Goal: Task Accomplishment & Management: Manage account settings

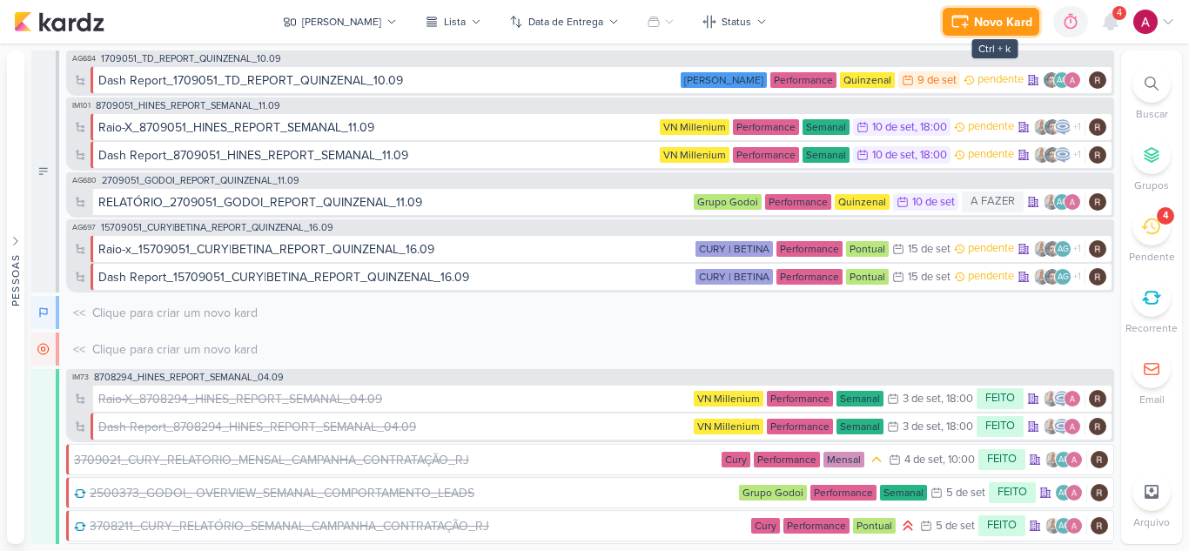
click at [981, 15] on div "Novo Kard" at bounding box center [1003, 22] width 58 height 18
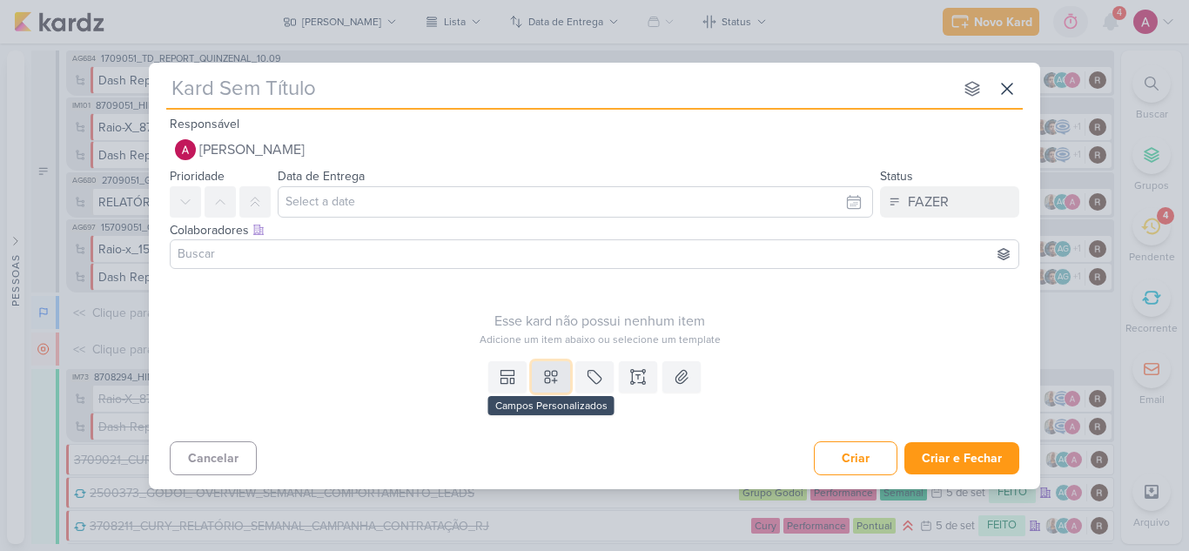
click at [540, 374] on button at bounding box center [551, 376] width 38 height 31
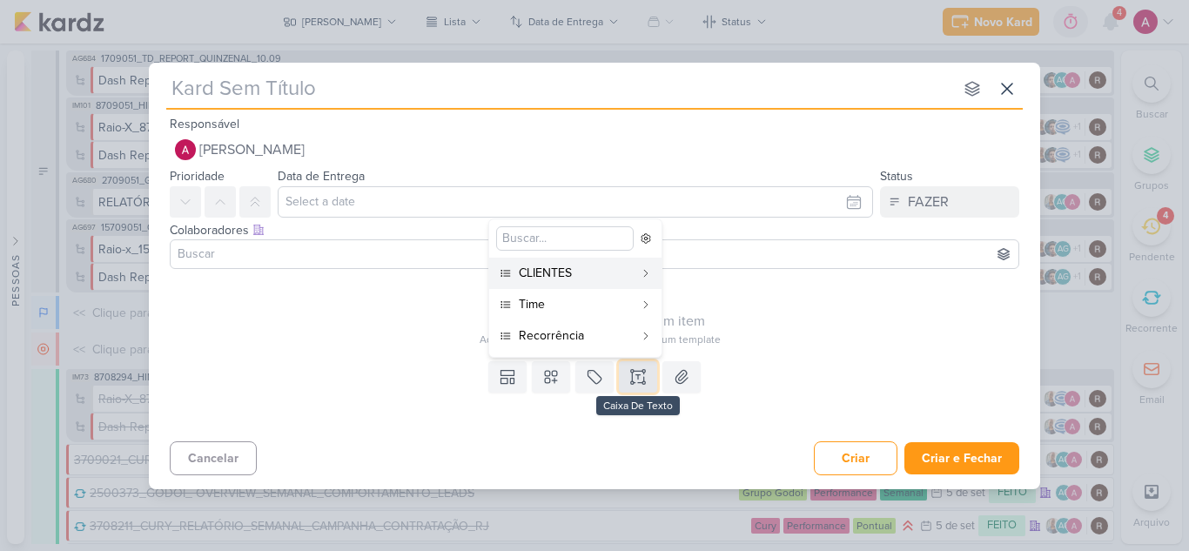
click at [634, 372] on icon at bounding box center [632, 370] width 3 height 3
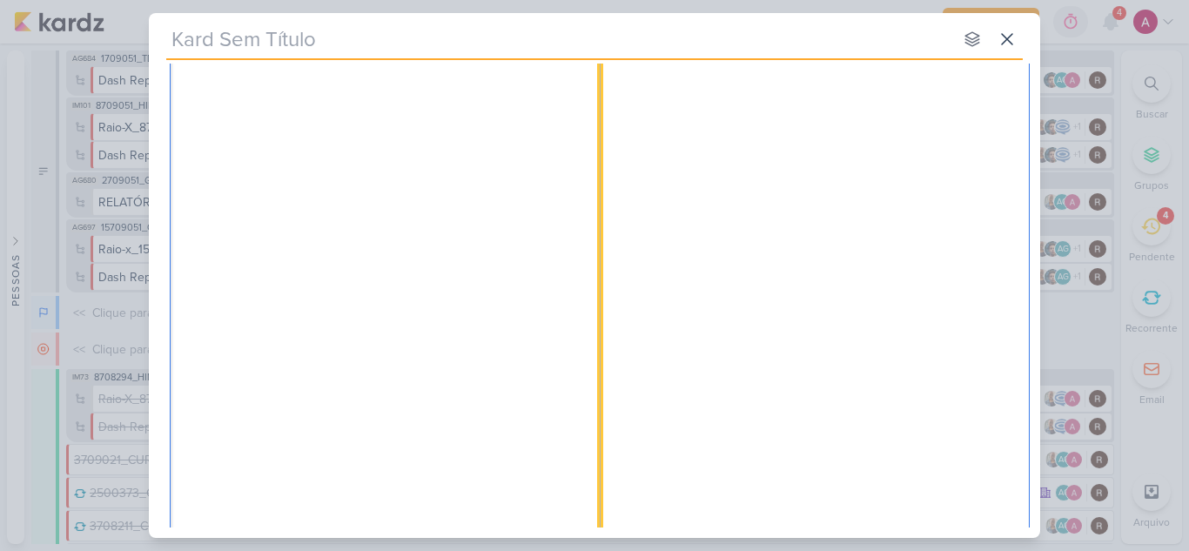
scroll to position [2966, 0]
drag, startPoint x: 585, startPoint y: 524, endPoint x: 440, endPoint y: 351, distance: 225.5
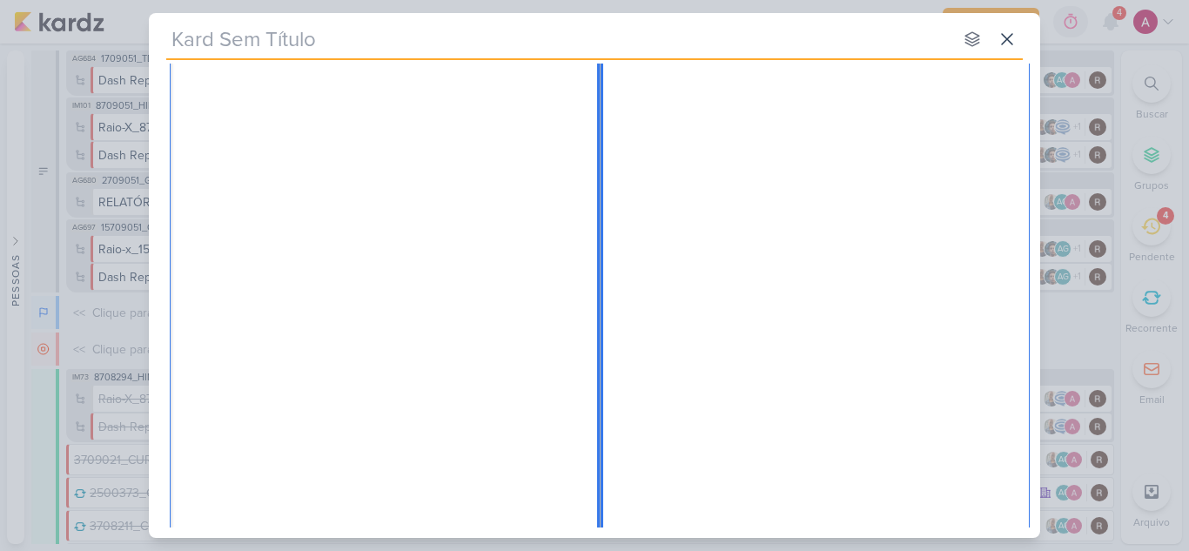
scroll to position [0, 0]
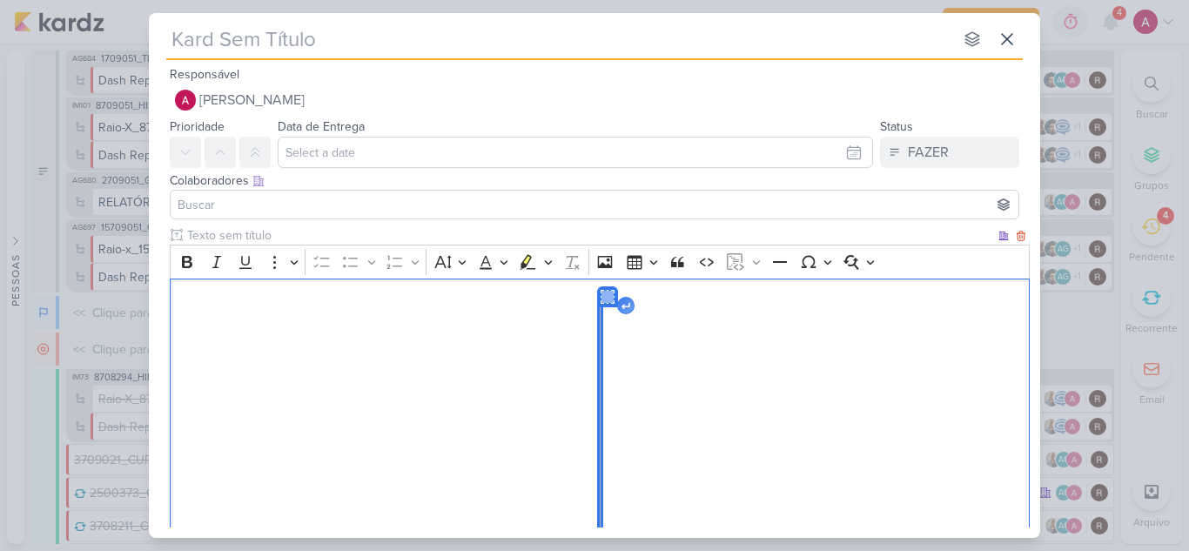
click at [606, 300] on icon "Editor editing area: main" at bounding box center [607, 297] width 12 height 12
drag, startPoint x: 596, startPoint y: 316, endPoint x: 506, endPoint y: 312, distance: 90.6
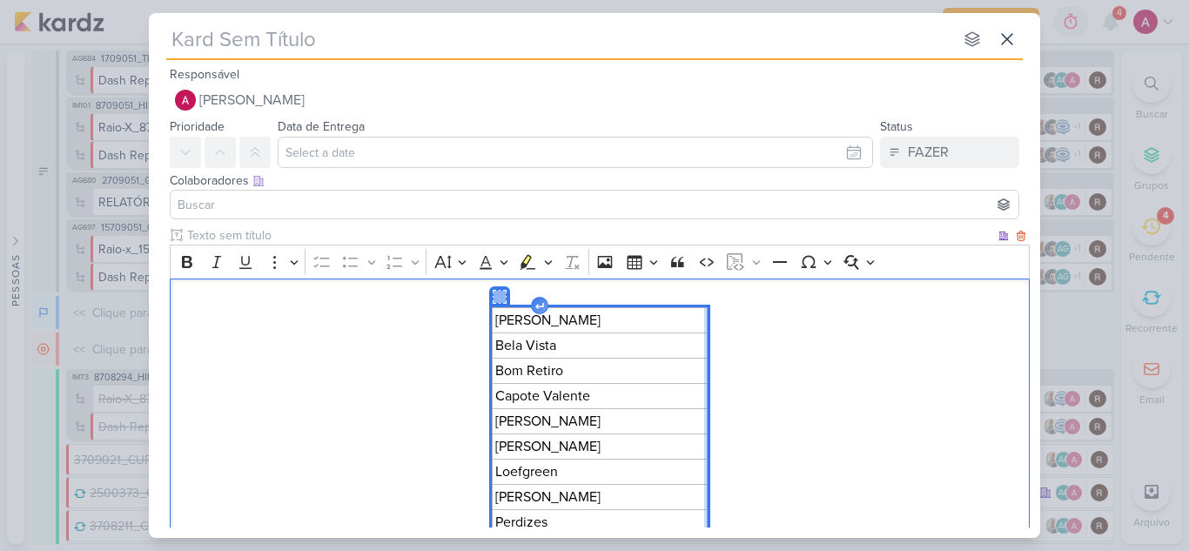
drag, startPoint x: 596, startPoint y: 325, endPoint x: 705, endPoint y: 333, distance: 109.1
click at [705, 333] on div "Barata Ribeiro Bela Vista Bom Retiro Capote Valente Domingos de Morais Humberto…" at bounding box center [600, 497] width 860 height 438
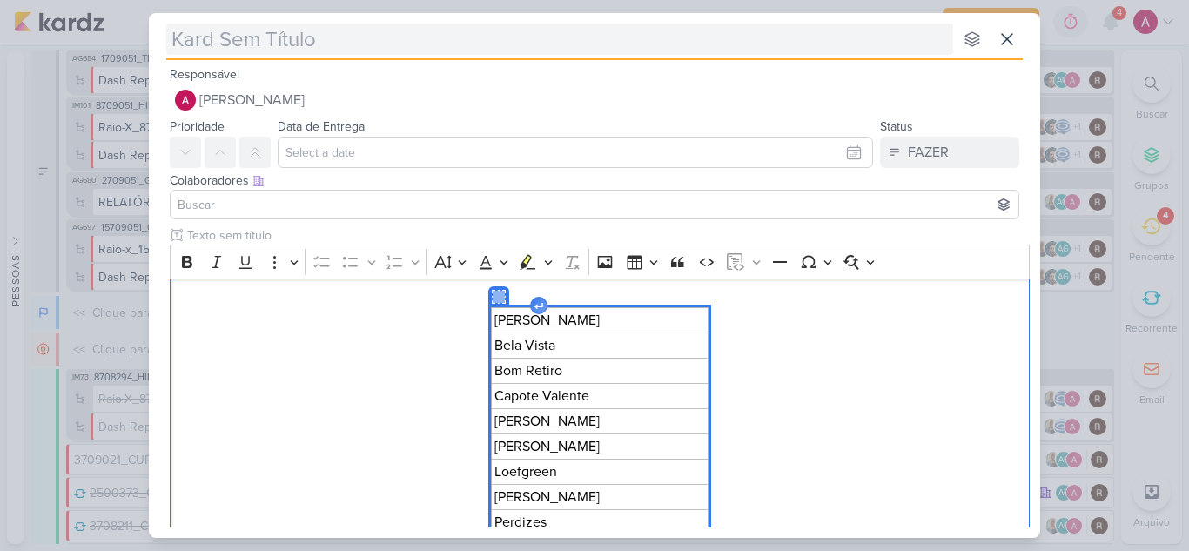
click at [262, 45] on input "text" at bounding box center [559, 38] width 787 height 31
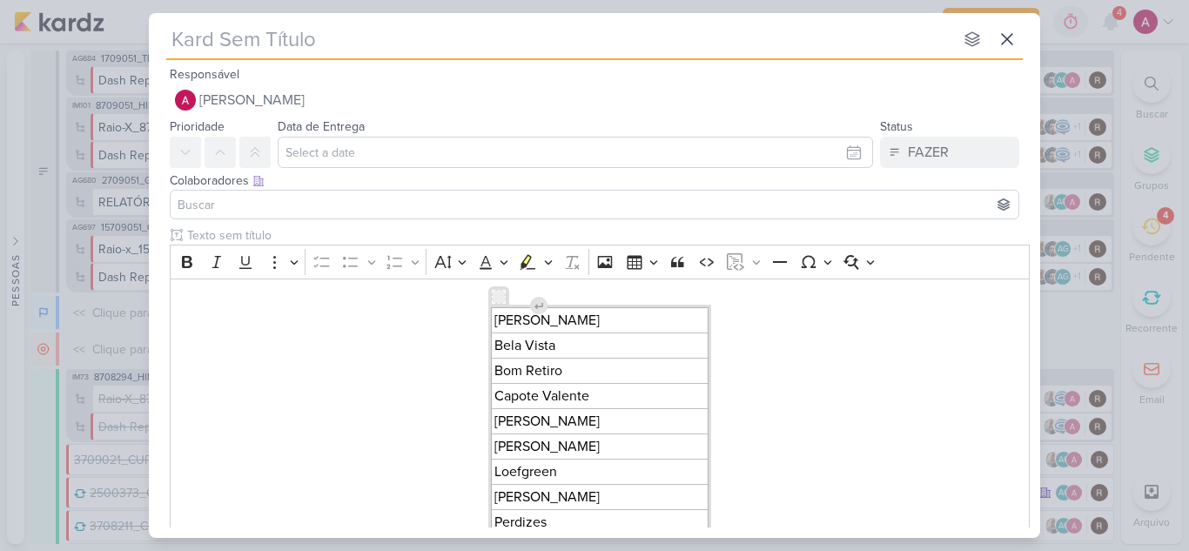
paste input "8709091"
type input "8709091"
type input "8709091_HI"
type input "8709091_HINEZ"
type input "8709091_HINE"
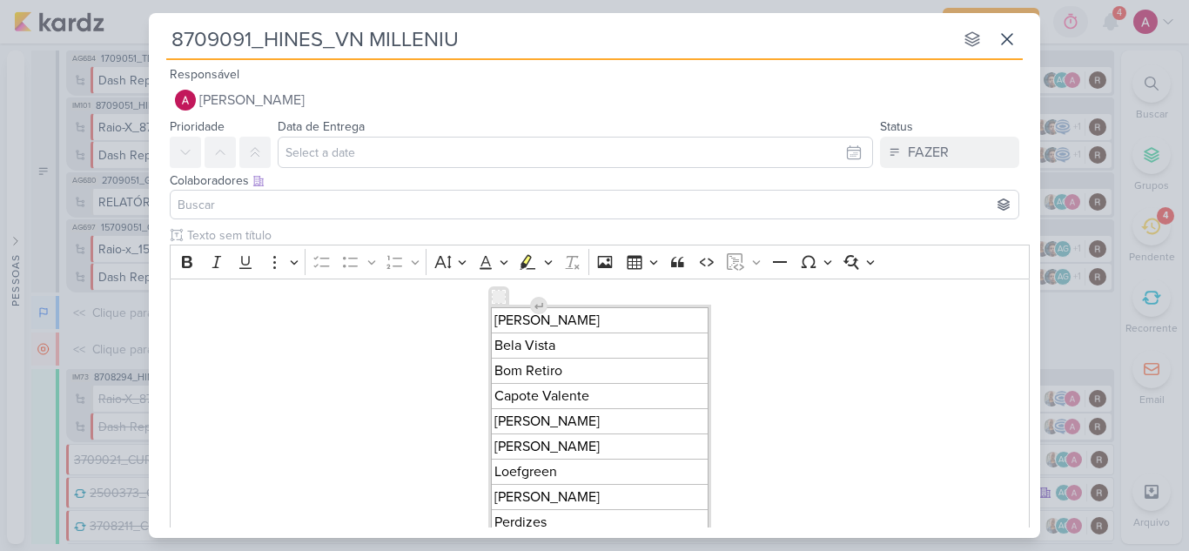
type input "8709091_HINES_VN MILLENIUM"
type input "8709091_HINES_VN MILLENIUM_"
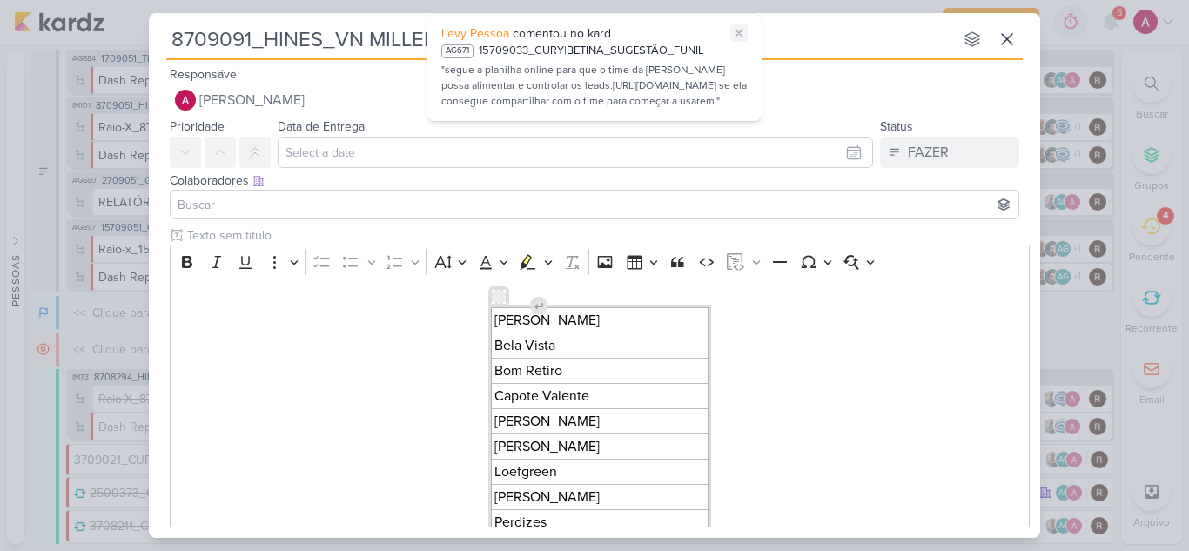
click at [731, 37] on button at bounding box center [738, 32] width 17 height 17
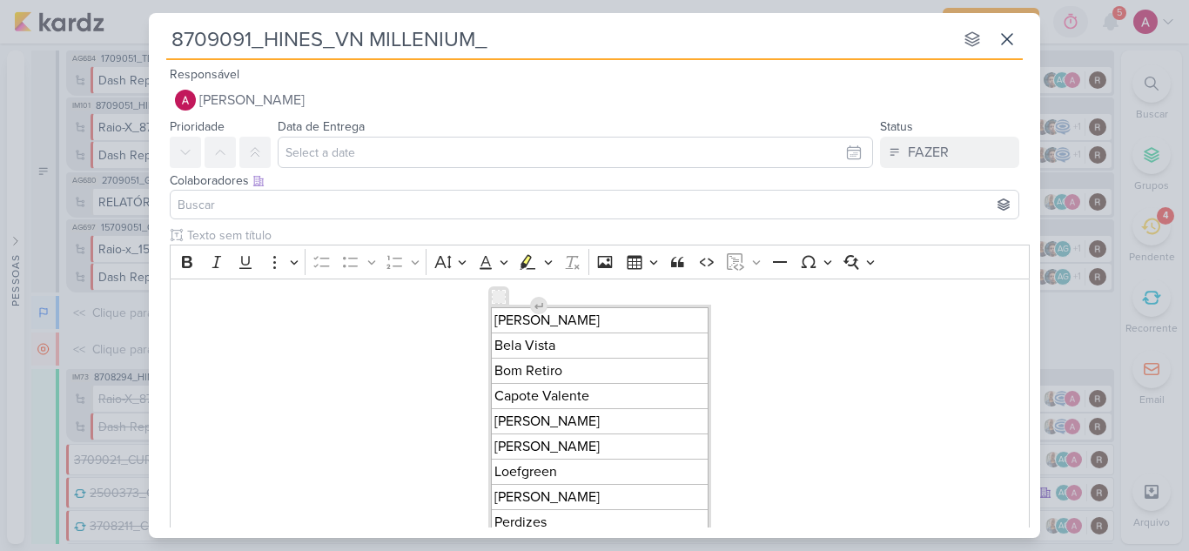
click at [731, 37] on input "8709091_HINES_VN MILLENIUM_" at bounding box center [559, 38] width 787 height 31
type input "8709091_HINES_VN MILLENIUM_"
type input "8709091_HINES_VN MILLENIUM_NEGATI"
type input "8709091_HINES_VN MILLENIUM_NEGATIVAR PALAVRAS BAIRROS"
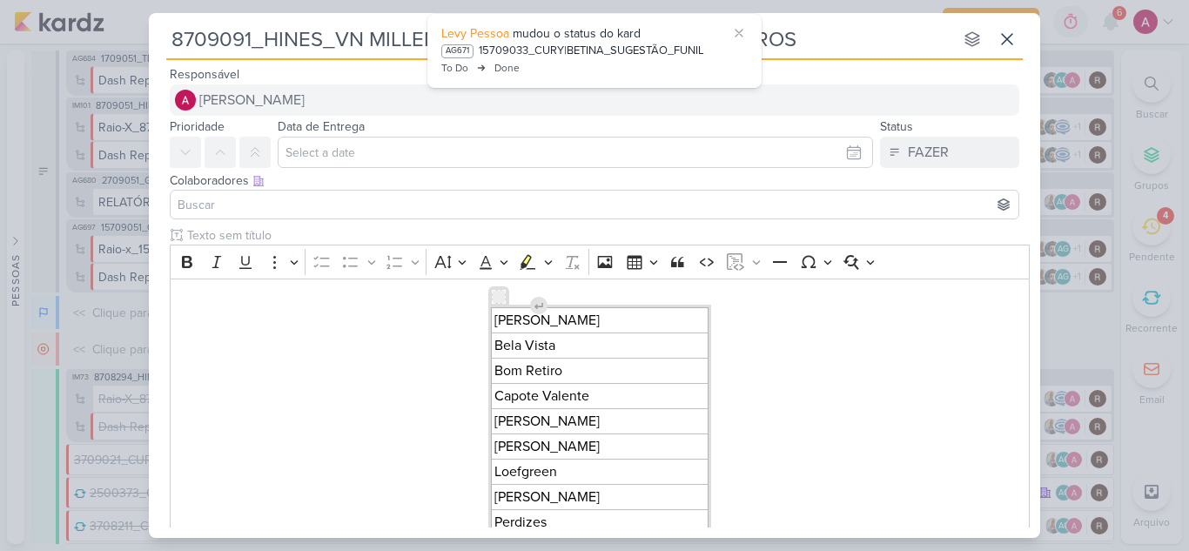
type input "8709091_HINES_VN MILLENIUM_NEGATIVAR PALAVRAS BAIRROS"
click at [432, 98] on button "[PERSON_NAME]" at bounding box center [594, 99] width 849 height 31
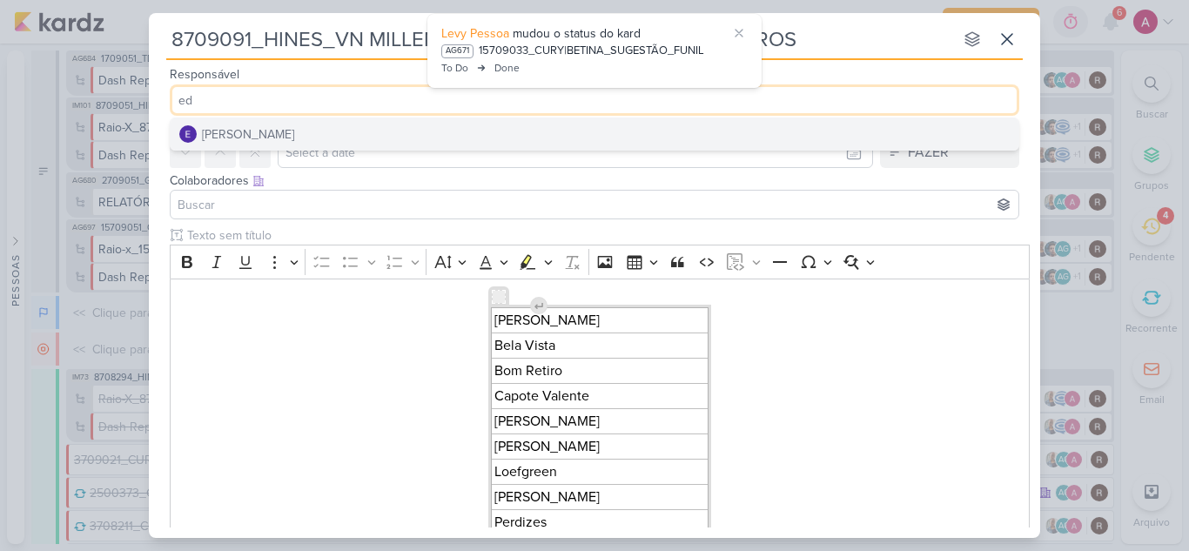
type input "ed"
click at [346, 130] on button "[PERSON_NAME]" at bounding box center [595, 133] width 848 height 31
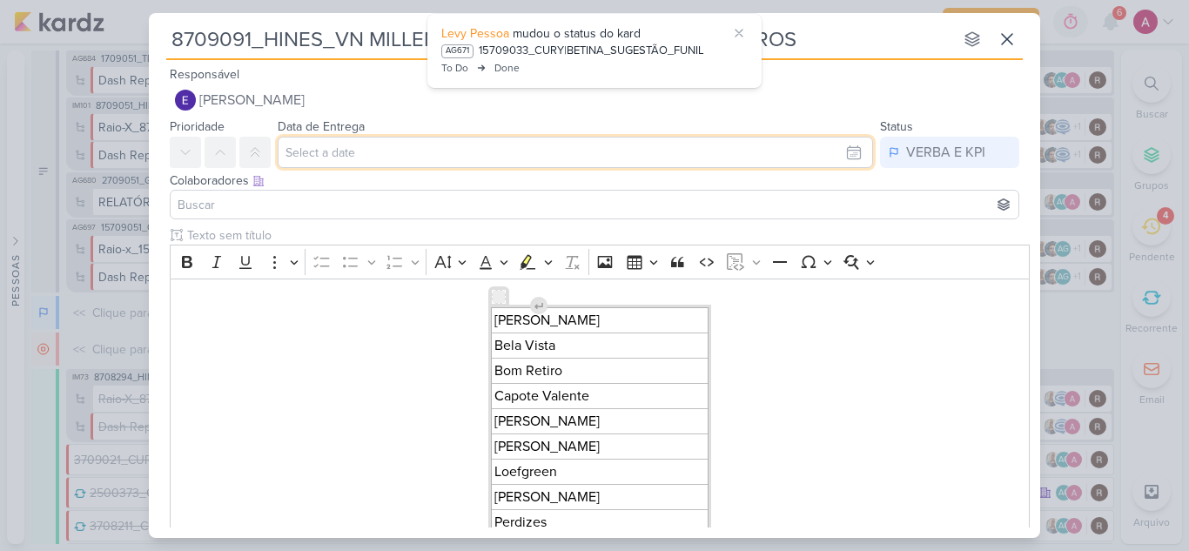
click at [352, 155] on input "text" at bounding box center [575, 152] width 595 height 31
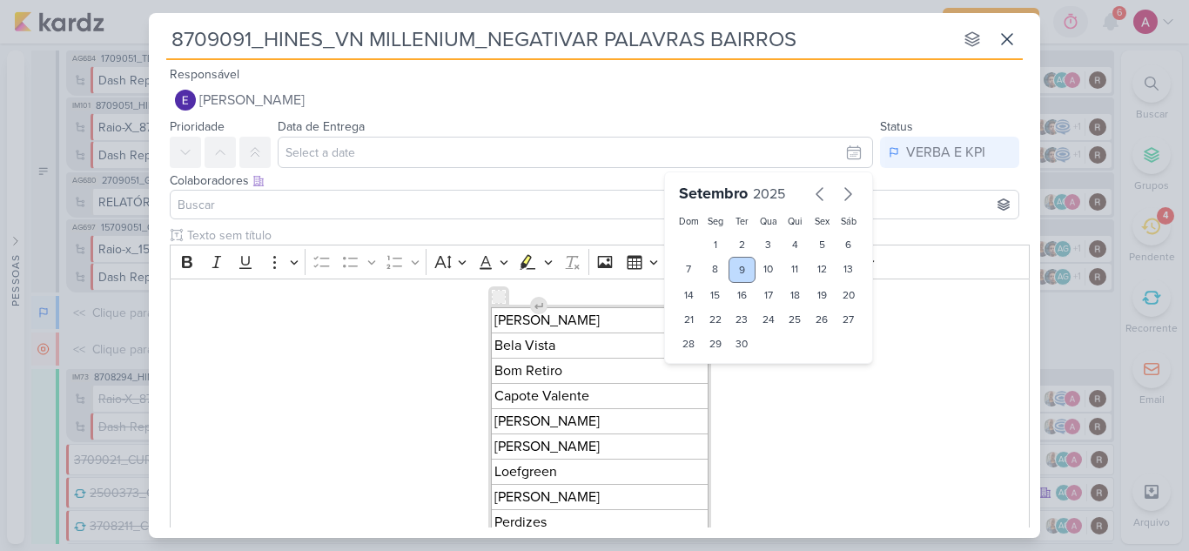
click at [739, 266] on div "9" at bounding box center [741, 270] width 27 height 26
type input "9 de setembro de 2025 às 23:59"
click at [225, 154] on icon at bounding box center [220, 153] width 9 height 4
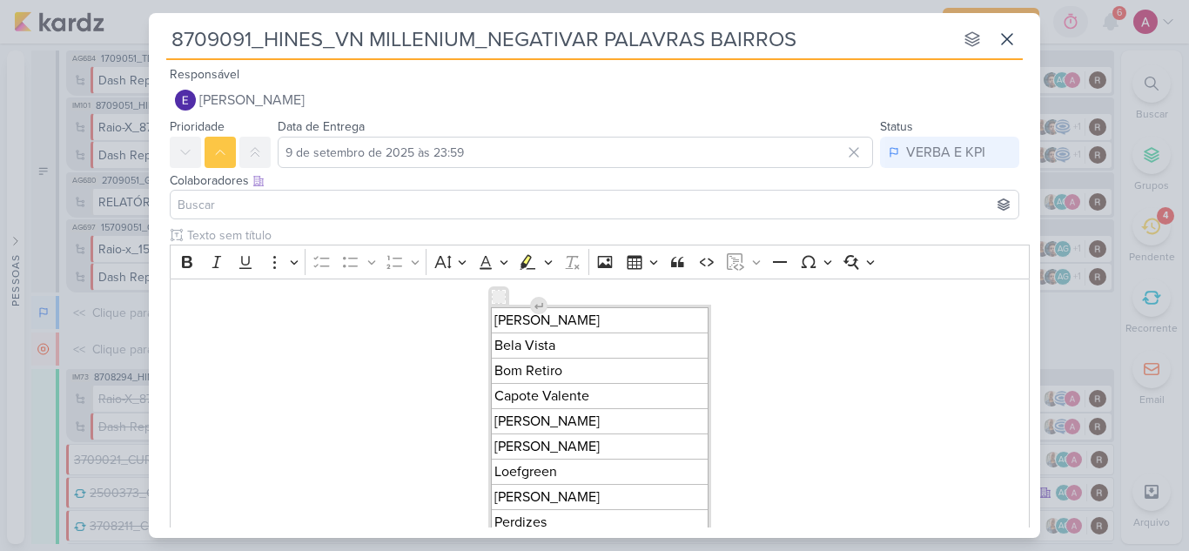
click at [247, 208] on input at bounding box center [594, 204] width 841 height 21
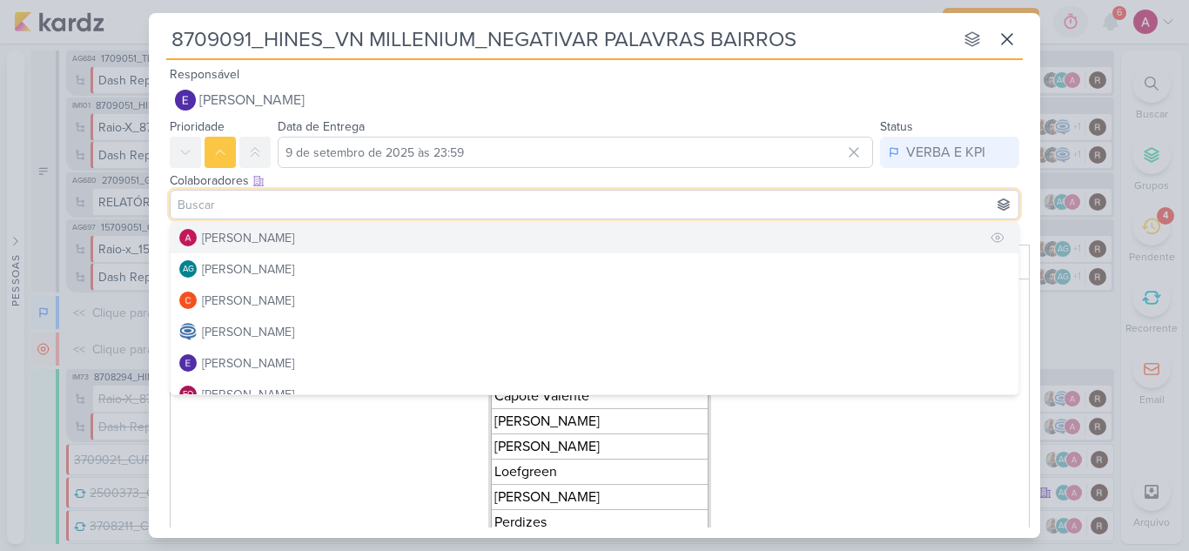
click at [260, 238] on div "[PERSON_NAME]" at bounding box center [248, 238] width 92 height 18
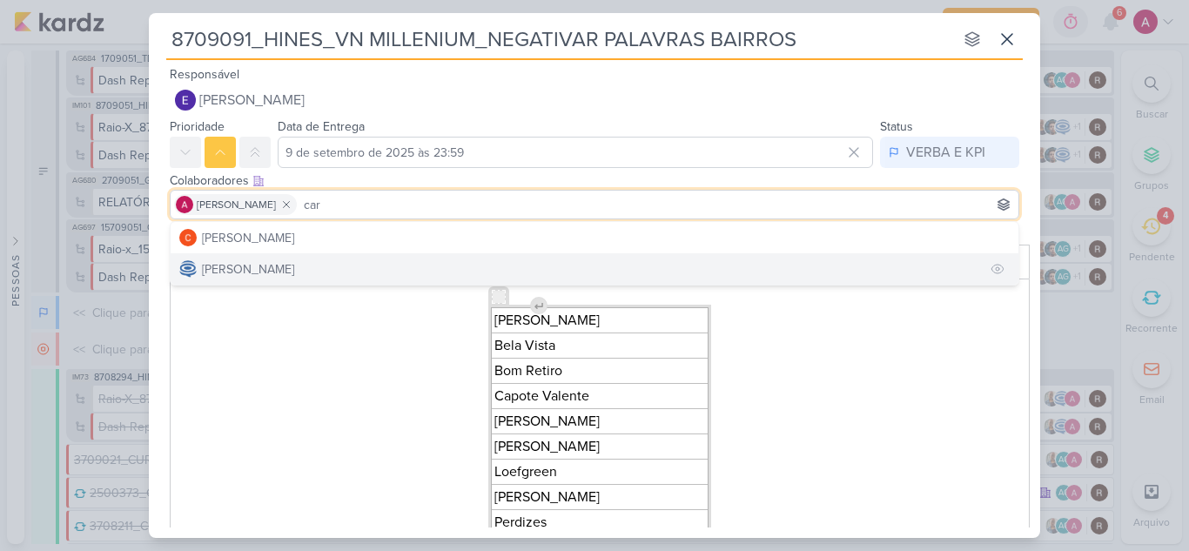
type input "car"
click at [262, 274] on div "[PERSON_NAME]" at bounding box center [248, 269] width 92 height 18
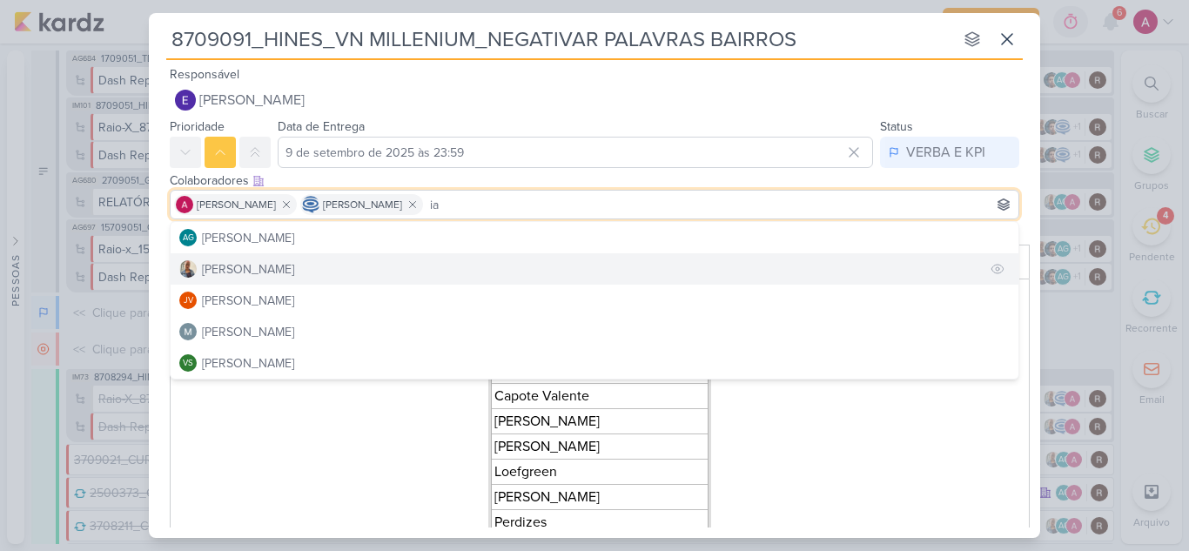
type input "ia"
click at [264, 265] on button "[PERSON_NAME]" at bounding box center [595, 268] width 848 height 31
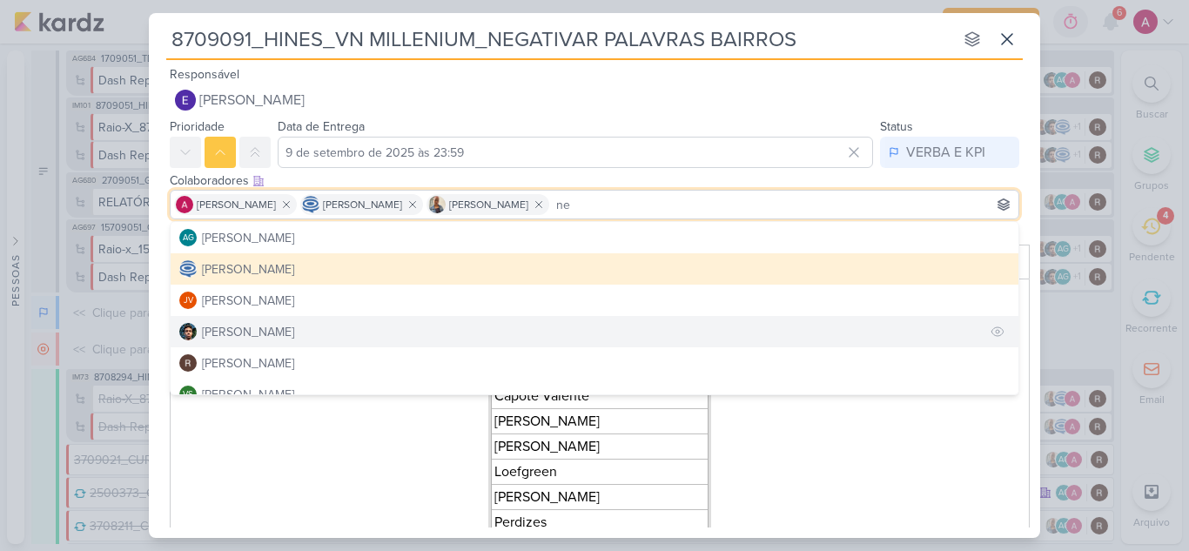
type input "ne"
click at [284, 327] on button "[PERSON_NAME]" at bounding box center [595, 331] width 848 height 31
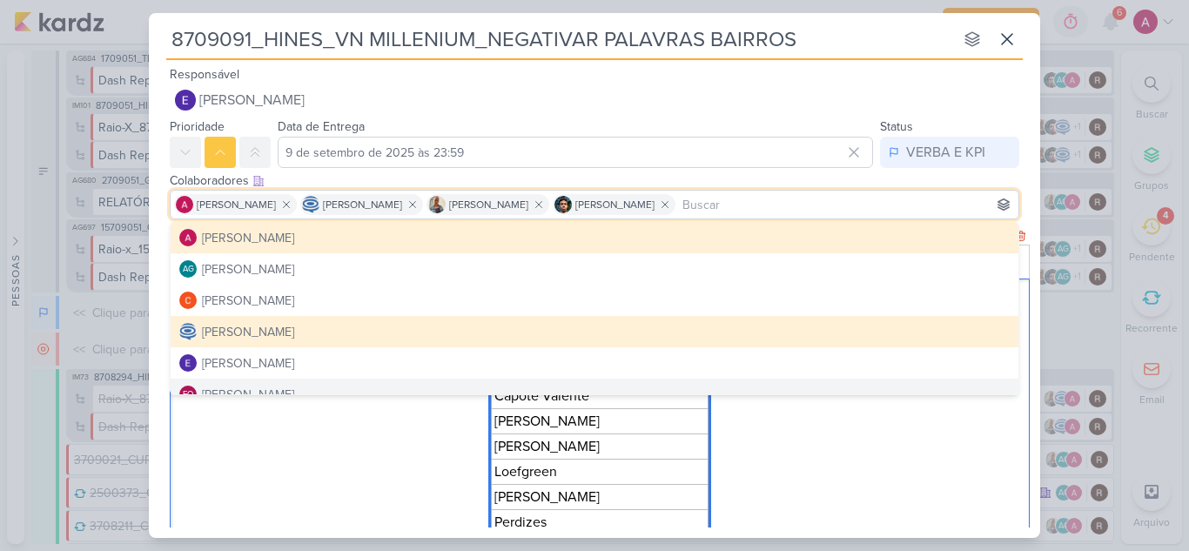
click at [299, 436] on div "Barata Ribeiro Bela Vista Bom Retiro Capote Valente Domingos de Morais Humberto…" at bounding box center [600, 497] width 860 height 438
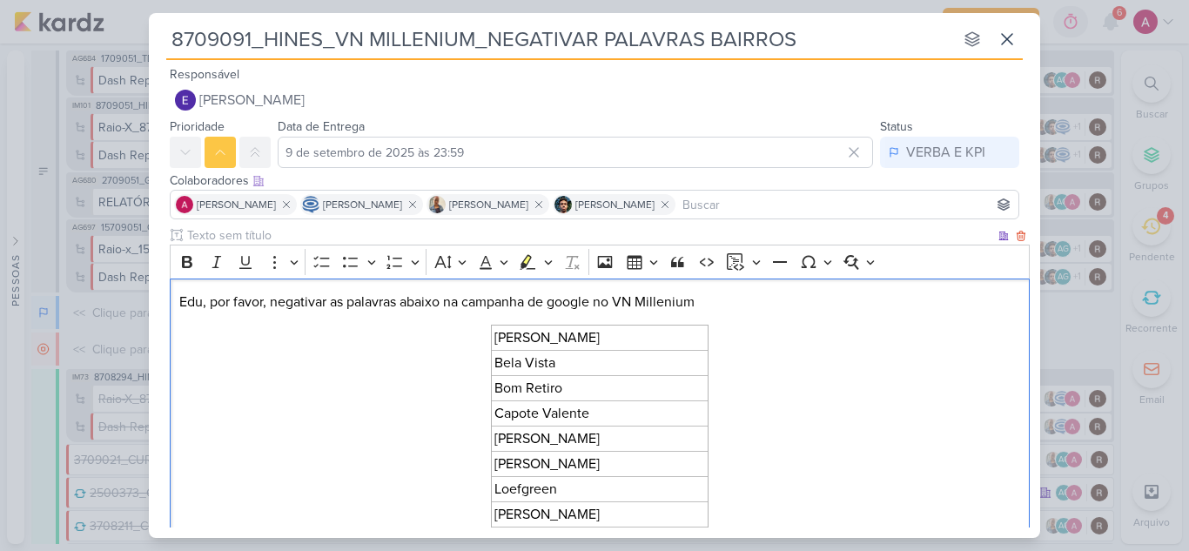
click at [599, 301] on p "Edu, por favor, negativar as palavras abaixo na campanha de google no VN Millen…" at bounding box center [600, 302] width 842 height 21
click at [667, 302] on p "Edu, por favor, negativar as palavras abaixo na campanha de google pesquisa no …" at bounding box center [600, 302] width 842 height 21
drag, startPoint x: 273, startPoint y: 304, endPoint x: 442, endPoint y: 307, distance: 168.9
click at [442, 307] on p "Edu, por favor, negativar as palavras abaixo na campanha de google pesquisa par…" at bounding box center [600, 302] width 842 height 21
click at [711, 306] on p "Edu, por favor, negativar as palavras abaixo na campanha de google pesquisa par…" at bounding box center [600, 302] width 842 height 21
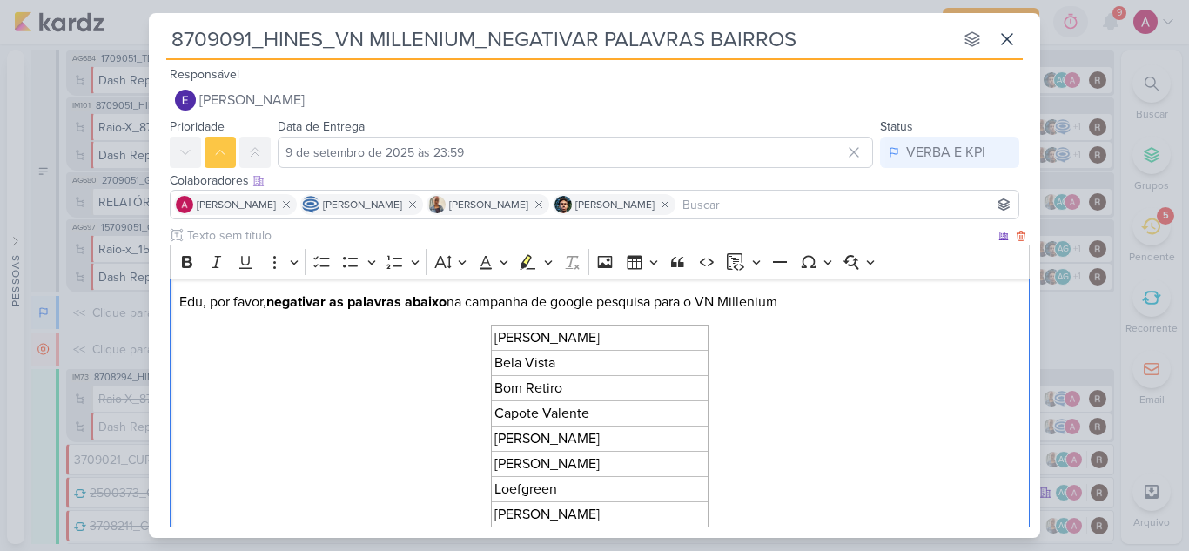
click at [708, 302] on p "Edu, por favor, negativar as palavras abaixo na campanha de google pesquisa par…" at bounding box center [600, 302] width 842 height 21
drag, startPoint x: 561, startPoint y: 302, endPoint x: 816, endPoint y: 308, distance: 255.1
click at [816, 308] on p "Edu, por favor, negativar as palavras abaixo na campanha de google pesquisa par…" at bounding box center [600, 302] width 842 height 21
click at [527, 265] on icon "Editor toolbar" at bounding box center [528, 261] width 16 height 15
click at [555, 263] on button "Highlight" at bounding box center [547, 262] width 15 height 26
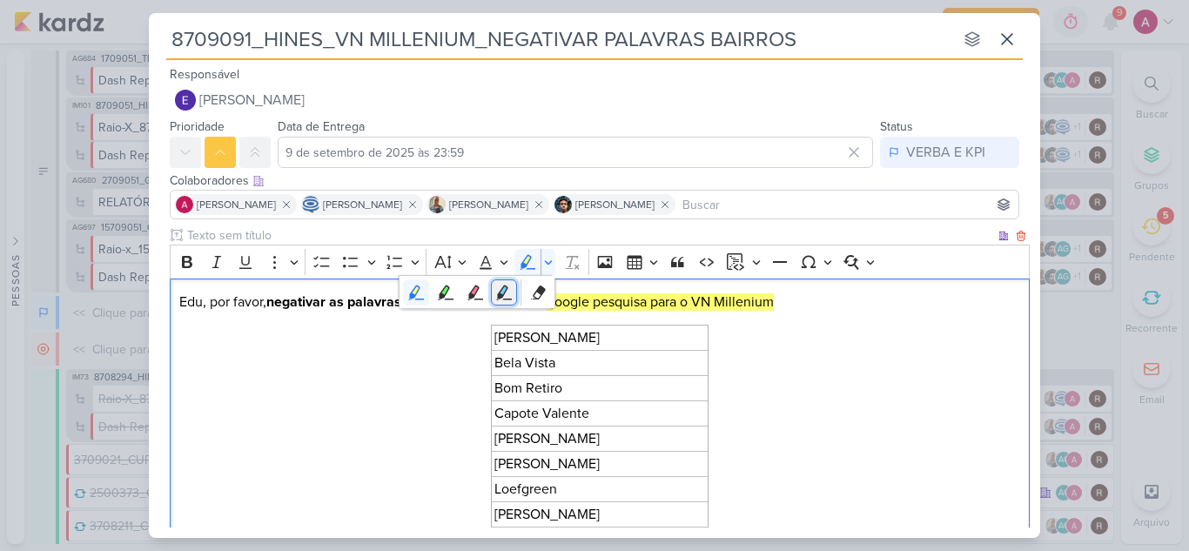
click at [501, 293] on icon "Text highlight toolbar" at bounding box center [505, 292] width 16 height 15
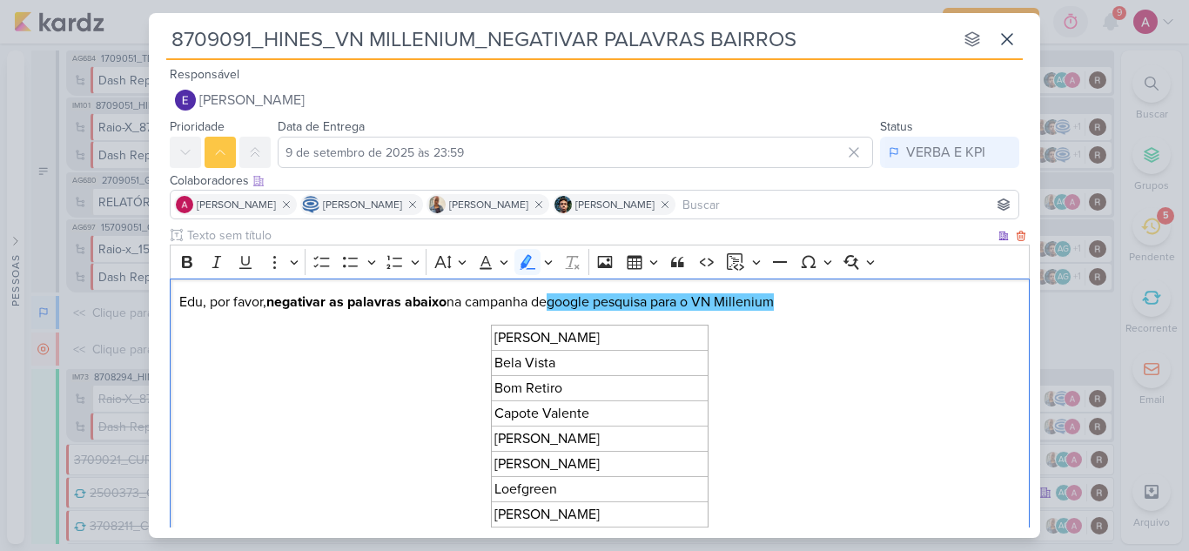
click at [725, 342] on div "Edu, por favor, negativar as palavras abaixo na campanha de google pesquisa par…" at bounding box center [600, 512] width 860 height 469
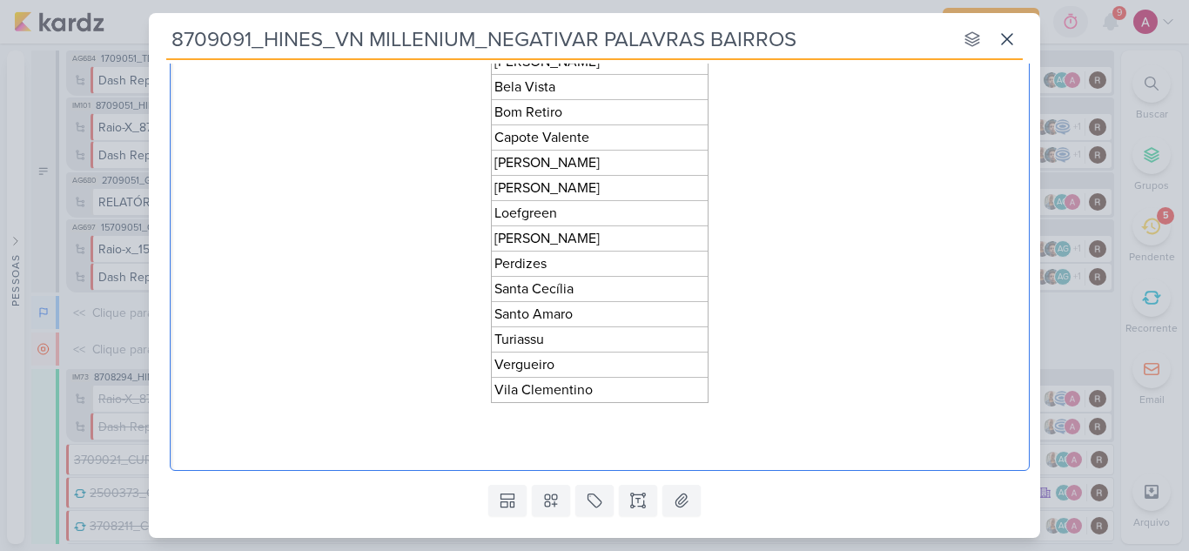
scroll to position [287, 0]
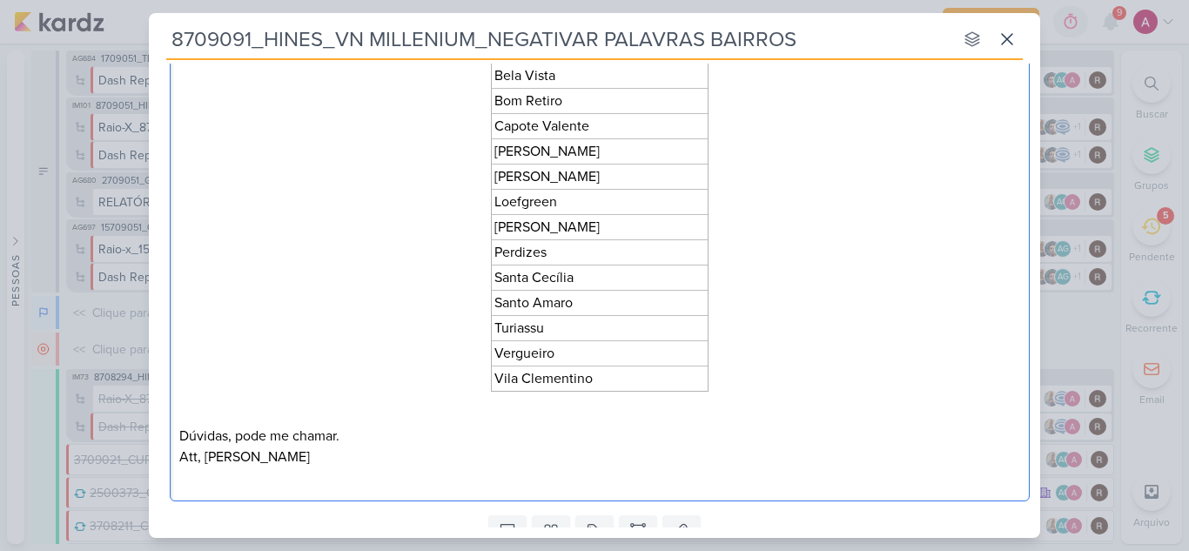
click at [386, 473] on p "Editor editing area: main" at bounding box center [600, 477] width 842 height 21
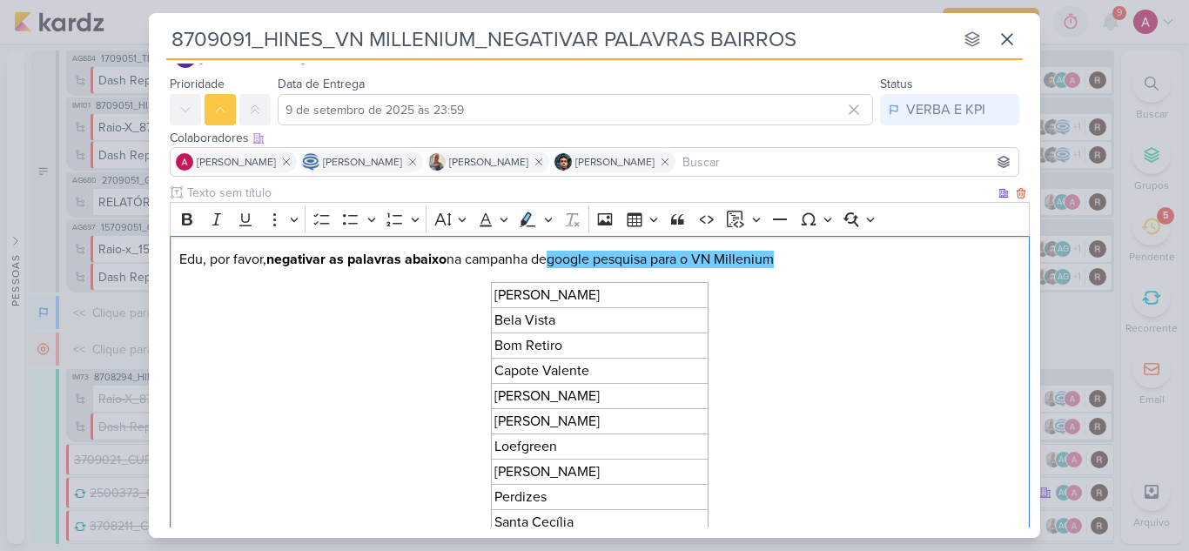
scroll to position [0, 0]
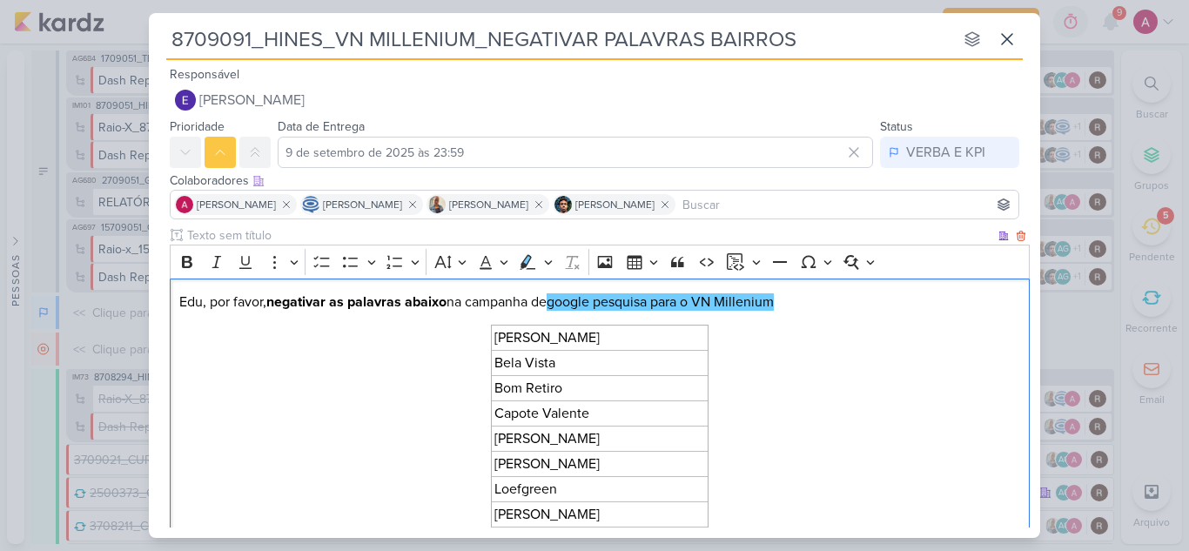
click at [215, 299] on p "Edu, por favor, negativar as palavras abaixo na campanha de google pesquisa par…" at bounding box center [600, 302] width 842 height 21
click at [212, 300] on p "Edu, por favor, negativar as palavras abaixo na campanha de google pesquisa par…" at bounding box center [600, 302] width 842 height 21
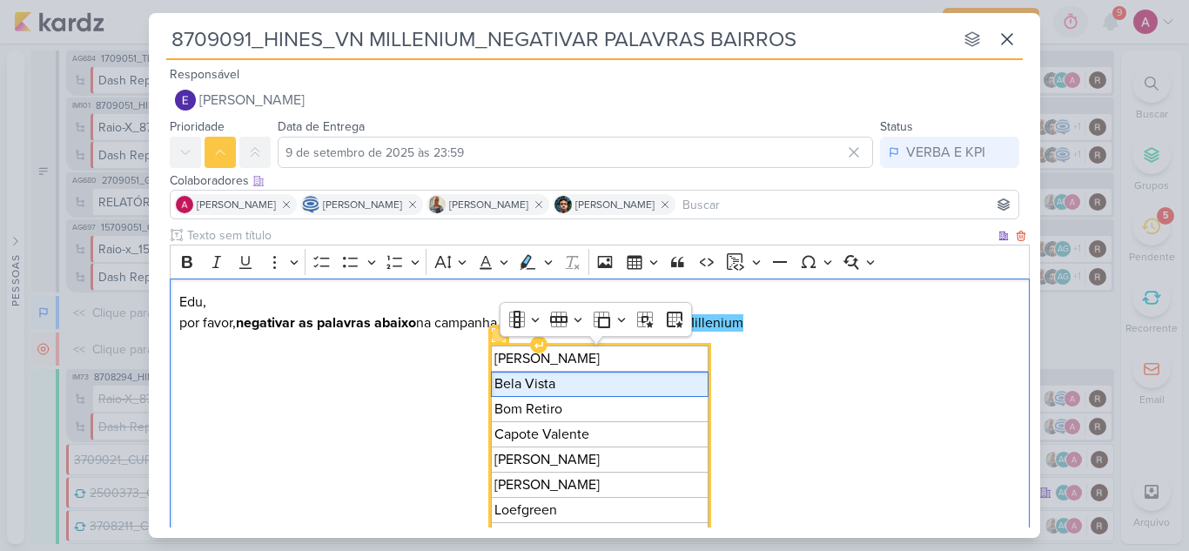
click at [524, 388] on span "Bela Vista" at bounding box center [599, 383] width 211 height 21
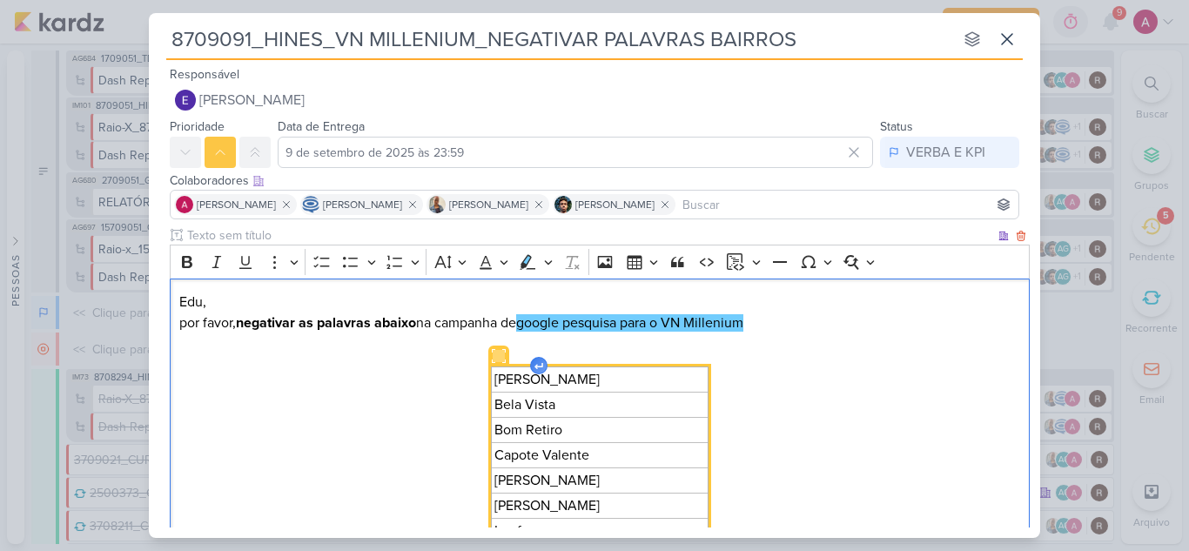
click at [540, 352] on div "Edu, por favor, negativar as palavras abaixo na campanha de google pesquisa par…" at bounding box center [600, 554] width 860 height 553
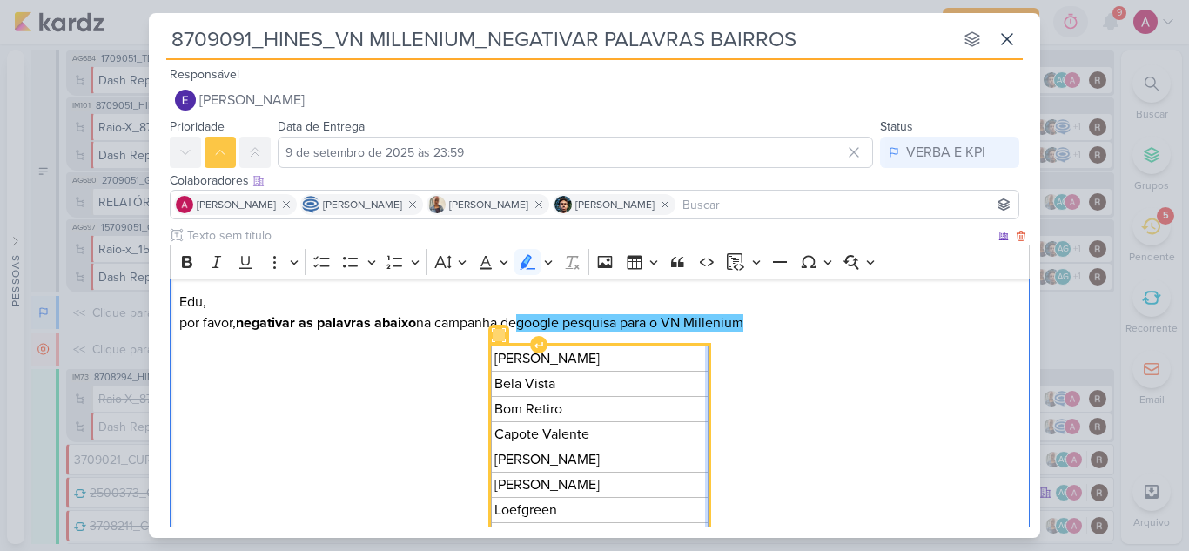
click at [495, 339] on icon "Editor editing area: main" at bounding box center [499, 335] width 12 height 12
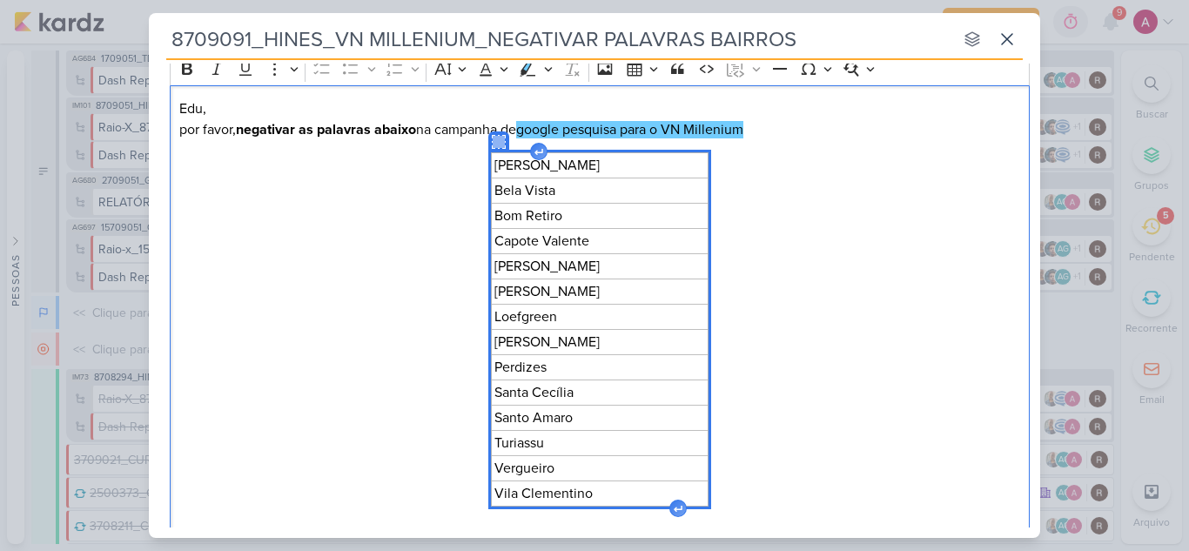
scroll to position [261, 0]
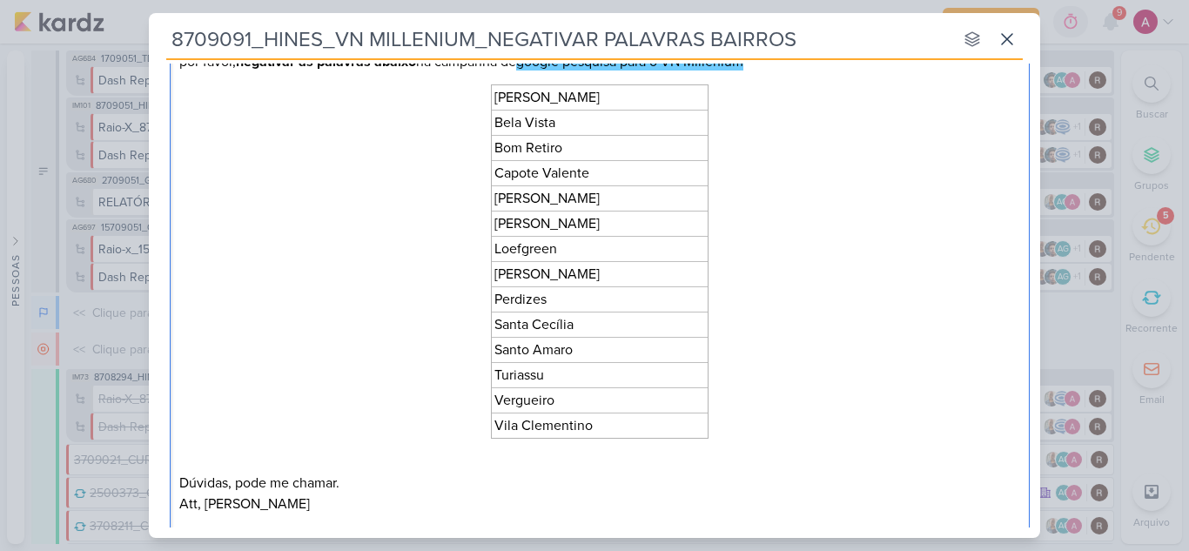
click at [399, 391] on div "Edu, por favor, negativar as palavras abaixo na campanha de google pesquisa par…" at bounding box center [600, 283] width 860 height 532
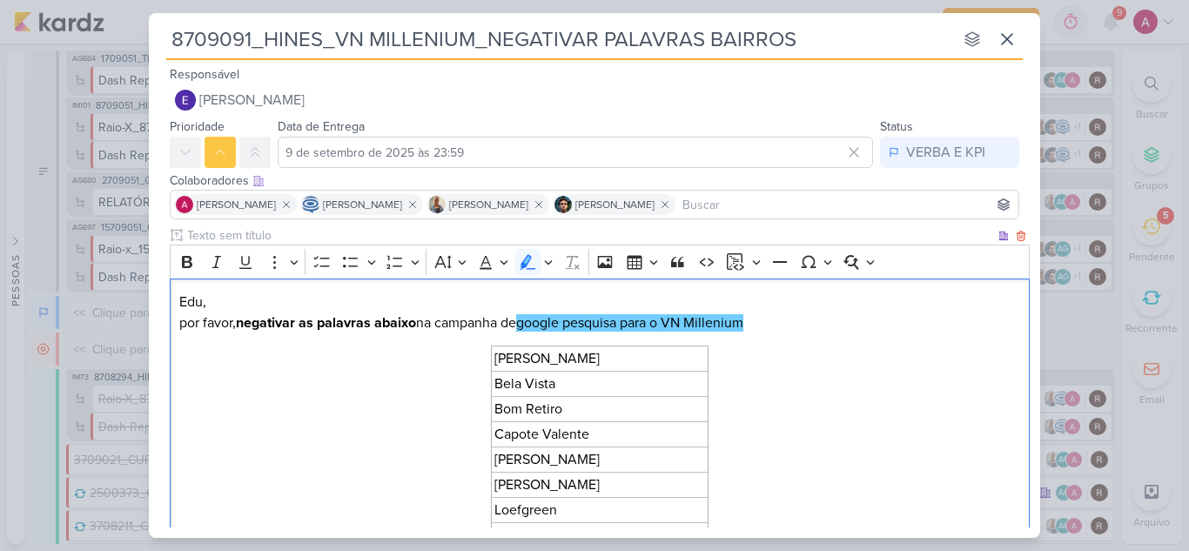
scroll to position [379, 0]
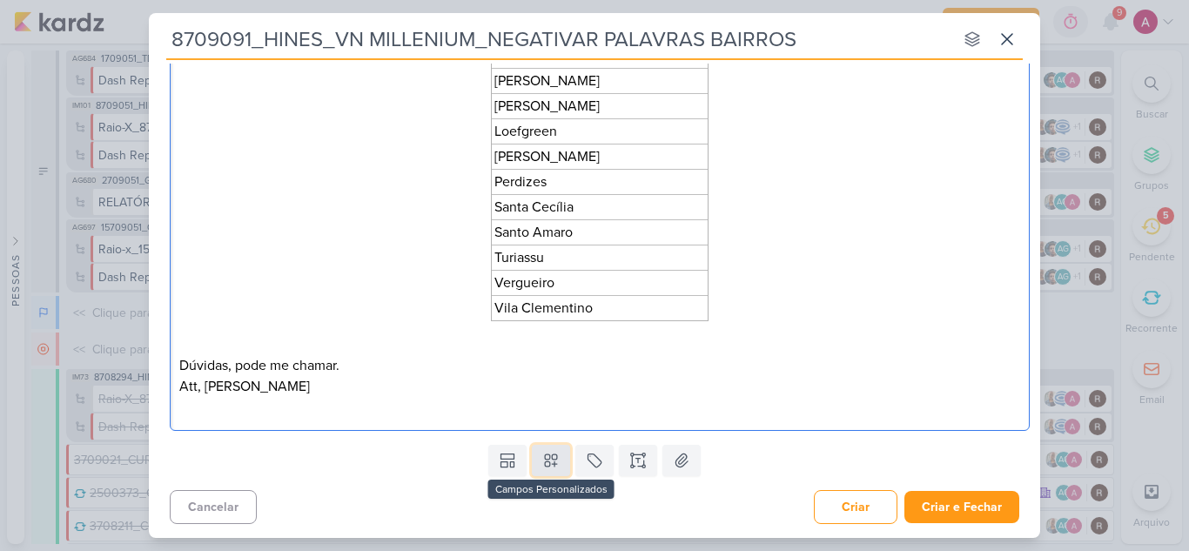
click at [543, 464] on icon at bounding box center [550, 460] width 17 height 17
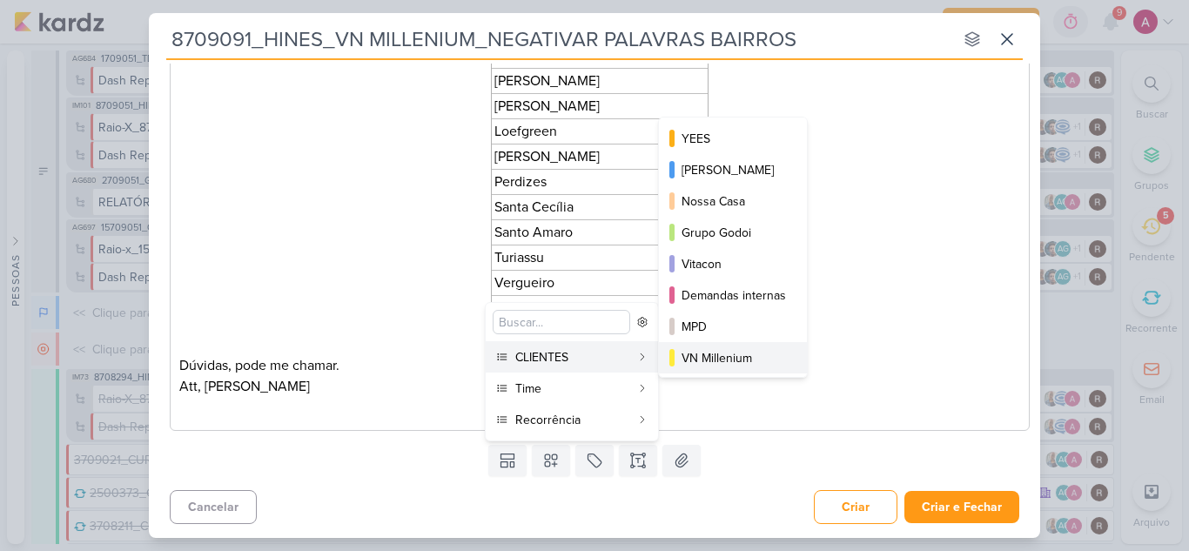
click at [681, 356] on button "VN Millenium" at bounding box center [733, 357] width 148 height 31
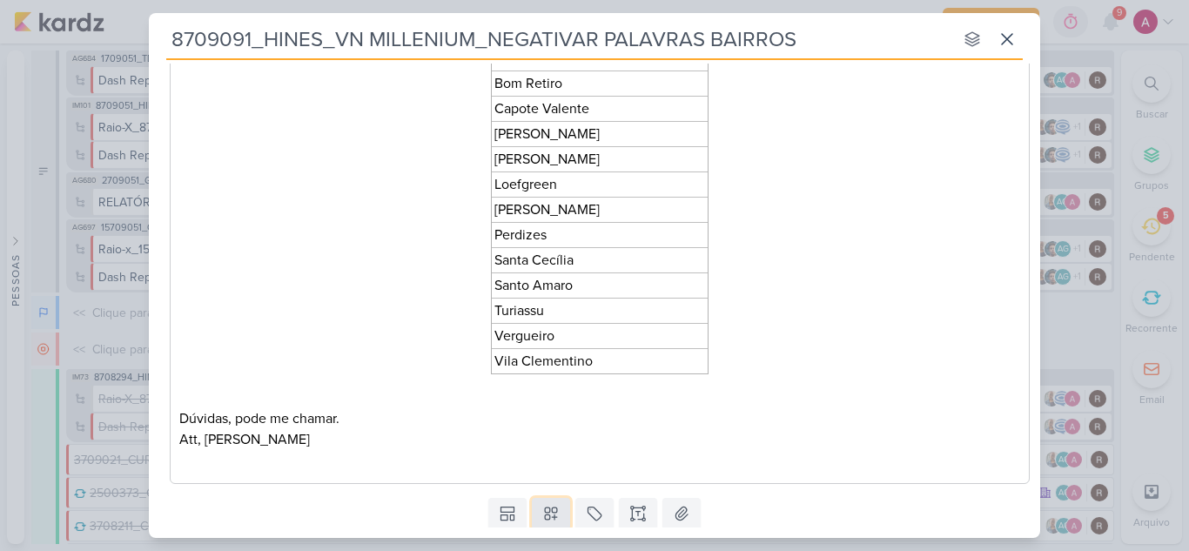
click at [550, 509] on icon at bounding box center [550, 513] width 17 height 17
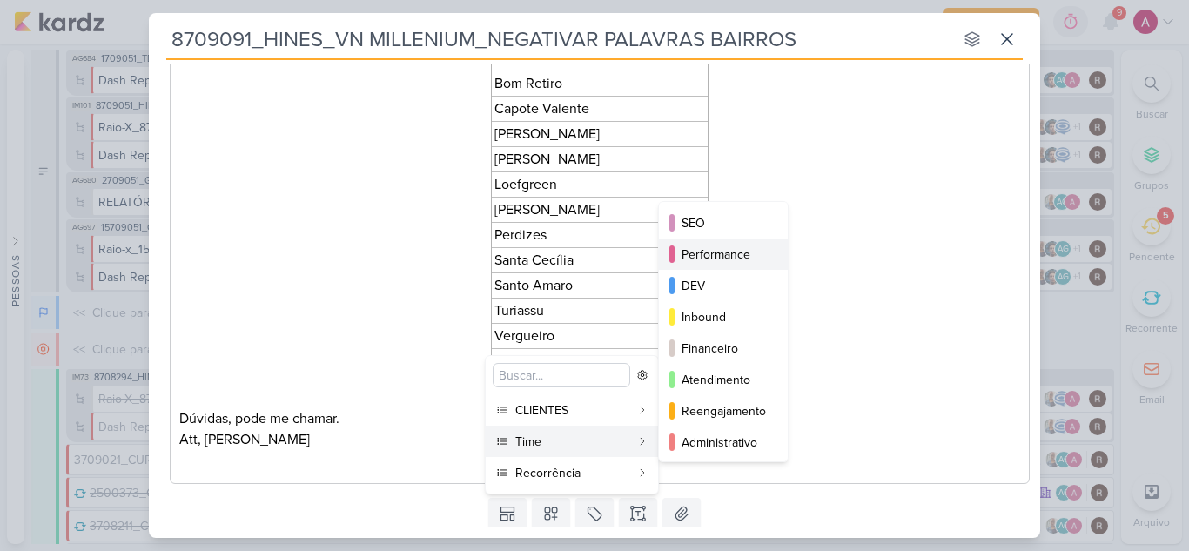
click at [736, 261] on div "Performance" at bounding box center [723, 254] width 85 height 18
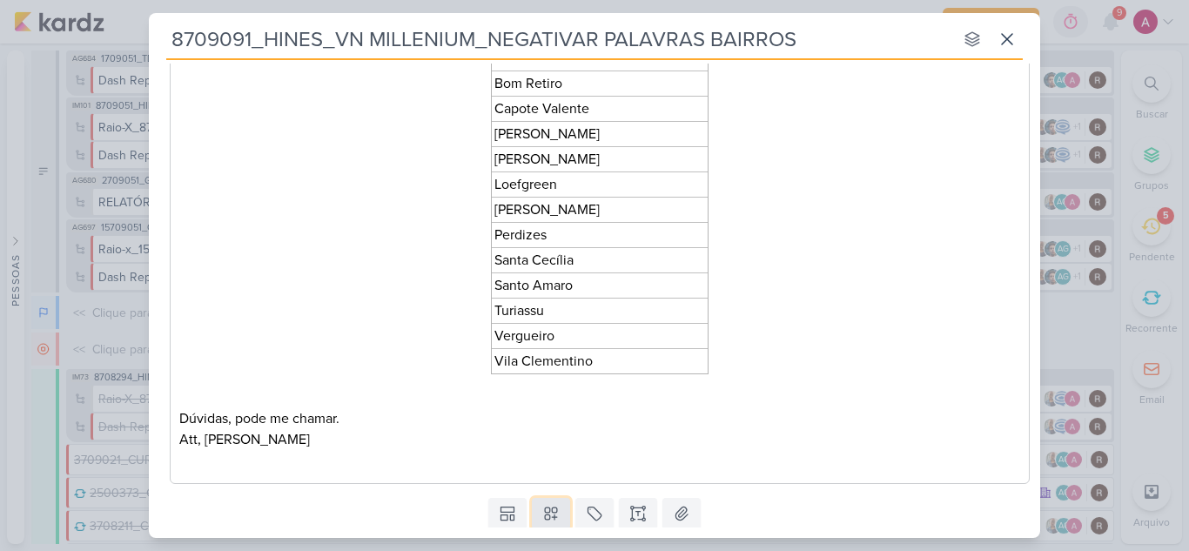
click at [545, 522] on icon at bounding box center [550, 513] width 17 height 17
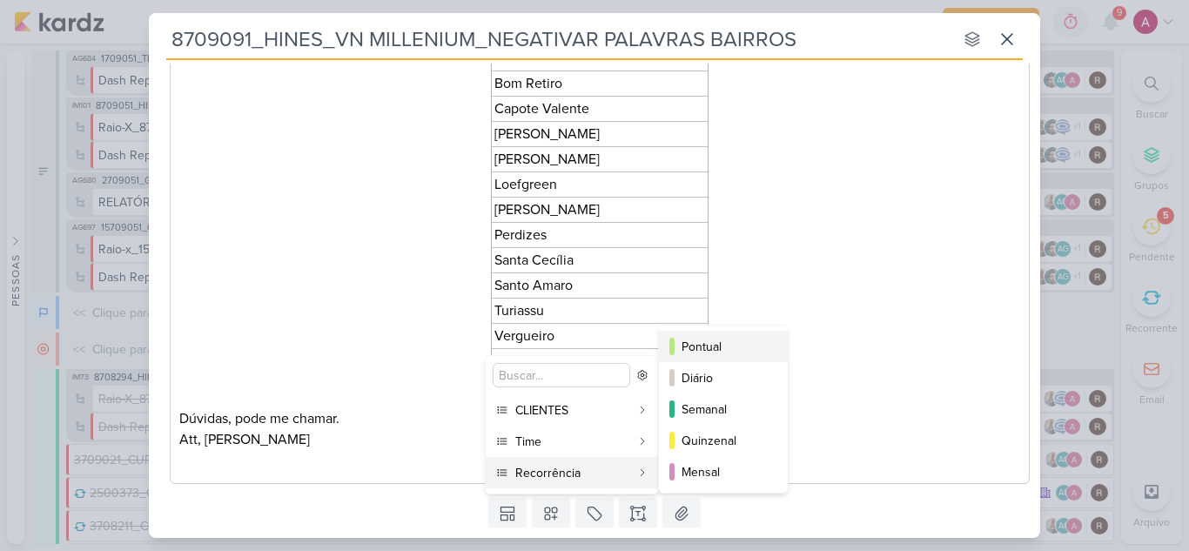
click at [728, 346] on div "Pontual" at bounding box center [723, 347] width 85 height 18
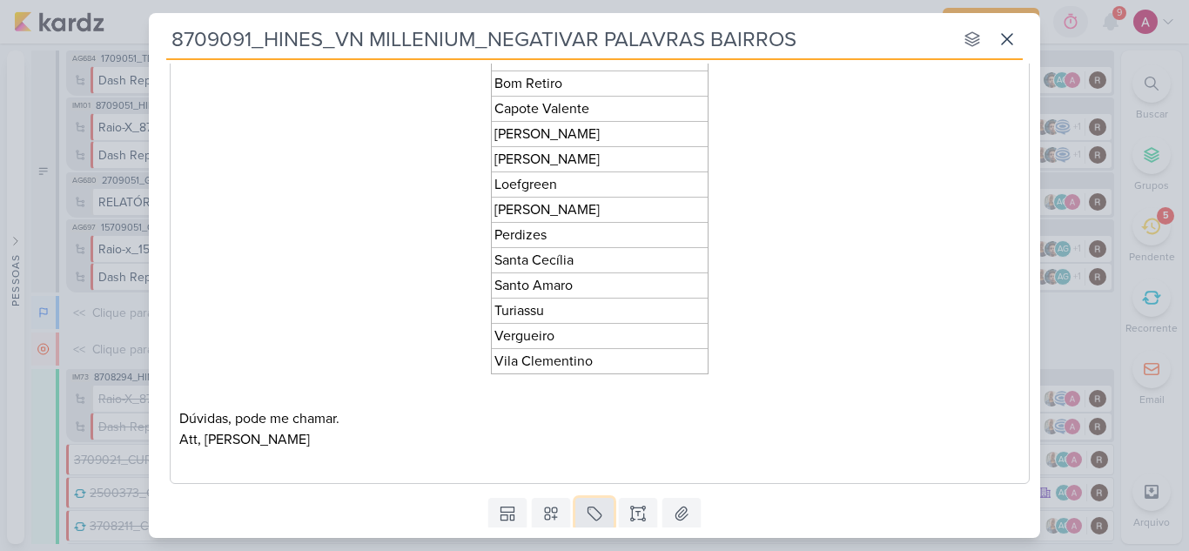
click at [591, 517] on icon at bounding box center [594, 513] width 17 height 17
click at [576, 475] on div "QA" at bounding box center [606, 473] width 113 height 18
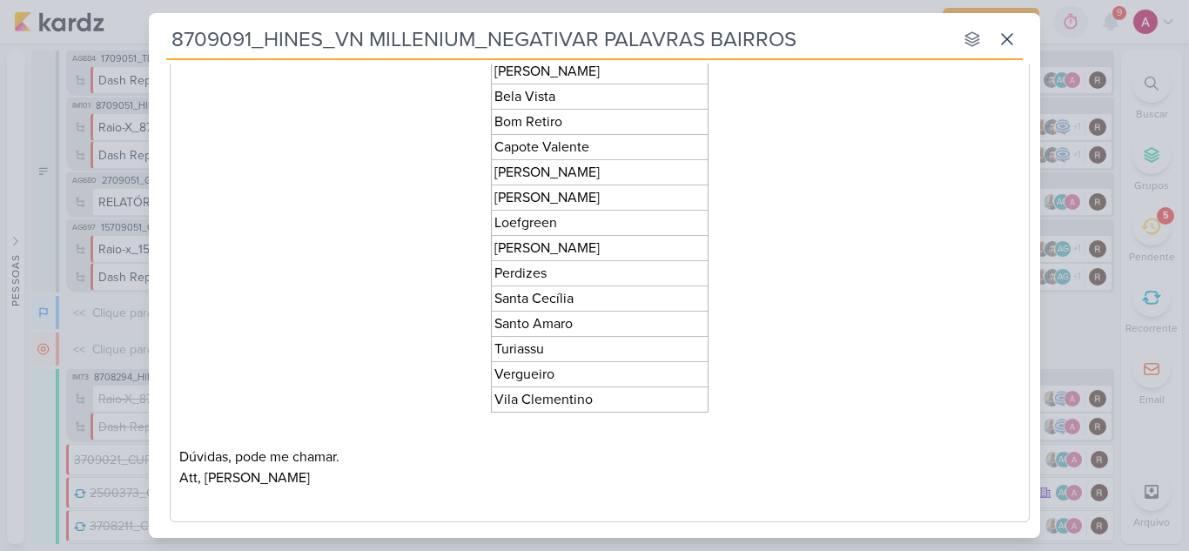
scroll to position [490, 0]
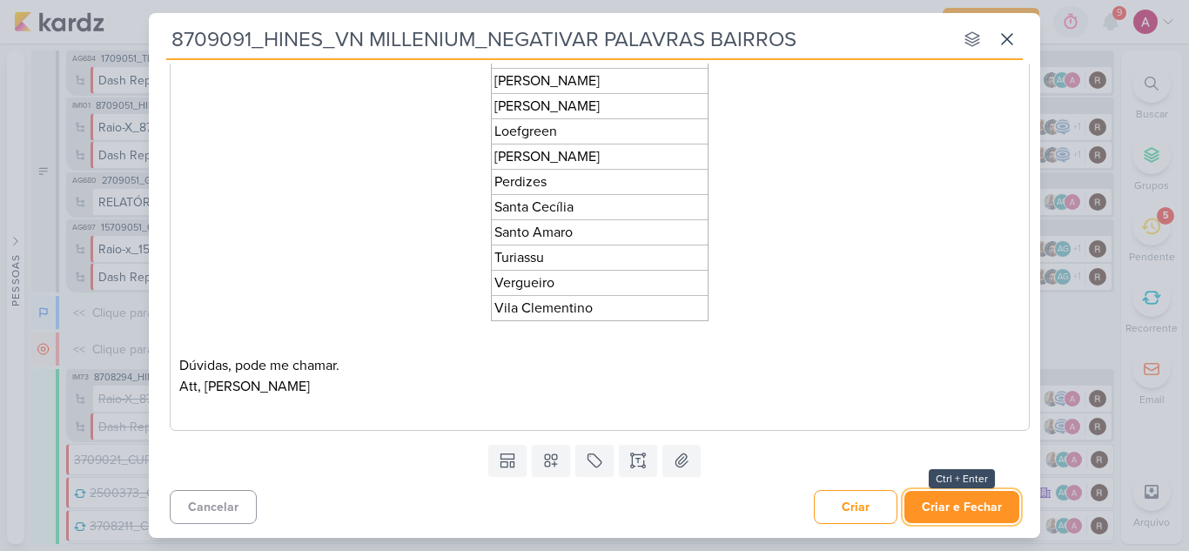
click at [930, 514] on button "Criar e Fechar" at bounding box center [961, 507] width 115 height 32
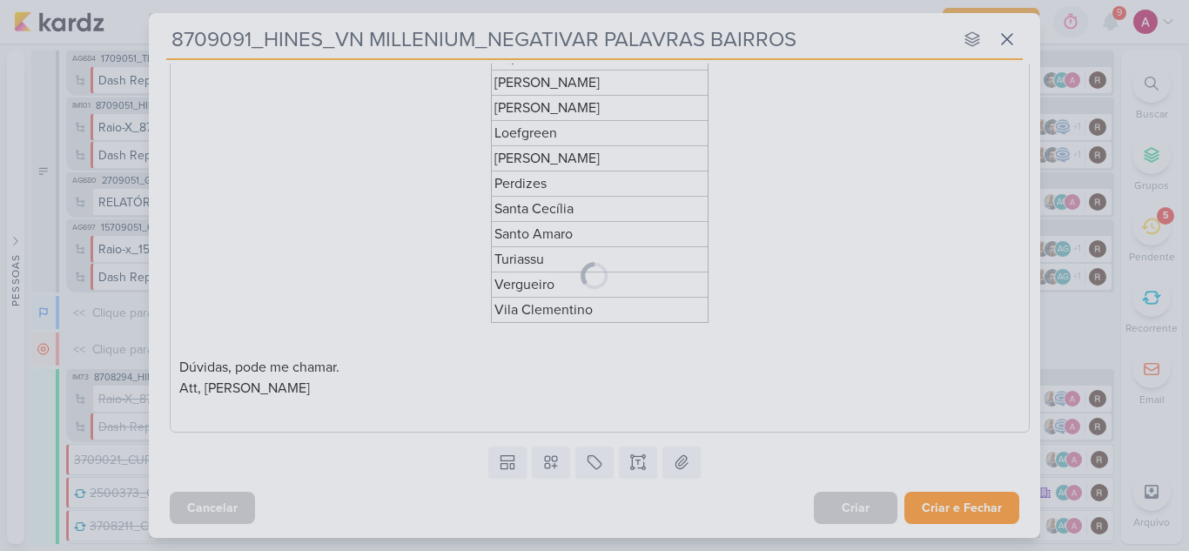
scroll to position [488, 0]
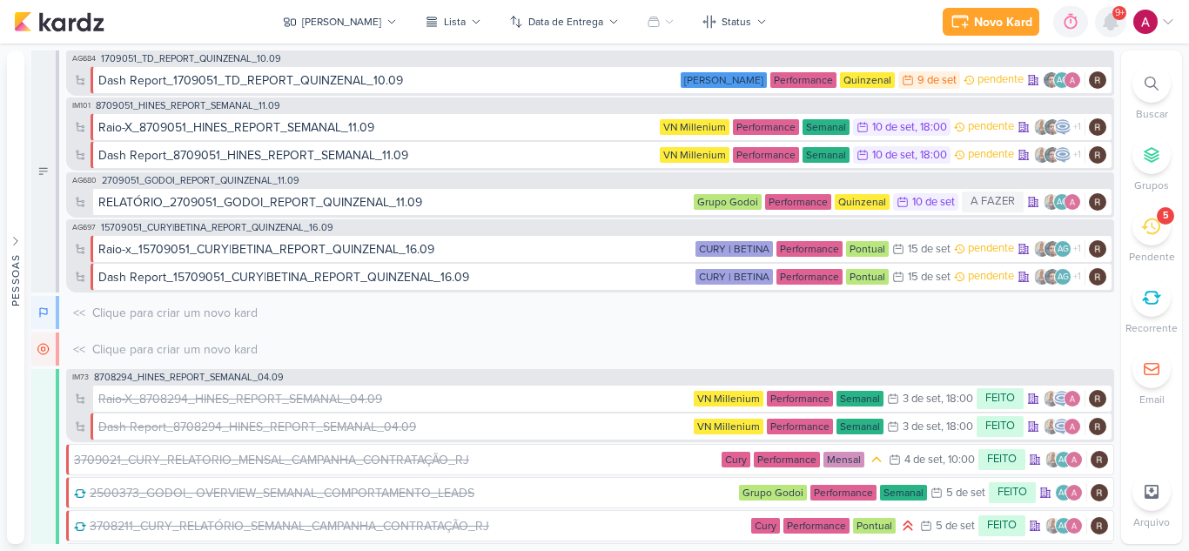
click at [1116, 29] on icon at bounding box center [1110, 21] width 21 height 21
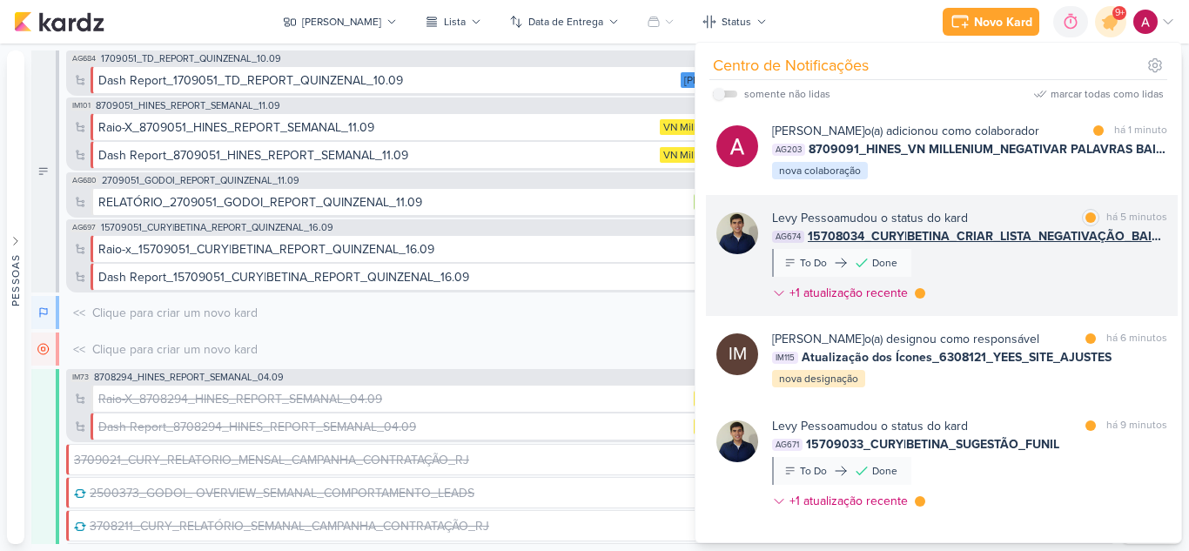
click at [1023, 268] on div "Levy Pessoa mudou o status do kard marcar como lida há 5 minutos AG674 15708034…" at bounding box center [969, 259] width 395 height 100
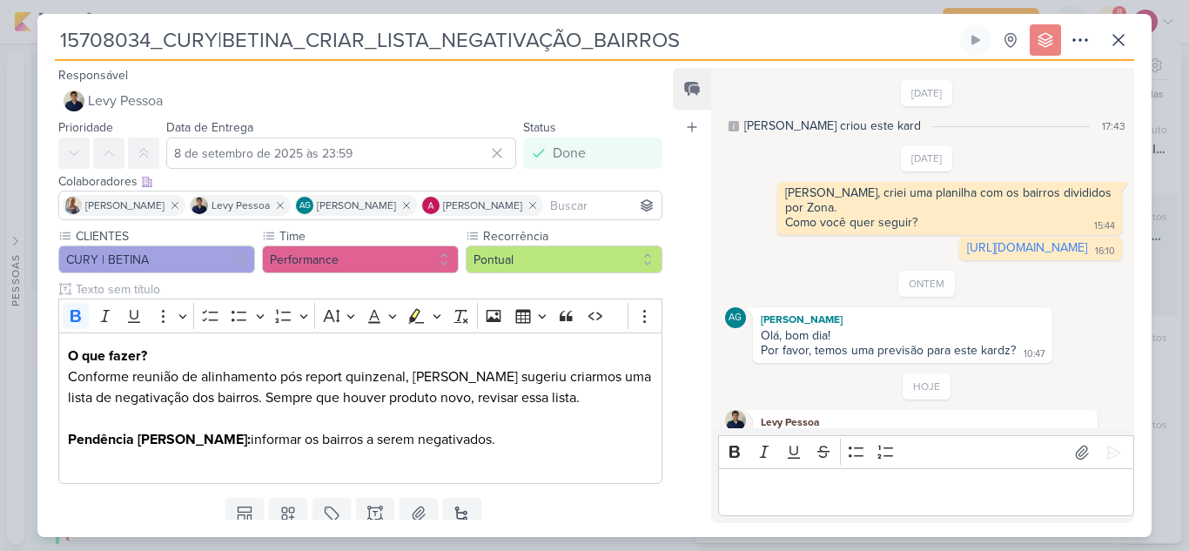
scroll to position [59, 0]
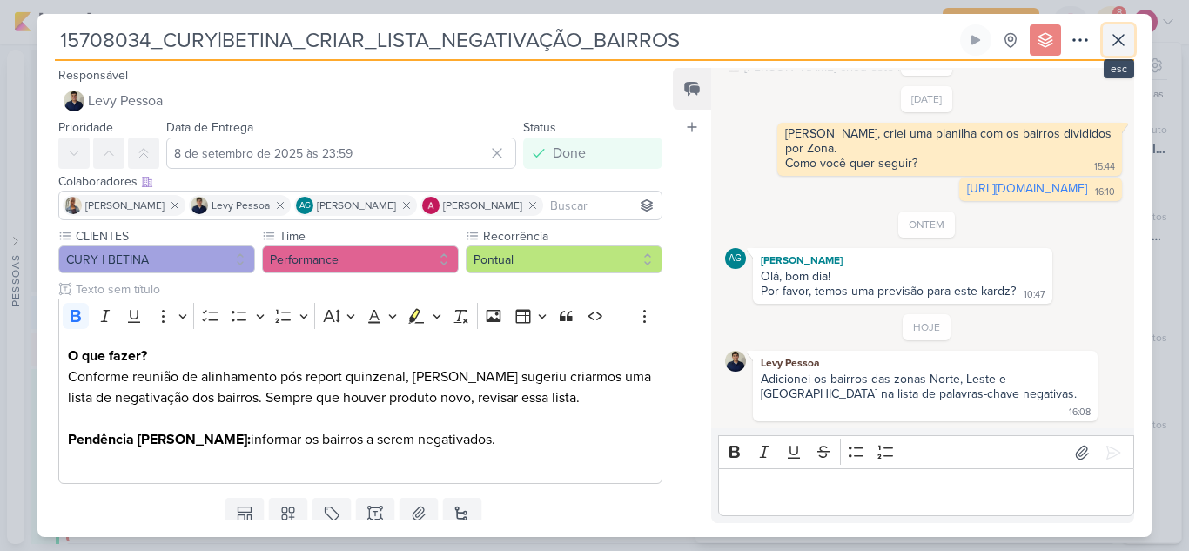
click at [1119, 49] on icon at bounding box center [1118, 40] width 21 height 21
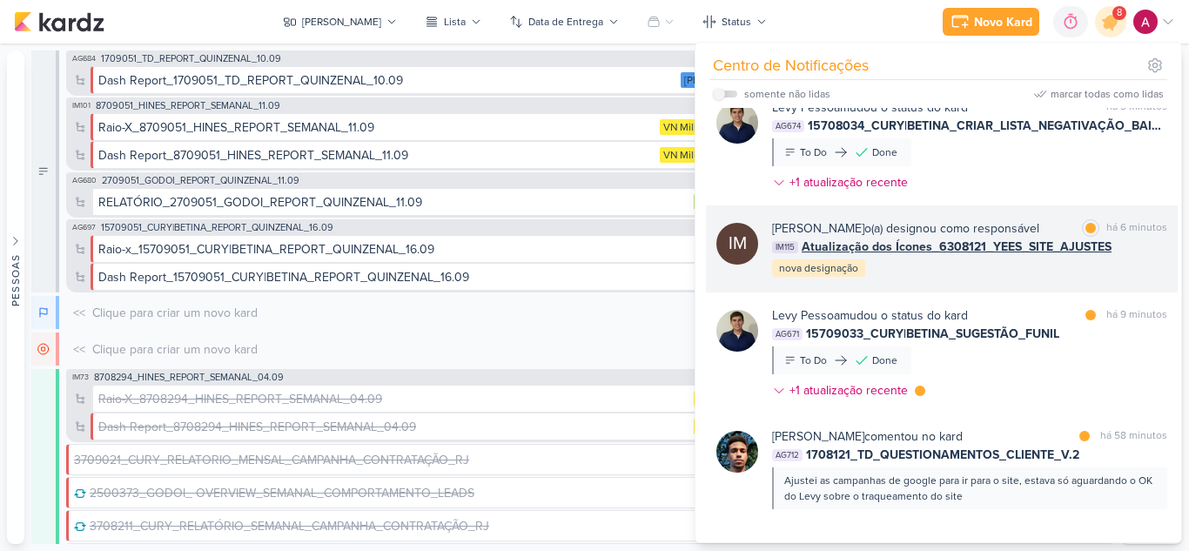
scroll to position [115, 0]
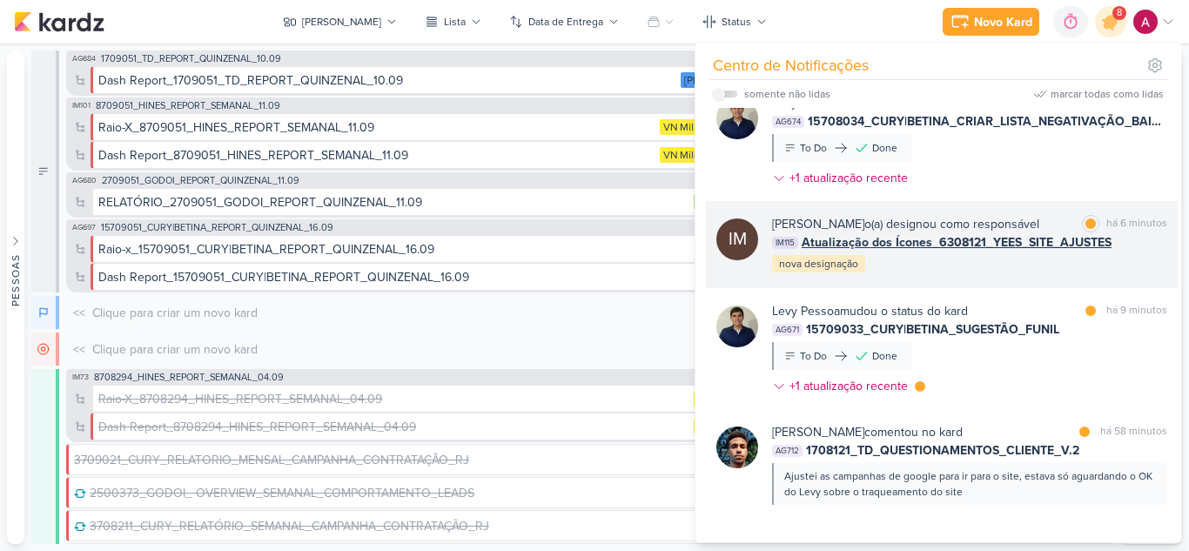
click at [997, 274] on div "Isabella Machado Guimarães o(a) designou como responsável marcar como lida há 6…" at bounding box center [969, 244] width 395 height 59
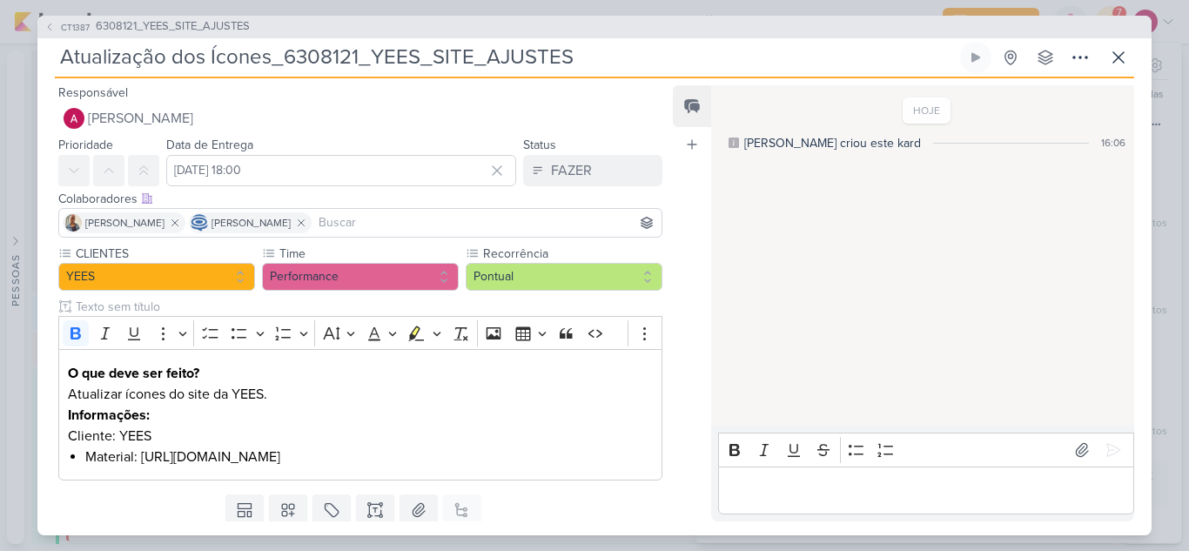
click at [363, 221] on input at bounding box center [486, 222] width 343 height 21
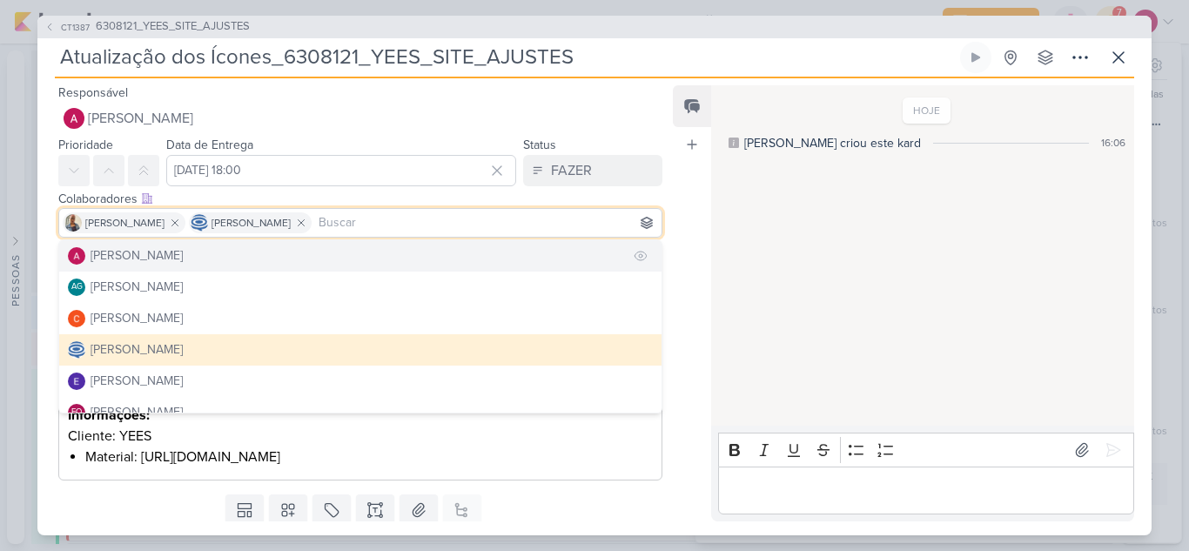
click at [378, 258] on button "[PERSON_NAME]" at bounding box center [360, 255] width 602 height 31
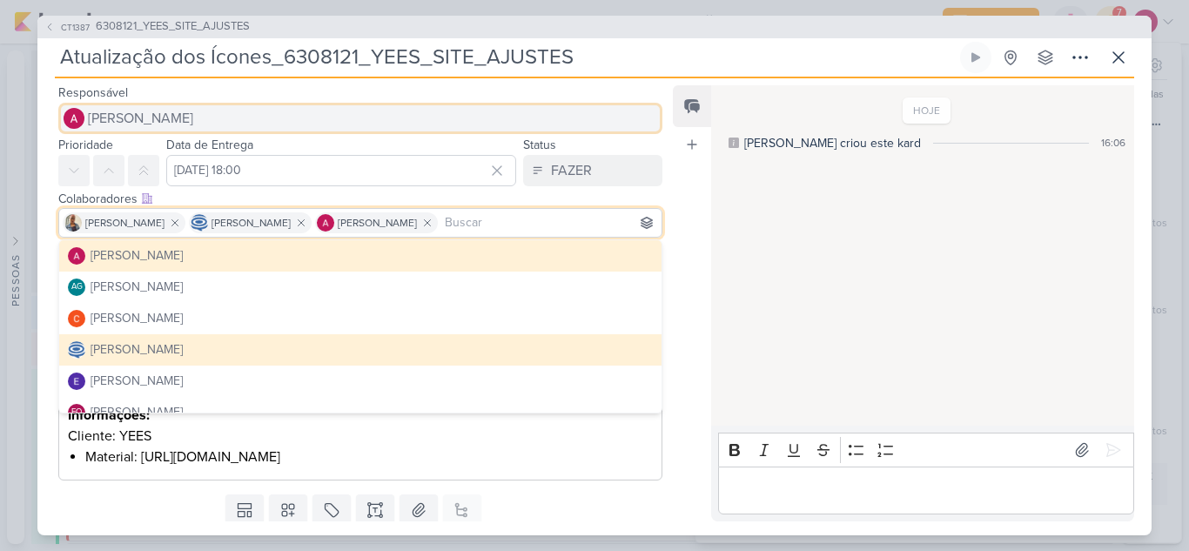
click at [317, 129] on button "[PERSON_NAME]" at bounding box center [360, 118] width 604 height 31
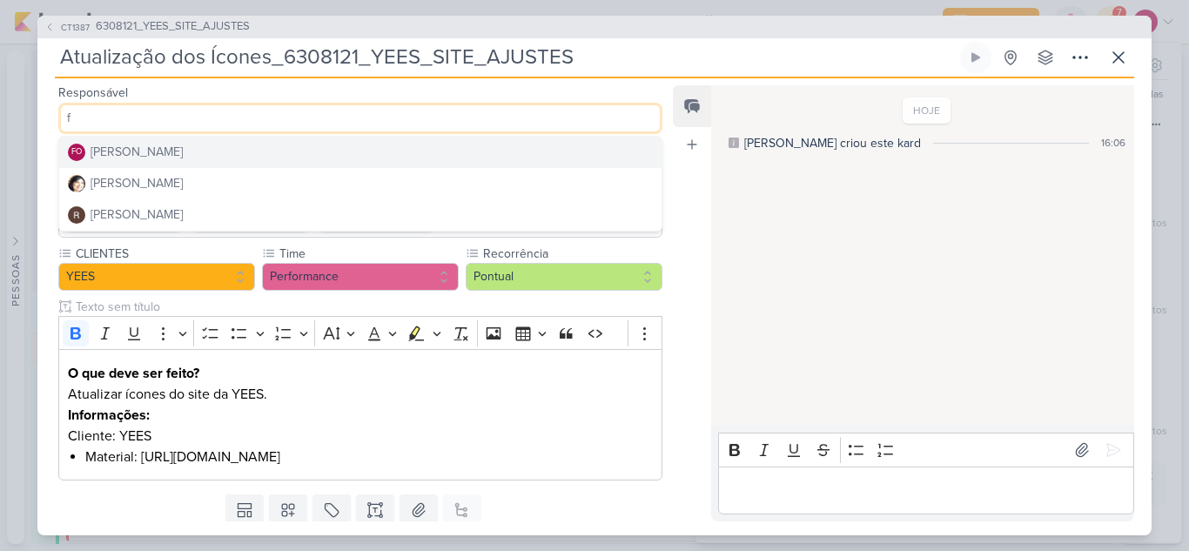
type input "f"
click at [292, 149] on button "FO Fabio Oliveira" at bounding box center [360, 152] width 602 height 31
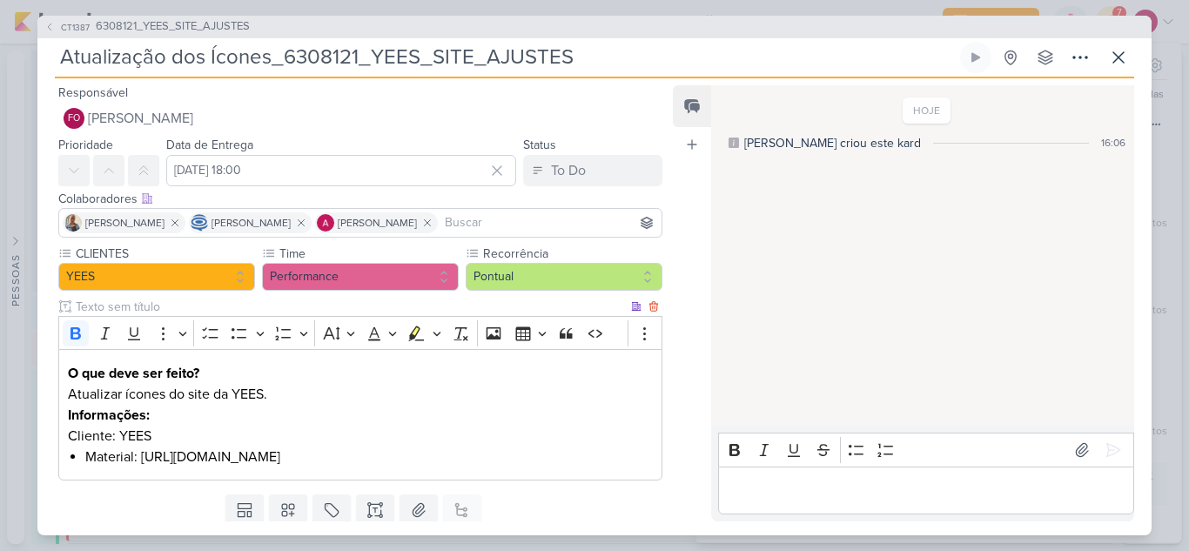
scroll to position [56, 0]
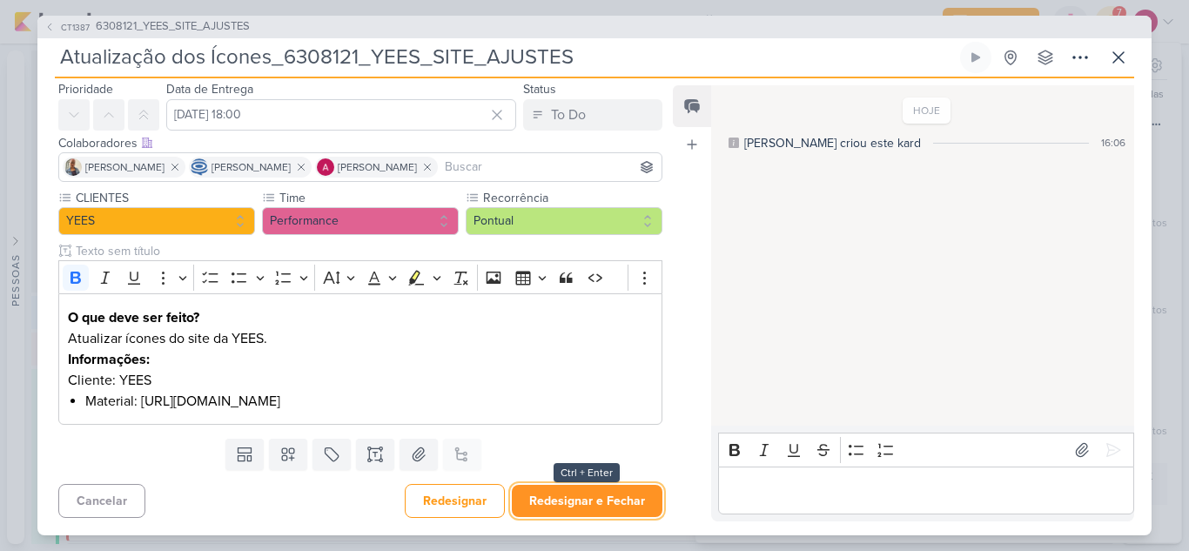
click at [615, 501] on button "Redesignar e Fechar" at bounding box center [587, 501] width 151 height 32
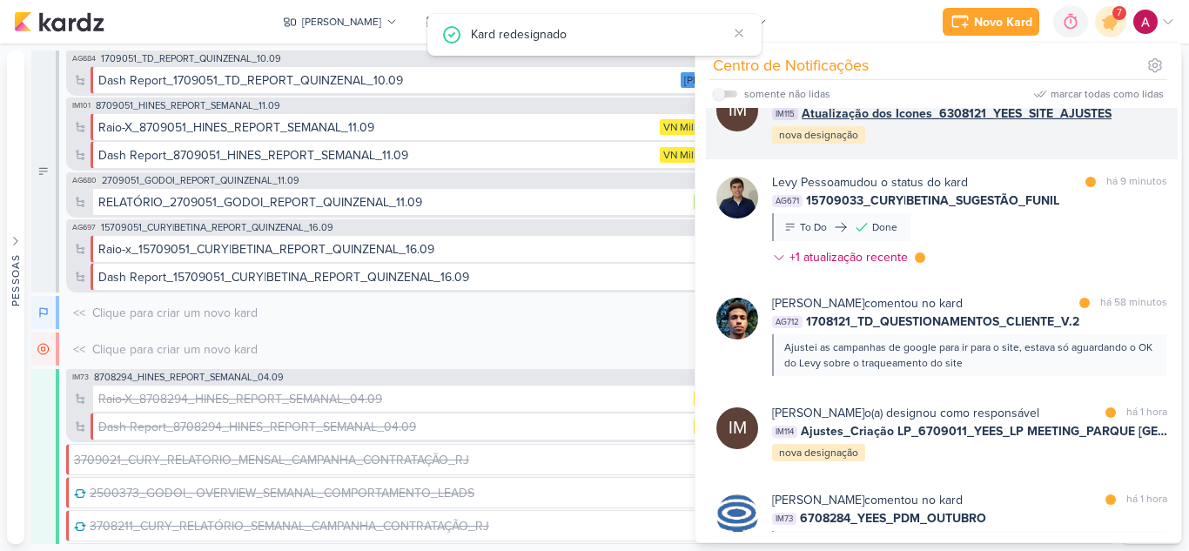
scroll to position [246, 0]
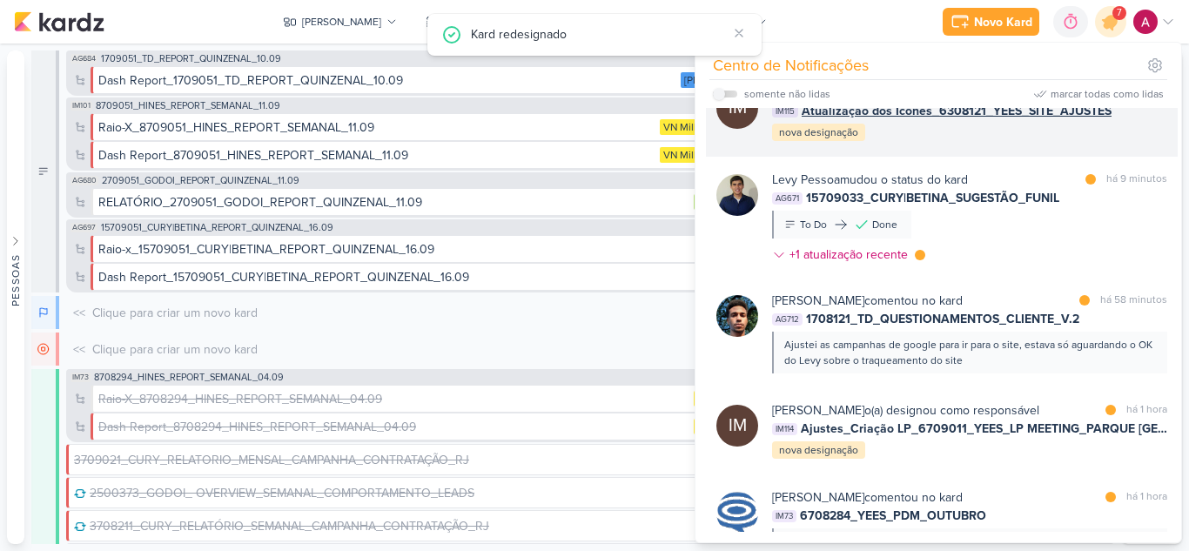
click at [979, 257] on div "Levy Pessoa mudou o status do kard marcar como lida há 9 minutos AG671 15709033…" at bounding box center [969, 221] width 395 height 100
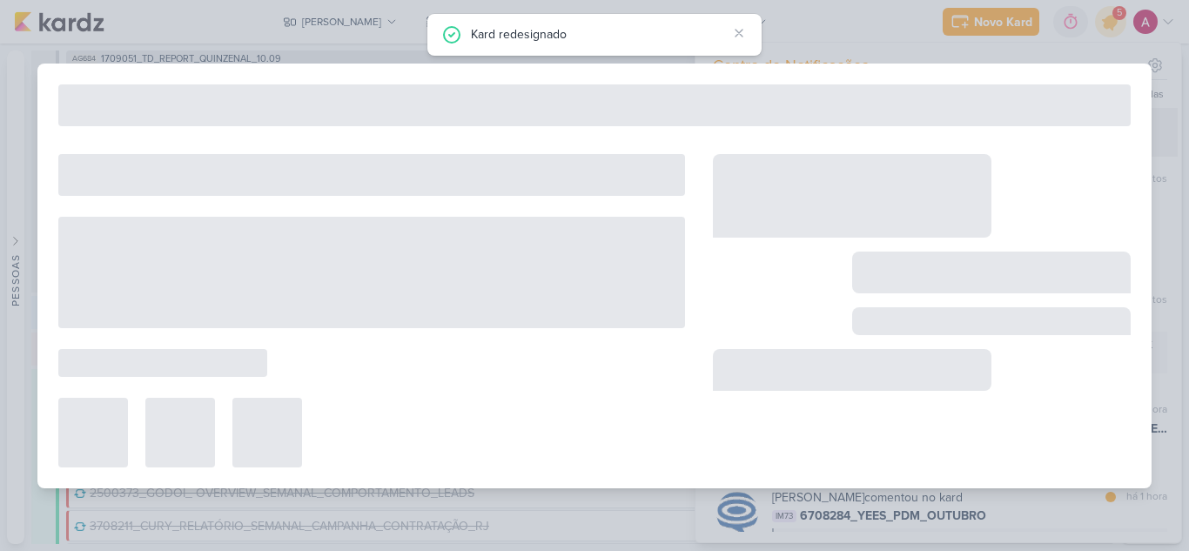
type input "15709033_CURY|BETINA_SUGESTÃO_FUNIL"
type input "5 de setembro de 2025 às 23:59"
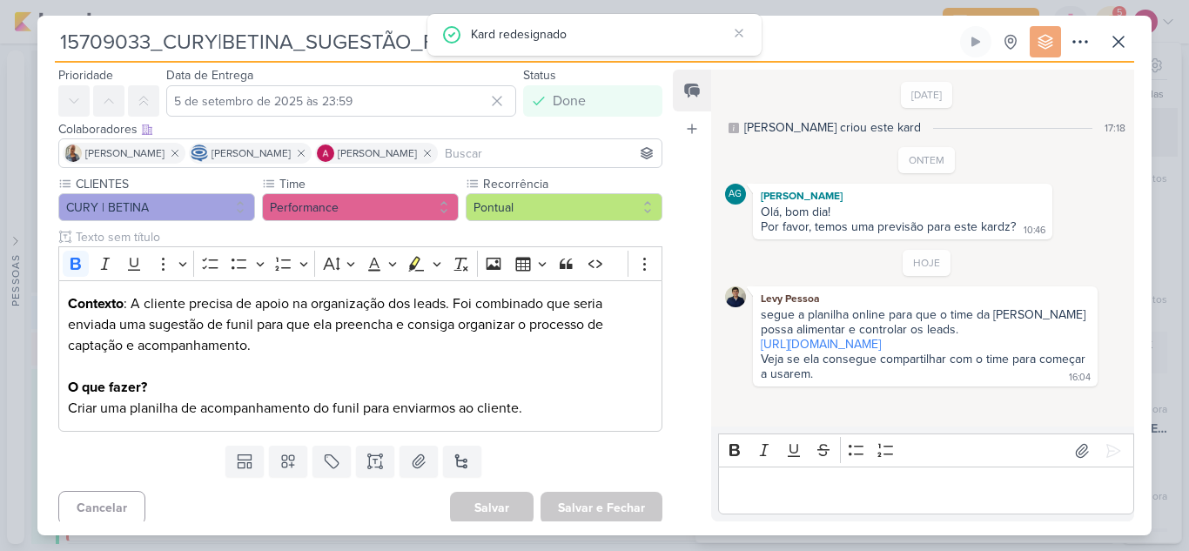
scroll to position [0, 0]
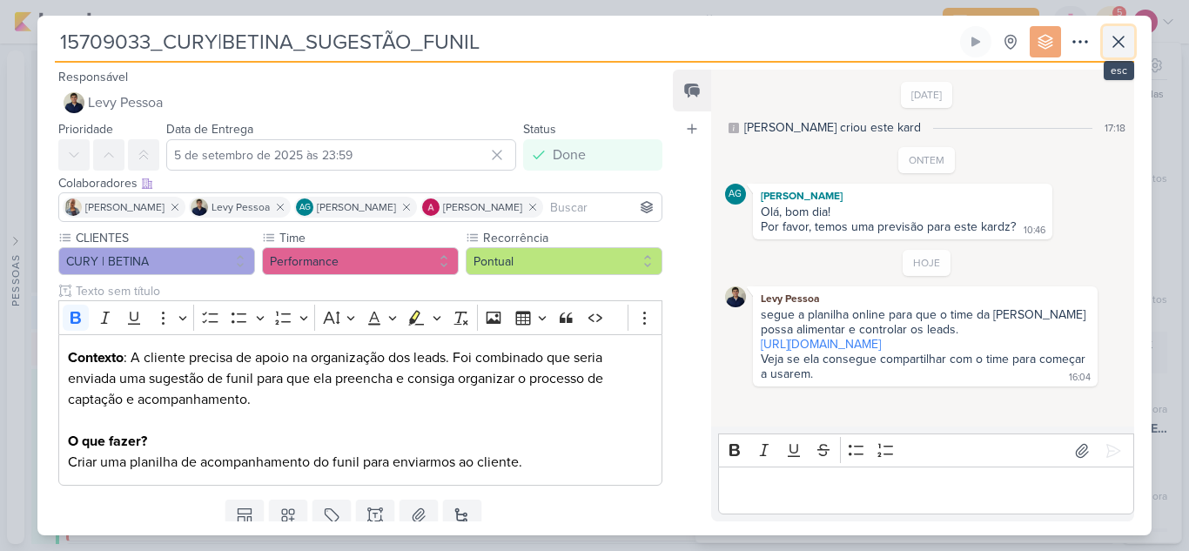
click at [1114, 47] on icon at bounding box center [1118, 42] width 10 height 10
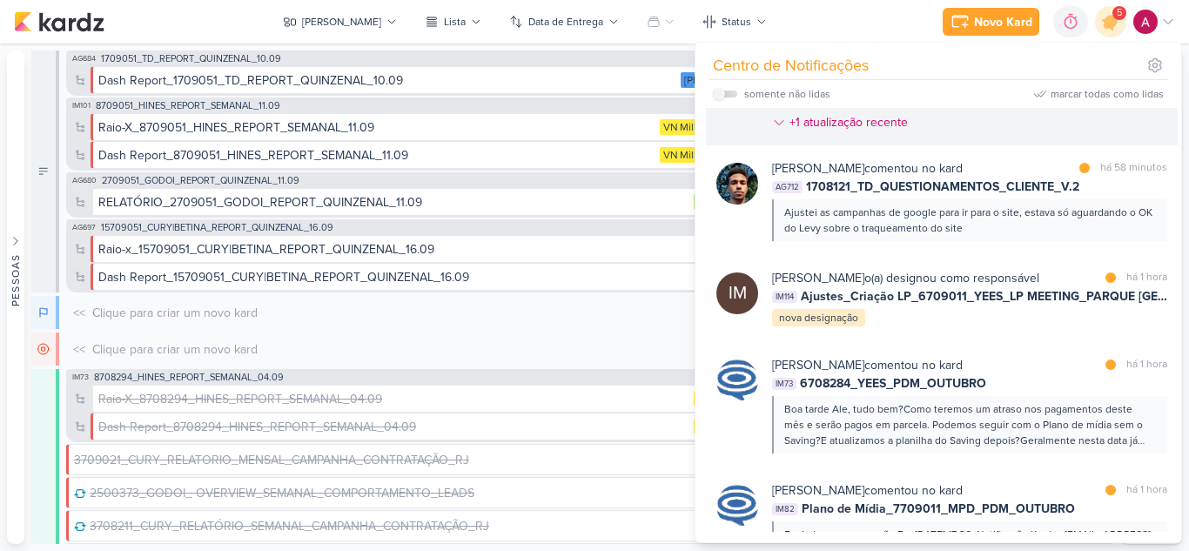
scroll to position [382, 0]
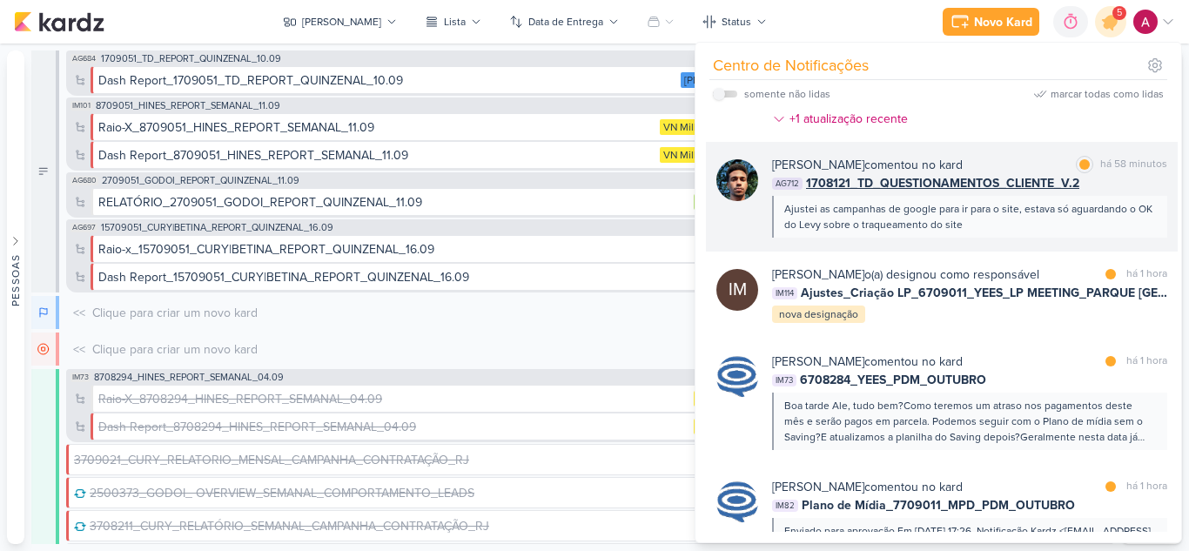
click at [1018, 238] on div "Ajustei as campanhas de google para ir para o site, estava só aguardando o OK d…" at bounding box center [969, 217] width 395 height 42
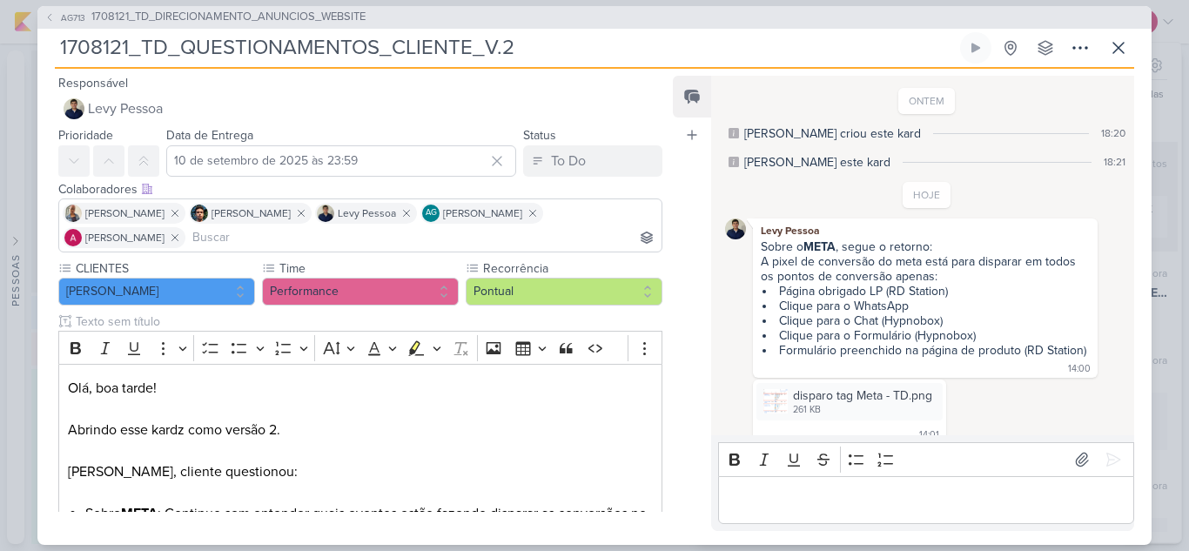
scroll to position [151, 0]
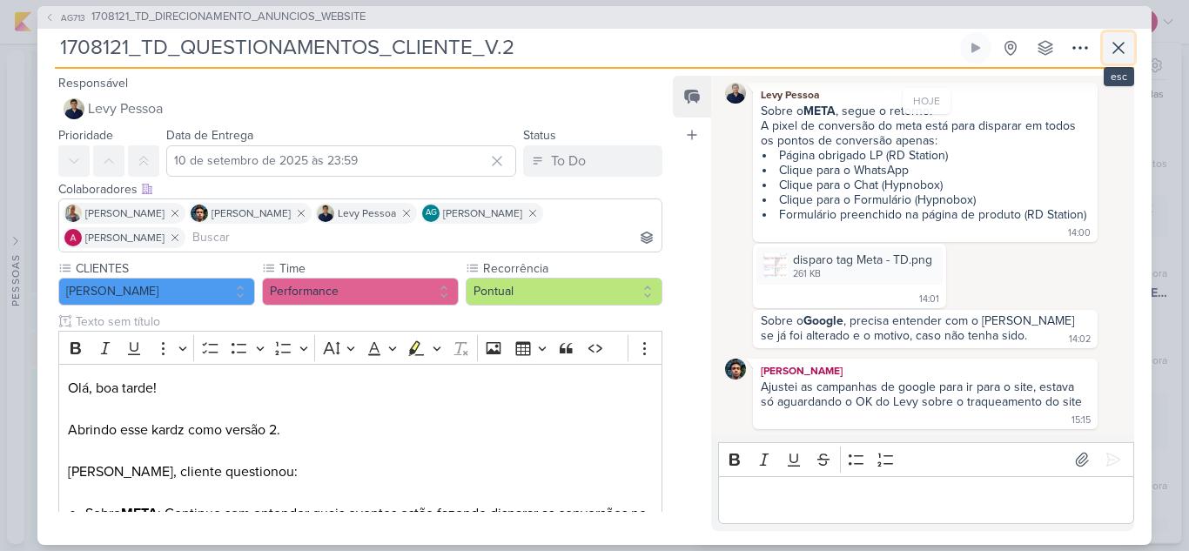
click at [1115, 54] on icon at bounding box center [1118, 47] width 21 height 21
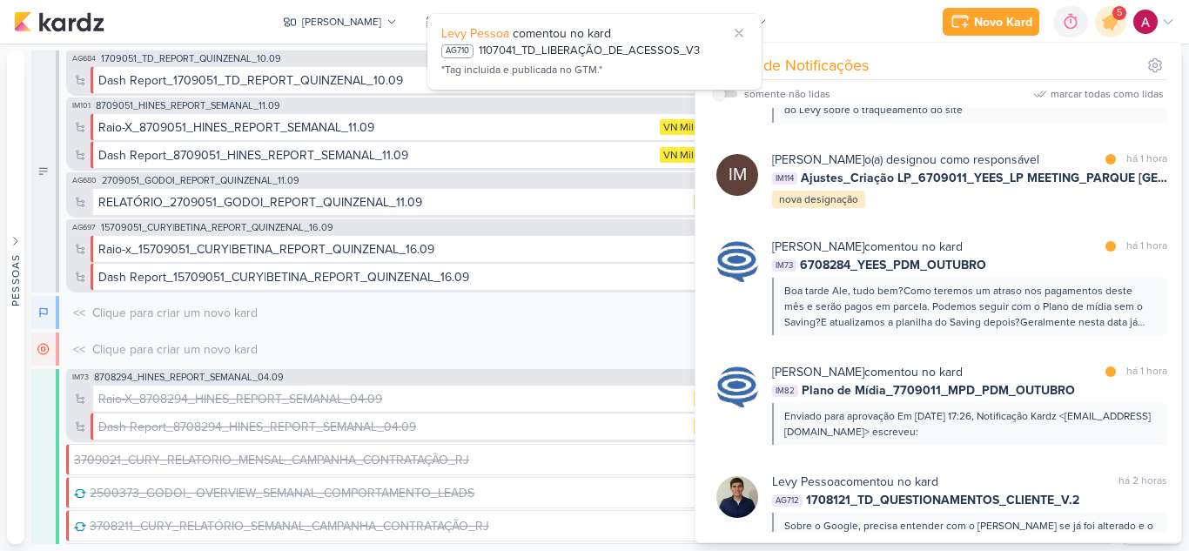
scroll to position [592, 0]
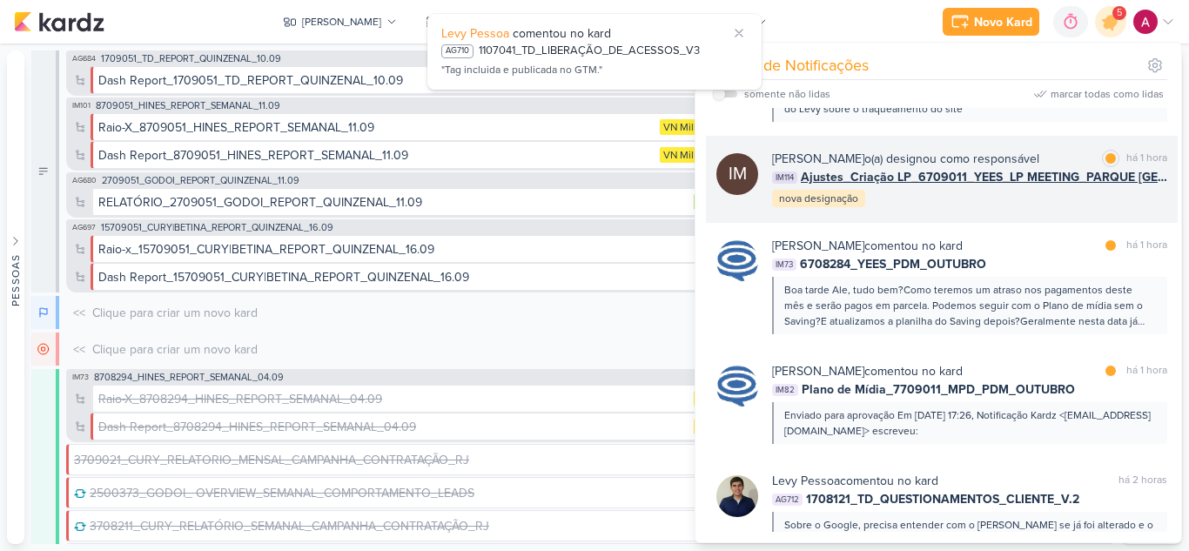
click at [951, 223] on div "IM Isabella Machado Guimarães o(a) designou como responsável marcar como lida h…" at bounding box center [942, 179] width 472 height 87
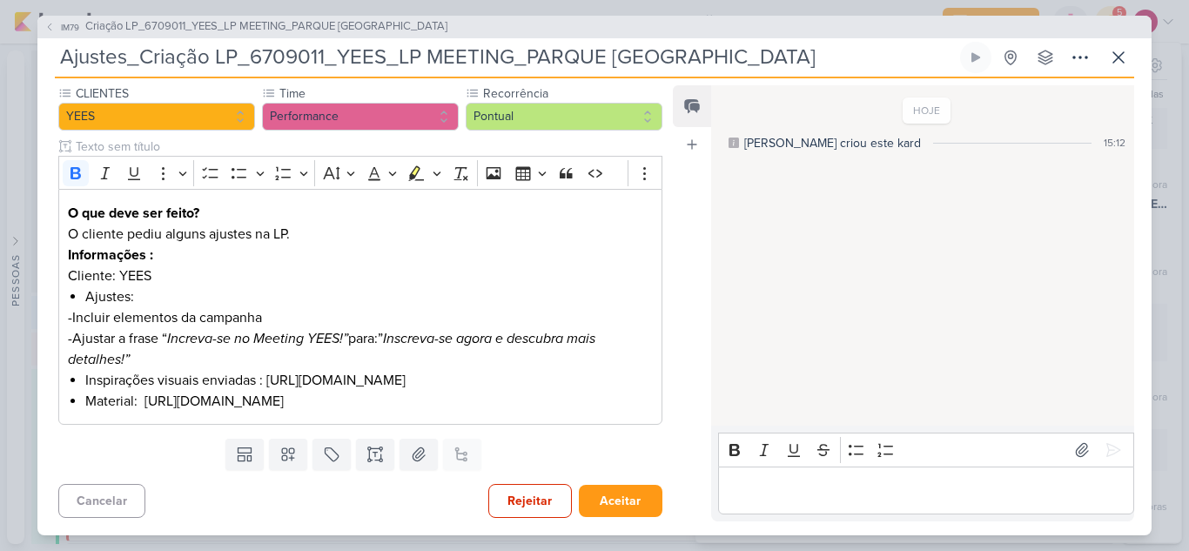
scroll to position [0, 0]
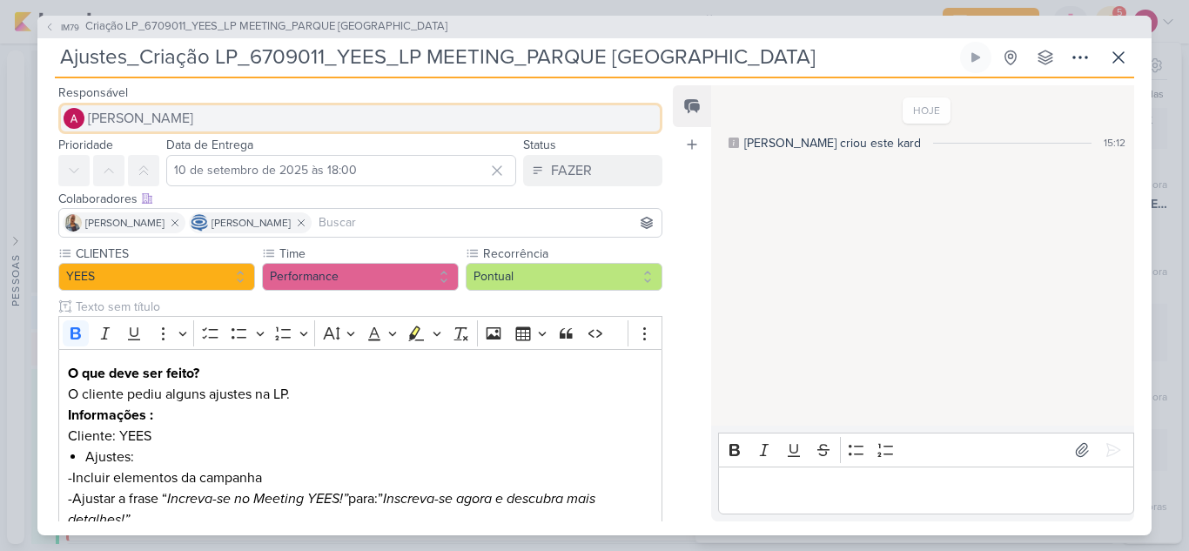
click at [188, 131] on button "[PERSON_NAME]" at bounding box center [360, 118] width 604 height 31
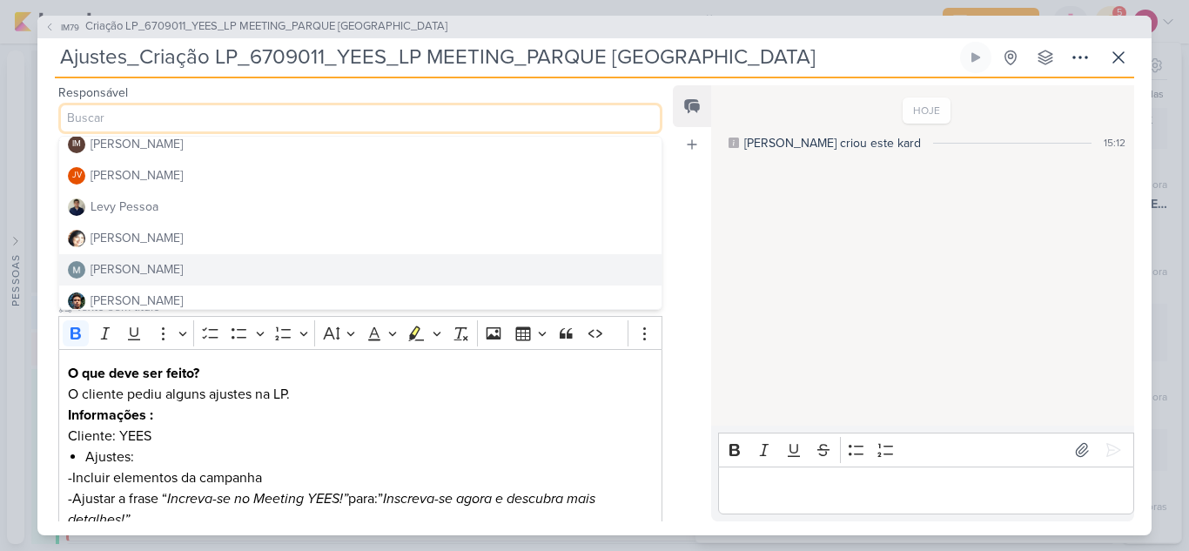
scroll to position [275, 0]
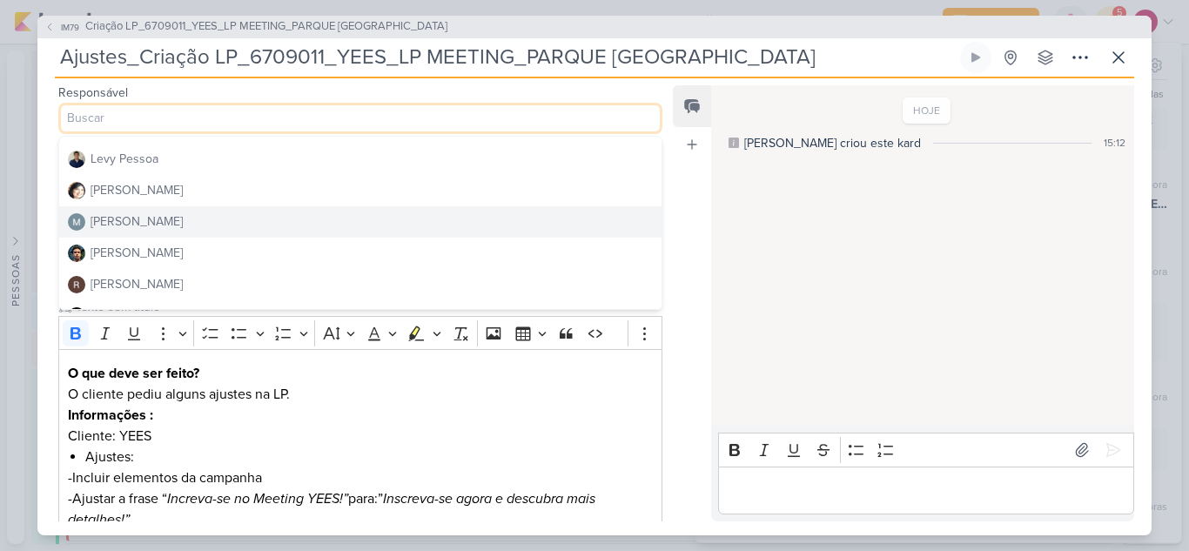
click at [175, 219] on div "Mariana Amorim" at bounding box center [137, 221] width 92 height 18
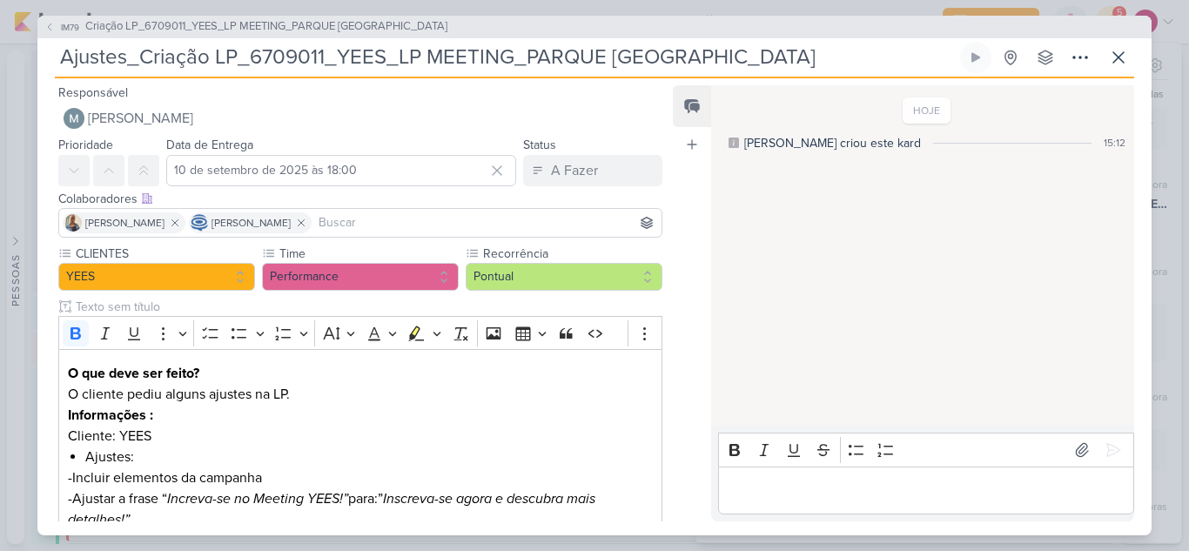
click at [361, 225] on input at bounding box center [486, 222] width 343 height 21
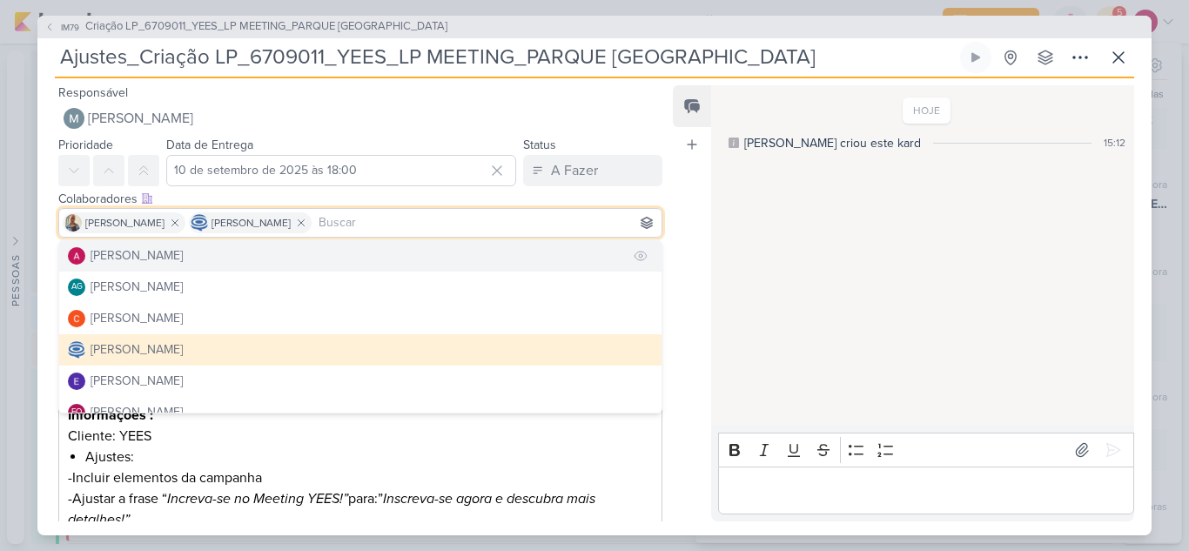
click at [361, 256] on button "[PERSON_NAME]" at bounding box center [360, 255] width 602 height 31
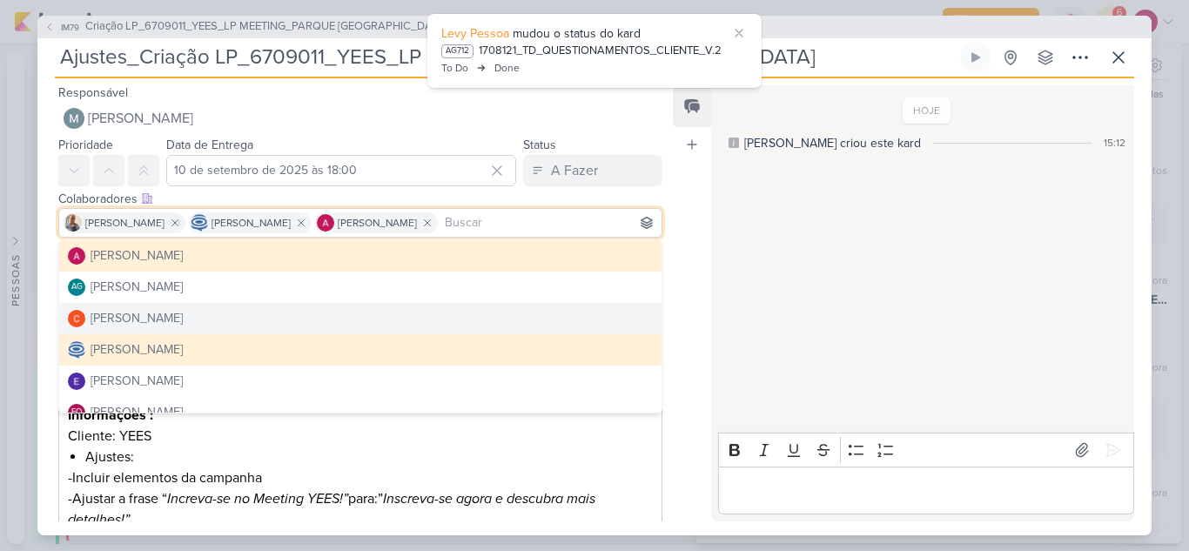
click at [674, 416] on div "Feed Atrelar email Solte o email para atrelar ao kard" at bounding box center [692, 303] width 38 height 436
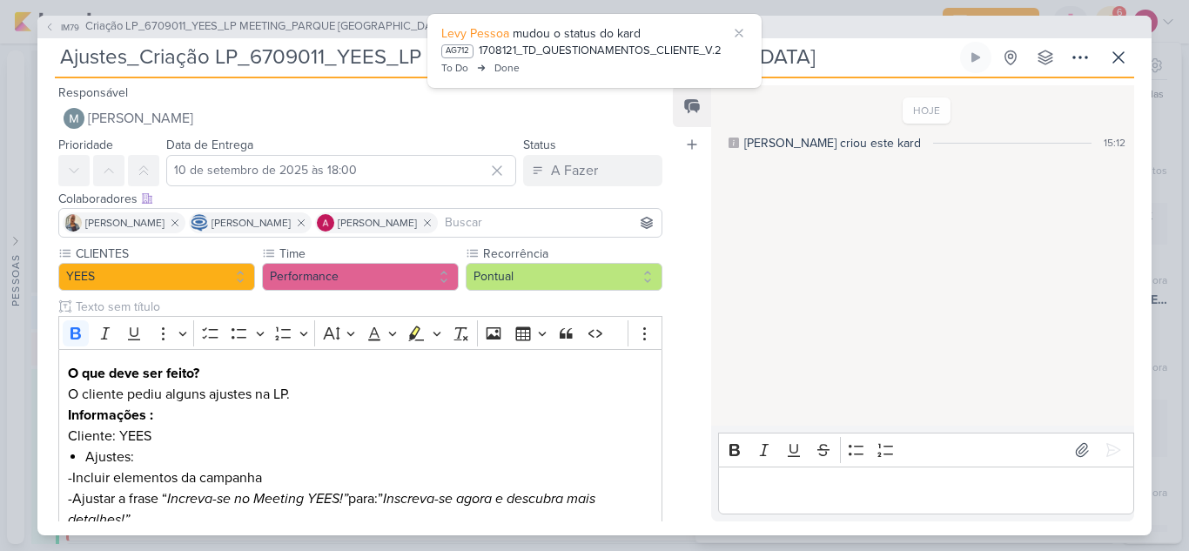
click at [859, 304] on div "HOJE Isabella criou este kard 15:12" at bounding box center [921, 256] width 421 height 339
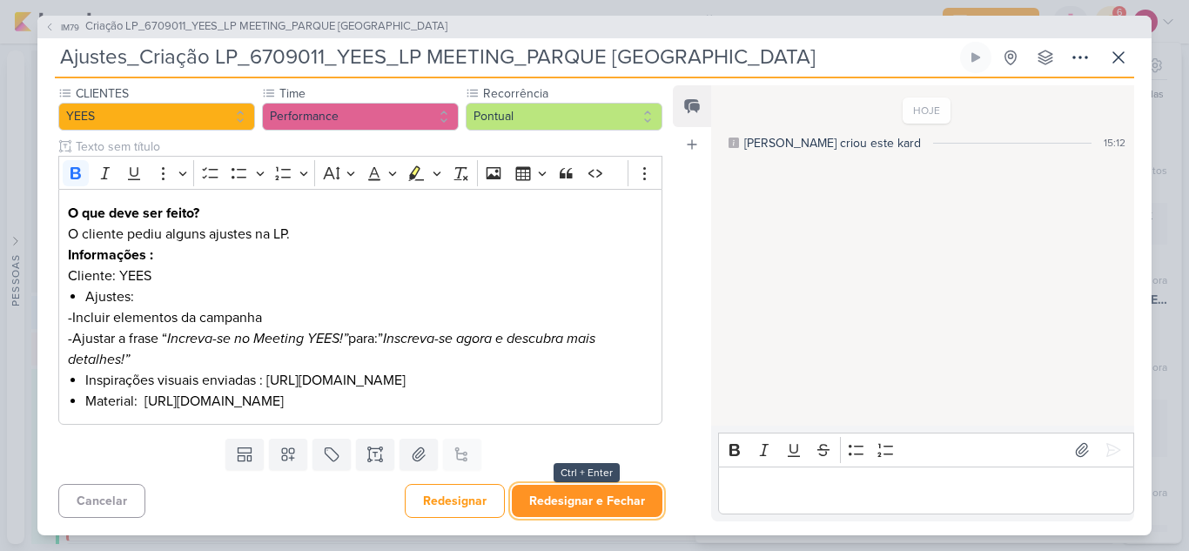
click at [577, 495] on button "Redesignar e Fechar" at bounding box center [587, 501] width 151 height 32
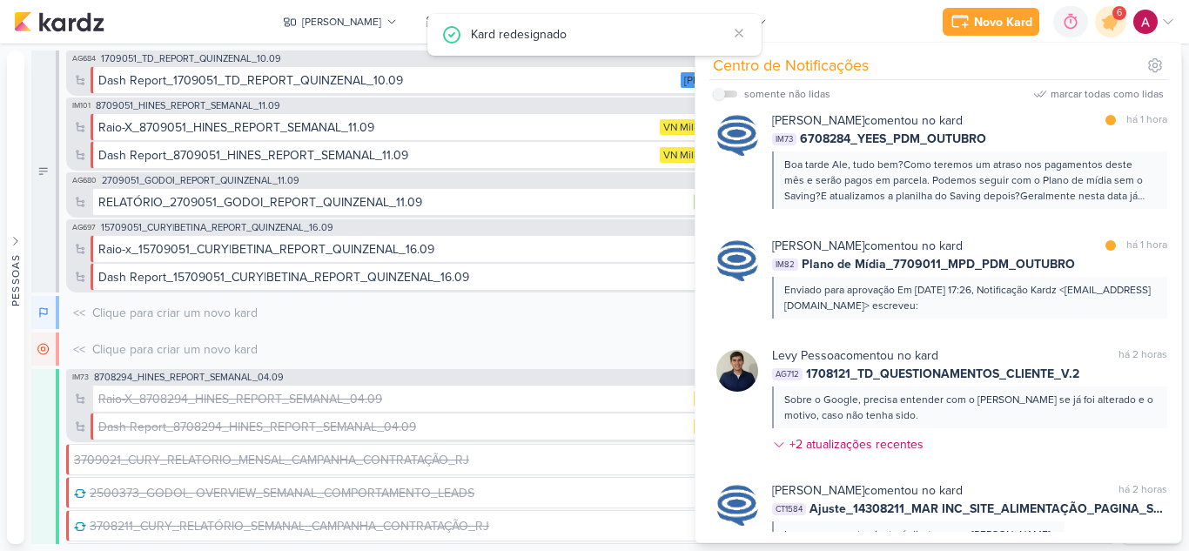
scroll to position [848, 0]
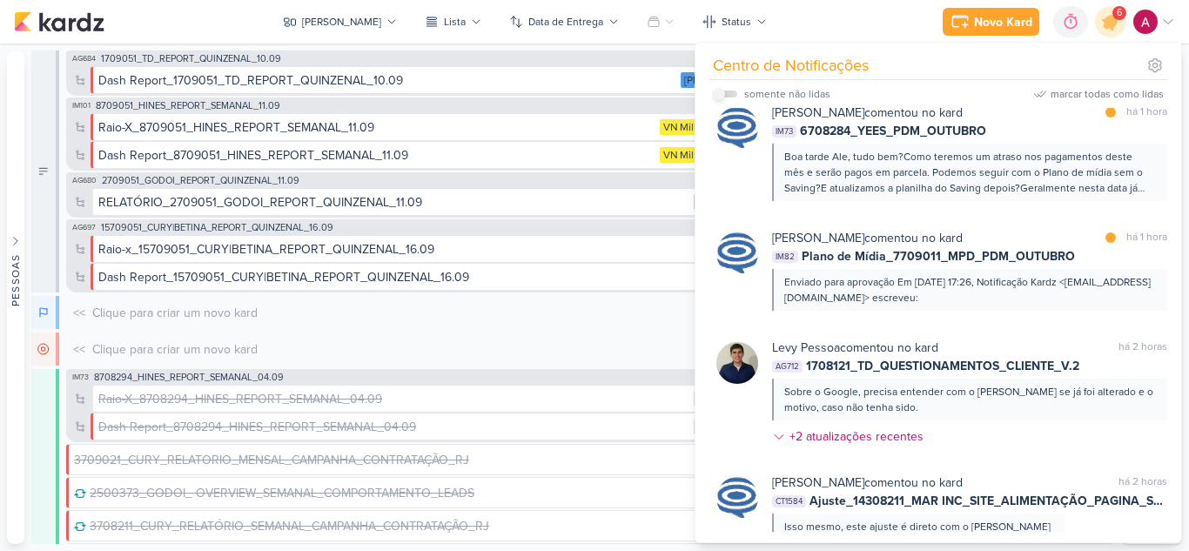
click at [717, 90] on input "checkbox" at bounding box center [719, 94] width 12 height 12
checkbox input "true"
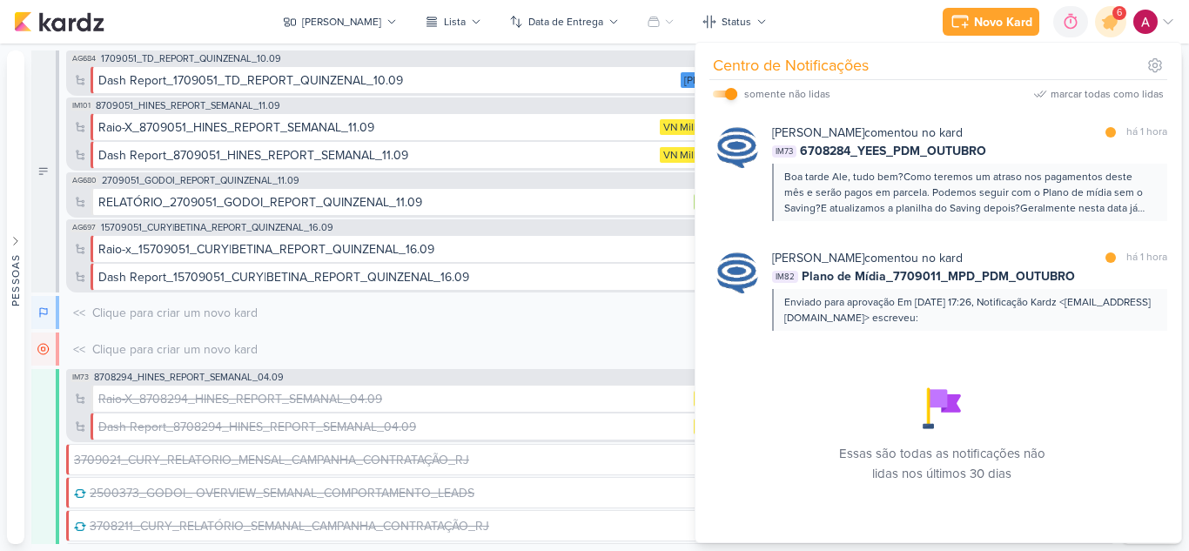
scroll to position [258, 0]
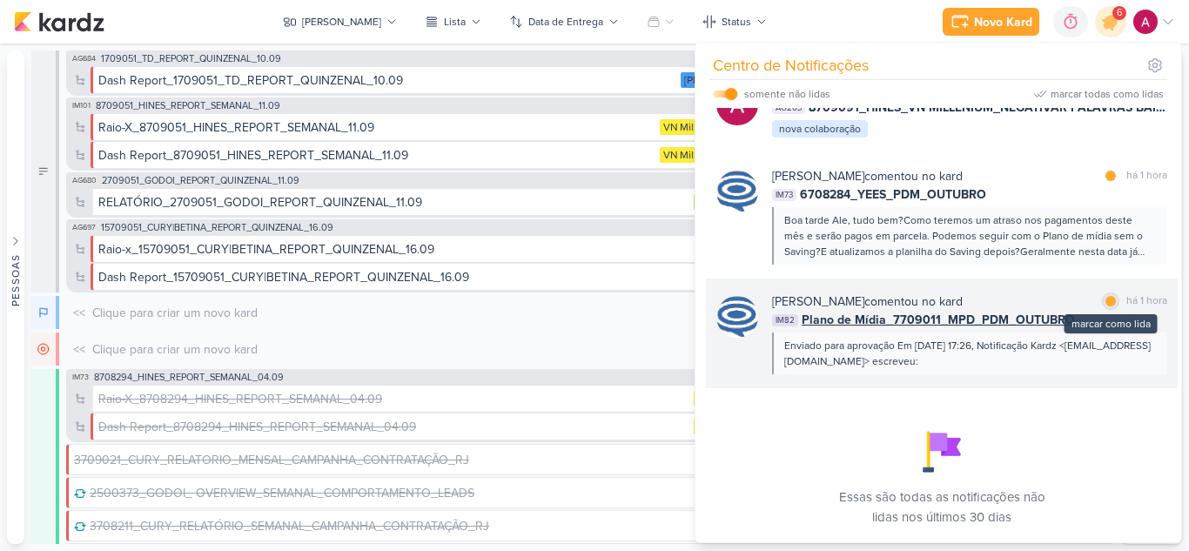
click at [1102, 304] on div "marcar como lida" at bounding box center [1110, 300] width 17 height 17
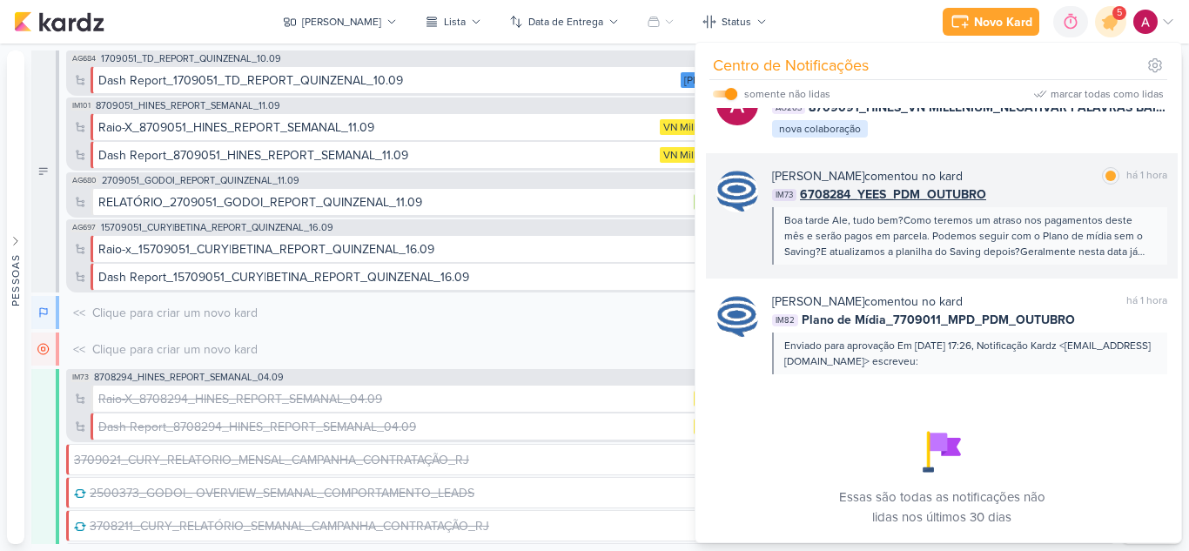
click at [1037, 178] on div "Caroline Traven De Andrade comentou no kard marcar como lida há 1 hora" at bounding box center [969, 176] width 395 height 18
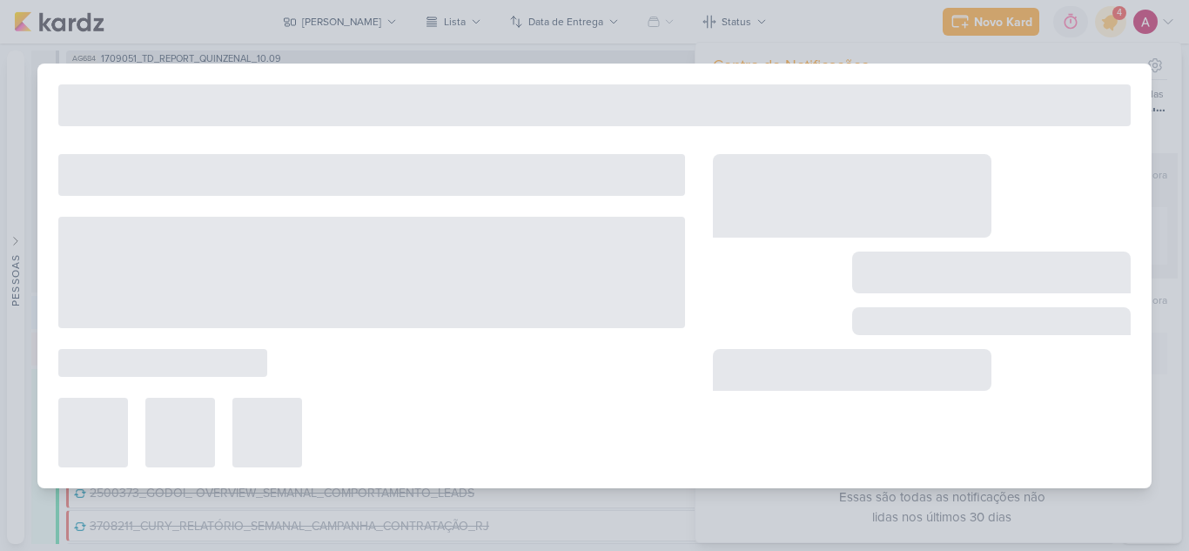
type input "6708284_YEES_PDM_OUTUBRO"
type input "26 de setembro de 2025 às 18:00"
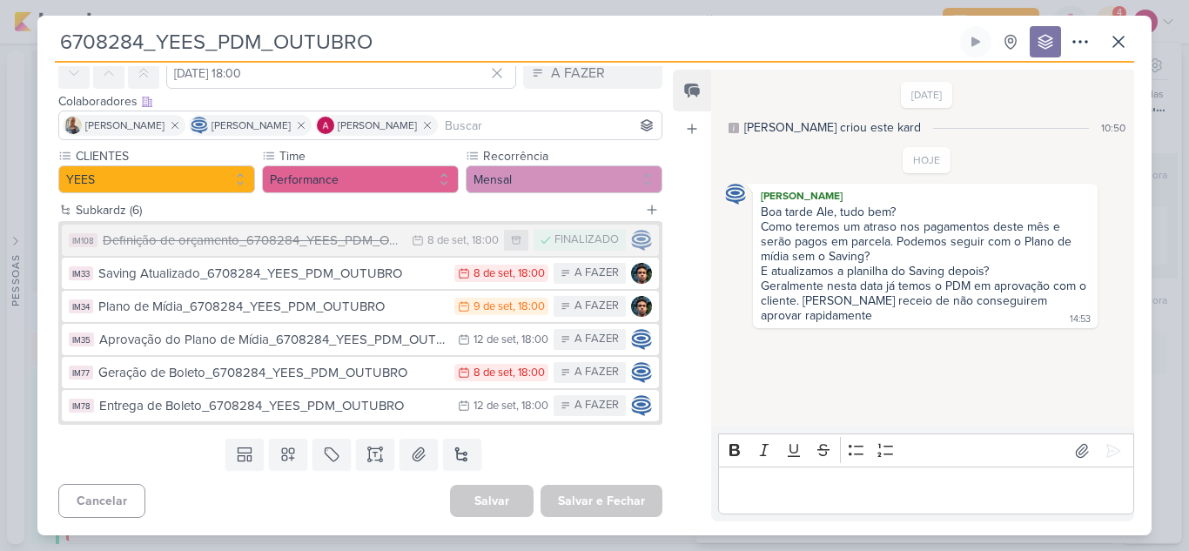
scroll to position [0, 0]
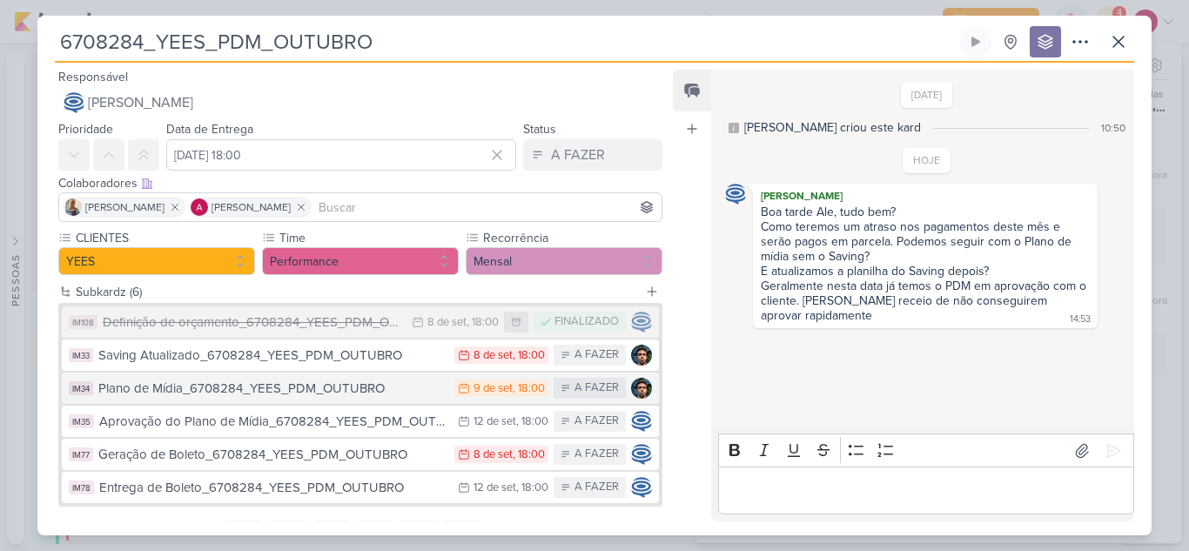
click at [395, 399] on button "IM34 Plano de Mídia_6708284_YEES_PDM_OUTUBRO 9/9 9 de set , 18:00 A FAZER" at bounding box center [360, 387] width 597 height 31
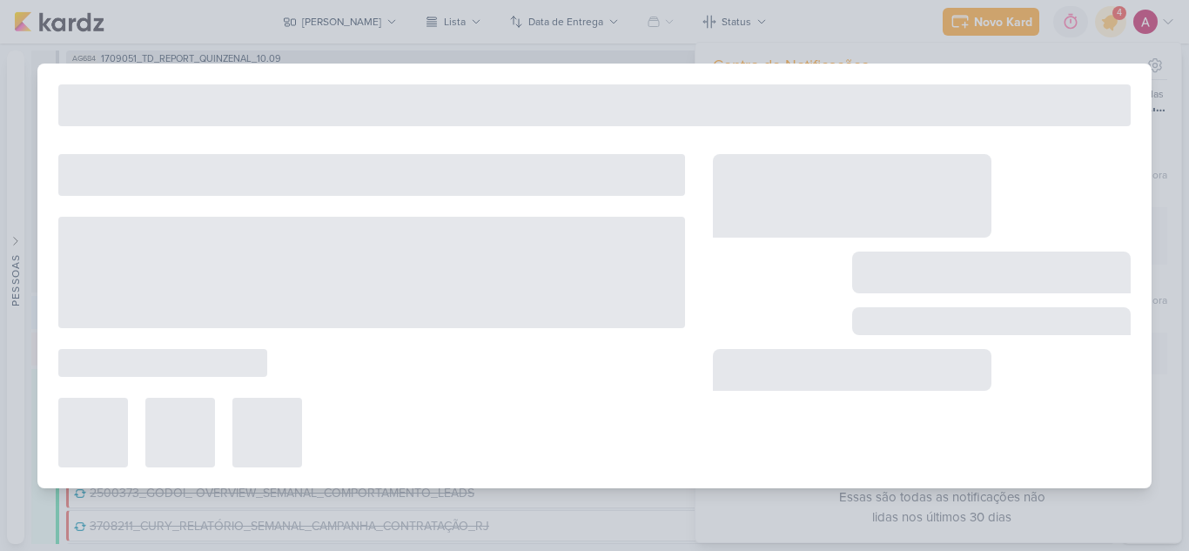
type input "Plano de Mídia_6708284_YEES_PDM_OUTUBRO"
type input "9 de setembro de 2025 às 18:00"
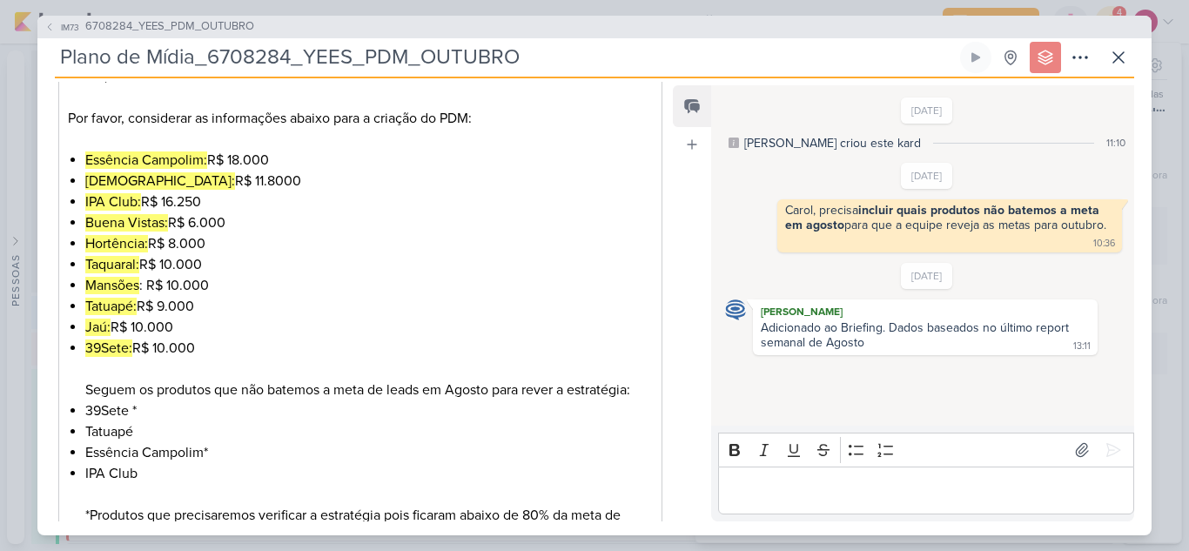
scroll to position [432, 0]
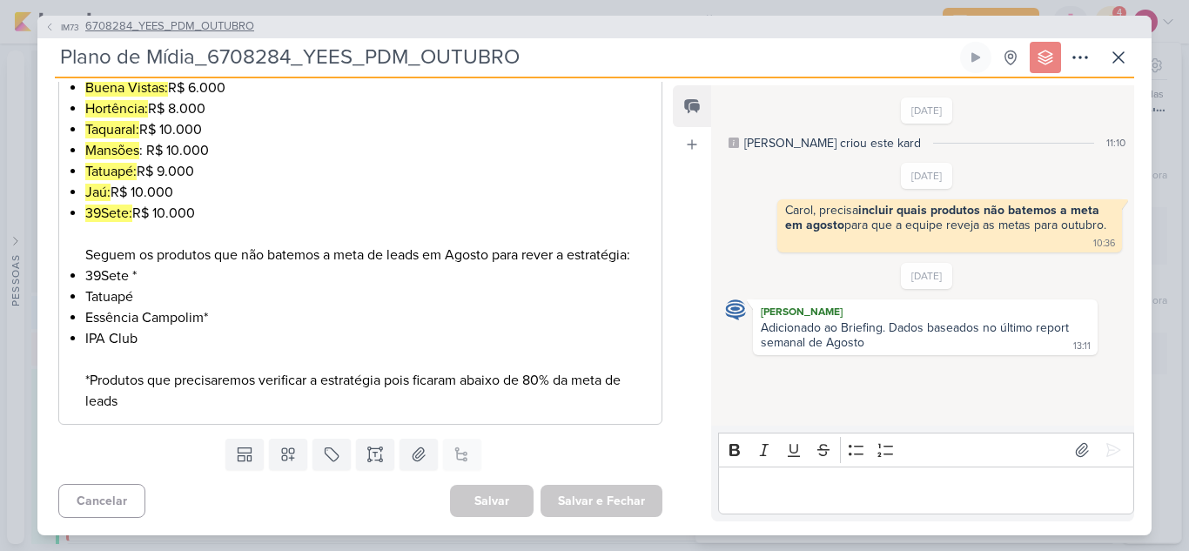
click at [51, 25] on icon at bounding box center [49, 27] width 10 height 10
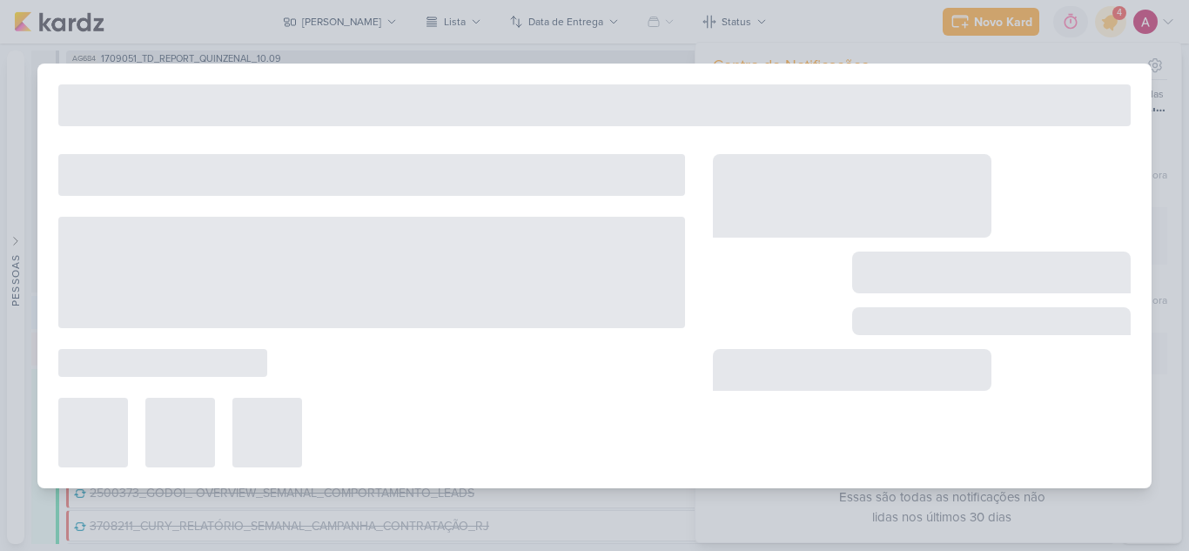
type input "6708284_YEES_PDM_OUTUBRO"
type input "26 de setembro de 2025 às 18:00"
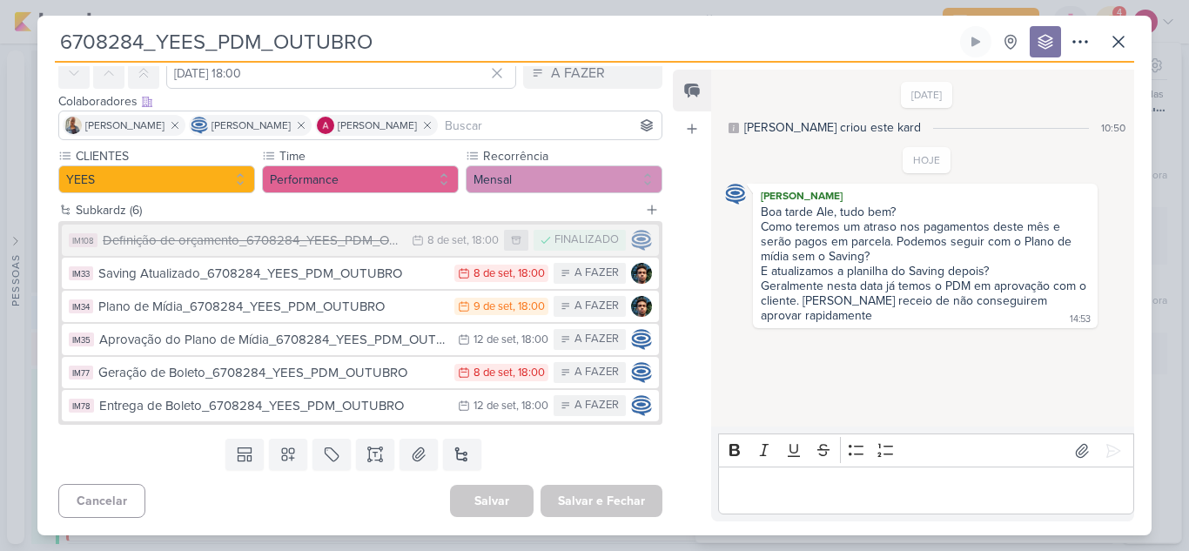
scroll to position [0, 0]
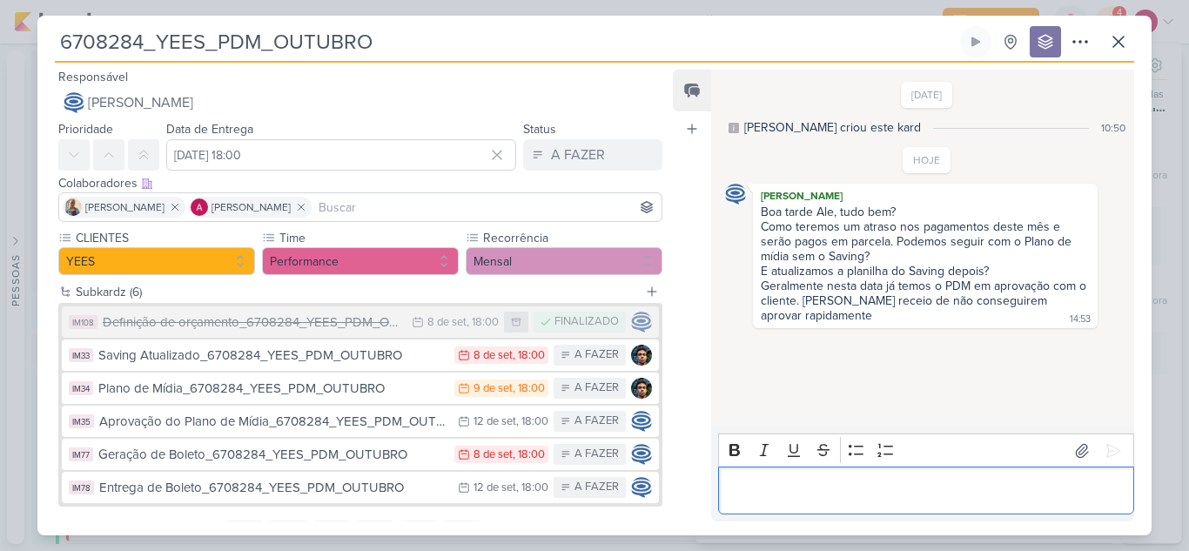
click at [1015, 486] on p "Editor editing area: main" at bounding box center [926, 490] width 398 height 21
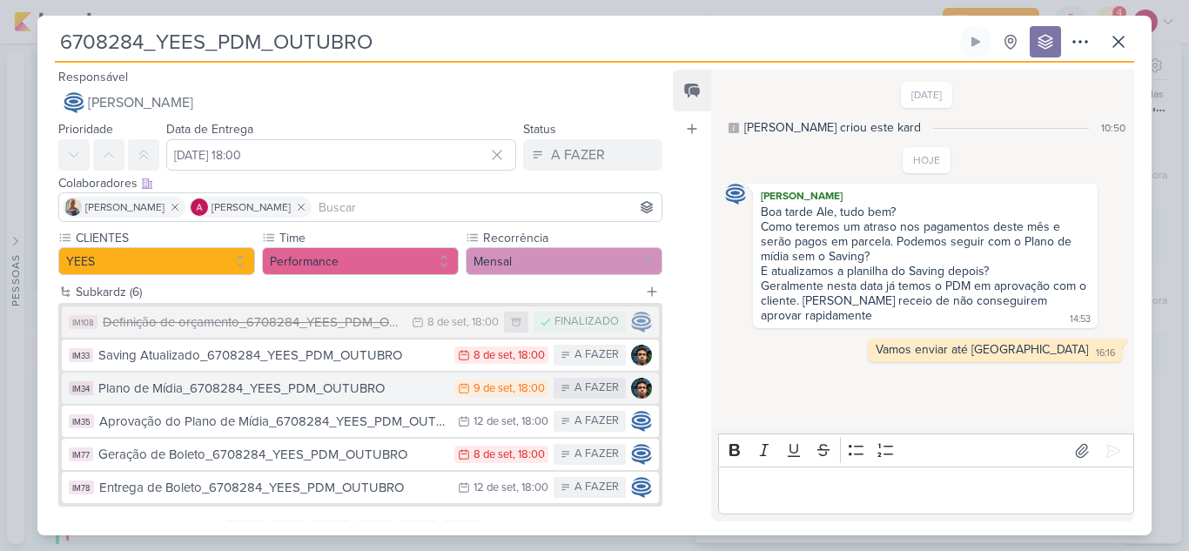
click at [393, 393] on div "Plano de Mídia_6708284_YEES_PDM_OUTUBRO" at bounding box center [271, 389] width 347 height 20
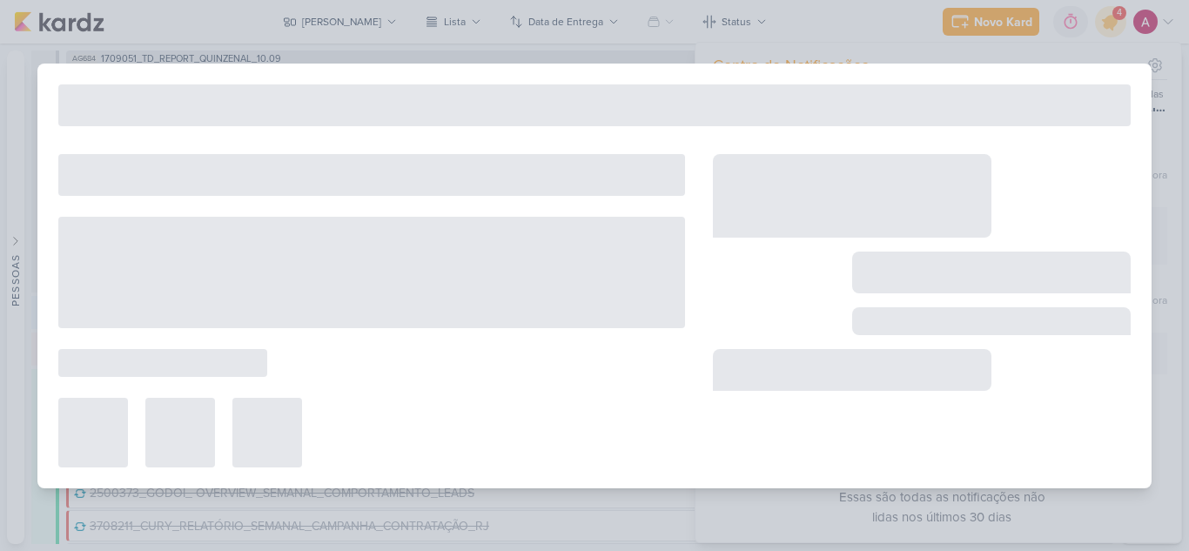
type input "Plano de Mídia_6708284_YEES_PDM_OUTUBRO"
type input "9 de setembro de 2025 às 18:00"
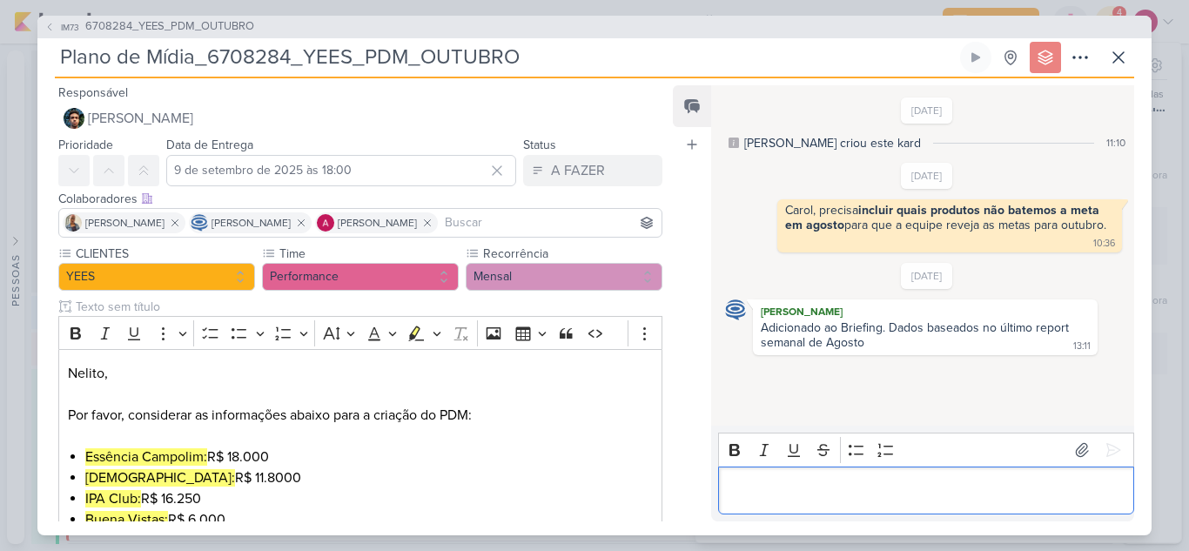
click at [795, 484] on p "Editor editing area: main" at bounding box center [926, 490] width 398 height 21
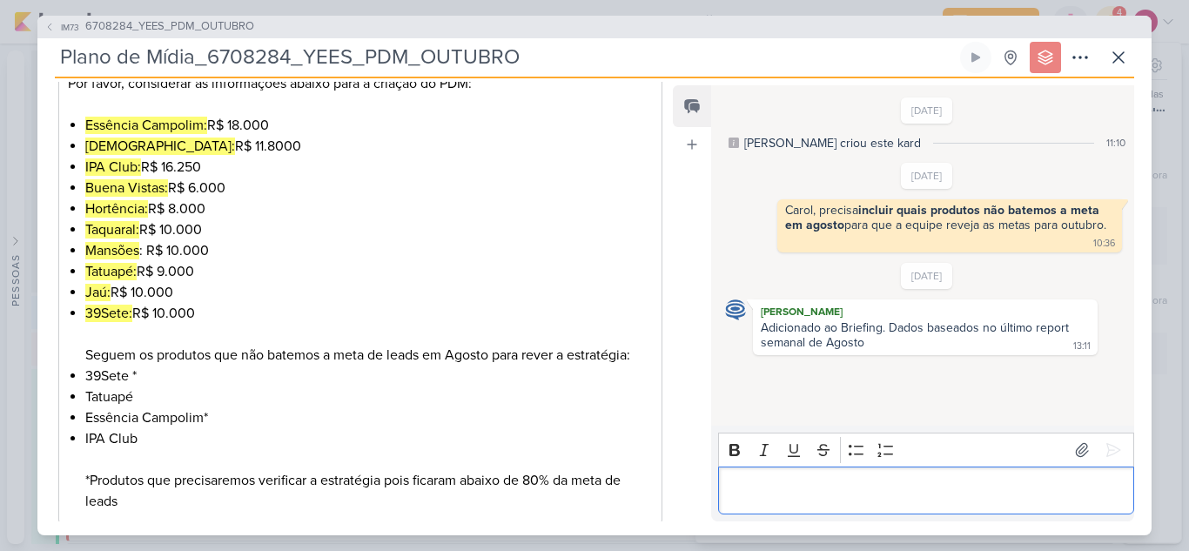
scroll to position [432, 0]
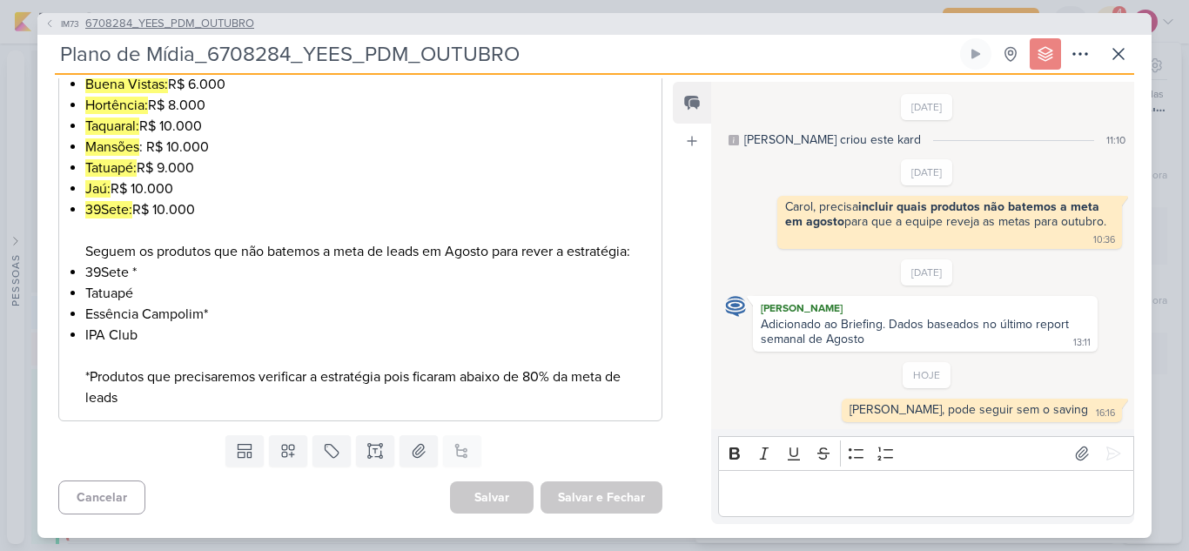
click at [67, 28] on span "IM73" at bounding box center [69, 23] width 23 height 13
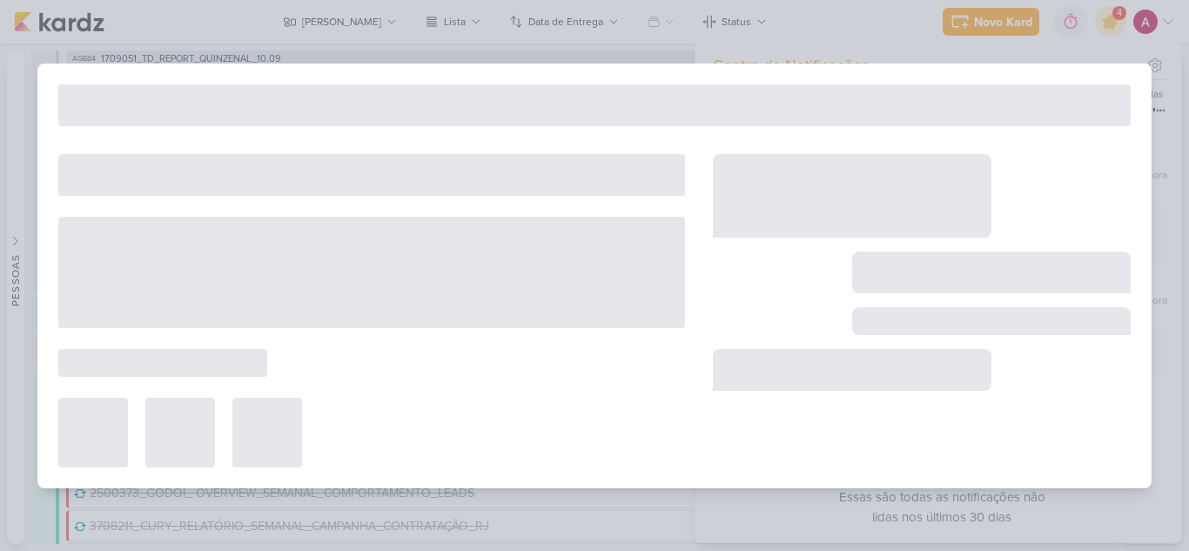
type input "6708284_YEES_PDM_OUTUBRO"
type input "26 de setembro de 2025 às 18:00"
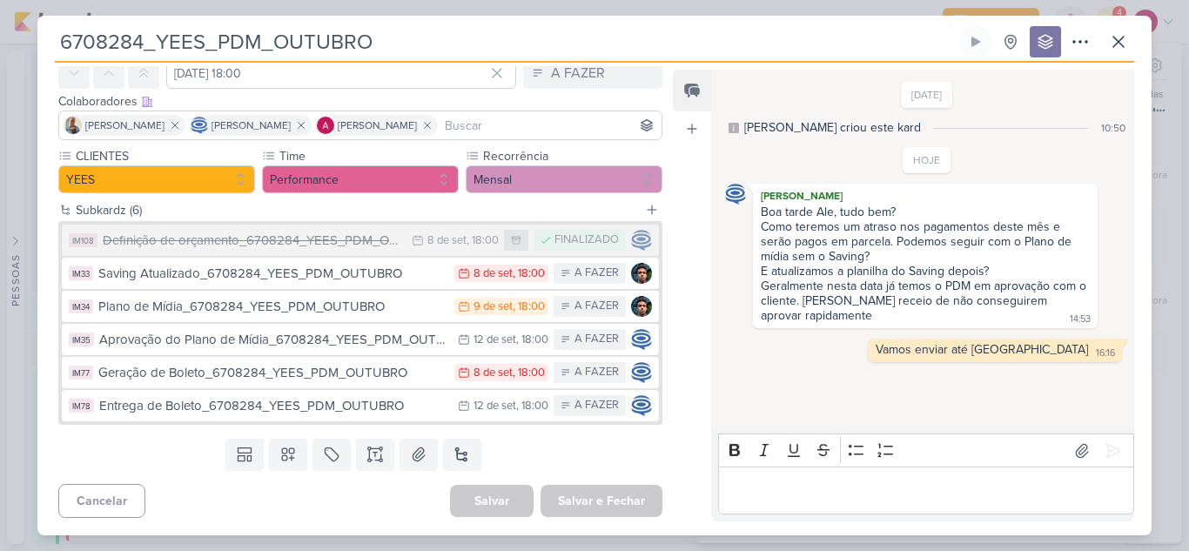
scroll to position [0, 0]
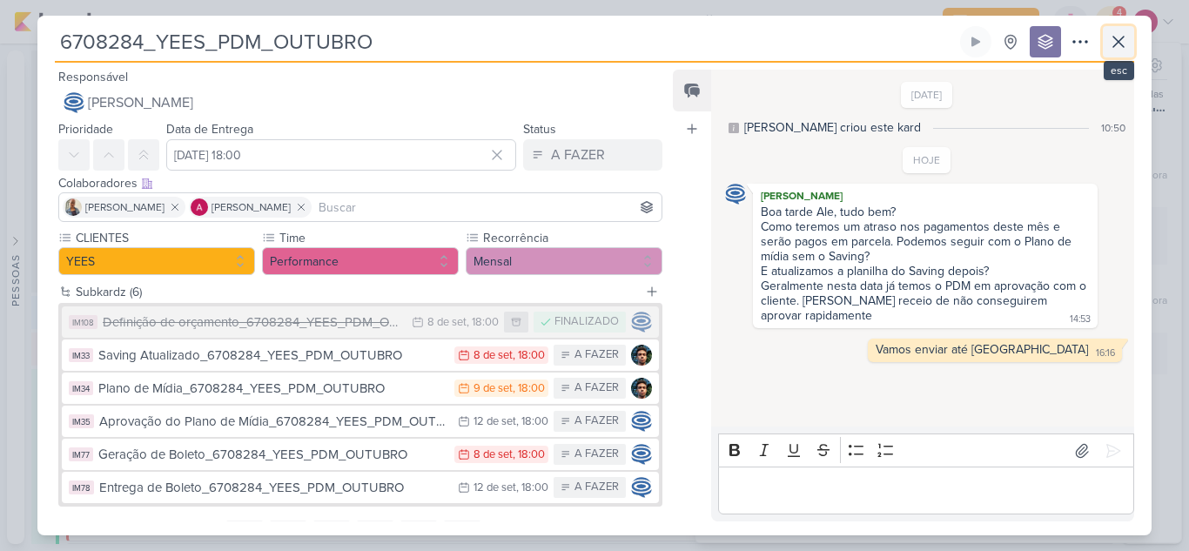
click at [1124, 46] on icon at bounding box center [1118, 42] width 10 height 10
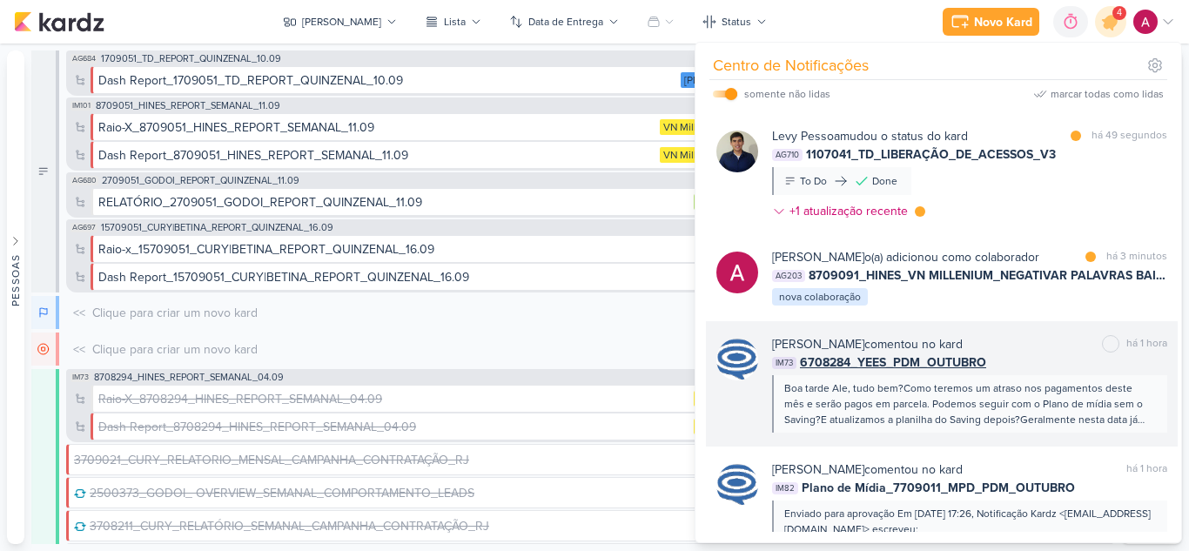
scroll to position [29, 0]
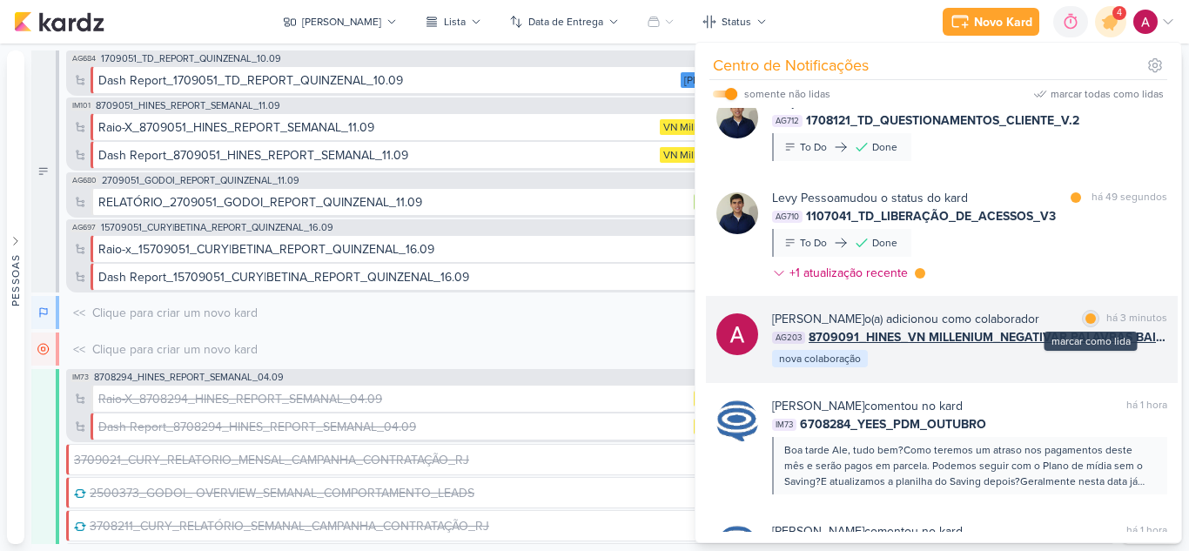
click at [1082, 317] on div "marcar como lida" at bounding box center [1090, 318] width 17 height 17
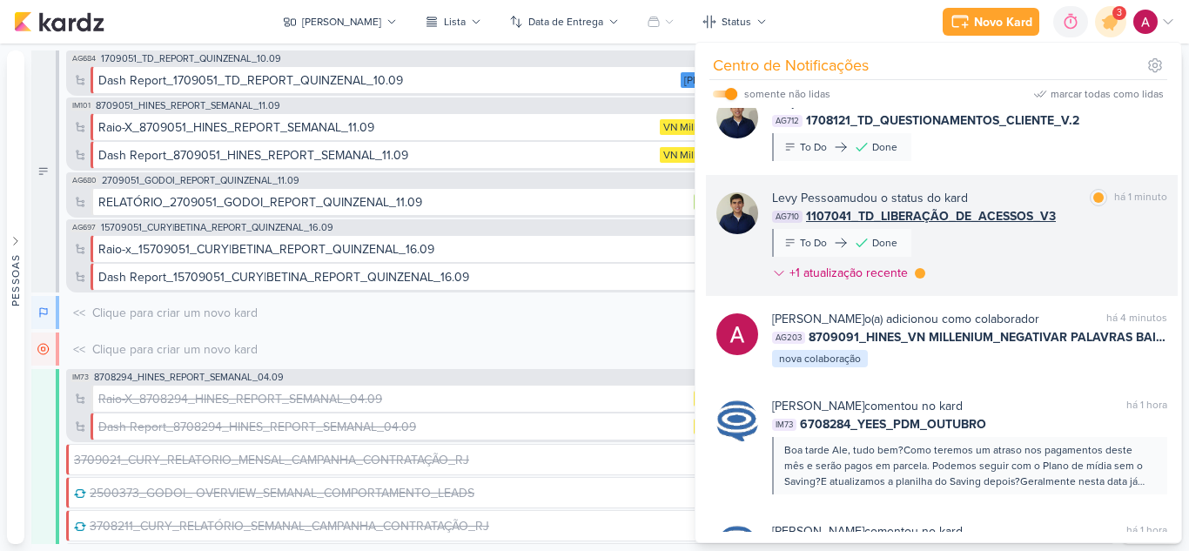
click at [1031, 266] on div "Levy Pessoa mudou o status do kard marcar como lida há 1 minuto AG710 1107041_T…" at bounding box center [969, 239] width 395 height 100
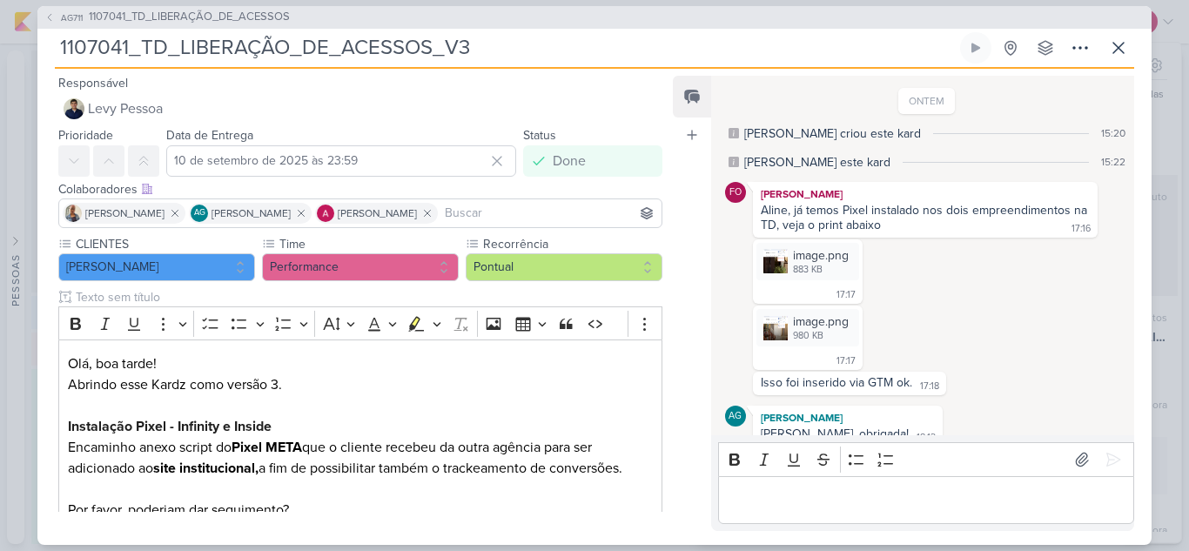
scroll to position [202, 0]
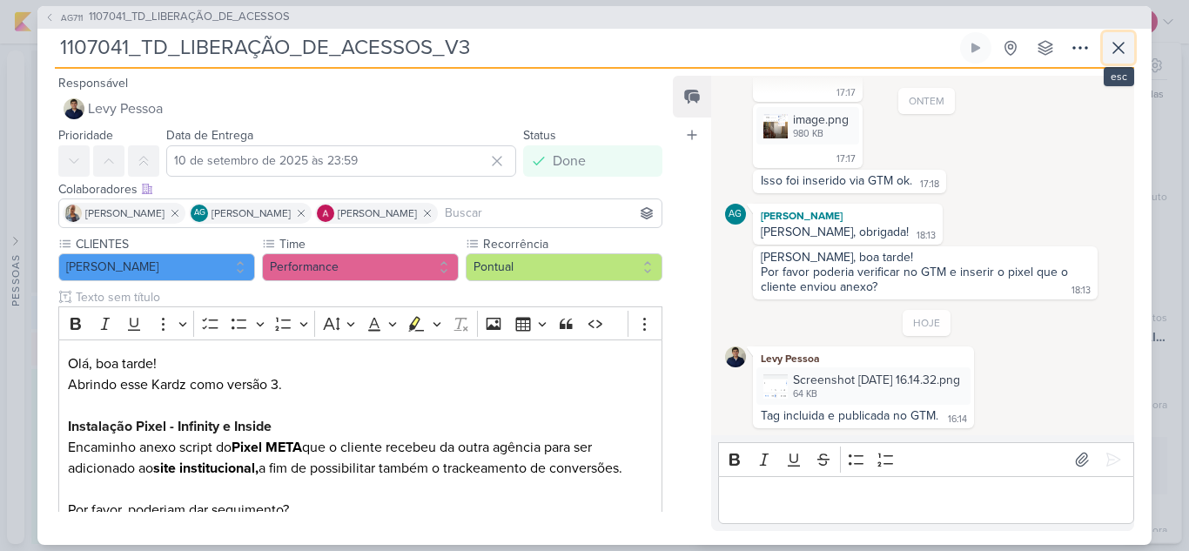
click at [1124, 48] on icon at bounding box center [1118, 47] width 21 height 21
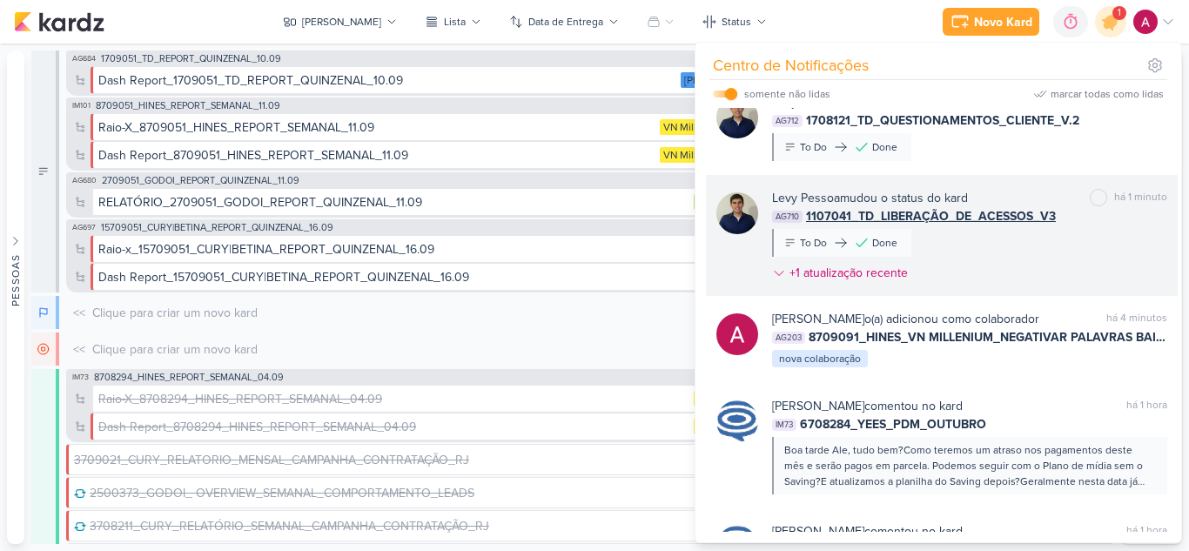
scroll to position [0, 0]
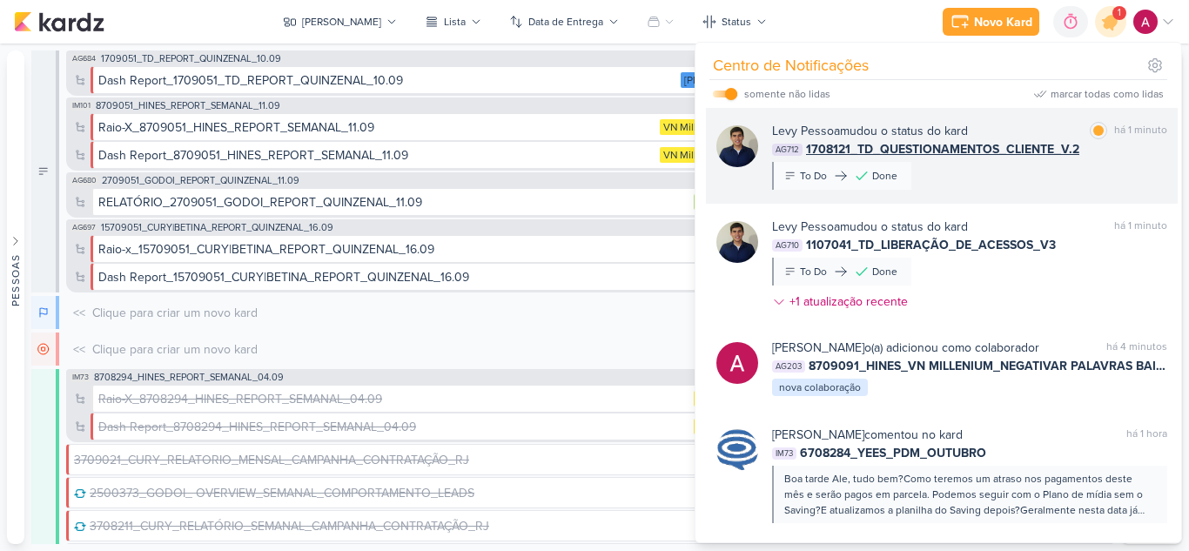
click at [996, 191] on div "Levy Pessoa mudou o status do kard marcar como lida há 1 minuto AG712 1708121_T…" at bounding box center [942, 156] width 472 height 96
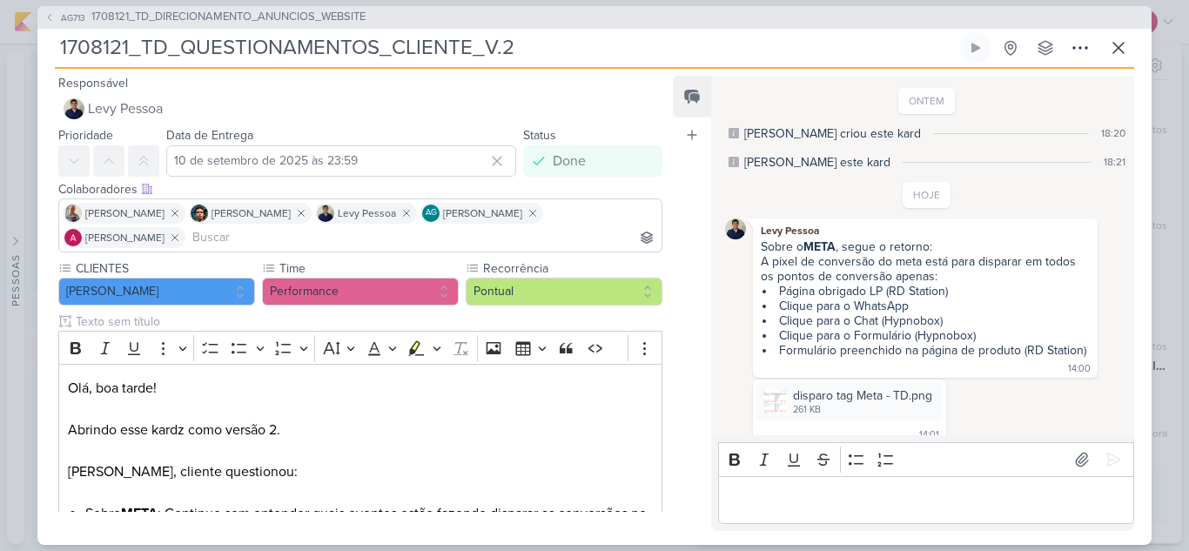
scroll to position [151, 0]
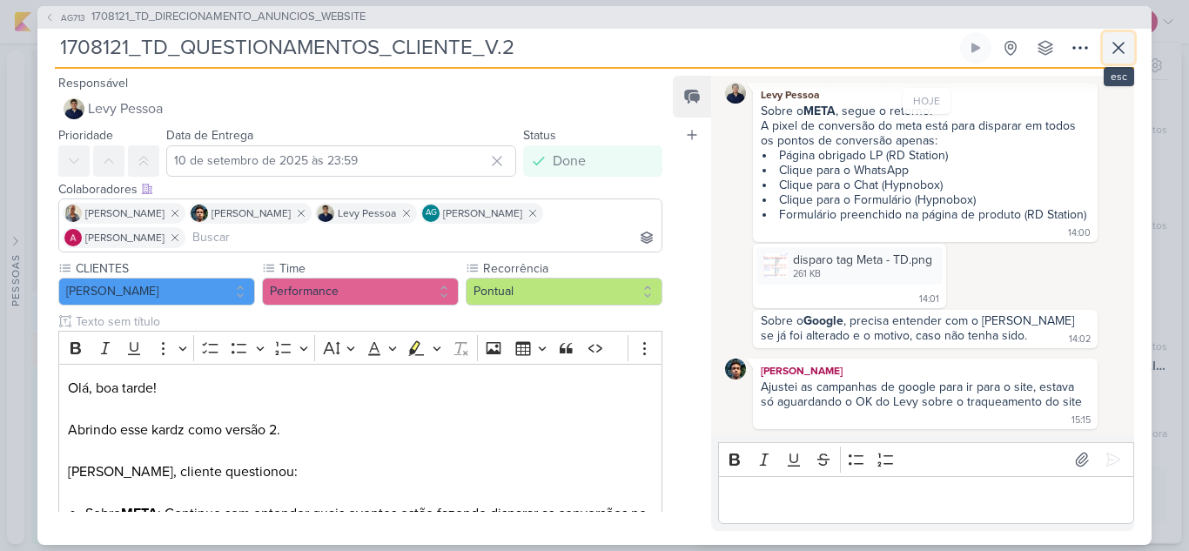
click at [1109, 49] on icon at bounding box center [1118, 47] width 21 height 21
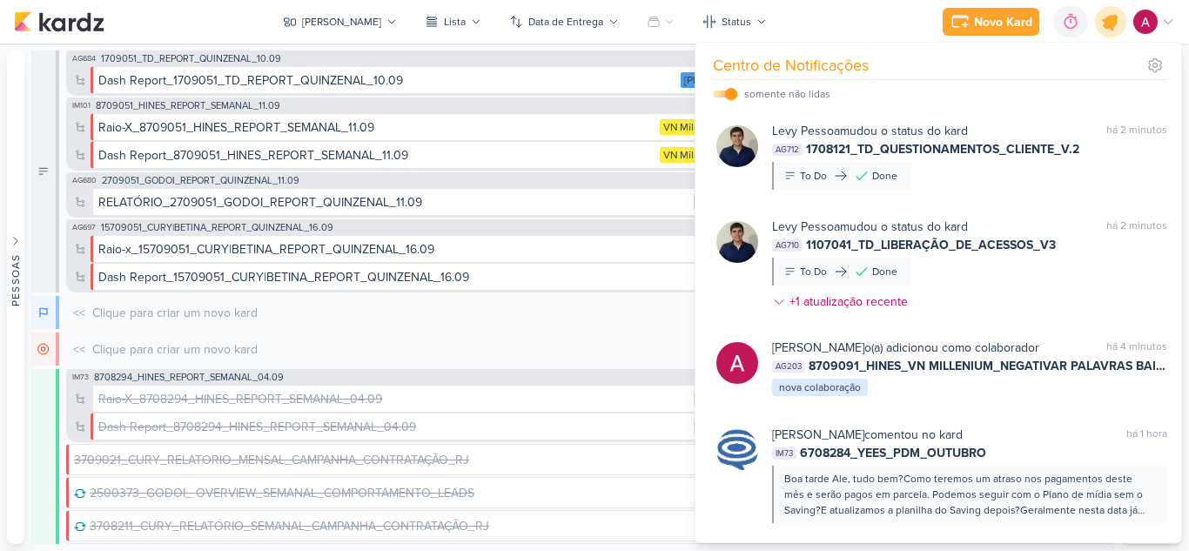
click at [1111, 31] on icon at bounding box center [1111, 22] width 30 height 30
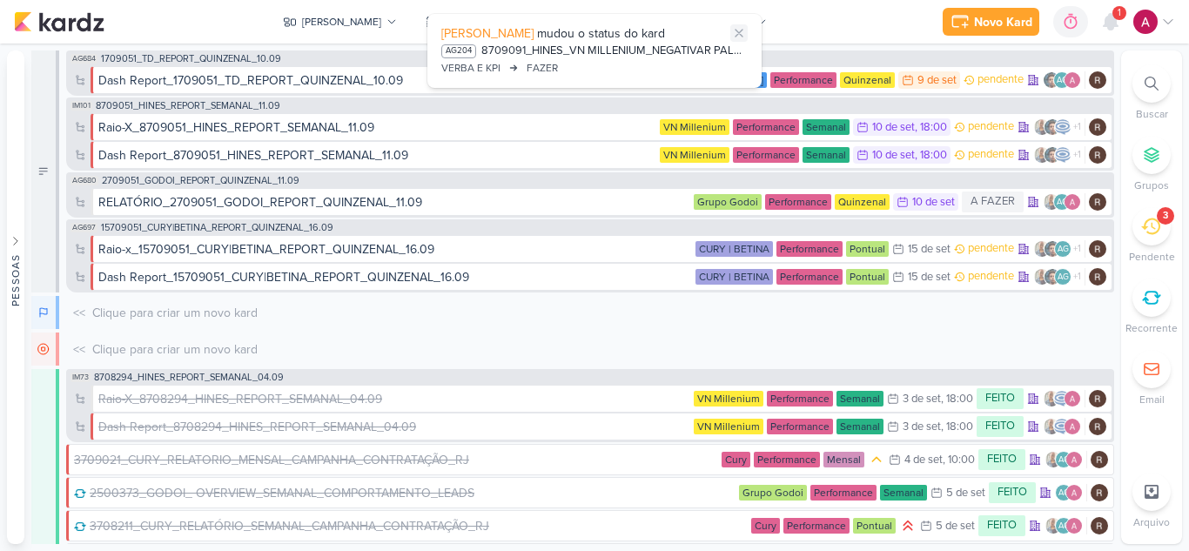
click at [736, 32] on icon at bounding box center [739, 33] width 14 height 14
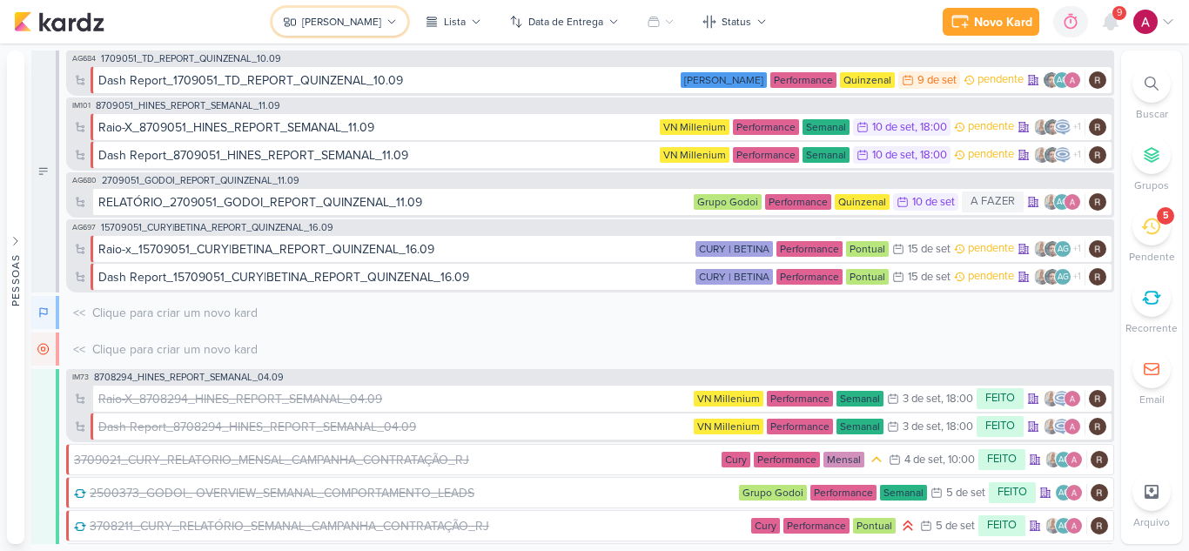
click at [386, 23] on icon at bounding box center [391, 22] width 10 height 10
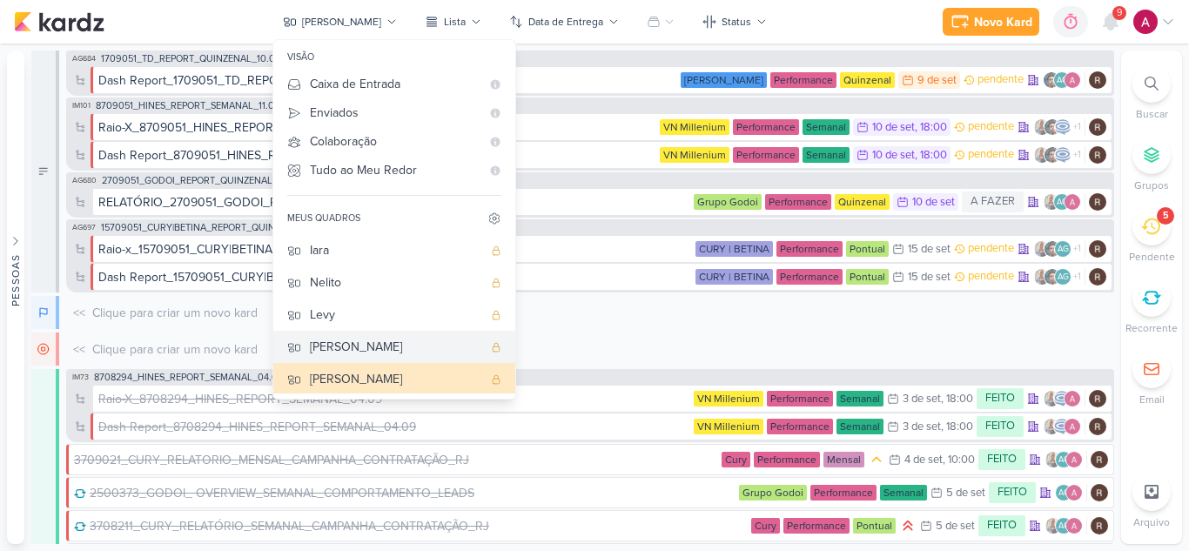
click at [405, 339] on div "[PERSON_NAME]" at bounding box center [396, 347] width 172 height 18
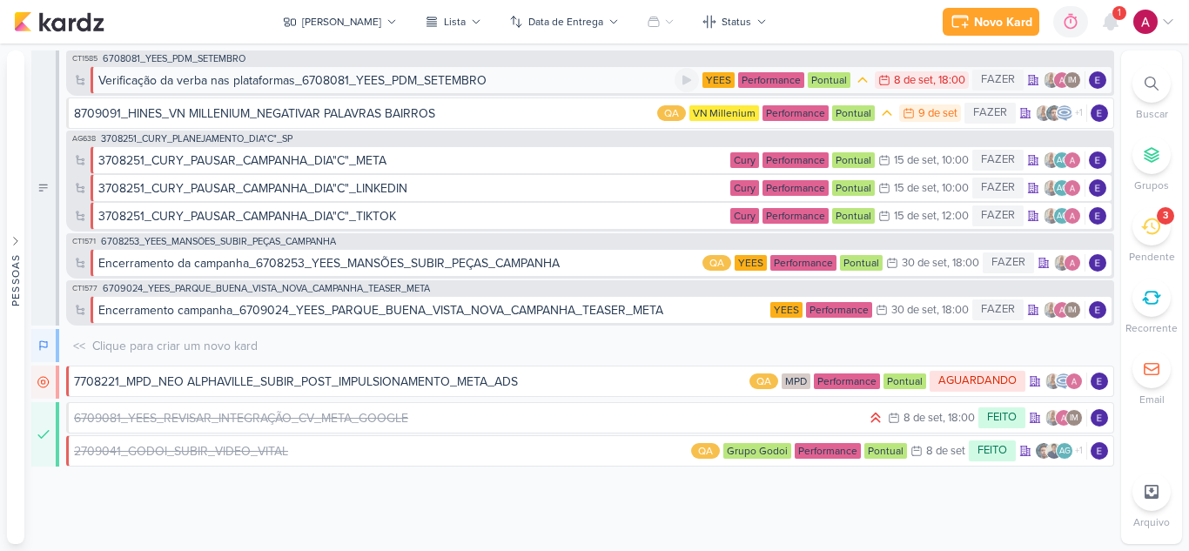
click at [606, 82] on div "Verificação da verba nas plataformas_6708081_YEES_PDM_SETEMBRO" at bounding box center [386, 80] width 576 height 18
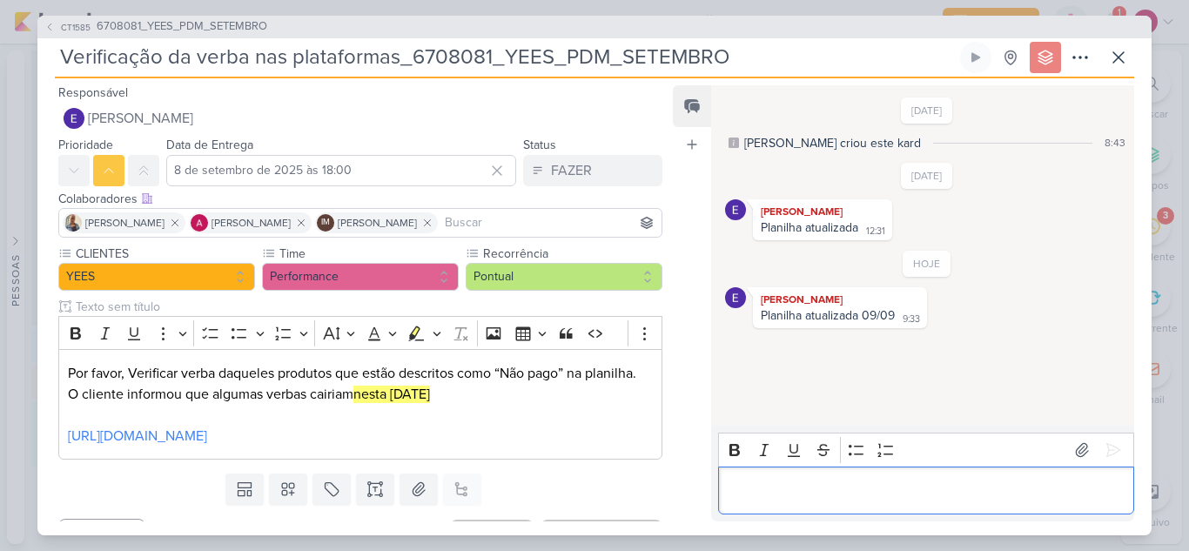
click at [839, 503] on div "Editor editing area: main" at bounding box center [926, 490] width 416 height 48
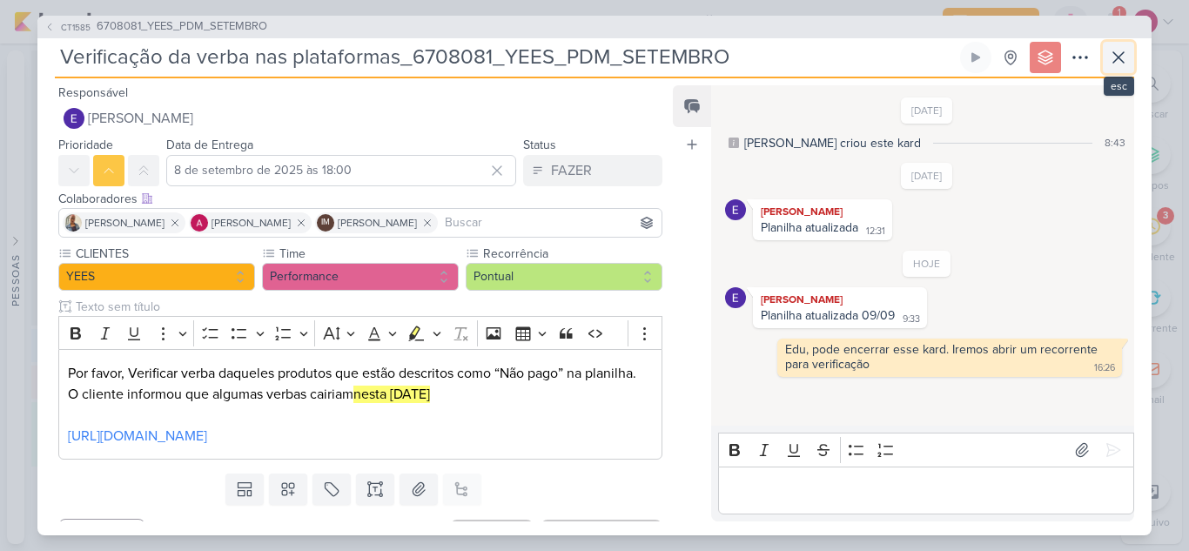
click at [1112, 69] on button at bounding box center [1118, 57] width 31 height 31
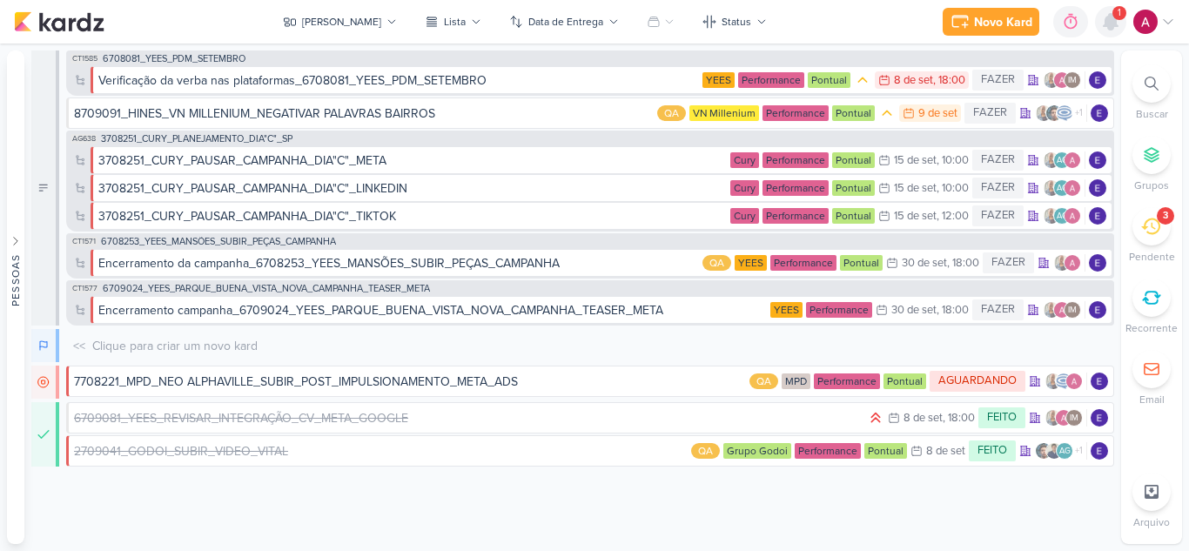
click at [1113, 28] on icon at bounding box center [1111, 22] width 14 height 16
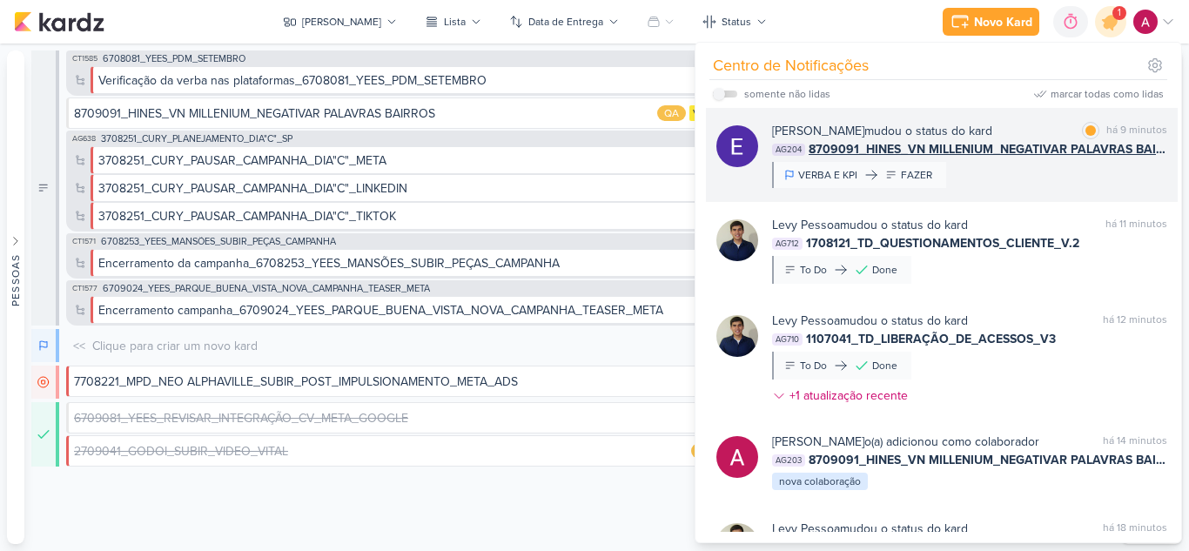
click at [1018, 186] on div "Eduardo Quaresma mudou o status do kard marcar como lida há 9 minutos AG204 870…" at bounding box center [969, 155] width 395 height 66
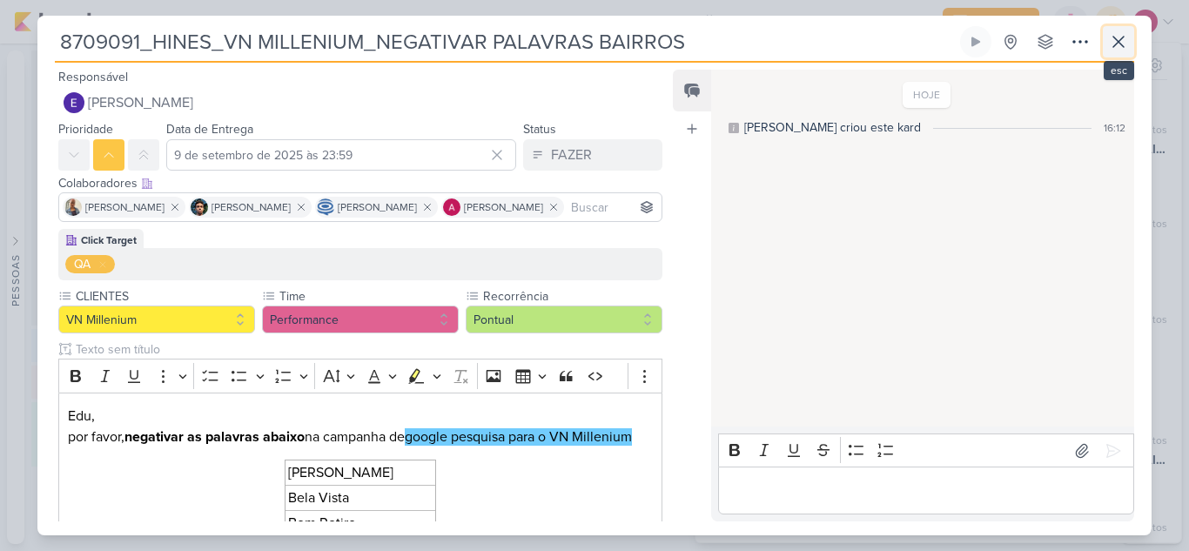
click at [1120, 42] on icon at bounding box center [1118, 41] width 21 height 21
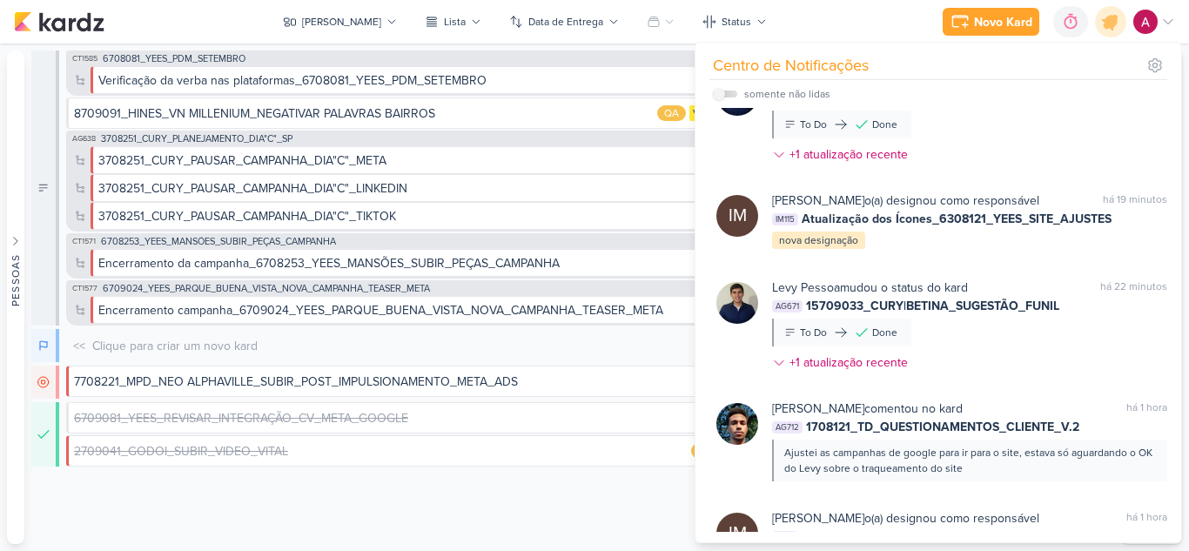
scroll to position [463, 0]
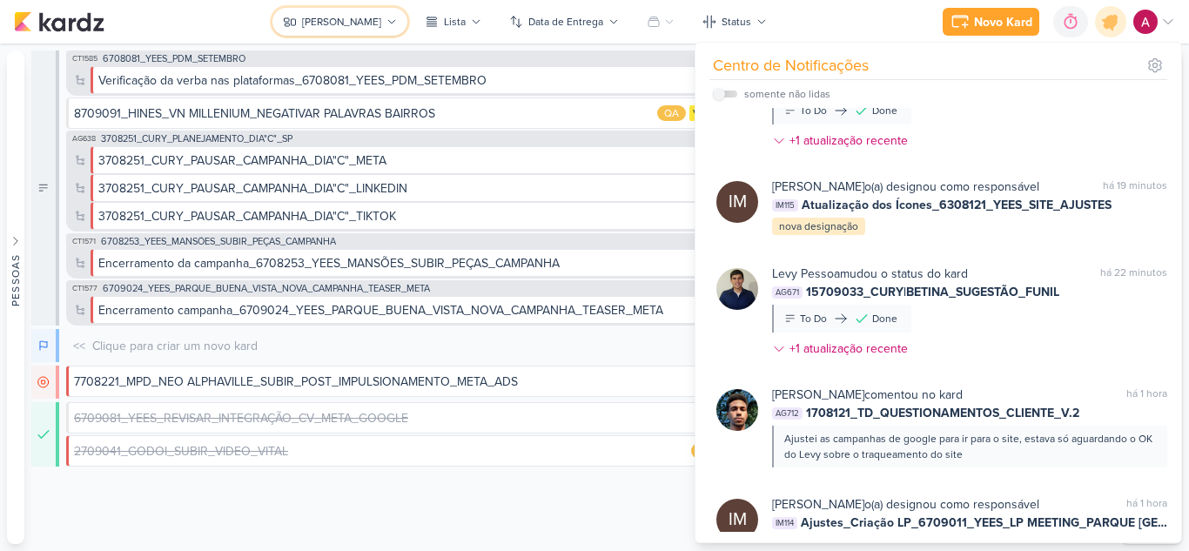
click at [344, 27] on div "[PERSON_NAME]" at bounding box center [341, 22] width 79 height 16
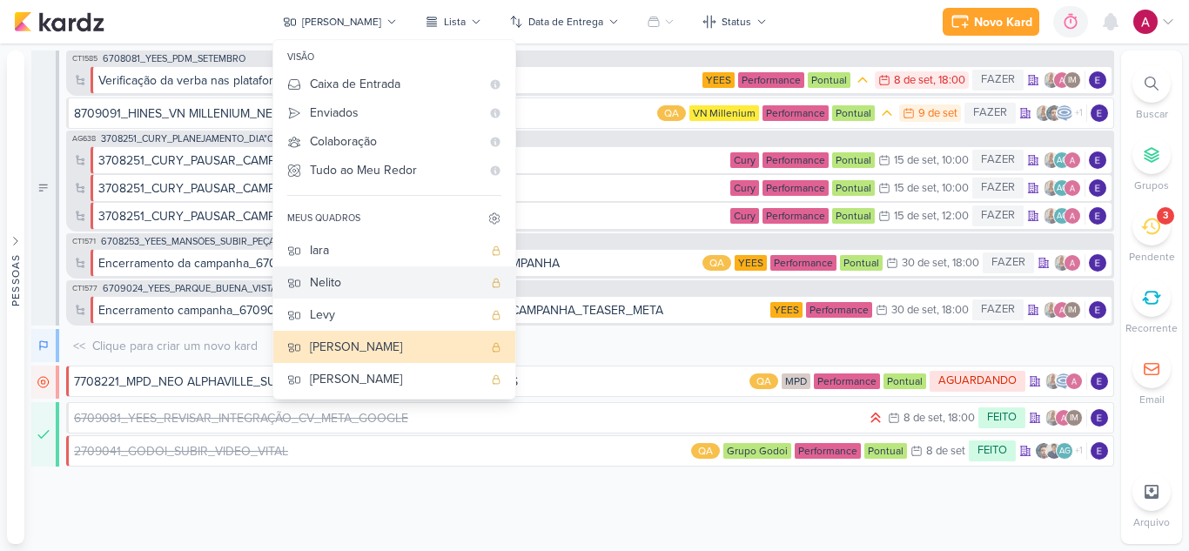
click at [423, 280] on div "Nelito" at bounding box center [396, 282] width 172 height 18
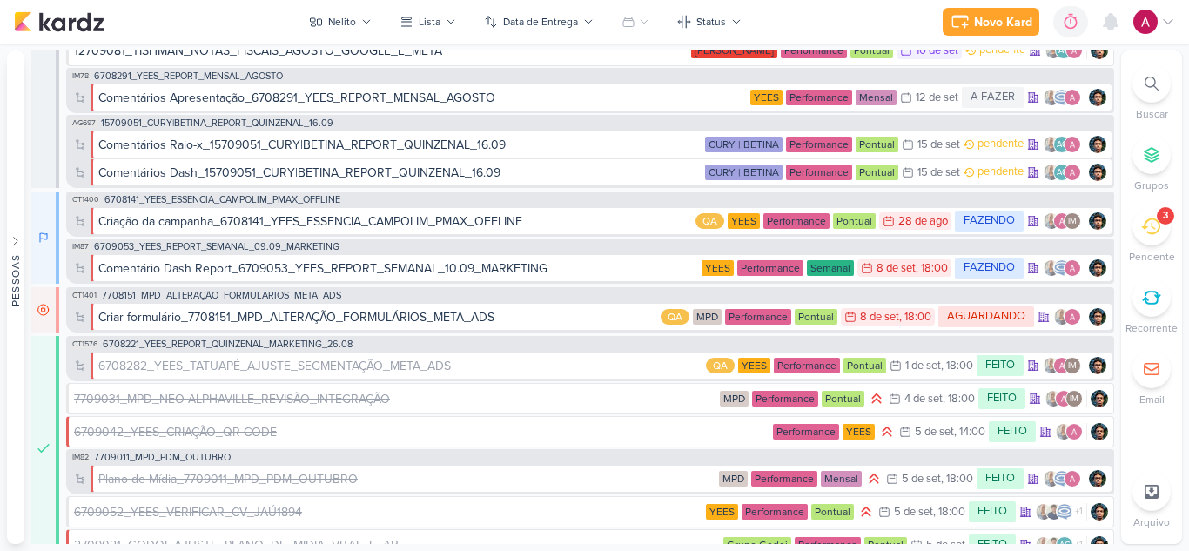
scroll to position [488, 0]
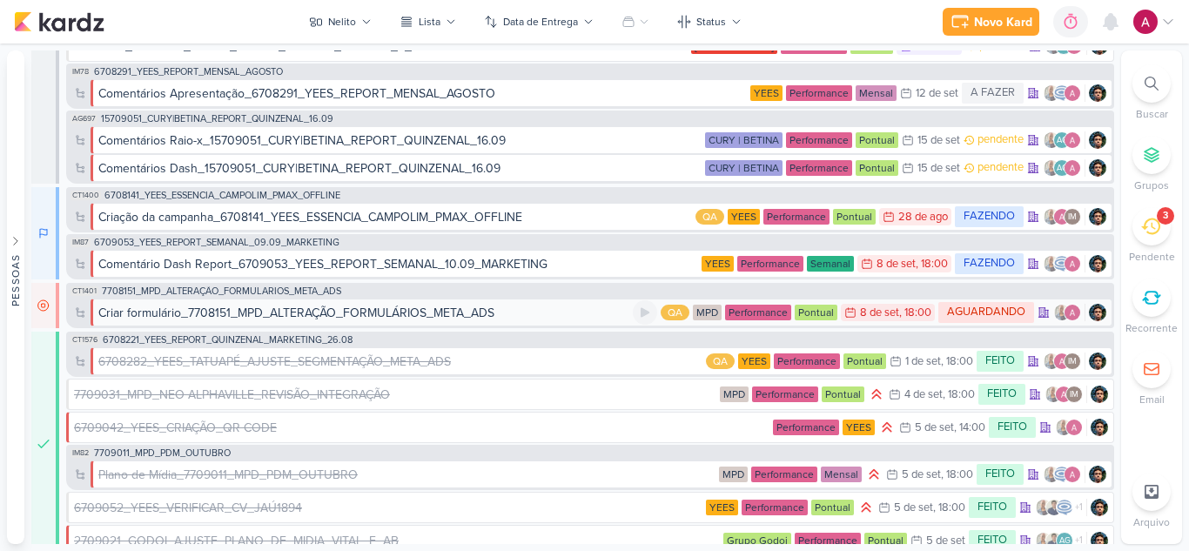
click at [401, 311] on div "Criar formulário_7708151_MPD_ALTERAÇÃO_FORMULÁRIOS_META_ADS" at bounding box center [296, 313] width 396 height 18
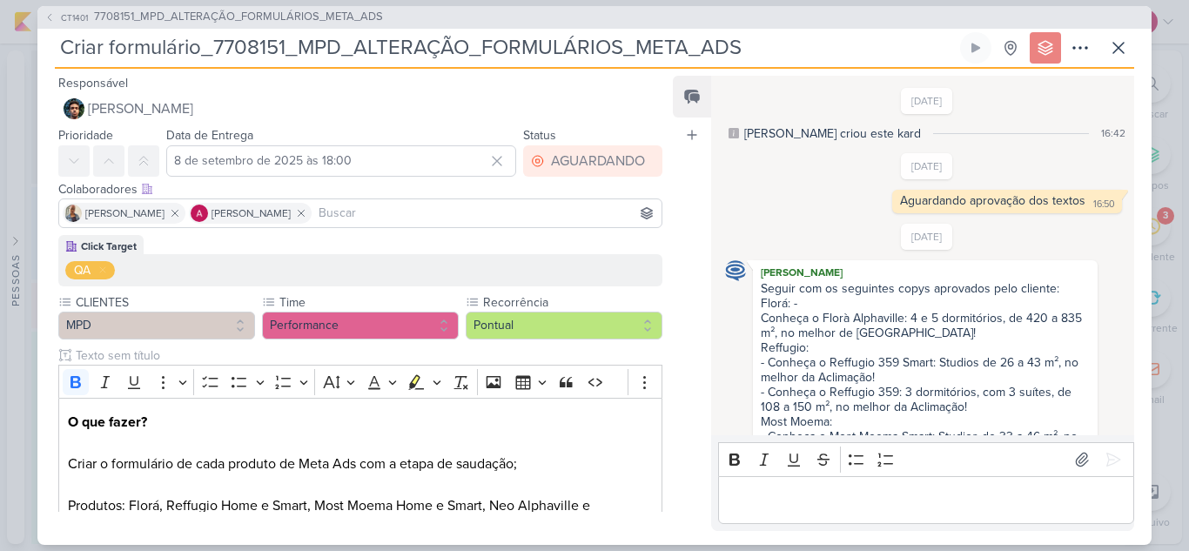
scroll to position [597, 0]
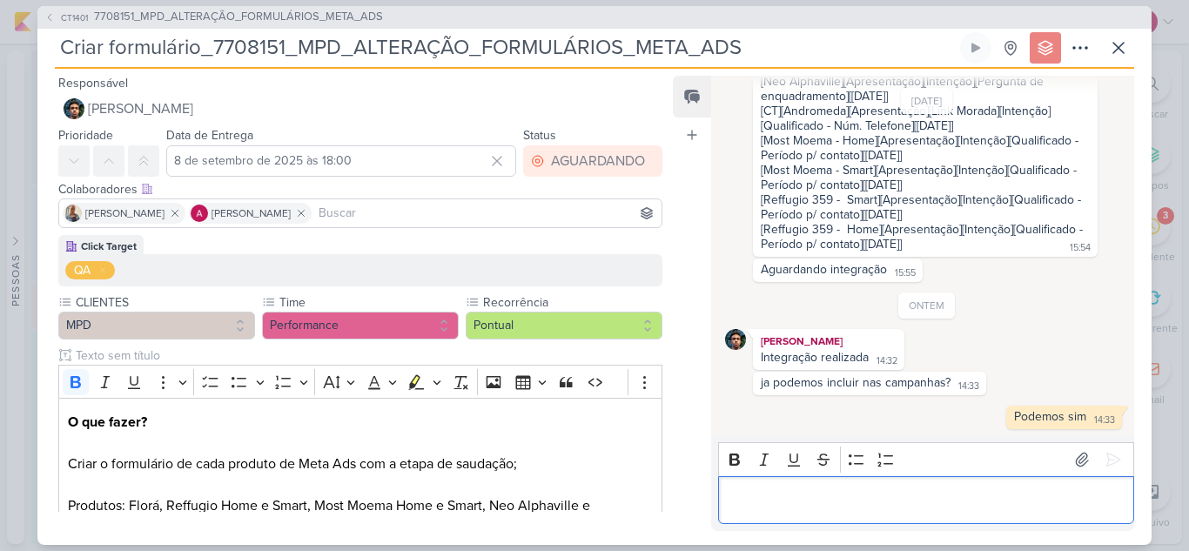
click at [804, 488] on div "Editor editing area: main" at bounding box center [926, 500] width 416 height 48
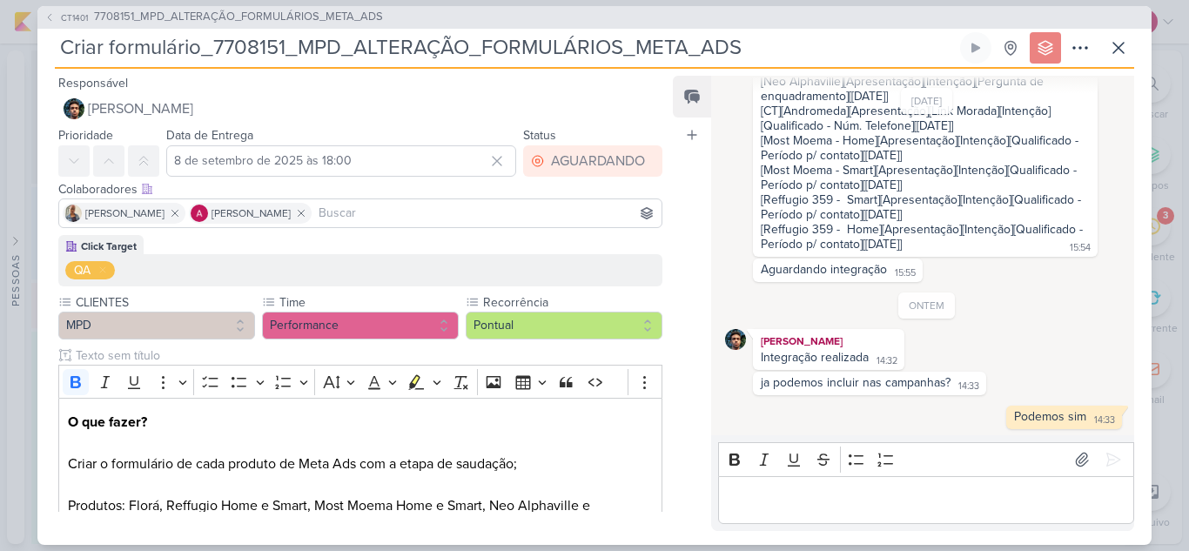
click at [761, 50] on input "Criar formulário_7708151_MPD_ALTERAÇÃO_FORMULÁRIOS_META_ADS" at bounding box center [506, 47] width 902 height 31
click at [1114, 49] on icon at bounding box center [1118, 47] width 21 height 21
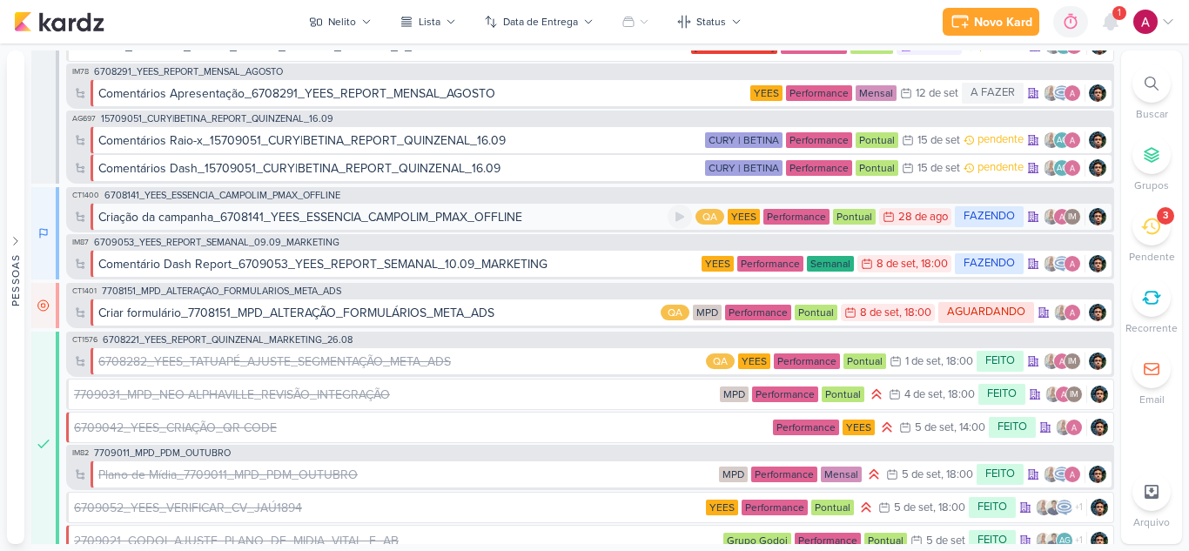
click at [403, 218] on div "Criação da campanha_6708141_YEES_ESSENCIA_CAMPOLIM_PMAX_OFFLINE" at bounding box center [310, 217] width 424 height 18
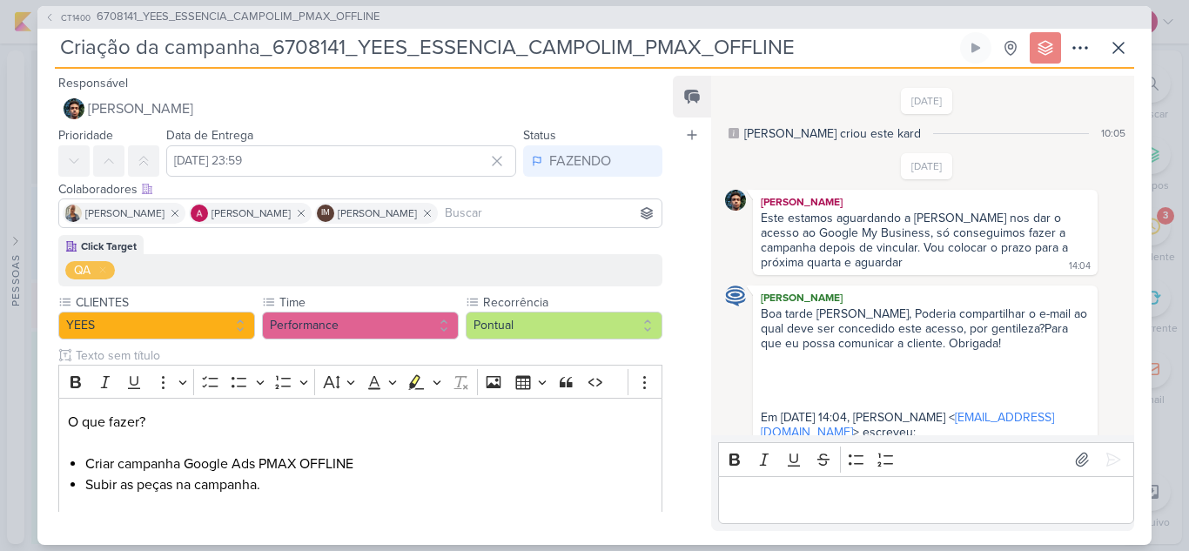
scroll to position [339, 0]
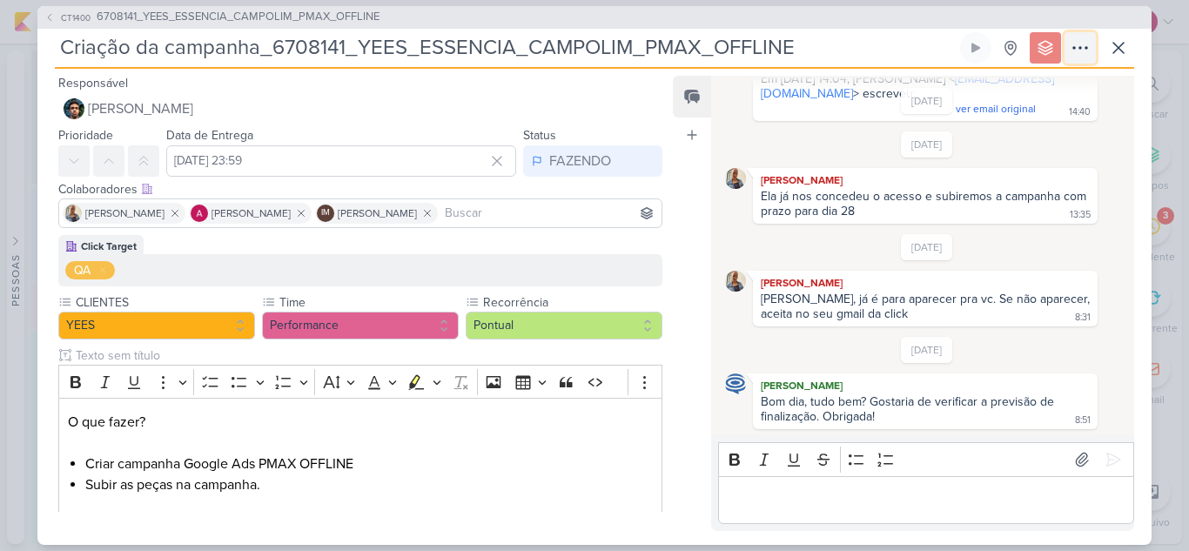
click at [1084, 45] on icon at bounding box center [1080, 47] width 21 height 21
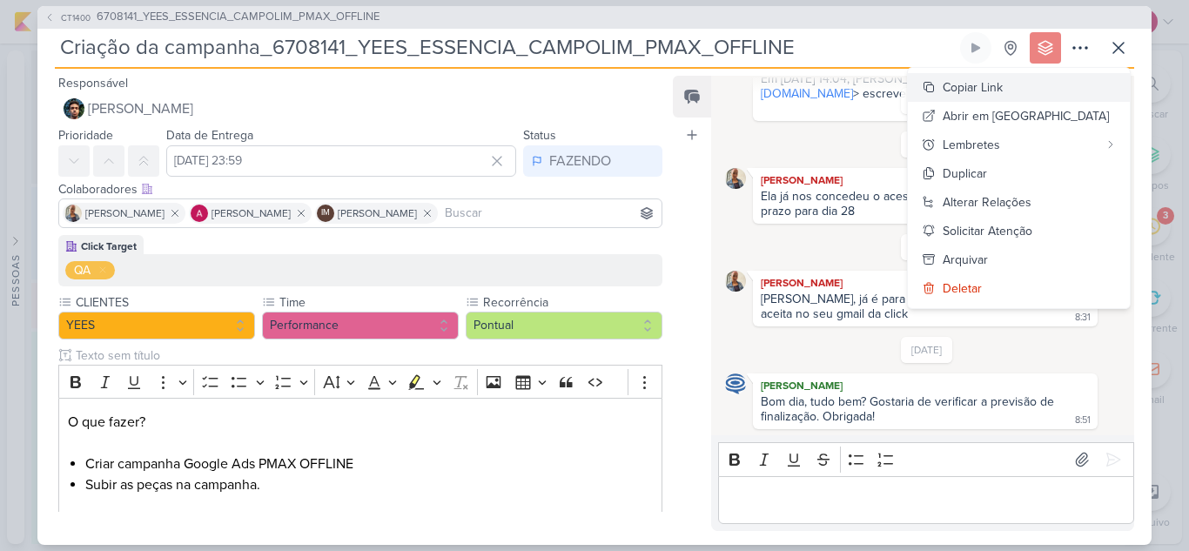
click at [1003, 81] on div "Copiar Link" at bounding box center [973, 87] width 60 height 18
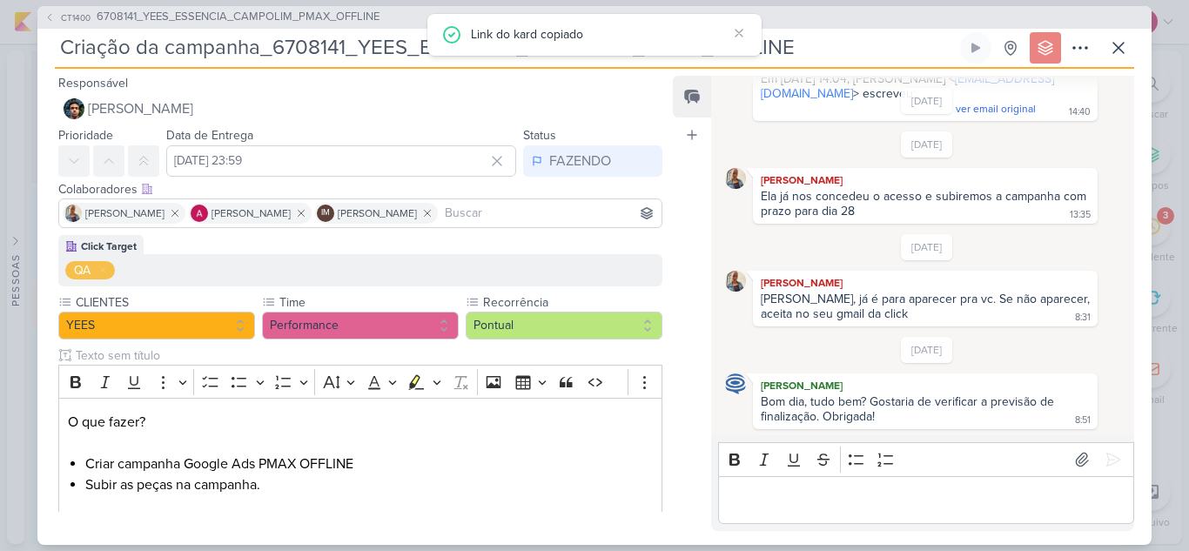
click at [895, 49] on input "Criação da campanha_6708141_YEES_ESSENCIA_CAMPOLIM_PMAX_OFFLINE" at bounding box center [506, 47] width 902 height 31
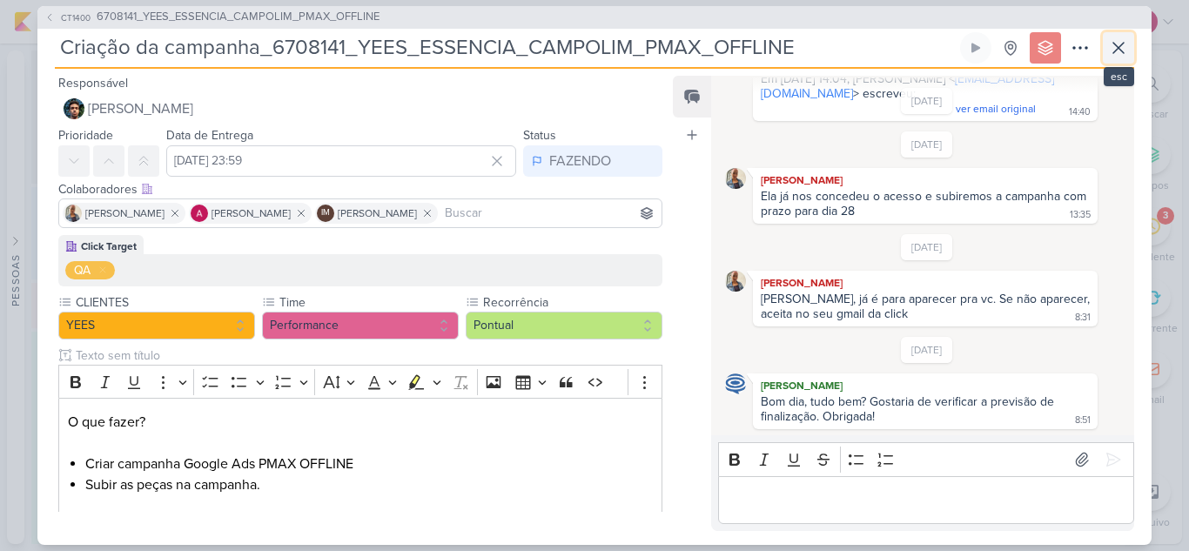
click at [1111, 46] on icon at bounding box center [1118, 47] width 21 height 21
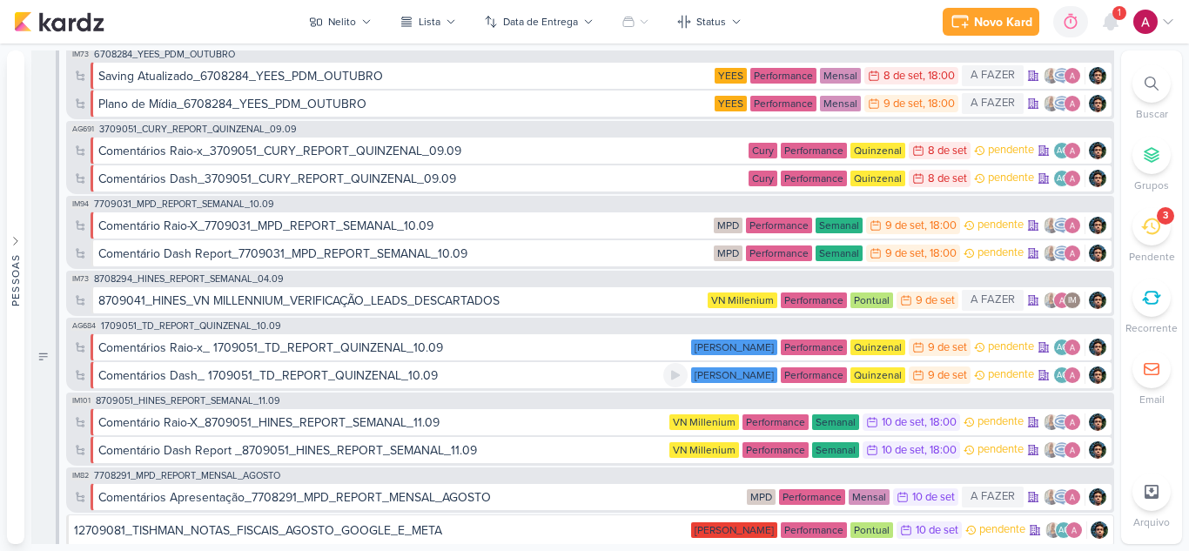
scroll to position [0, 0]
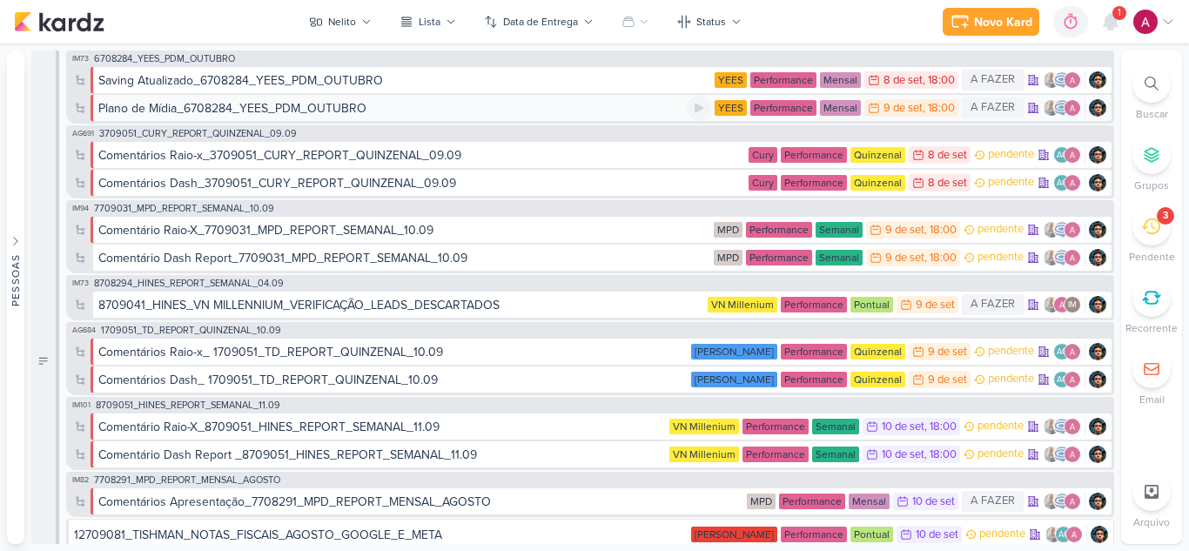
click at [499, 110] on div "Plano de Mídia_6708284_YEES_PDM_OUTUBRO" at bounding box center [392, 108] width 588 height 18
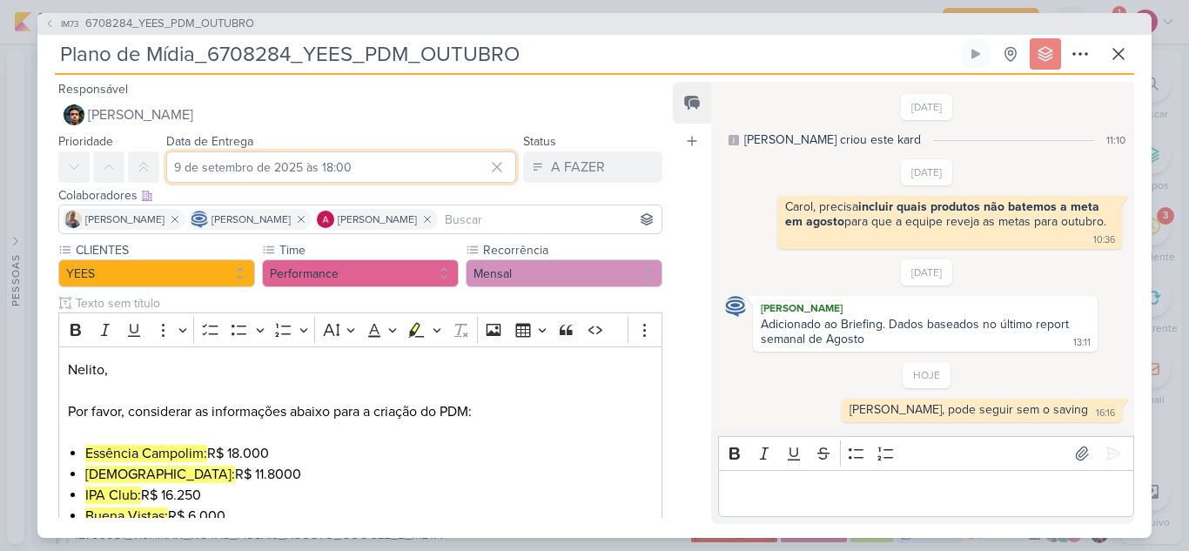
click at [379, 162] on input "9 de setembro de 2025 às 18:00" at bounding box center [341, 166] width 350 height 31
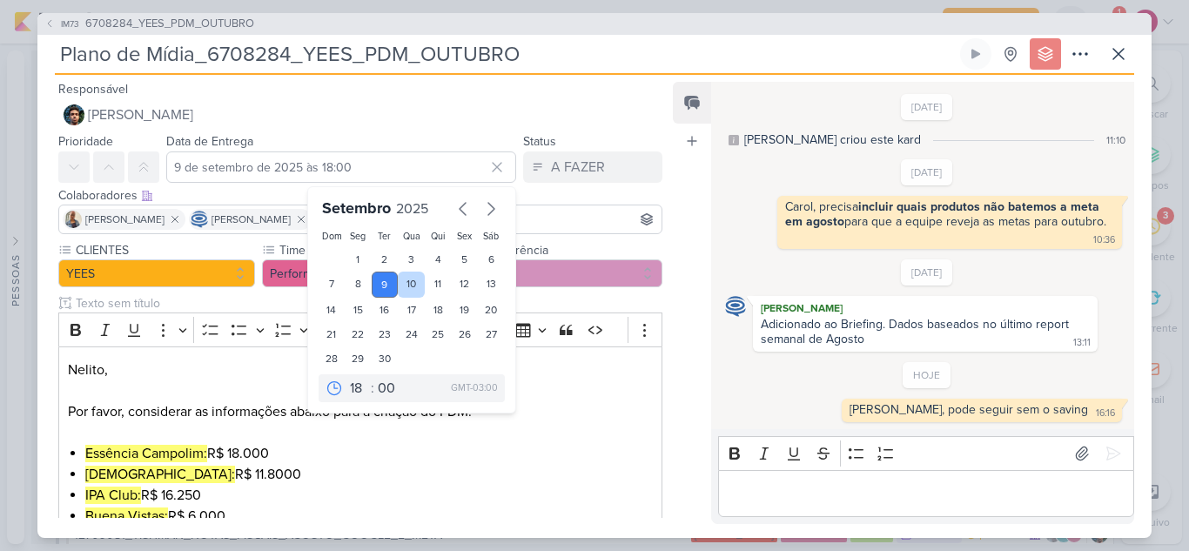
click at [404, 281] on div "10" at bounding box center [411, 285] width 27 height 26
type input "10 de setembro de 2025 às 18:00"
click at [347, 393] on select "00 01 02 03 04 05 06 07 08 09 10 11 12 13 14 15 16 17 18 19 20 21 22 23" at bounding box center [358, 388] width 24 height 21
select select "12"
click at [346, 378] on select "00 01 02 03 04 05 06 07 08 09 10 11 12 13 14 15 16 17 18 19 20 21 22 23" at bounding box center [358, 388] width 24 height 21
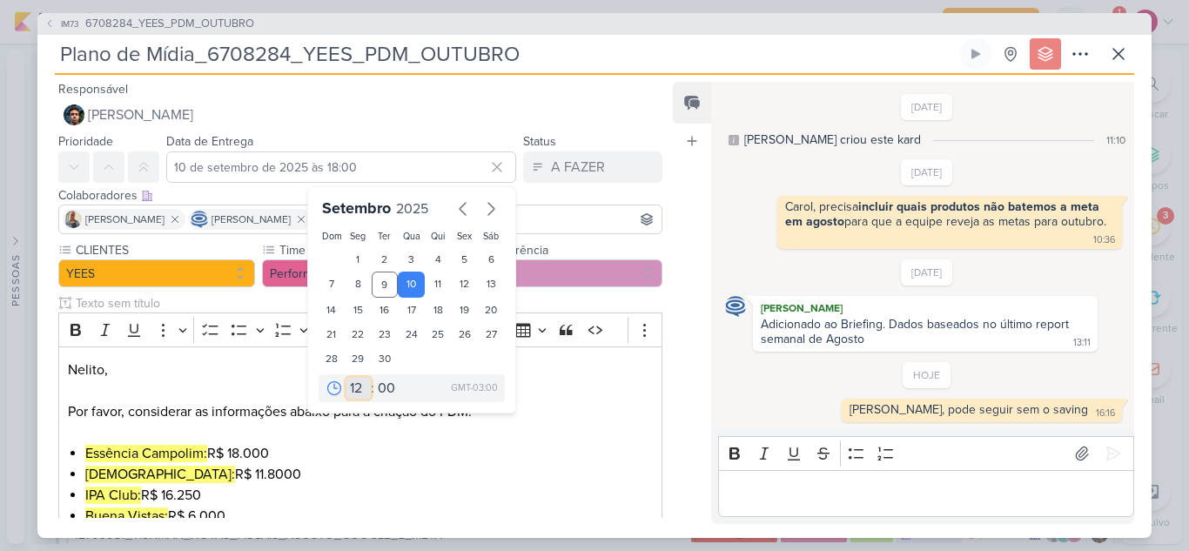
type input "10 de setembro de 2025 às 12:00"
click at [144, 158] on button at bounding box center [143, 166] width 31 height 31
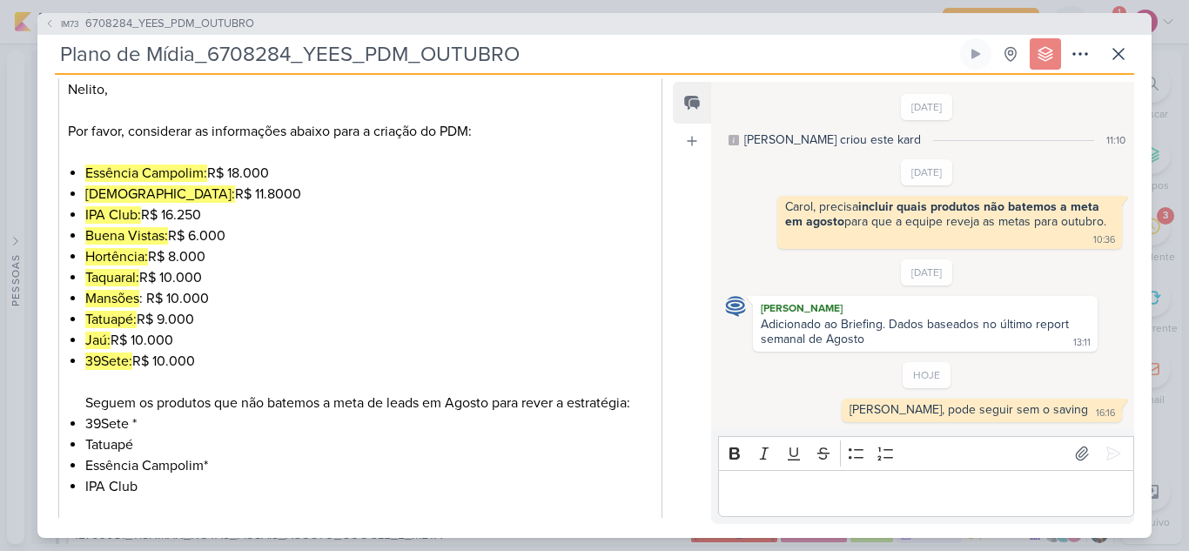
scroll to position [432, 0]
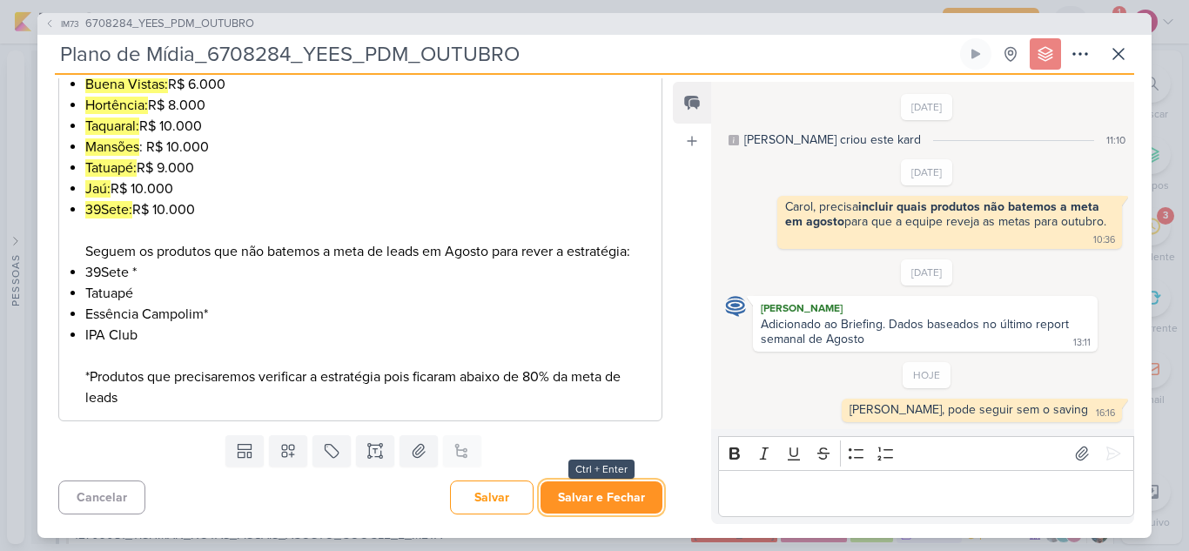
click at [618, 497] on button "Salvar e Fechar" at bounding box center [601, 497] width 122 height 32
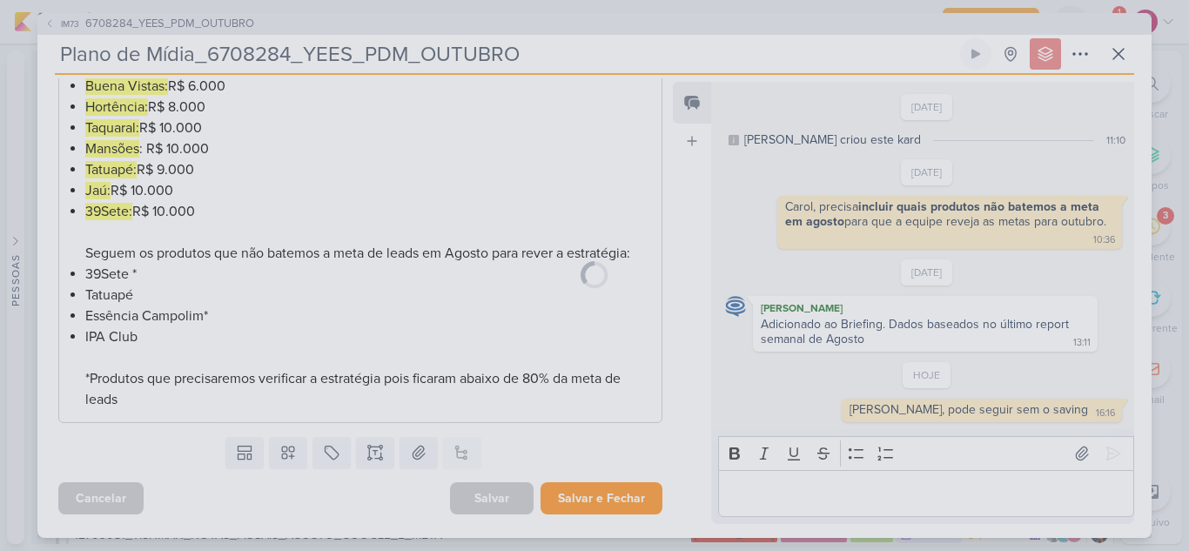
scroll to position [430, 0]
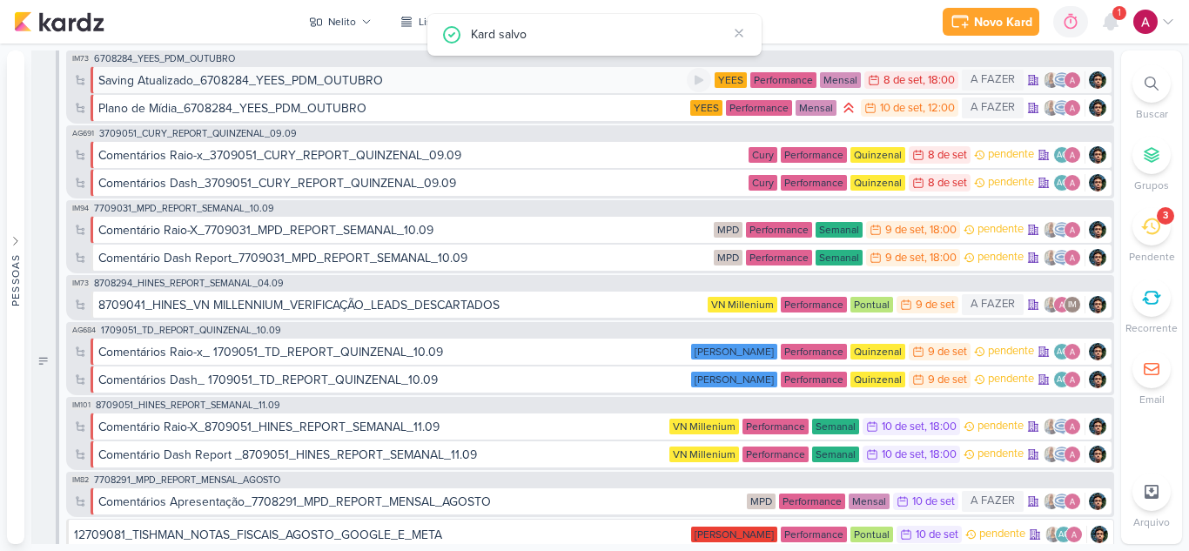
click at [483, 81] on div "Saving Atualizado_6708284_YEES_PDM_OUTUBRO" at bounding box center [392, 80] width 588 height 18
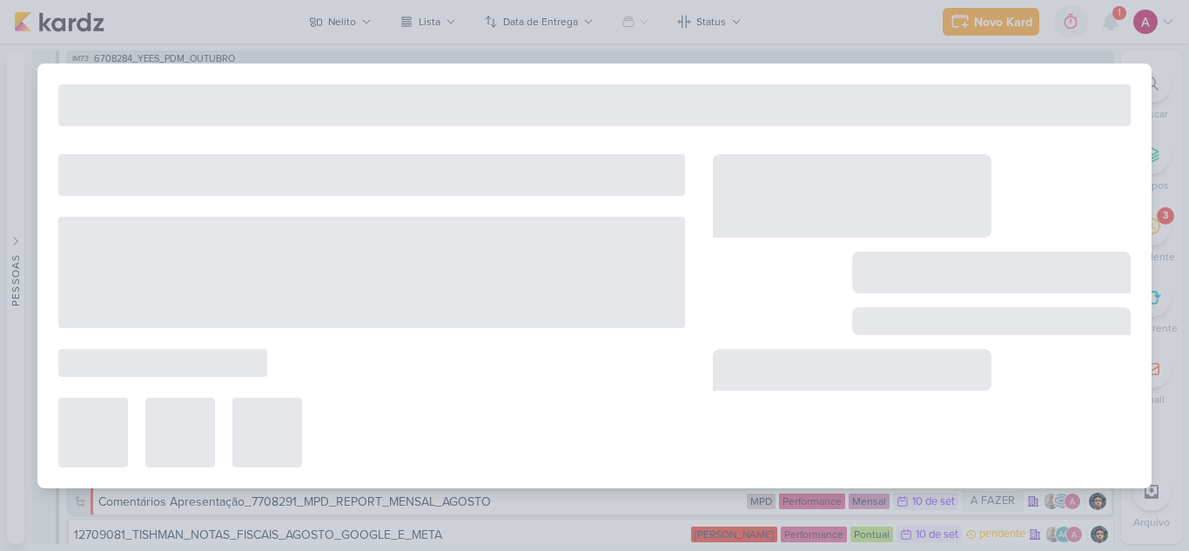
type input "Saving Atualizado_6708284_YEES_PDM_OUTUBRO"
type input "8 de setembro de 2025 às 18:00"
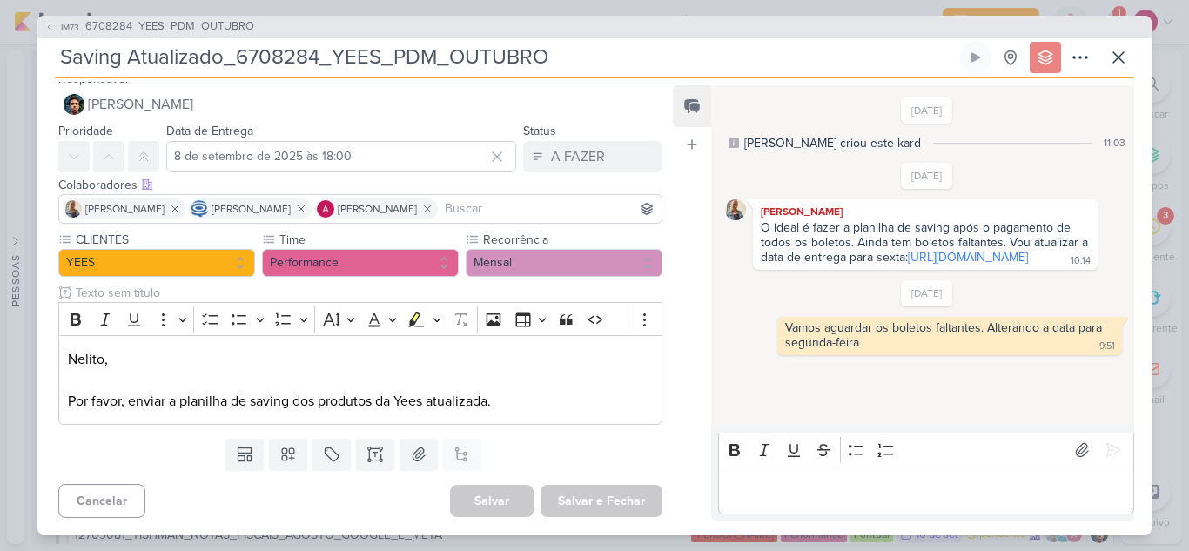
scroll to position [0, 0]
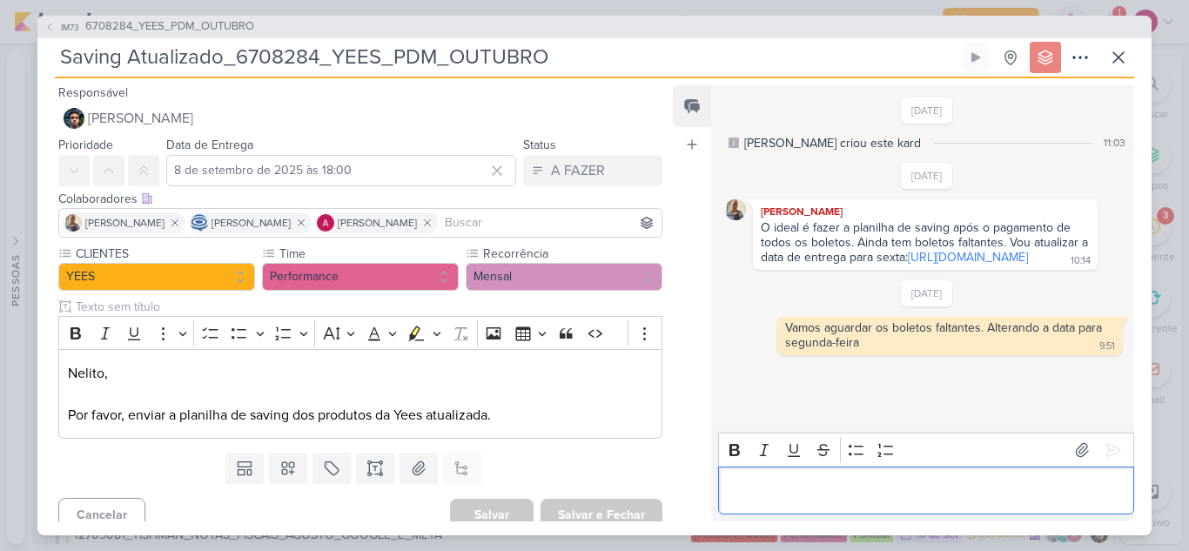
click at [788, 481] on p "Editor editing area: main" at bounding box center [926, 490] width 398 height 21
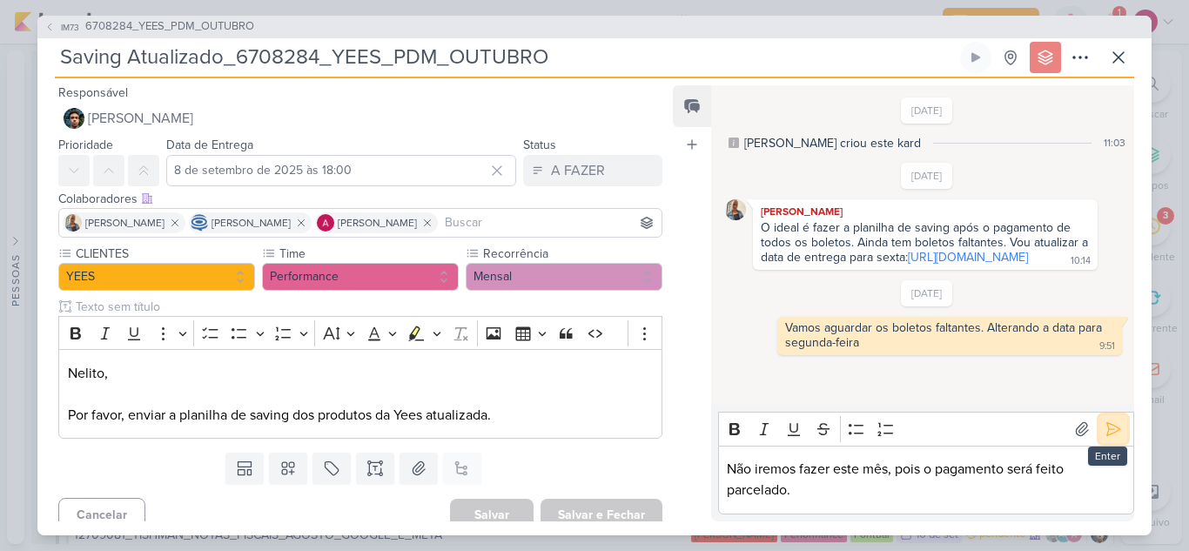
click at [1106, 422] on icon at bounding box center [1112, 428] width 17 height 17
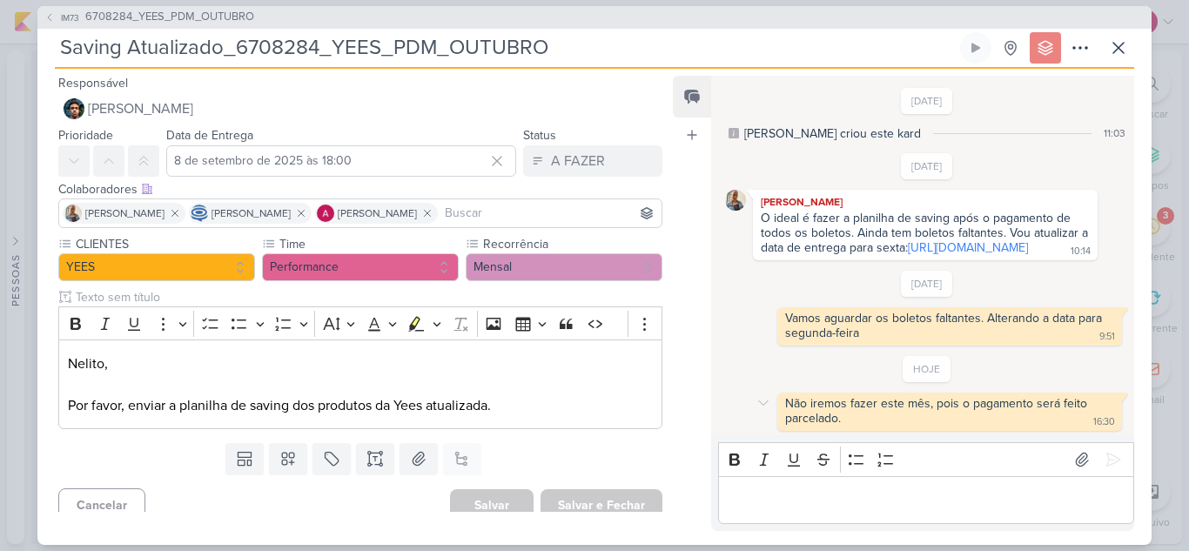
scroll to position [31, 0]
click at [1075, 48] on icon at bounding box center [1080, 48] width 14 height 2
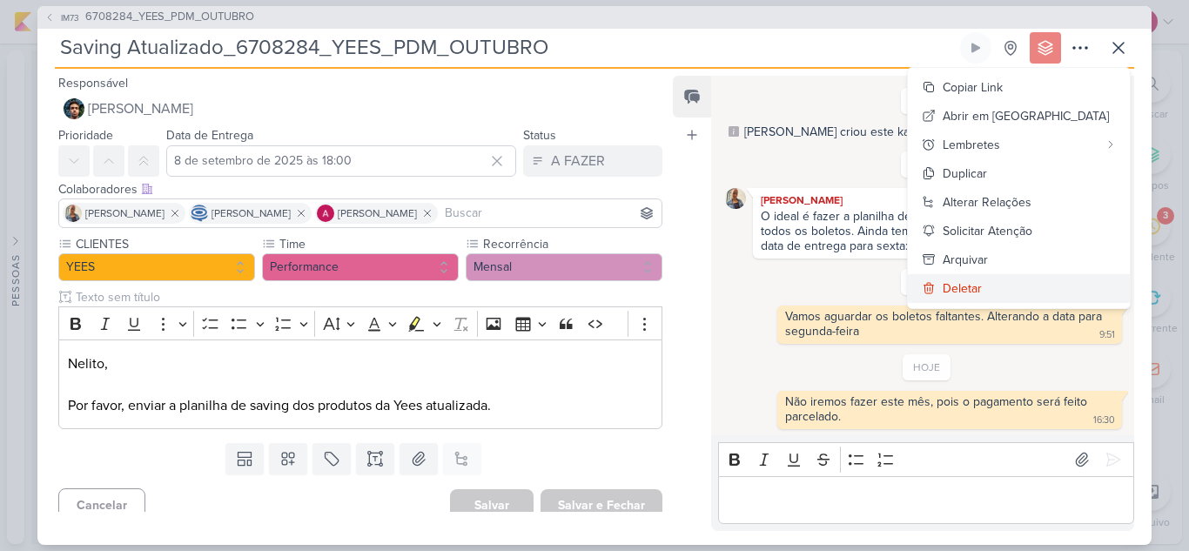
click at [982, 294] on div "Deletar" at bounding box center [962, 288] width 39 height 18
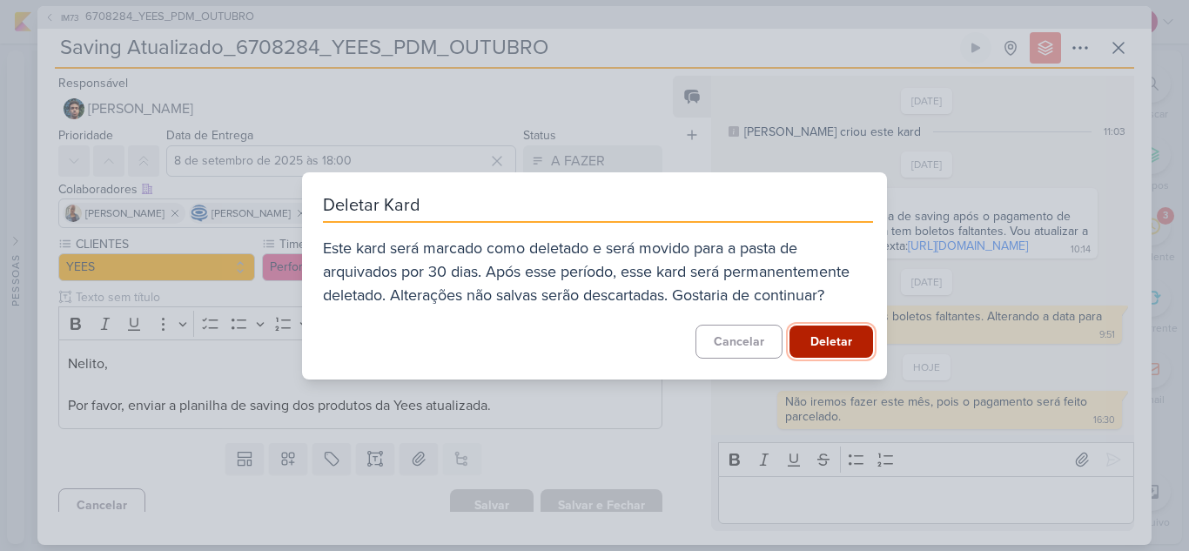
click at [830, 339] on button "Deletar" at bounding box center [831, 341] width 84 height 32
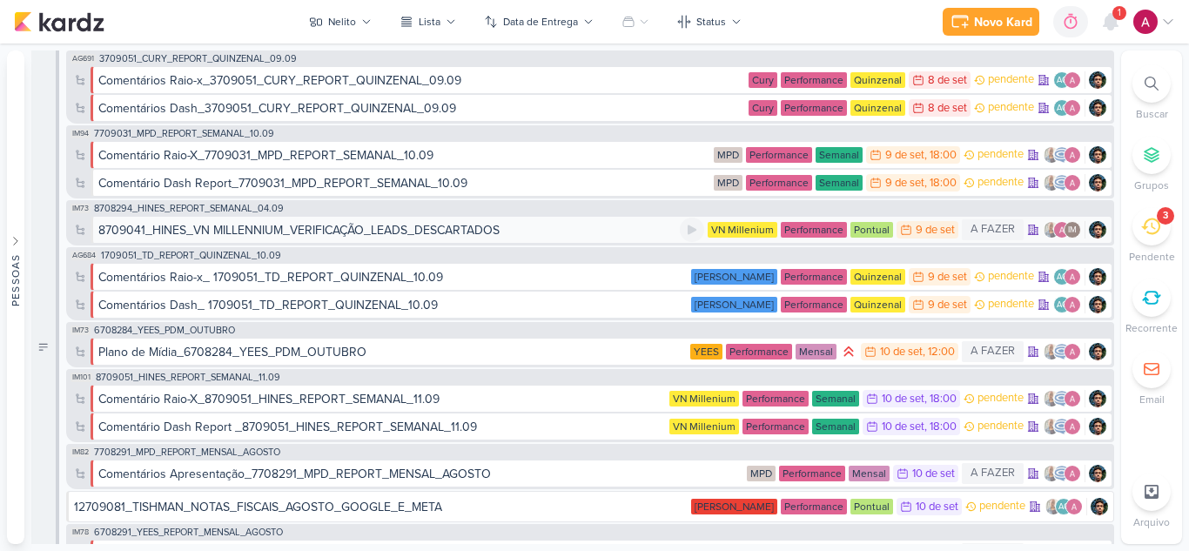
click at [561, 236] on div "8709041_HINES_VN MILLENNIUM_VERIFICAÇÃO_LEADS_DESCARTADOS" at bounding box center [388, 230] width 581 height 18
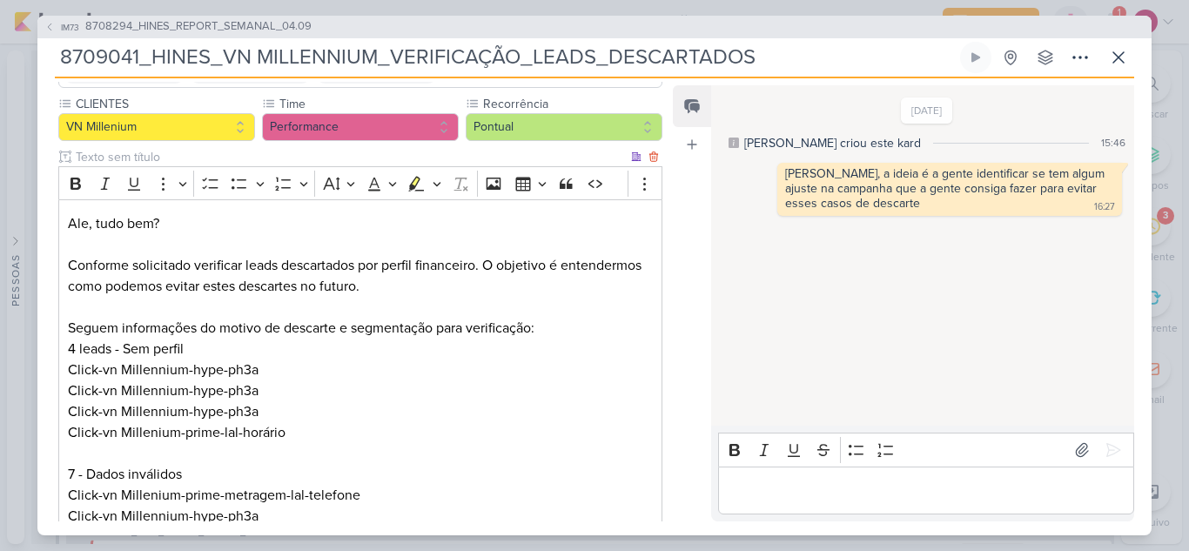
scroll to position [0, 0]
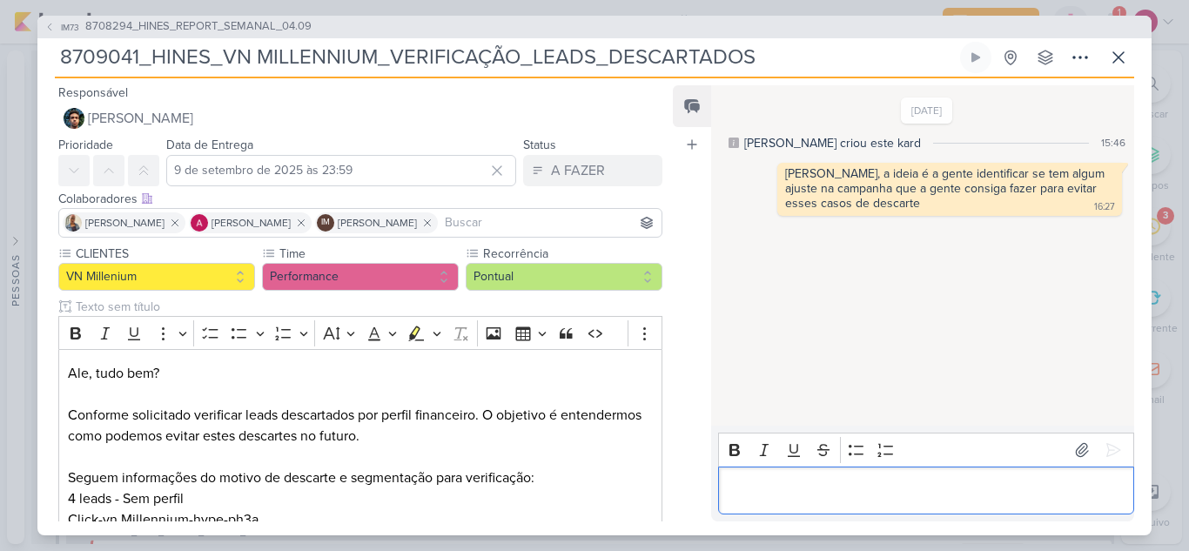
click at [767, 498] on p "Editor editing area: main" at bounding box center [926, 490] width 398 height 21
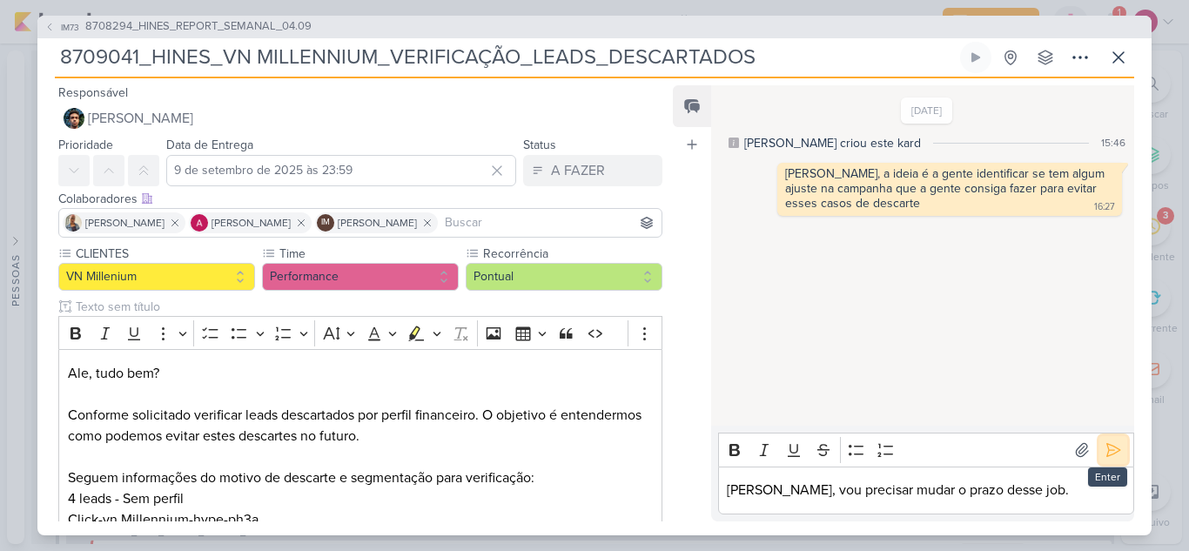
click at [1104, 446] on icon at bounding box center [1112, 449] width 17 height 17
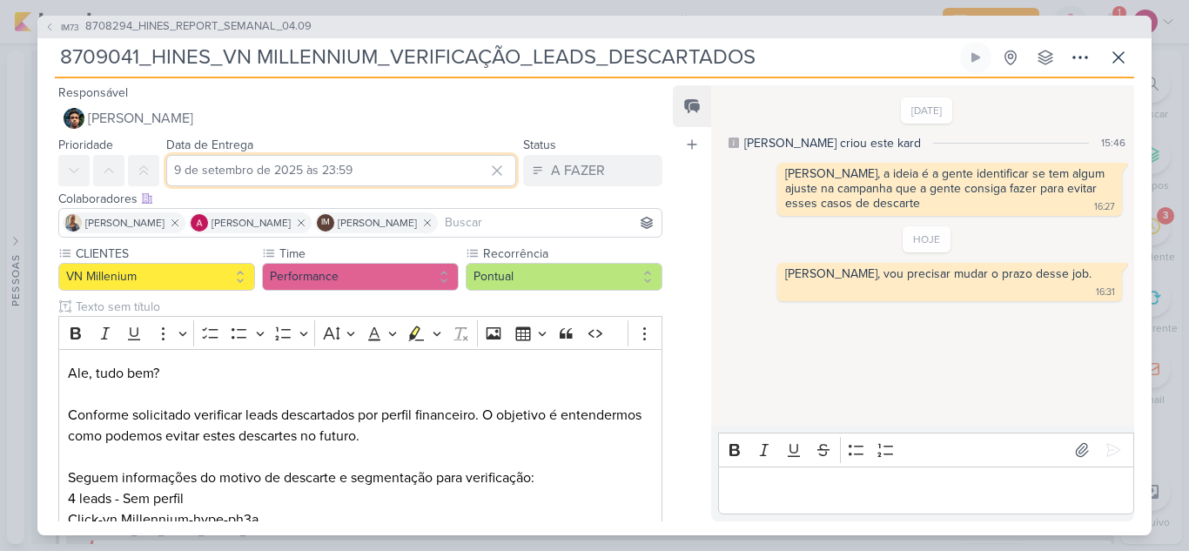
click at [397, 171] on input "9 de setembro de 2025 às 23:59" at bounding box center [341, 170] width 350 height 31
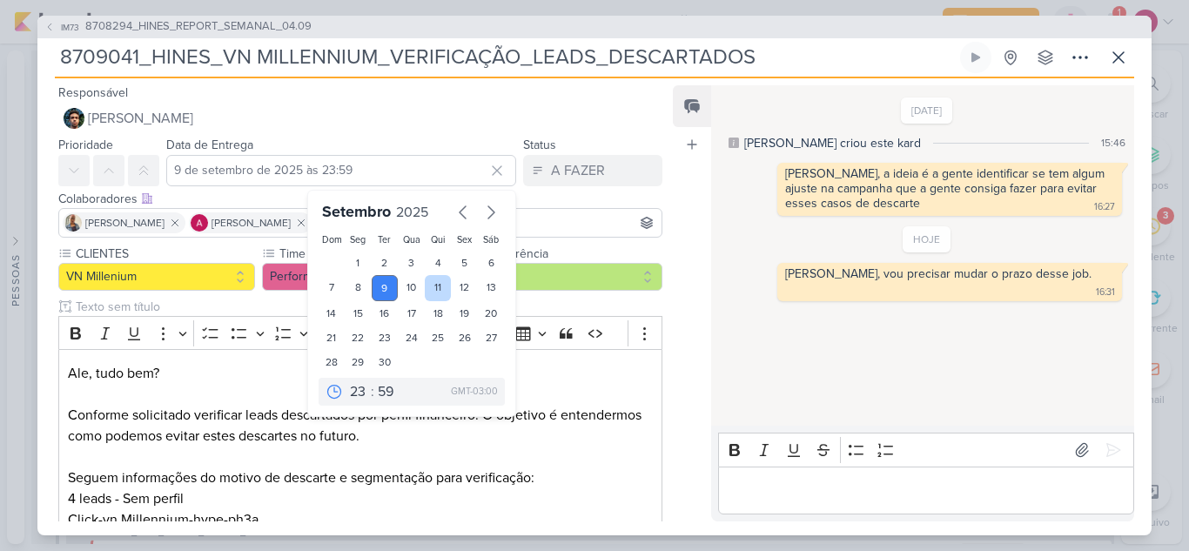
click at [430, 282] on div "11" at bounding box center [438, 288] width 27 height 26
type input "11 de setembro de 2025 às 23:59"
click at [694, 354] on div "Feed Atrelar email Solte o email para atrelar ao kard" at bounding box center [692, 303] width 38 height 436
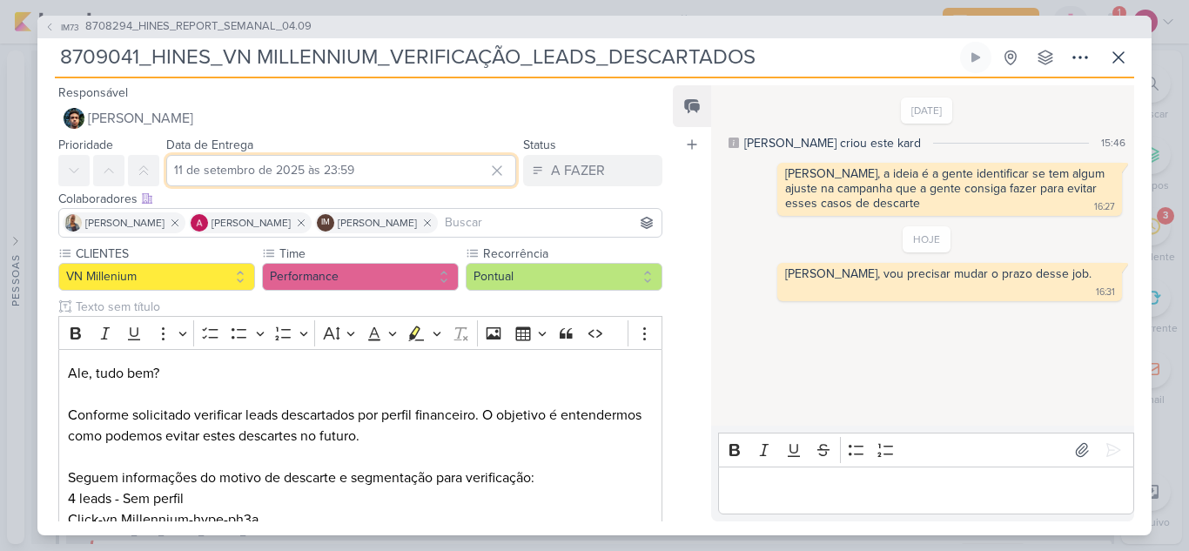
click at [349, 176] on input "11 de setembro de 2025 às 23:59" at bounding box center [341, 170] width 350 height 31
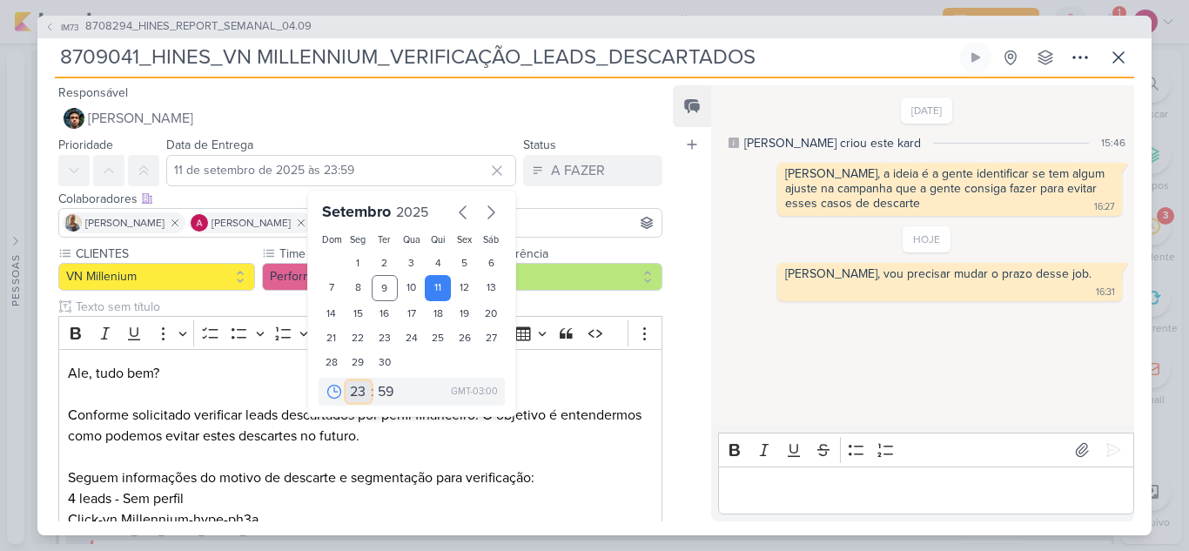
click at [353, 394] on select "00 01 02 03 04 05 06 07 08 09 10 11 12 13 14 15 16 17 18 19 20 21 22 23" at bounding box center [358, 391] width 24 height 21
select select "13"
click at [346, 381] on select "00 01 02 03 04 05 06 07 08 09 10 11 12 13 14 15 16 17 18 19 20 21 22 23" at bounding box center [358, 391] width 24 height 21
type input "11 de setembro de 2025 às 13:59"
click at [387, 386] on select "00 05 10 15 20 25 30 35 40 45 50 55 59" at bounding box center [386, 391] width 24 height 21
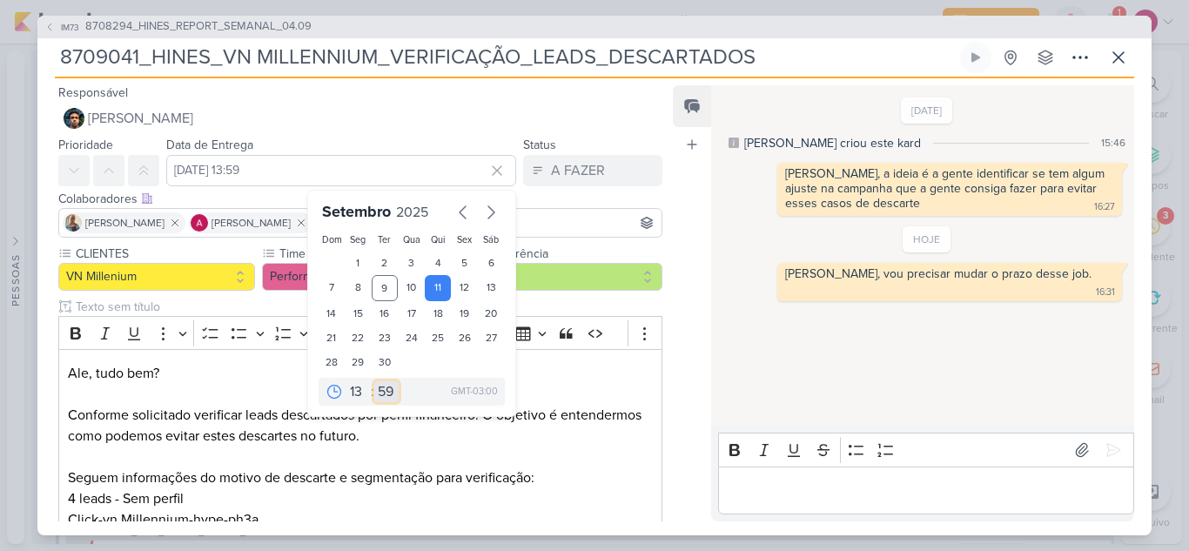
select select "0"
click at [374, 381] on select "00 05 10 15 20 25 30 35 40 45 50 55 59" at bounding box center [386, 391] width 24 height 21
type input "11 de setembro de 2025 às 13:00"
click at [681, 358] on div "Feed Atrelar email Solte o email para atrelar ao kard" at bounding box center [692, 303] width 38 height 436
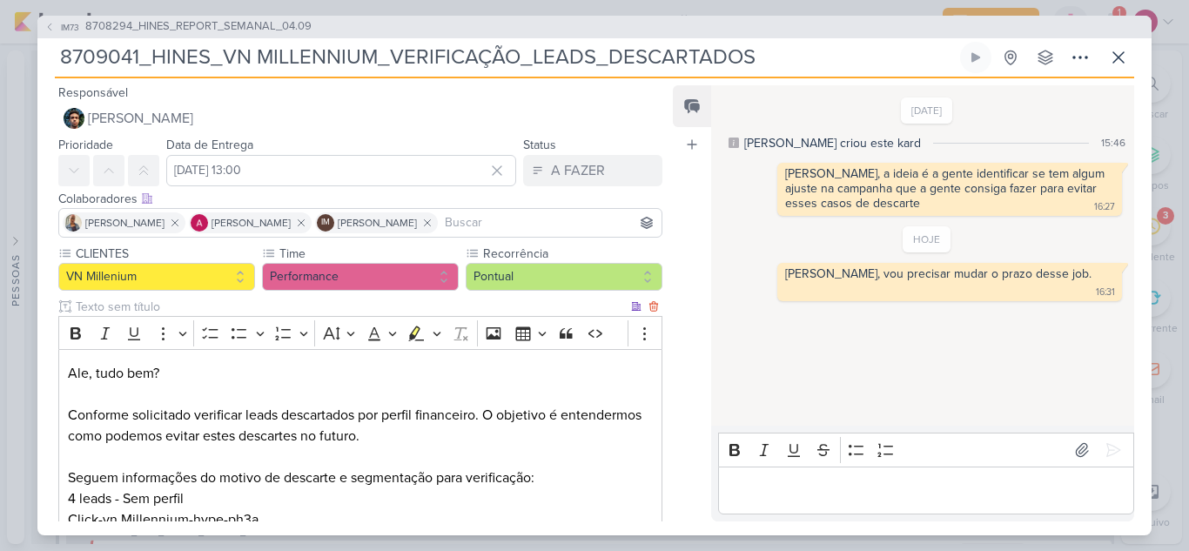
scroll to position [578, 0]
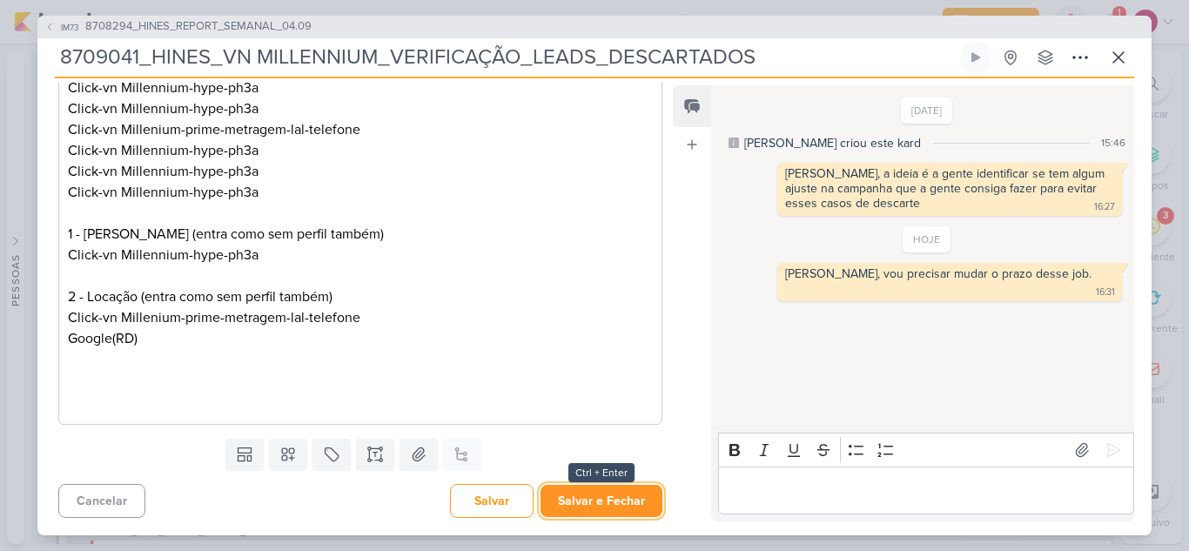
click at [609, 510] on button "Salvar e Fechar" at bounding box center [601, 501] width 122 height 32
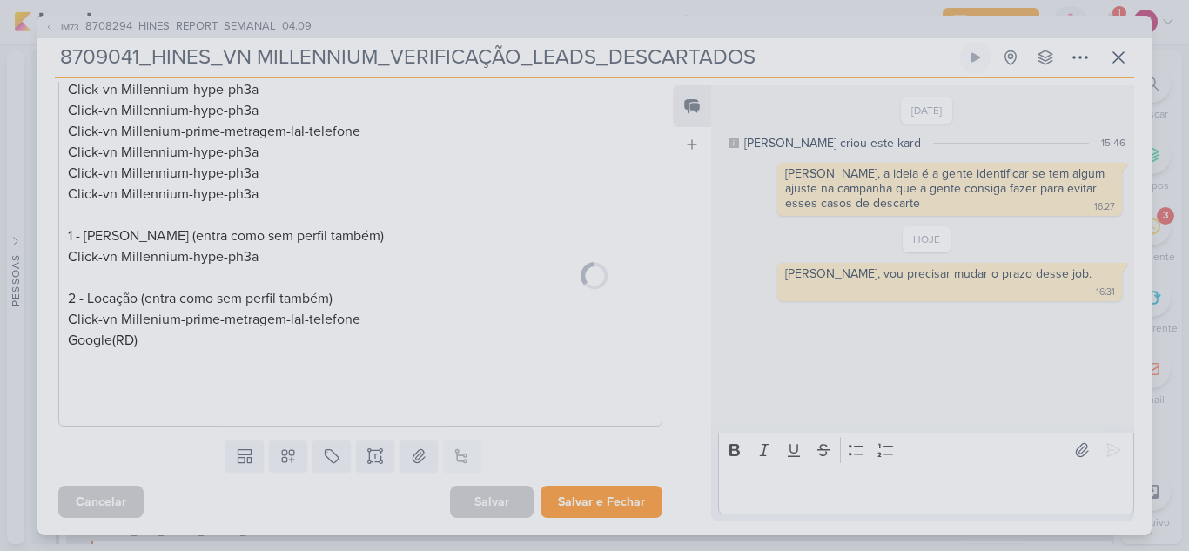
scroll to position [576, 0]
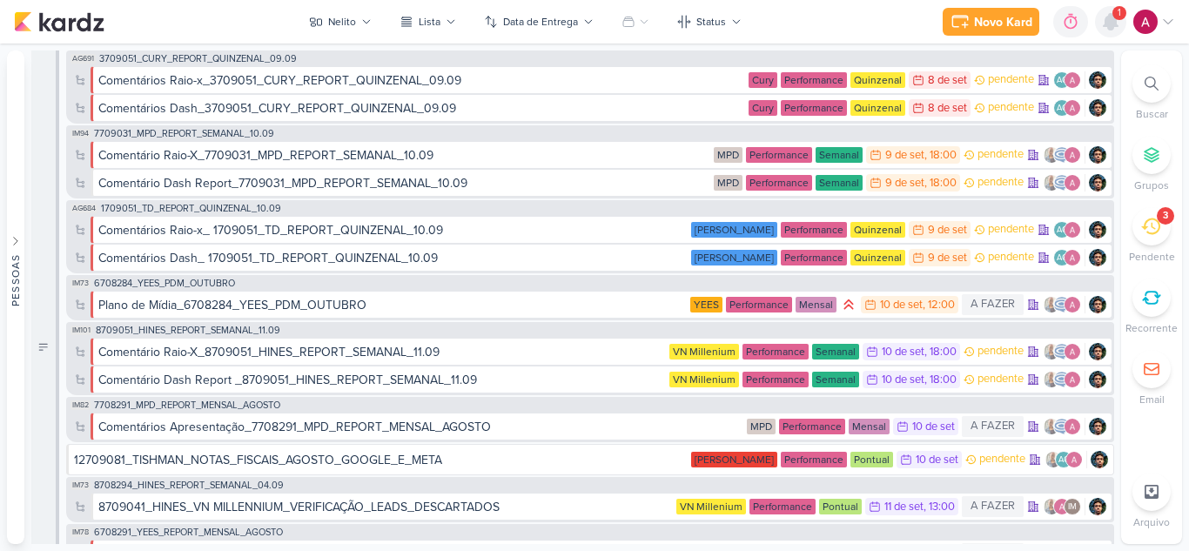
click at [1111, 28] on icon at bounding box center [1111, 22] width 14 height 16
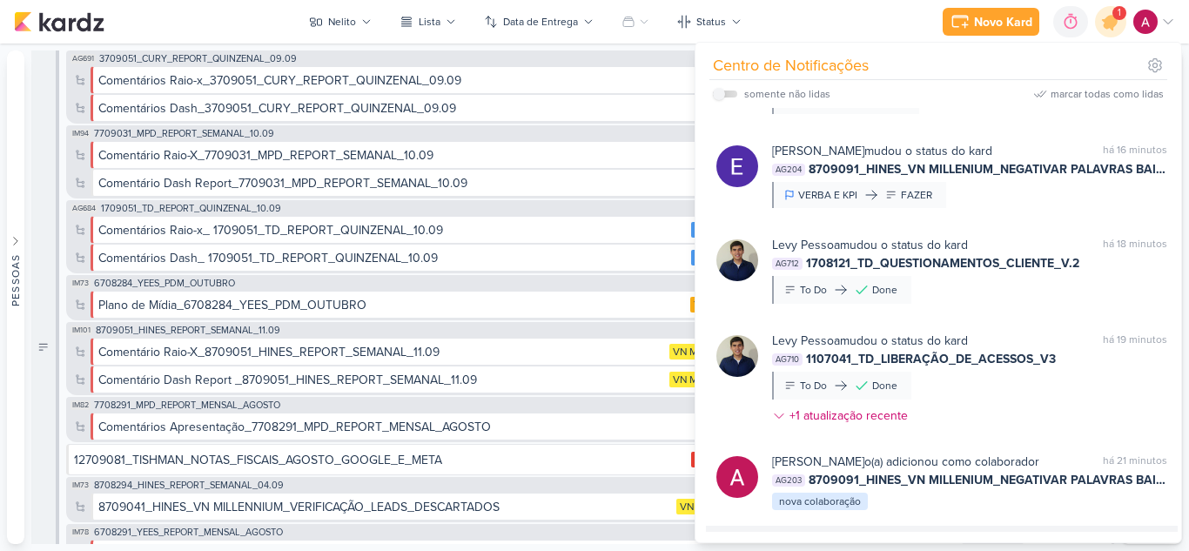
scroll to position [0, 0]
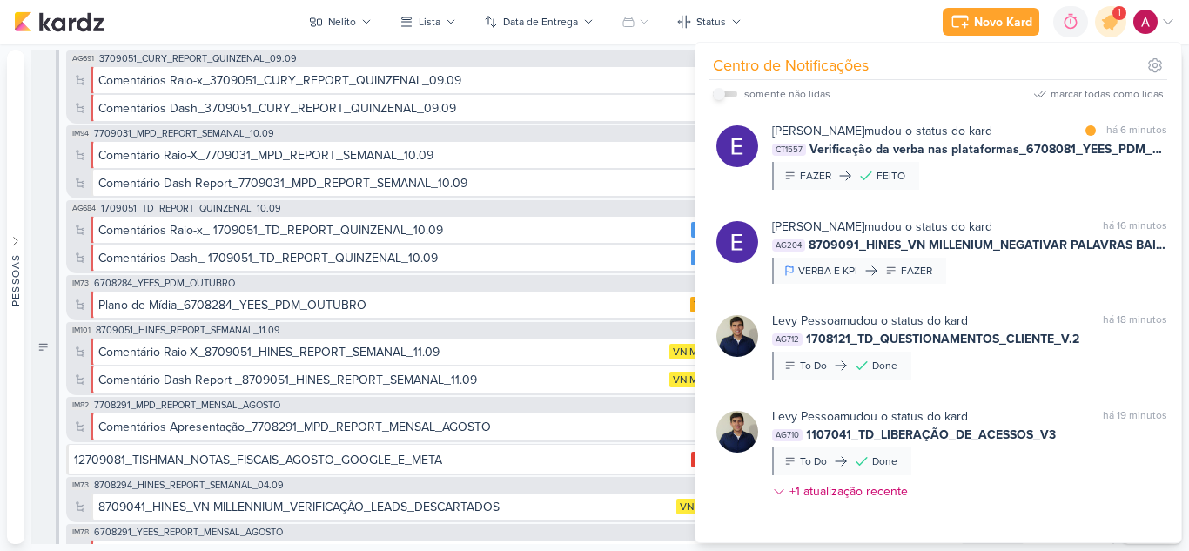
click at [724, 94] on input "checkbox" at bounding box center [719, 94] width 12 height 12
checkbox input "true"
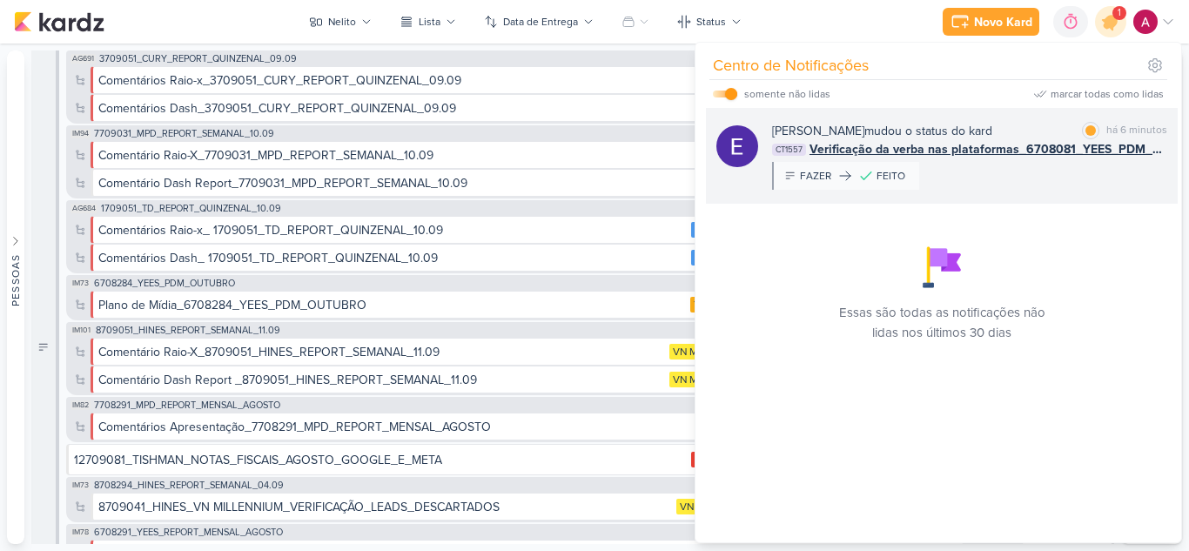
click at [1037, 185] on div "Eduardo Quaresma mudou o status do kard marcar como lida há 6 minutos CT1557 Ve…" at bounding box center [969, 156] width 395 height 68
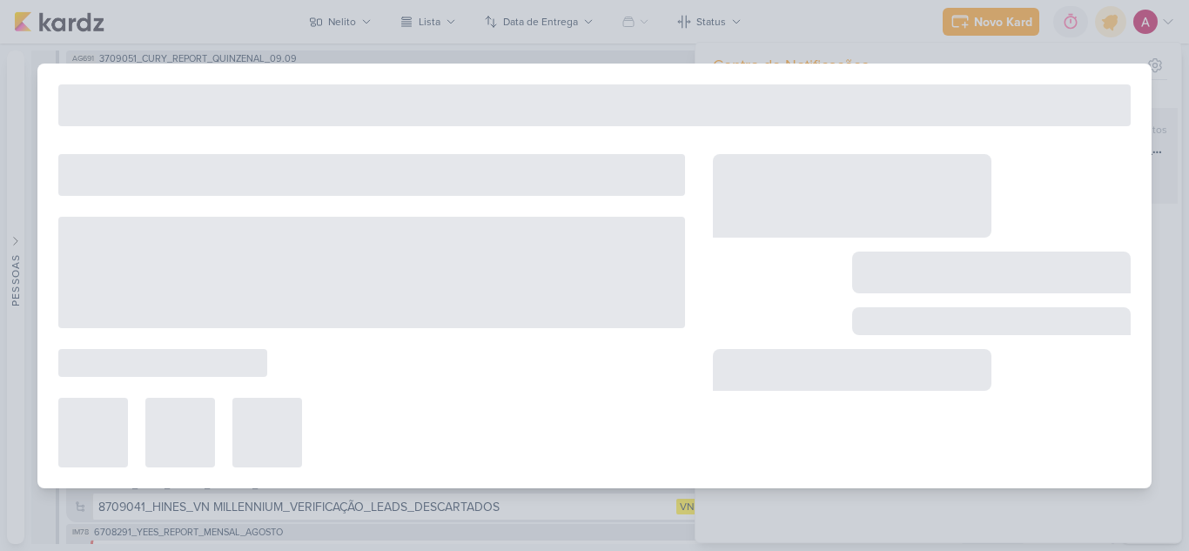
type input "Verificação da verba nas plataformas_6708081_YEES_PDM_SETEMBRO"
type input "8 de setembro de 2025 às 18:00"
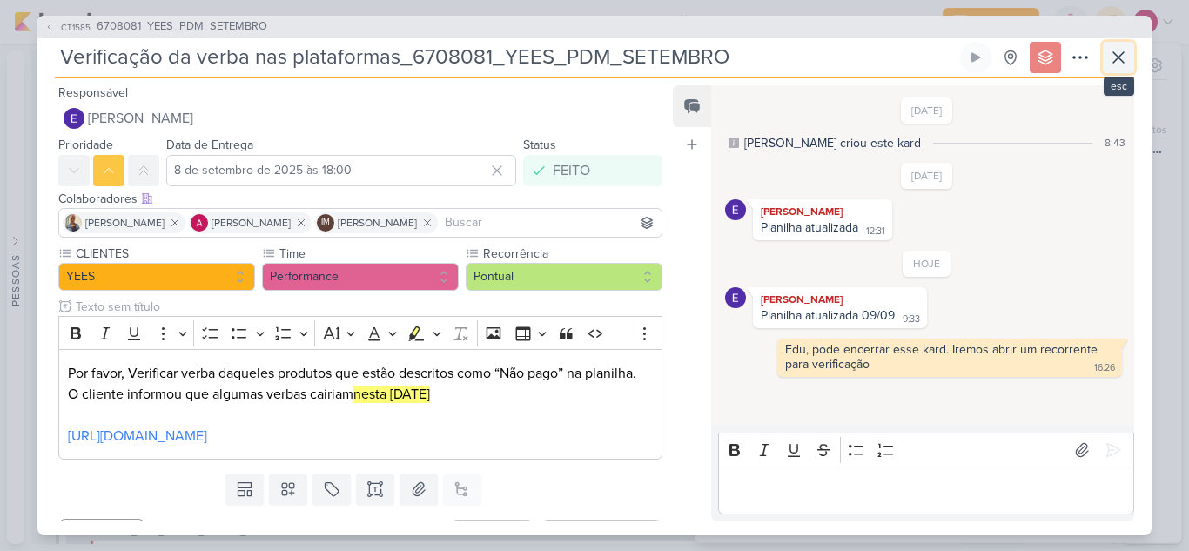
click at [1117, 54] on icon at bounding box center [1118, 57] width 21 height 21
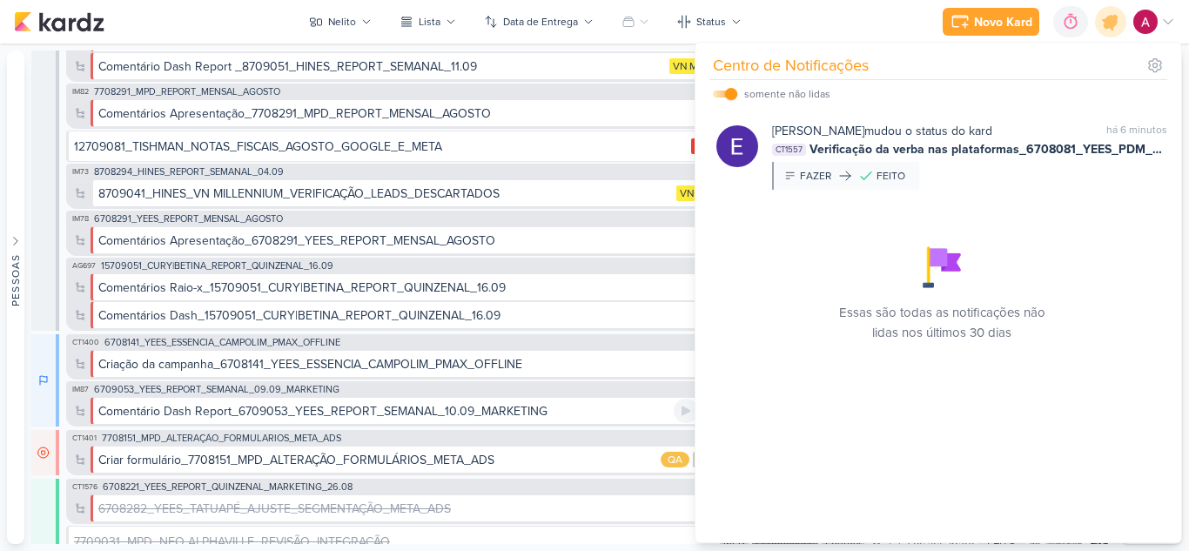
scroll to position [386, 0]
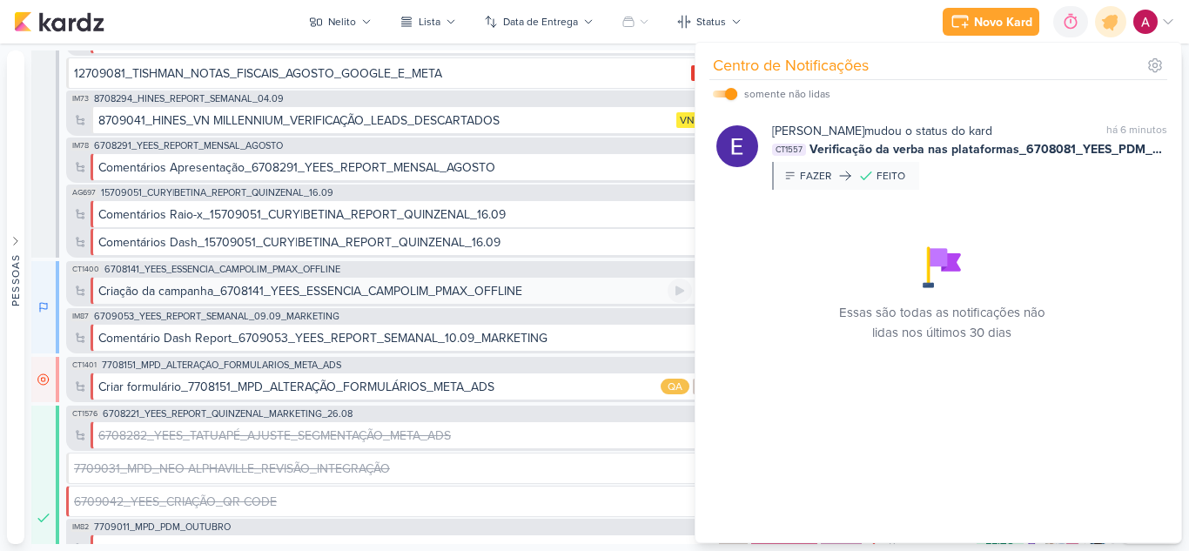
click at [387, 284] on div "Criação da campanha_6708141_YEES_ESSENCIA_CAMPOLIM_PMAX_OFFLINE" at bounding box center [310, 291] width 424 height 18
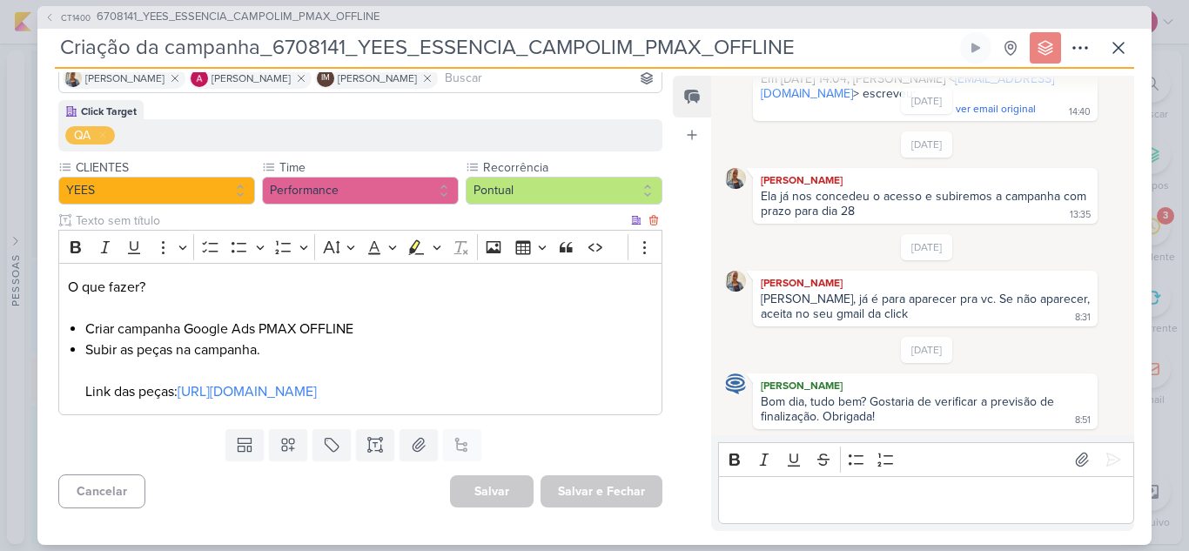
scroll to position [0, 0]
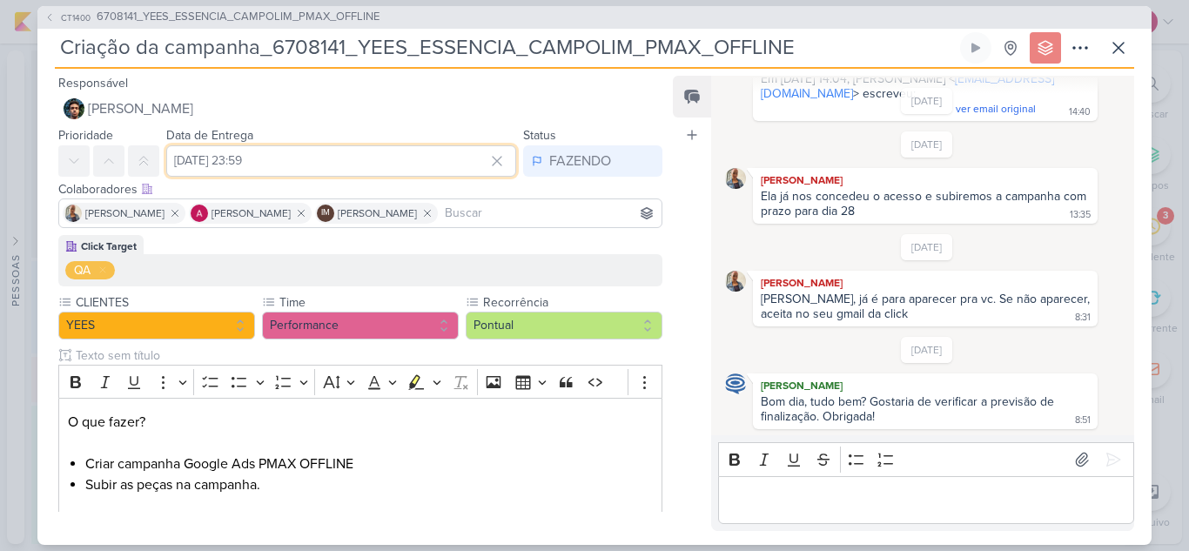
click at [381, 151] on input "28 de agosto de 2025 às 23:59" at bounding box center [341, 160] width 350 height 31
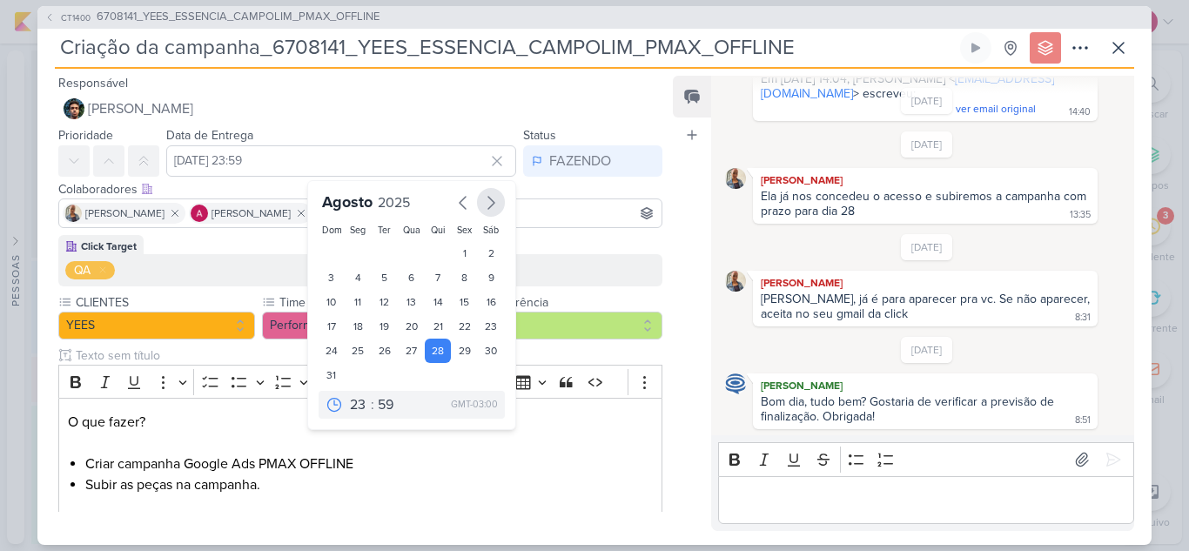
click at [488, 201] on icon "button" at bounding box center [490, 202] width 21 height 21
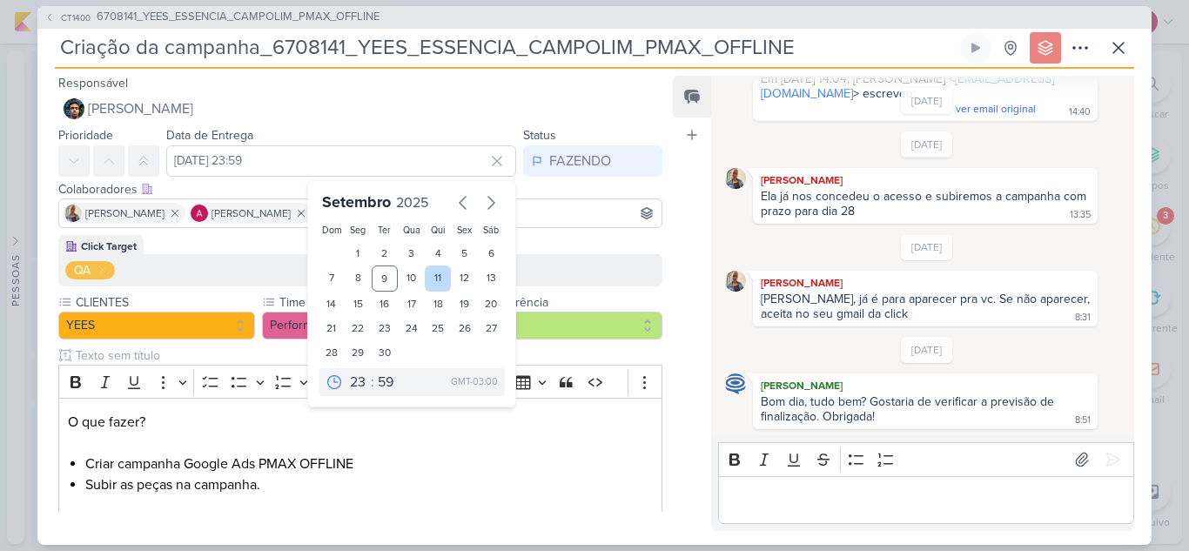
click at [425, 275] on div "11" at bounding box center [438, 278] width 27 height 26
type input "11 de setembro de 2025 às 23:59"
click at [359, 380] on select "00 01 02 03 04 05 06 07 08 09 10 11 12 13 14 15 16 17 18 19 20 21 22 23" at bounding box center [358, 382] width 24 height 21
select select "14"
click at [346, 372] on select "00 01 02 03 04 05 06 07 08 09 10 11 12 13 14 15 16 17 18 19 20 21 22 23" at bounding box center [358, 382] width 24 height 21
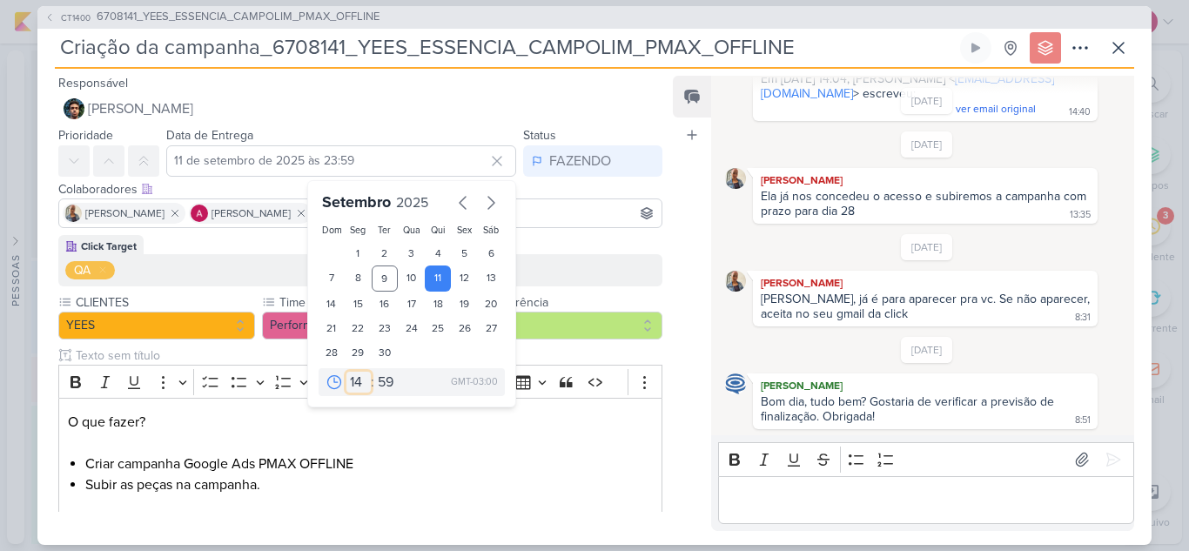
type input "11 de setembro de 2025 às 14:59"
click at [377, 386] on select "00 05 10 15 20 25 30 35 40 45 50 55 59" at bounding box center [386, 382] width 24 height 21
select select "0"
click at [374, 372] on select "00 05 10 15 20 25 30 35 40 45 50 55 59" at bounding box center [386, 382] width 24 height 21
type input "11 de setembro de 2025 às 14:00"
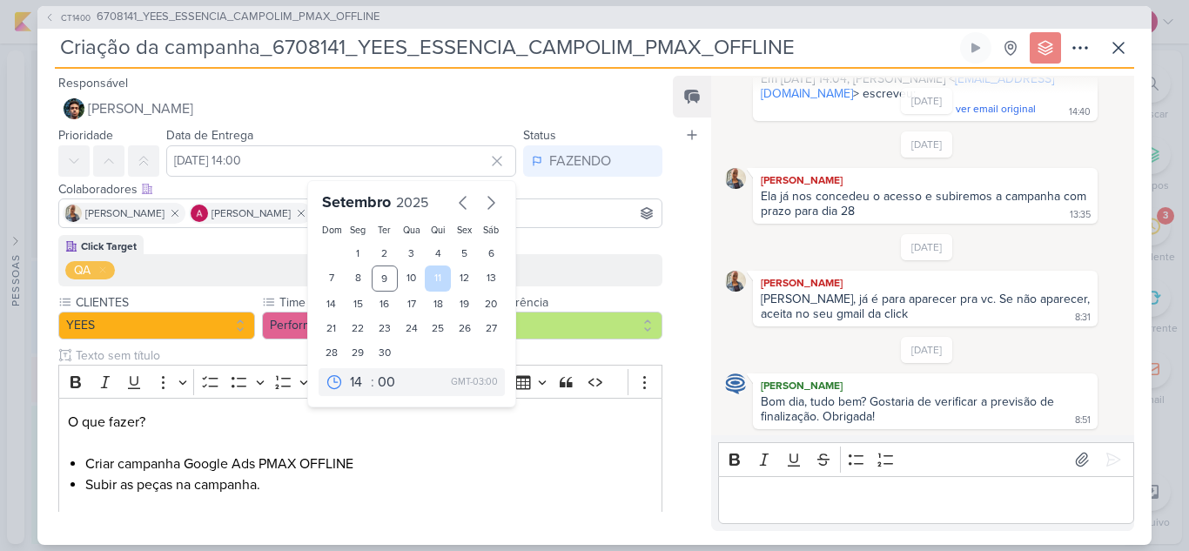
click at [435, 277] on div "11" at bounding box center [438, 278] width 27 height 26
click at [354, 380] on select "00 01 02 03 04 05 06 07 08 09 10 11 12 13 14 15 16 17 18 19 20 21 22 23" at bounding box center [358, 382] width 24 height 21
select select "18"
click at [346, 372] on select "00 01 02 03 04 05 06 07 08 09 10 11 12 13 14 15 16 17 18 19 20 21 22 23" at bounding box center [358, 382] width 24 height 21
click at [405, 287] on div "10" at bounding box center [411, 278] width 27 height 26
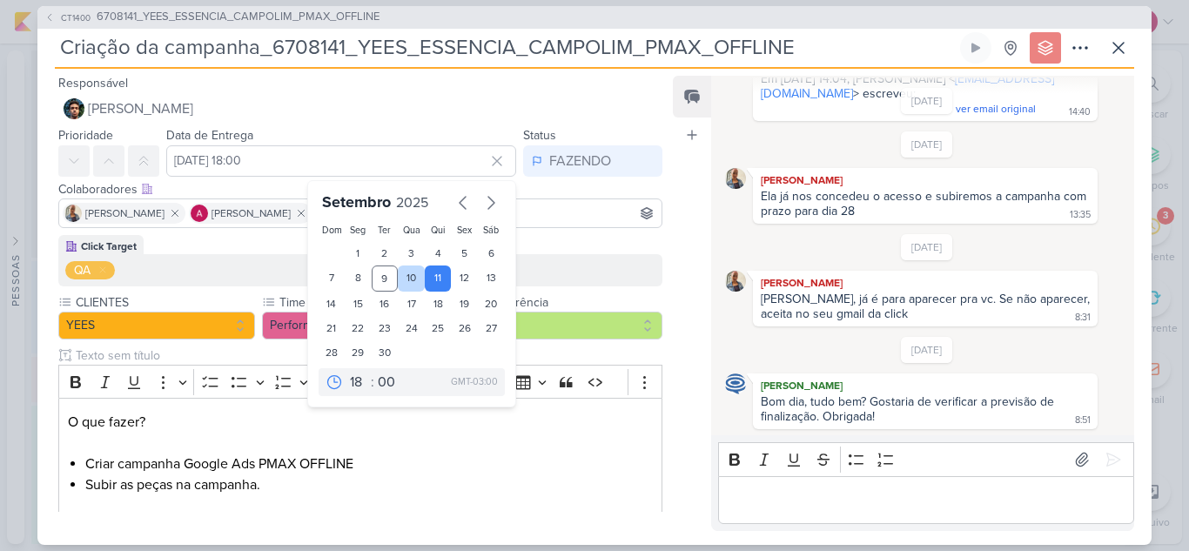
type input "10 de setembro de 2025 às 18:00"
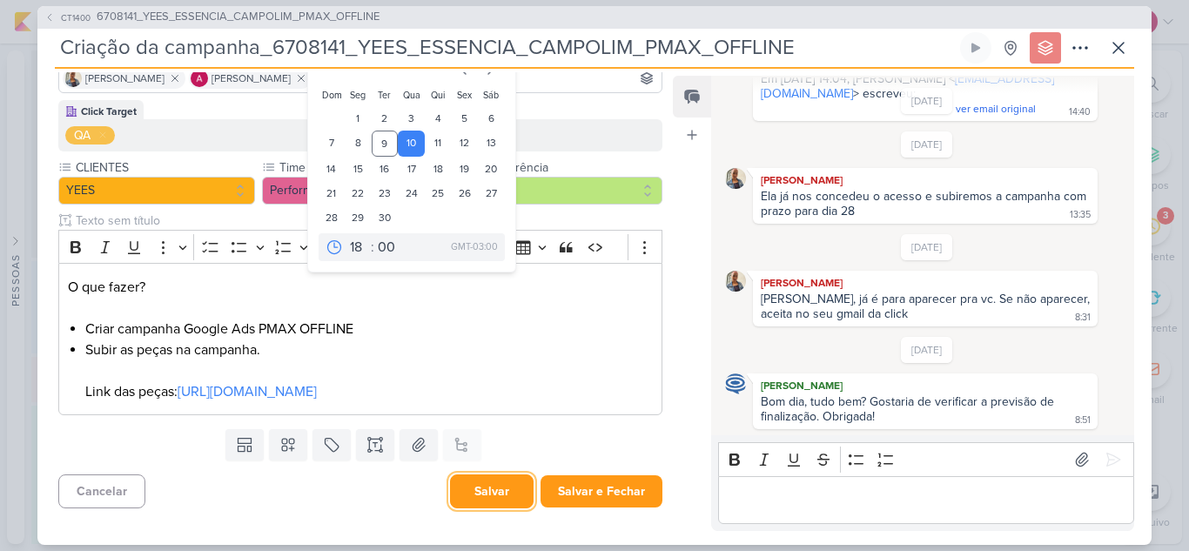
click at [513, 497] on button "Salvar" at bounding box center [492, 491] width 84 height 34
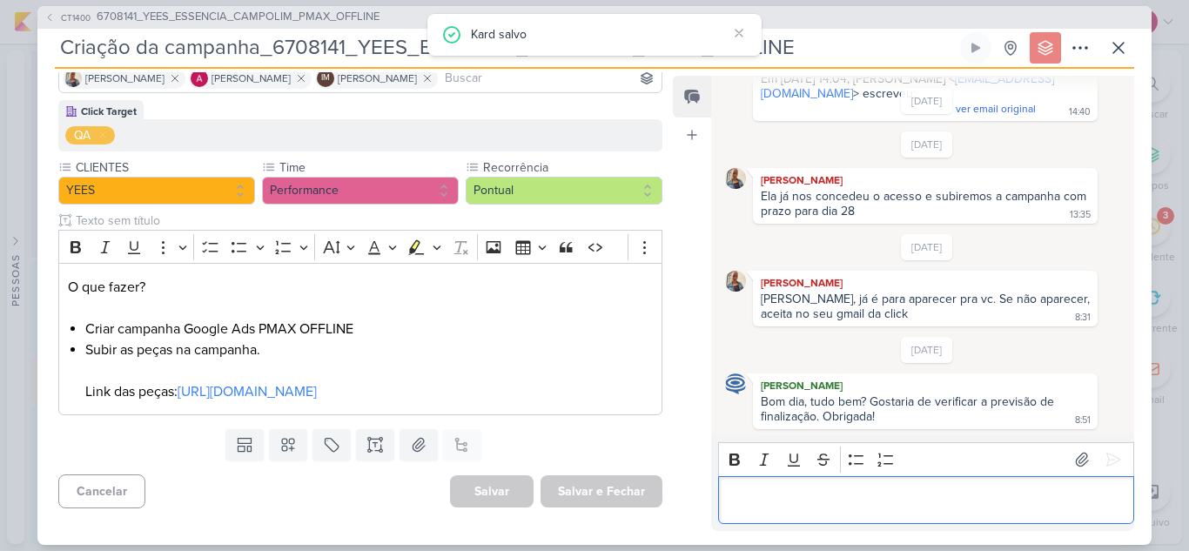
click at [834, 491] on p "Editor editing area: main" at bounding box center [926, 499] width 398 height 21
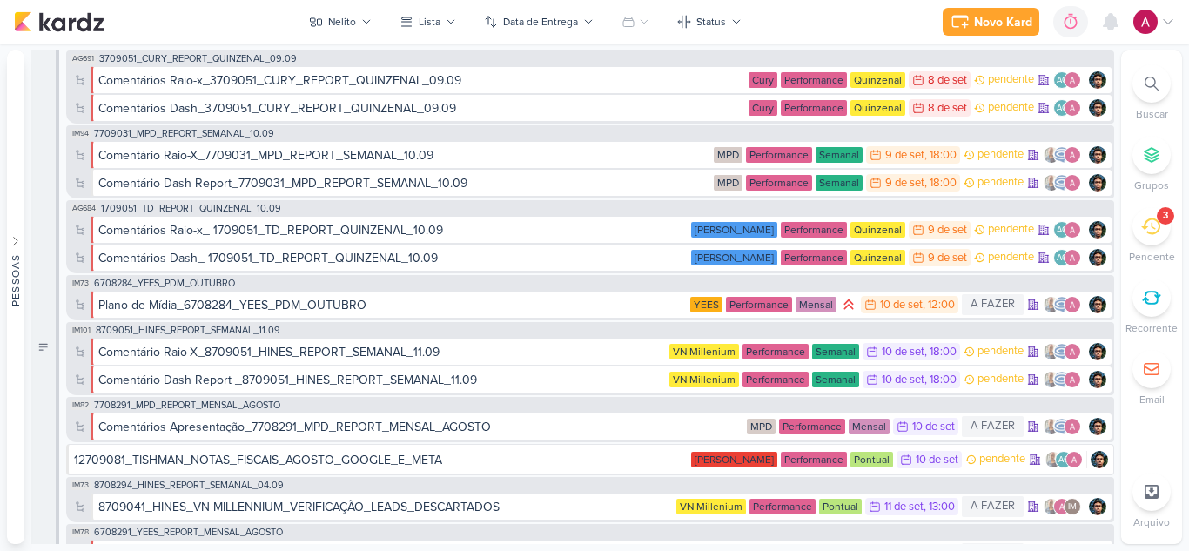
click at [1146, 79] on icon at bounding box center [1151, 84] width 14 height 14
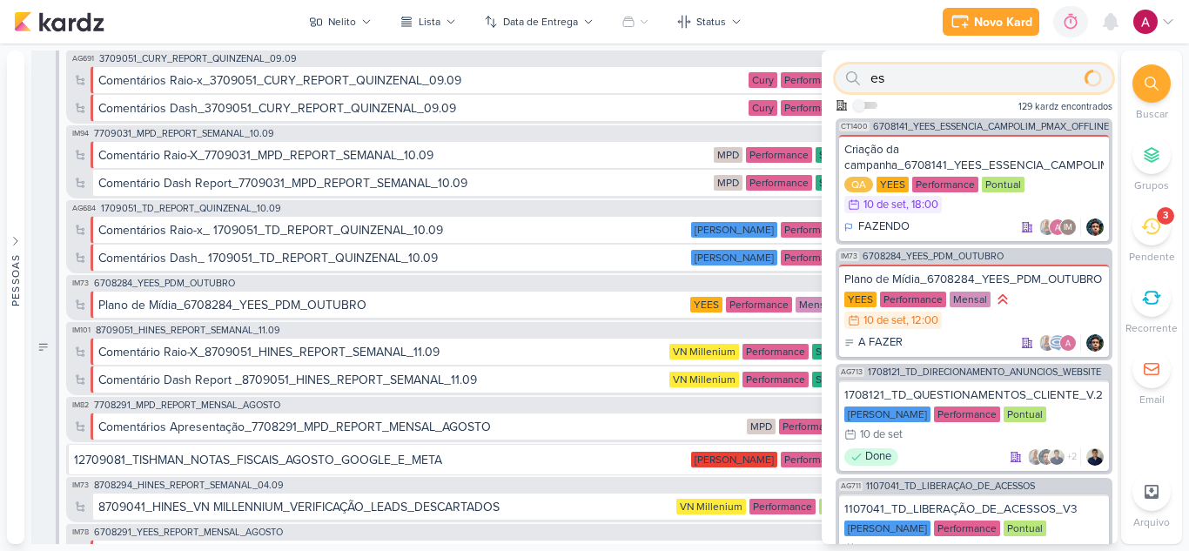
type input "e"
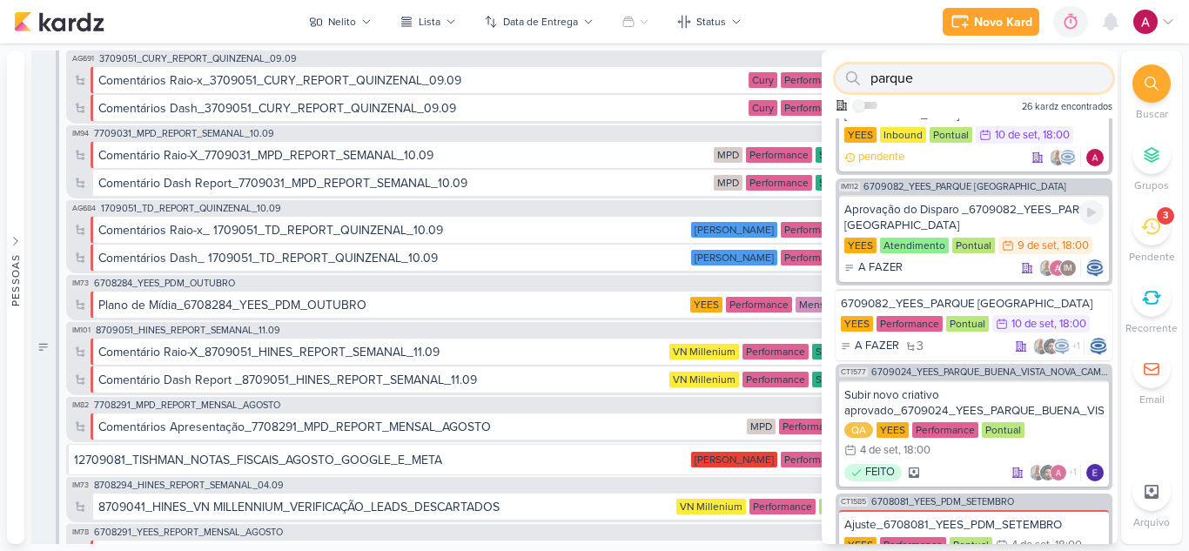
scroll to position [363, 0]
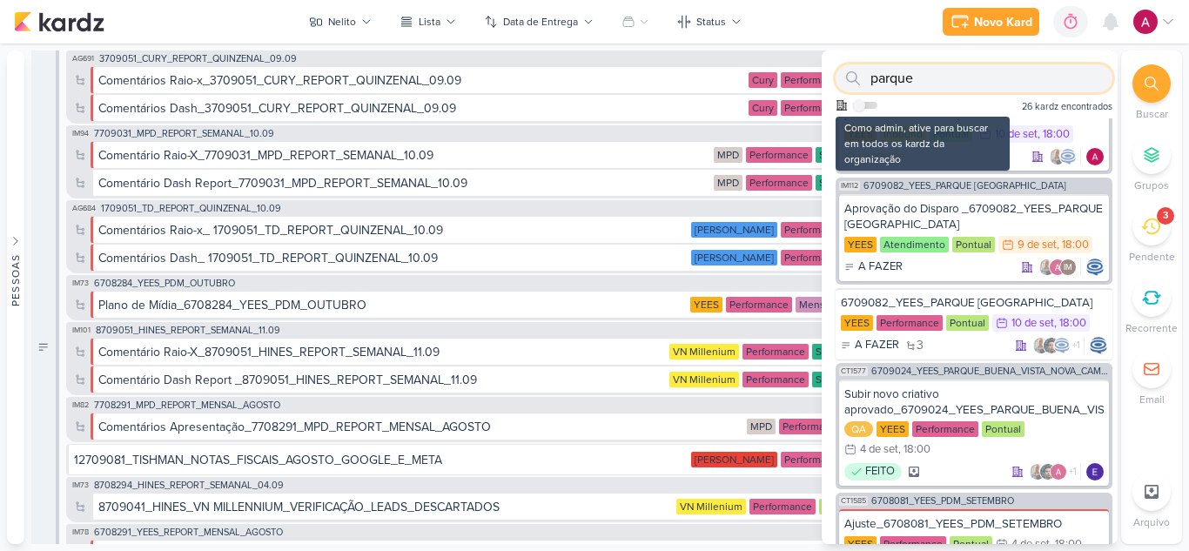
type input "parque"
click at [869, 104] on label at bounding box center [865, 105] width 24 height 7
click at [865, 104] on input "checkbox" at bounding box center [859, 105] width 12 height 12
checkbox input "true"
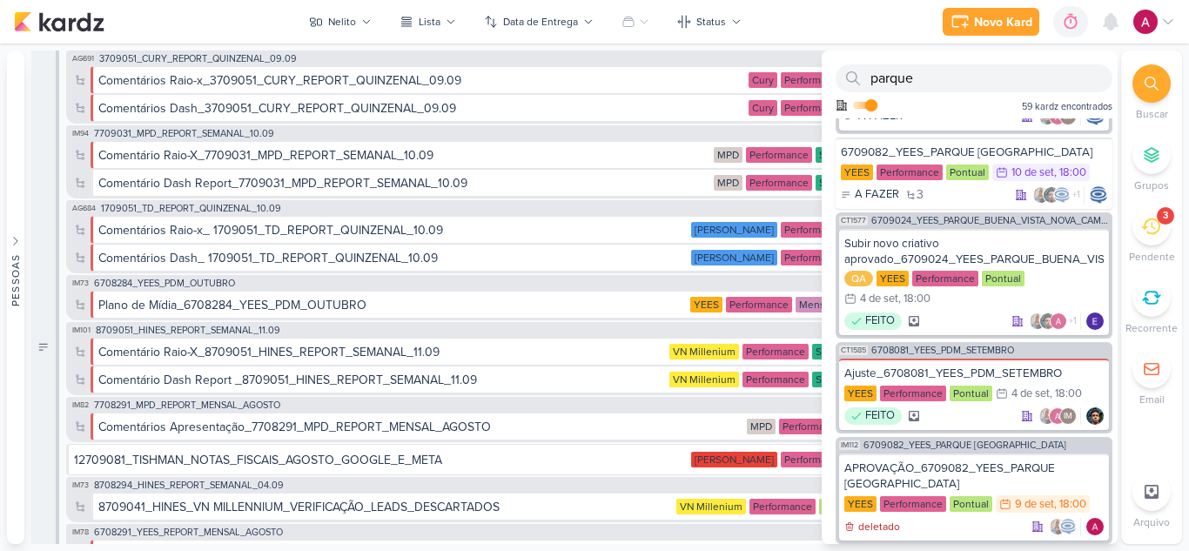
scroll to position [647, 0]
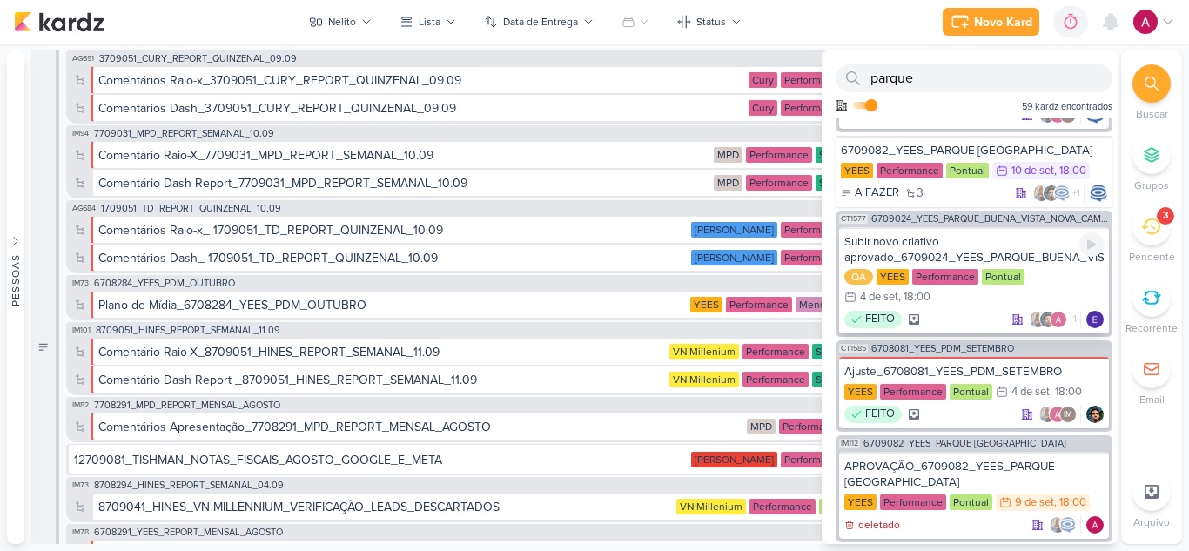
click at [970, 258] on div "Subir novo criativo aprovado_6709024_YEES_PARQUE_BUENA_VISTA_NOVA_CAMPANHA_TEAS…" at bounding box center [973, 249] width 259 height 31
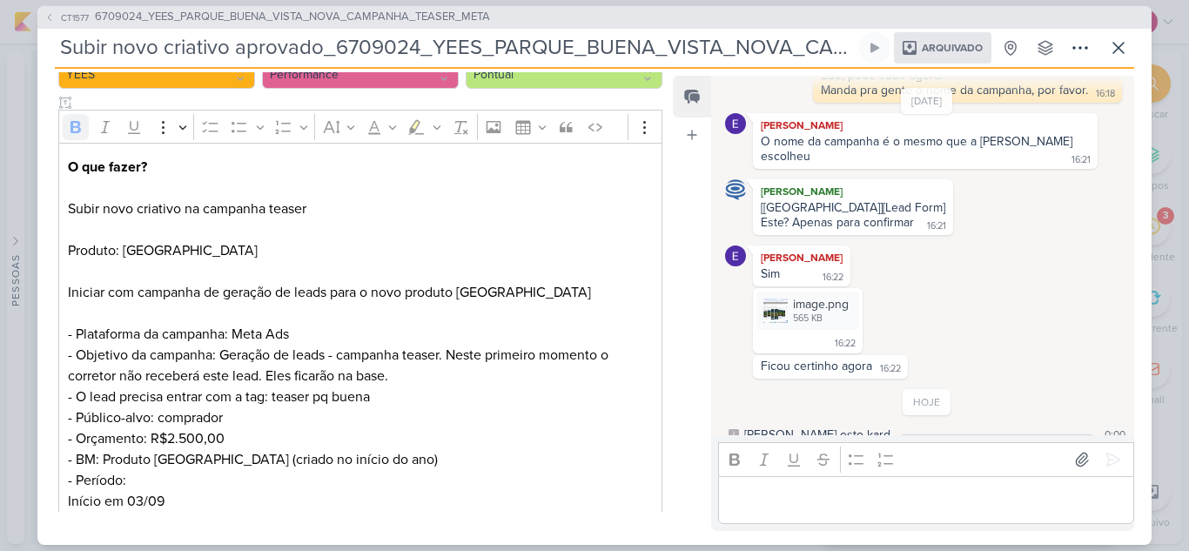
scroll to position [406, 0]
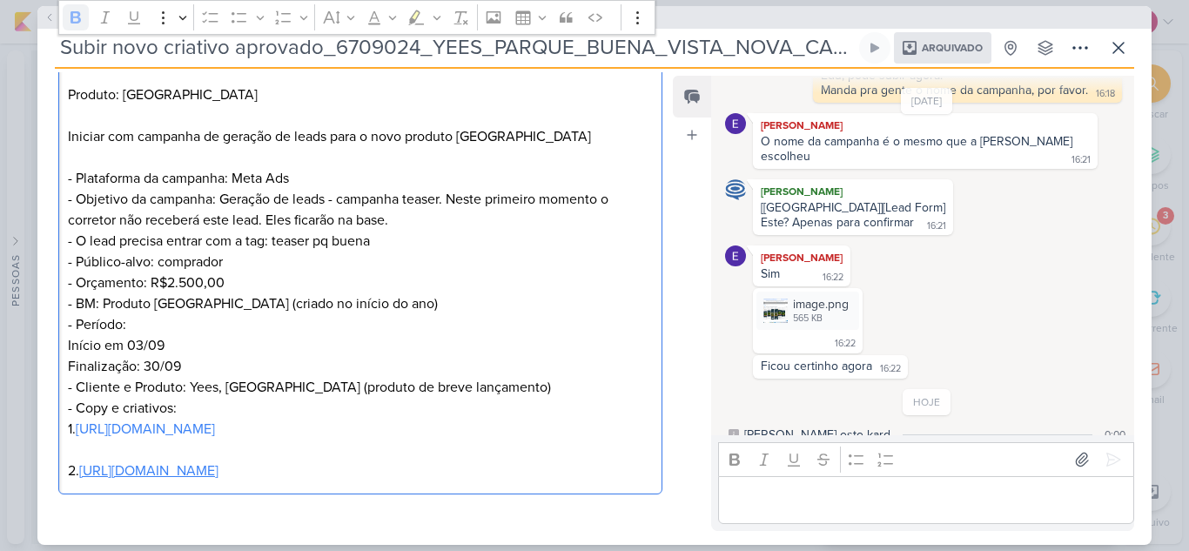
click at [218, 471] on link "https://drive.google.com/drive/folders/1xbx_K959s8PfRgueHG-eAnPzn4ltsrQI" at bounding box center [148, 470] width 139 height 17
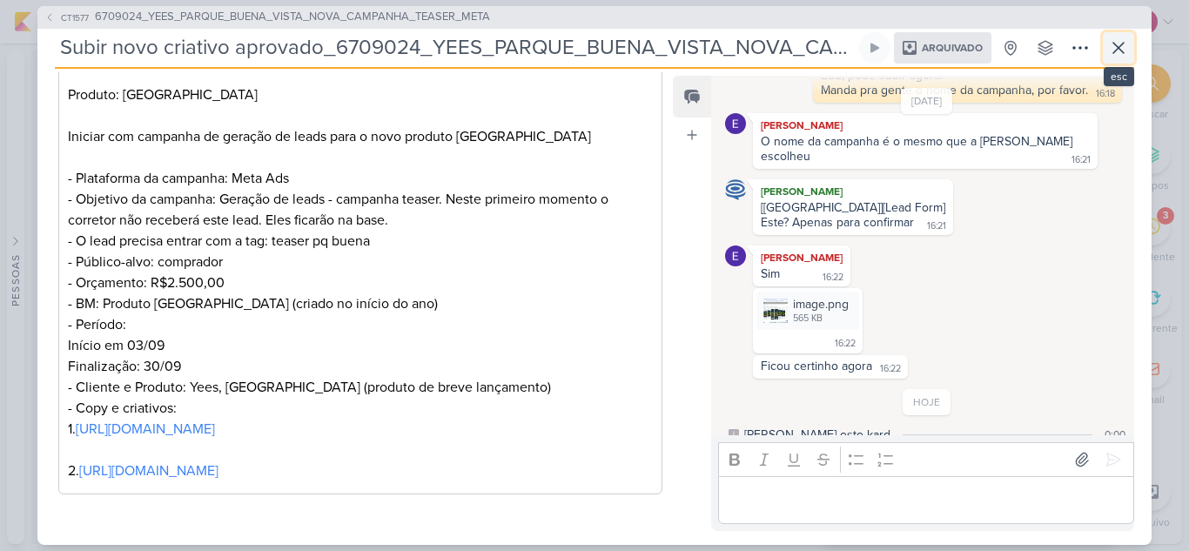
click at [1121, 44] on icon at bounding box center [1118, 48] width 10 height 10
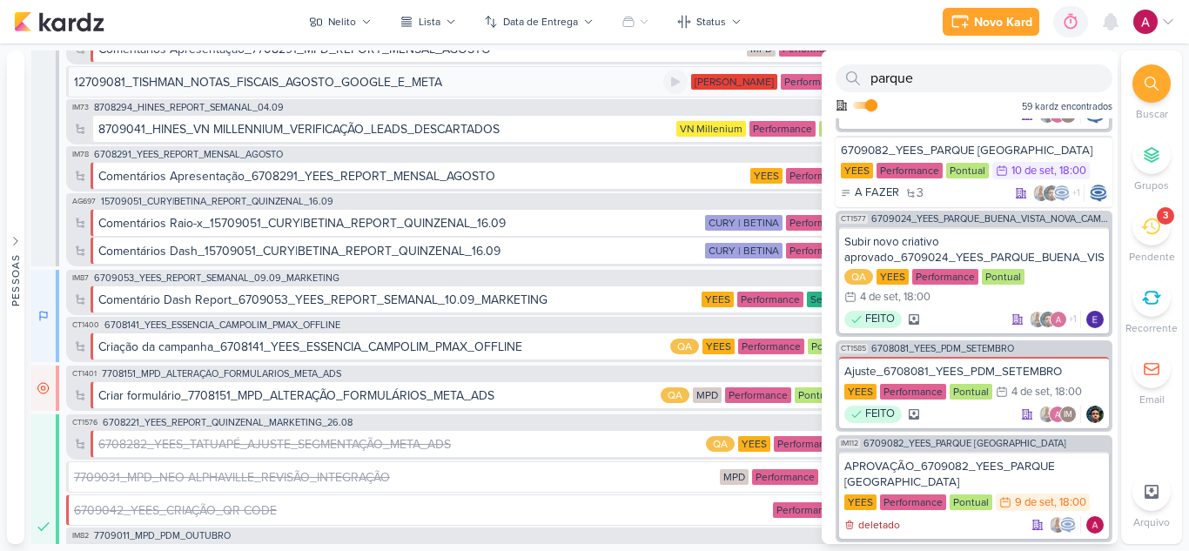
scroll to position [480, 0]
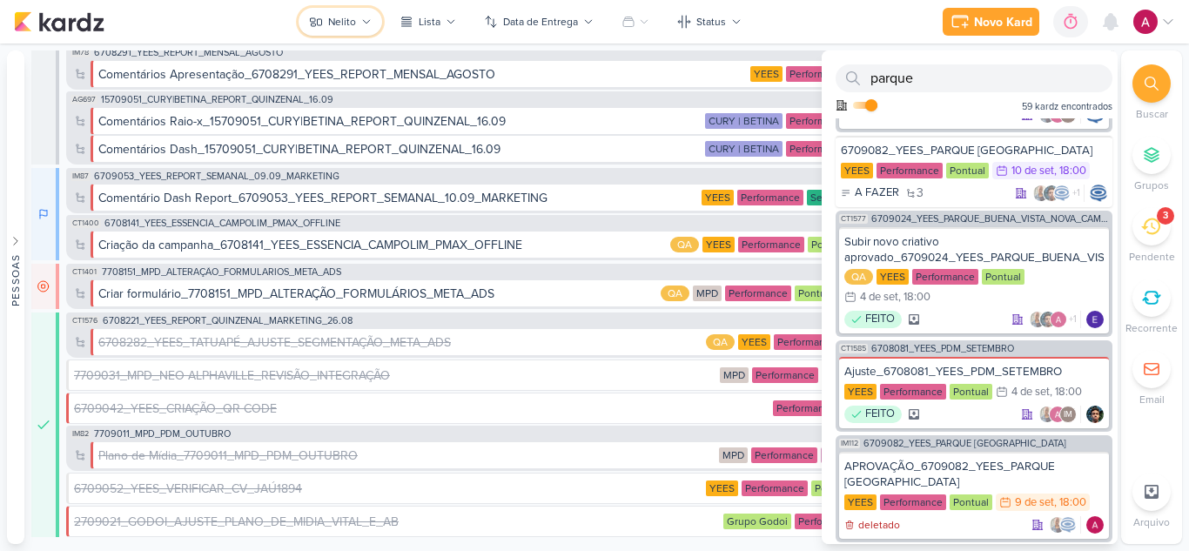
click at [353, 22] on div "Nelito" at bounding box center [342, 22] width 28 height 16
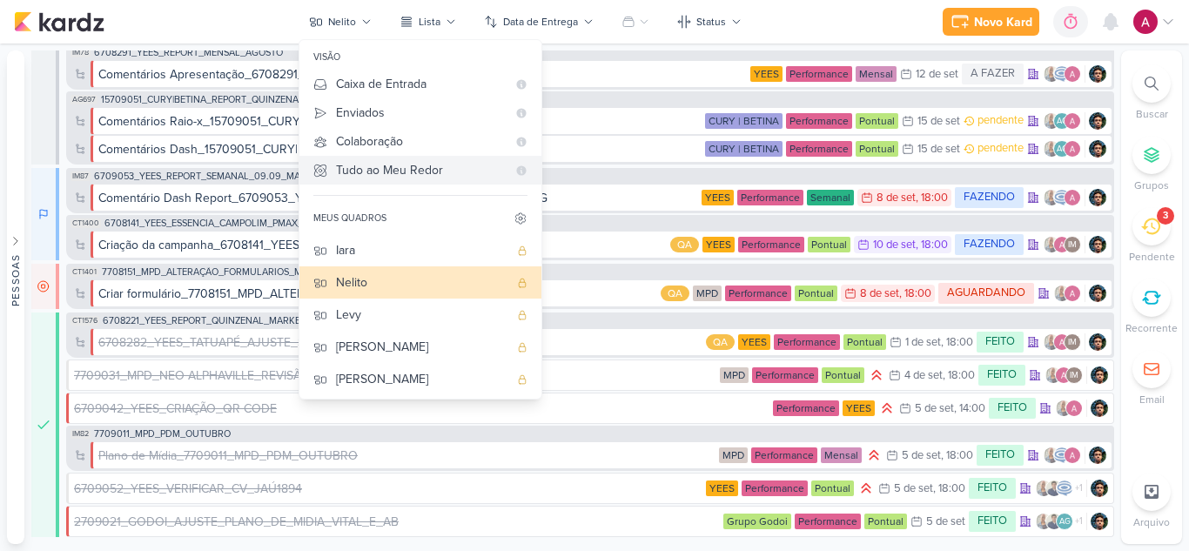
click at [433, 172] on div "Tudo ao Meu Redor" at bounding box center [421, 170] width 171 height 18
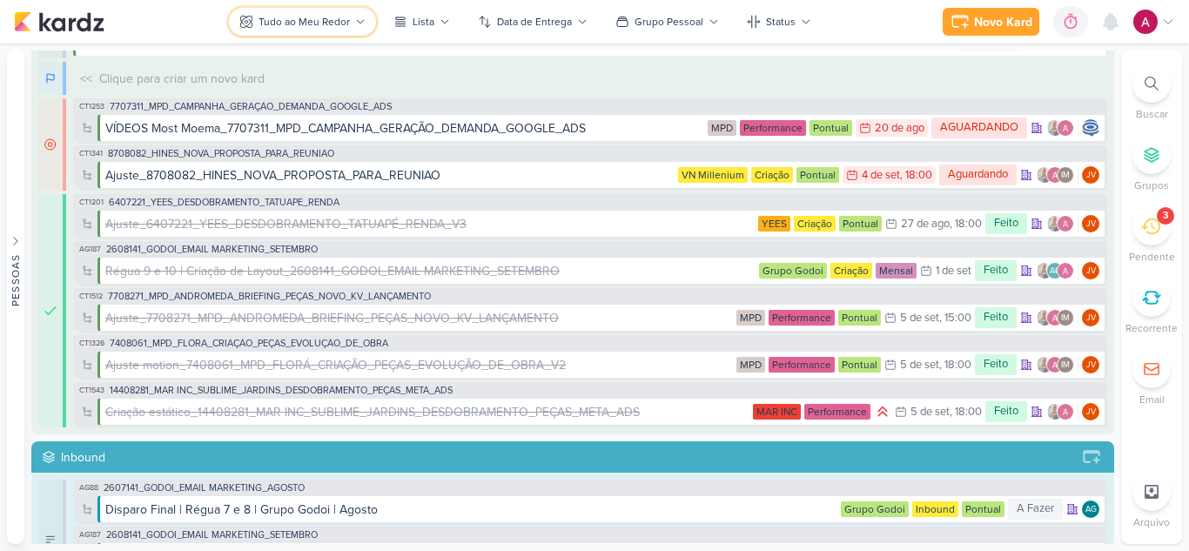
click at [366, 24] on icon at bounding box center [360, 22] width 10 height 10
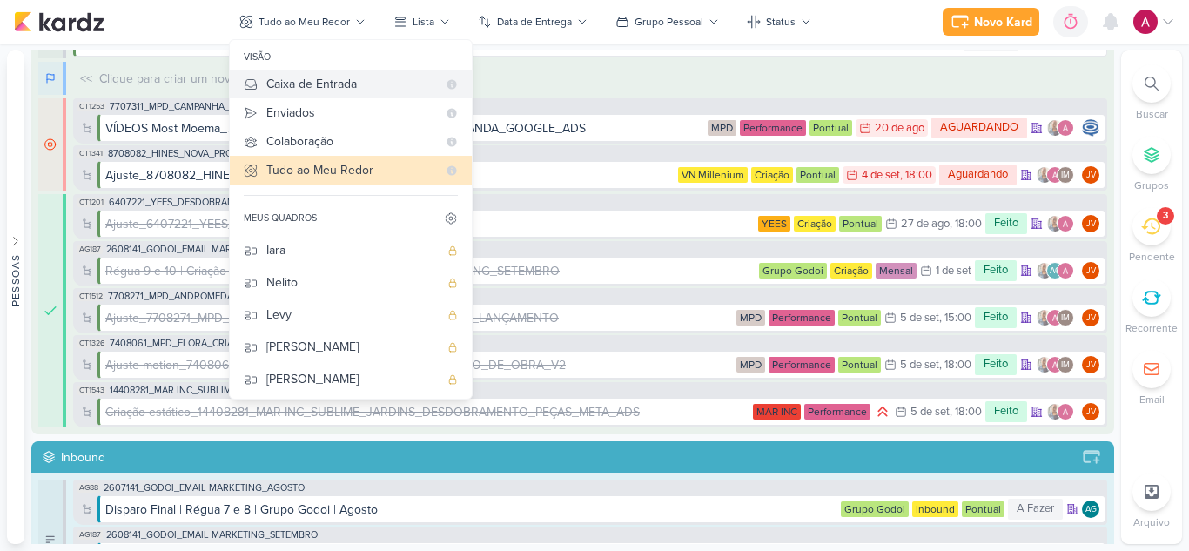
click at [290, 74] on button "Caixa de Entrada" at bounding box center [351, 84] width 242 height 29
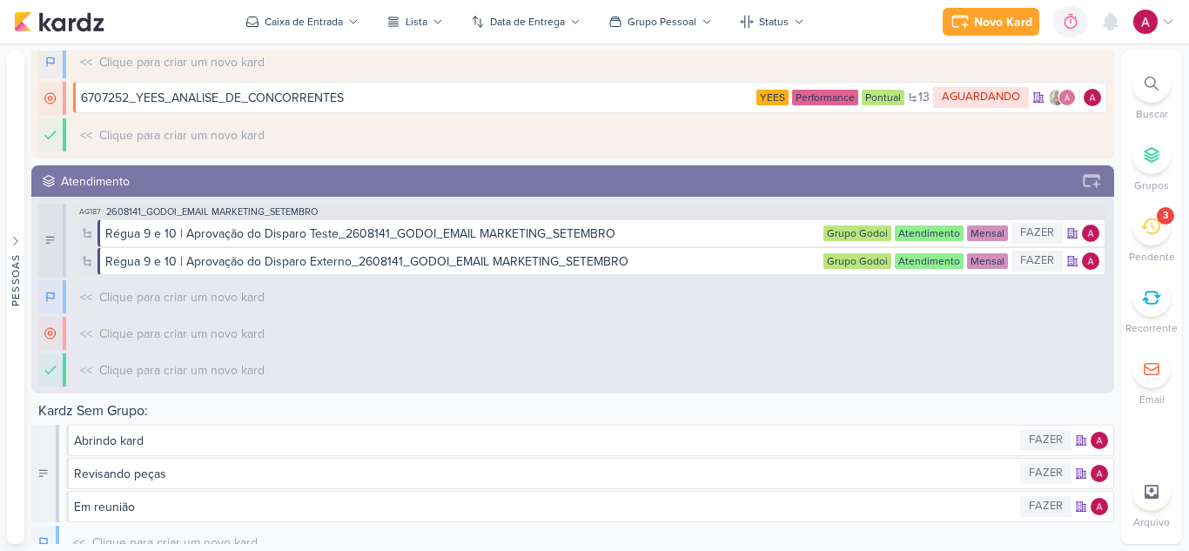
scroll to position [1089, 0]
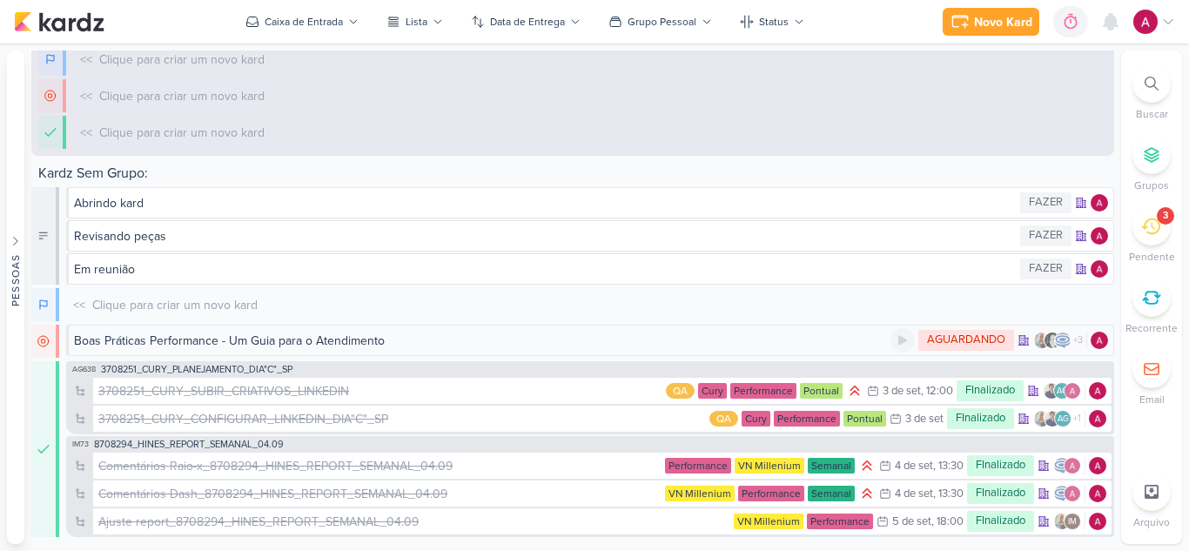
click at [348, 334] on div "Boas Práticas Performance - Um Guia para o Atendimento" at bounding box center [229, 341] width 311 height 18
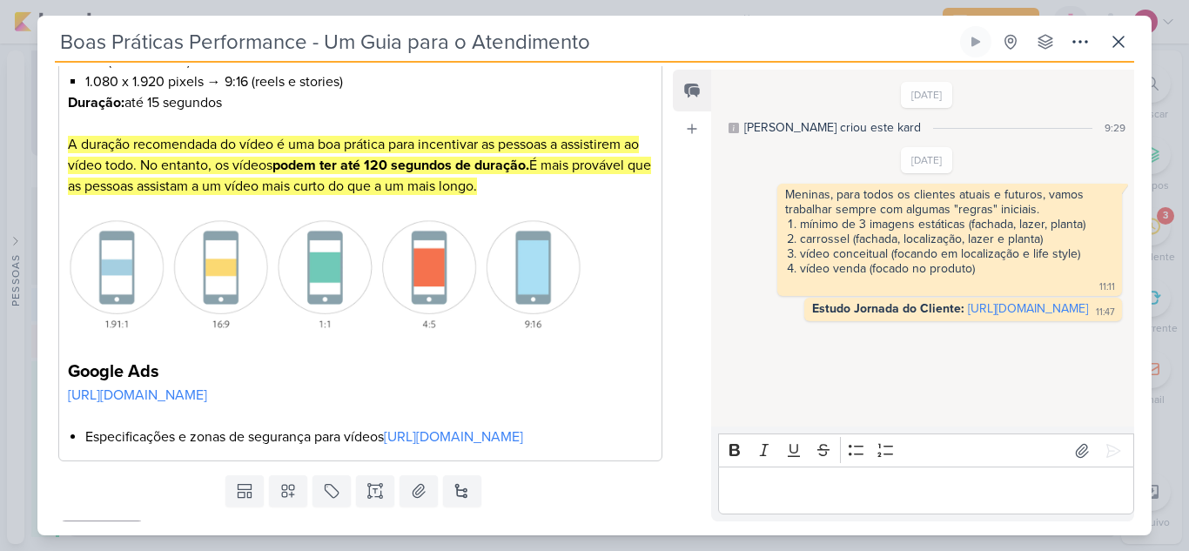
scroll to position [580, 0]
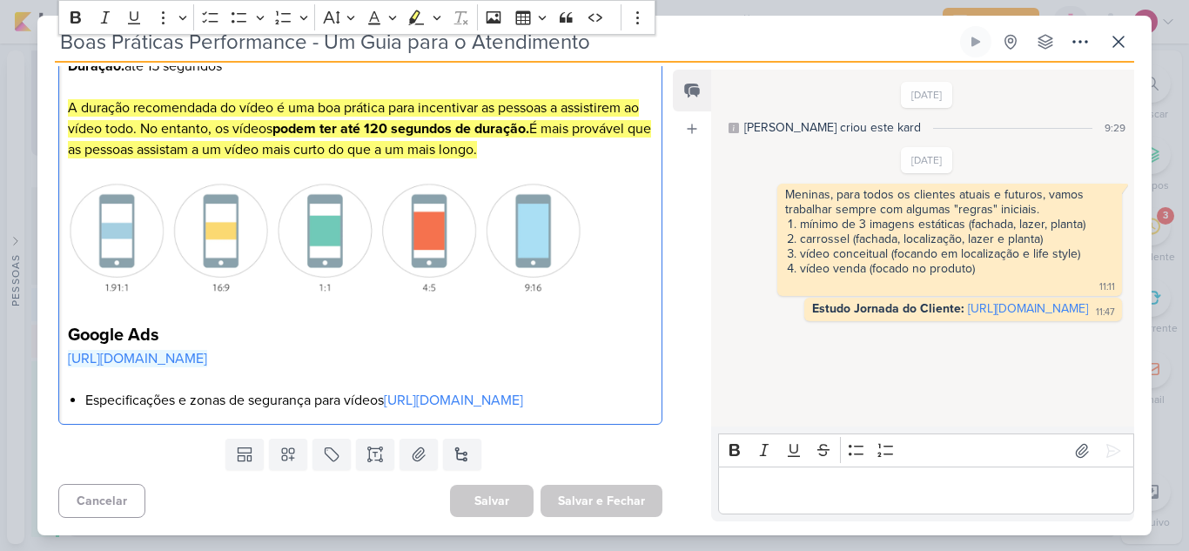
click at [207, 350] on link "https://support.google.com/google-ads/answer/13676244?hl=pt-BR#zippy=%2Ccampanh…" at bounding box center [137, 358] width 139 height 17
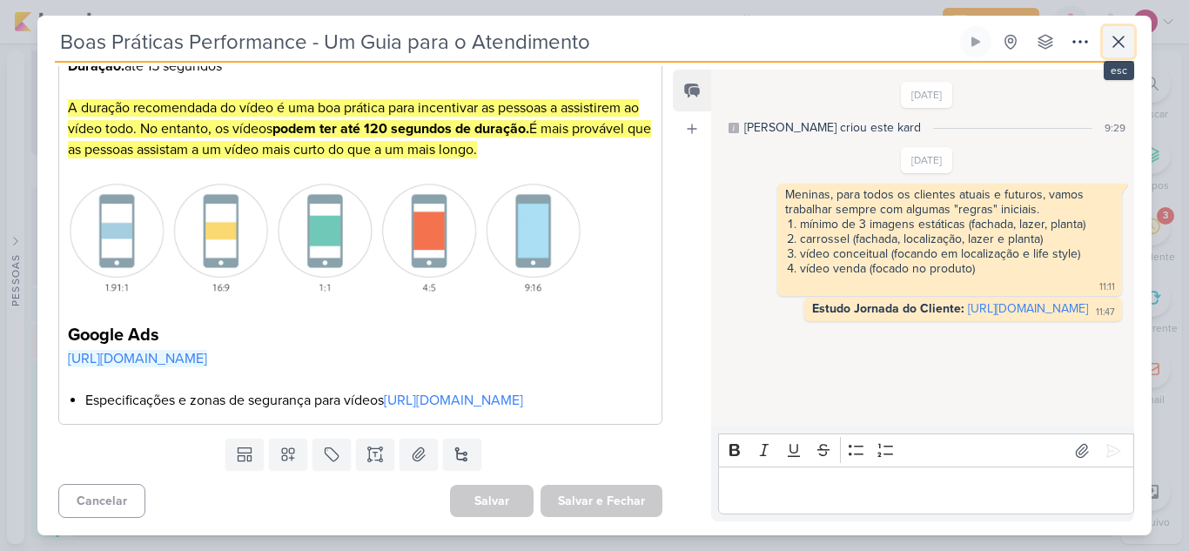
click at [1113, 35] on icon at bounding box center [1118, 41] width 21 height 21
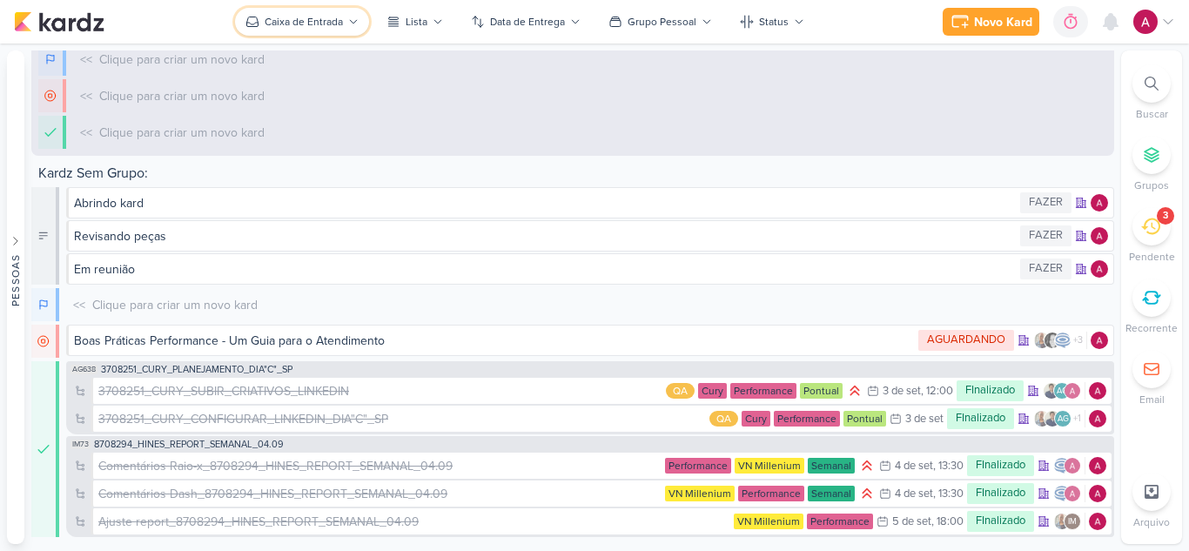
click at [317, 25] on div "Caixa de Entrada" at bounding box center [304, 22] width 78 height 16
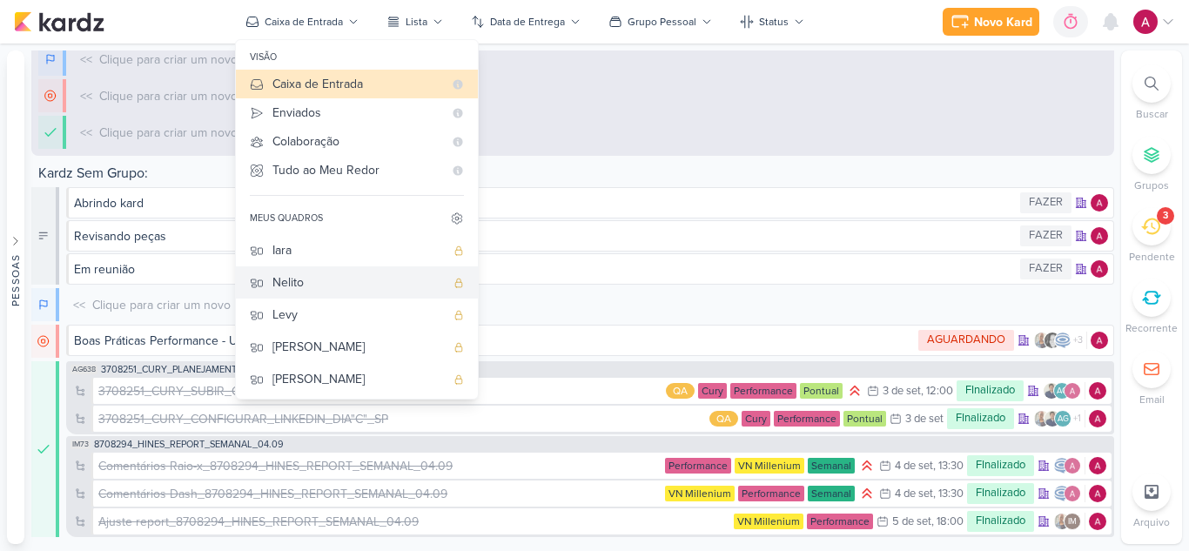
click at [320, 281] on div "Nelito" at bounding box center [358, 282] width 172 height 18
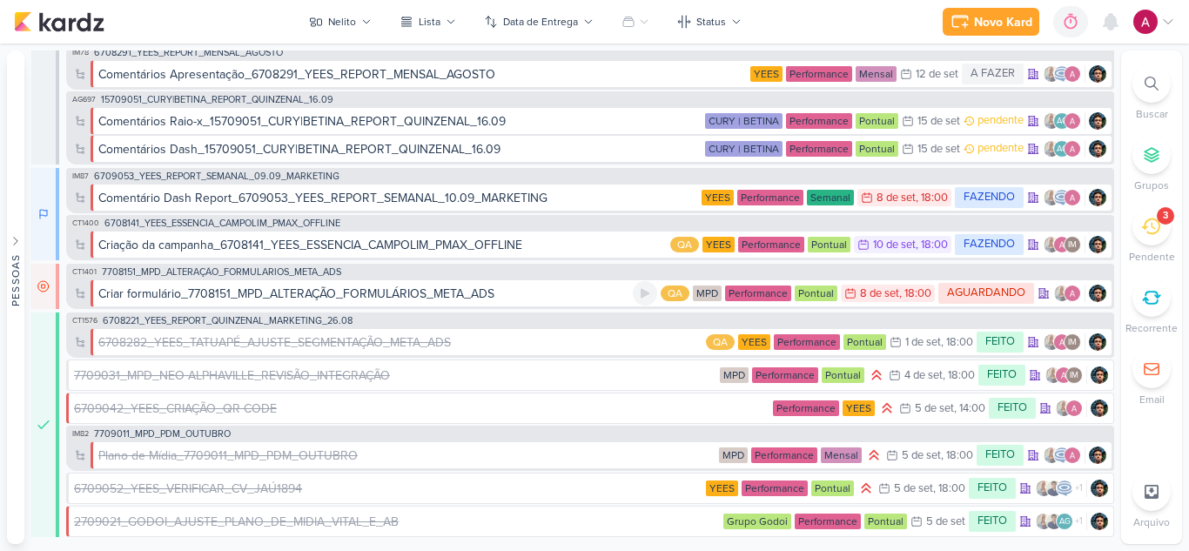
scroll to position [480, 0]
click at [397, 255] on div "Criação da campanha_6708141_YEES_ESSENCIA_CAMPOLIM_PMAX_OFFLINE QA YEES Perform…" at bounding box center [602, 245] width 1022 height 28
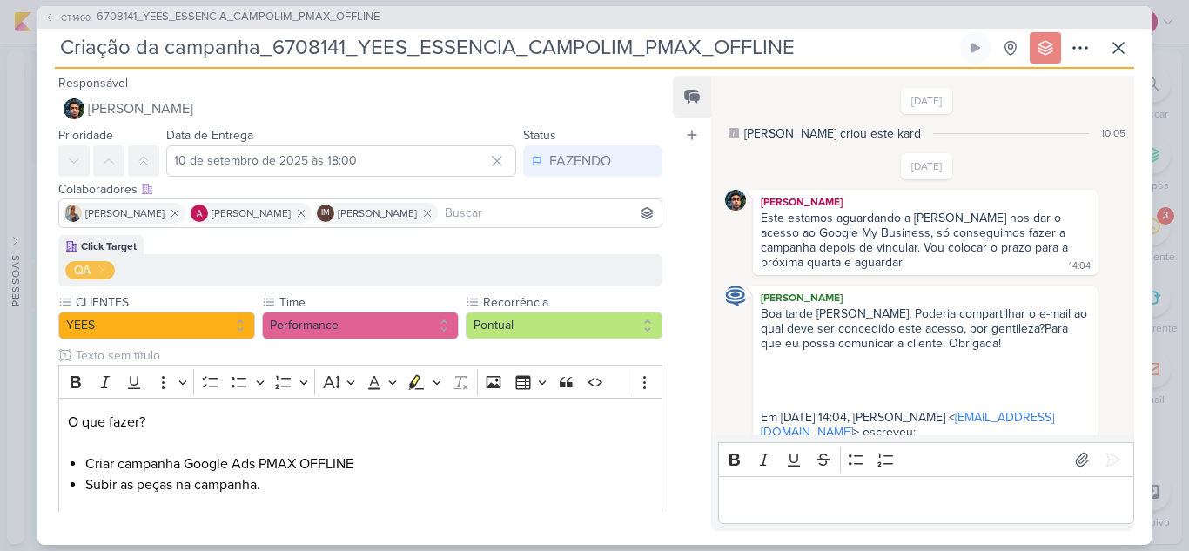
scroll to position [339, 0]
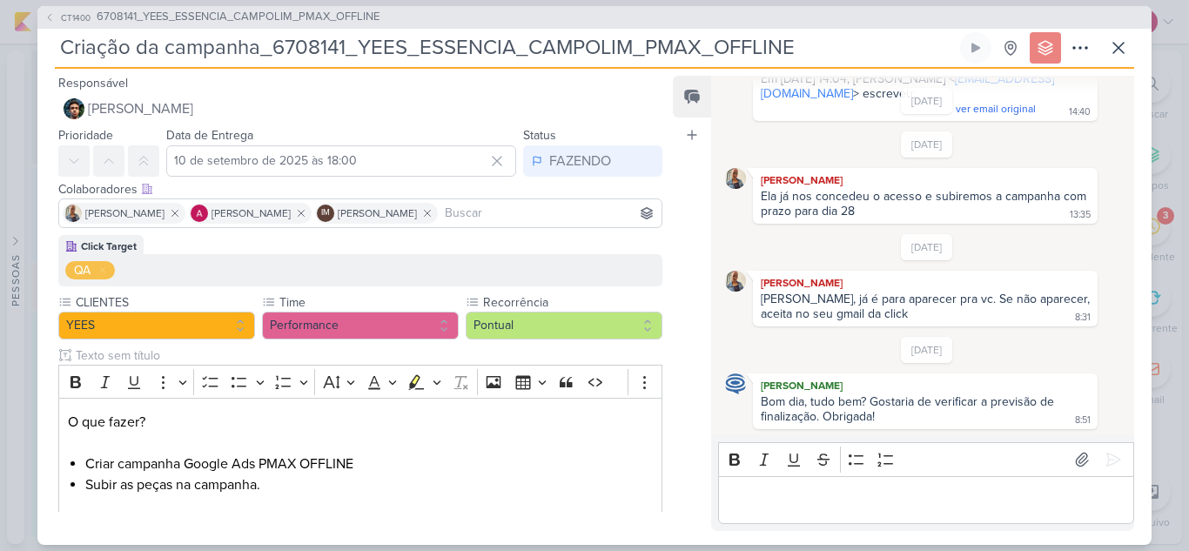
click at [796, 474] on div "Bold Italic Underline Strikethrough Bulleted List Numbered List" at bounding box center [925, 459] width 408 height 33
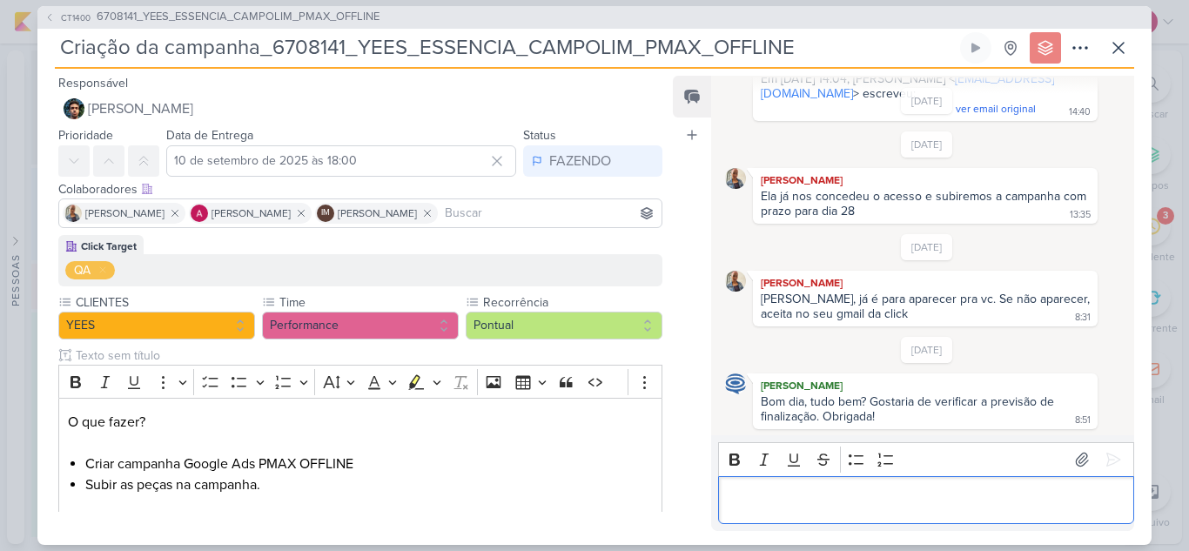
click at [799, 490] on p "Editor editing area: main" at bounding box center [926, 499] width 398 height 21
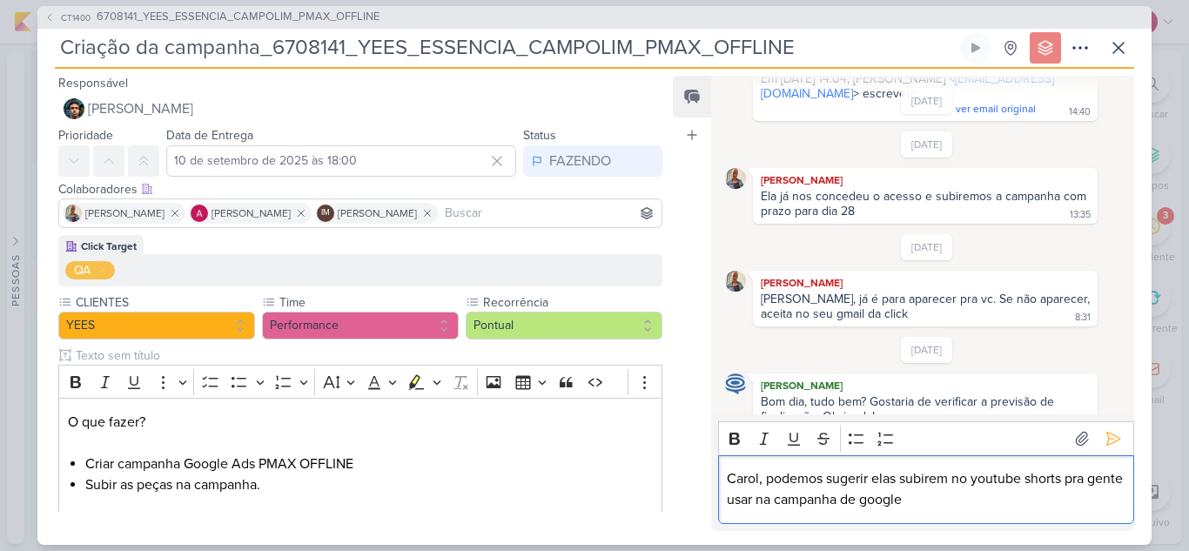
scroll to position [359, 0]
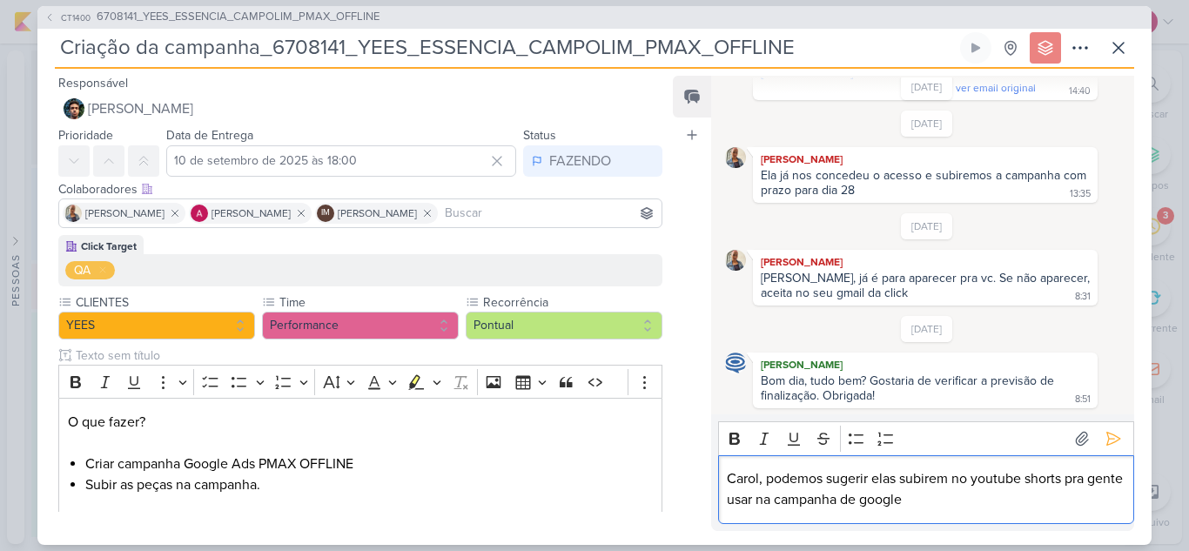
click at [903, 481] on p "Carol, podemos sugerir elas subirem no youtube shorts pra gente usar na campanh…" at bounding box center [926, 489] width 398 height 42
click at [1100, 450] on button at bounding box center [1113, 439] width 28 height 28
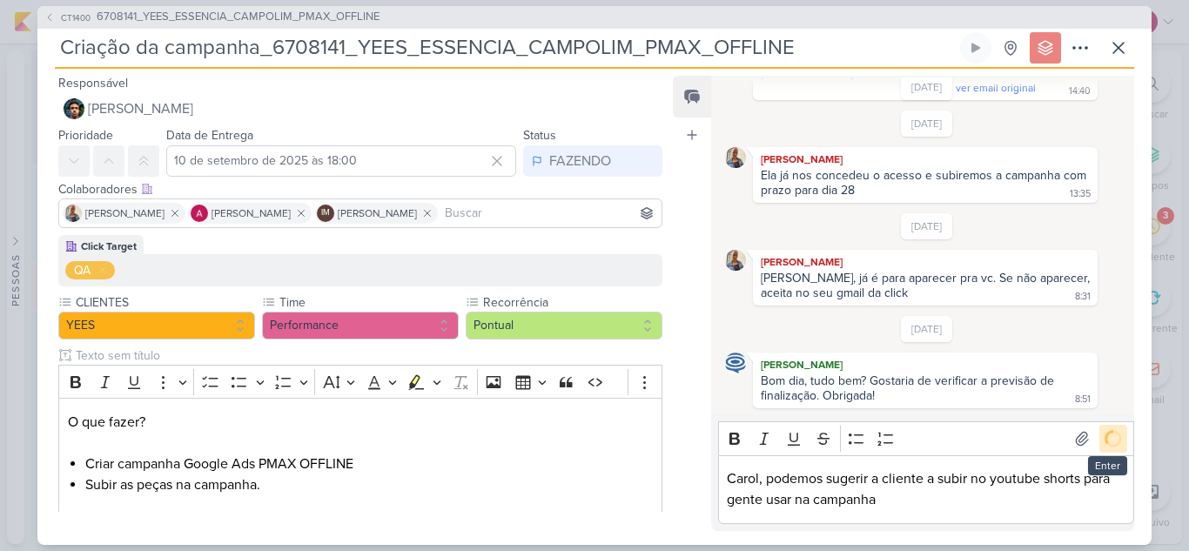
scroll to position [424, 0]
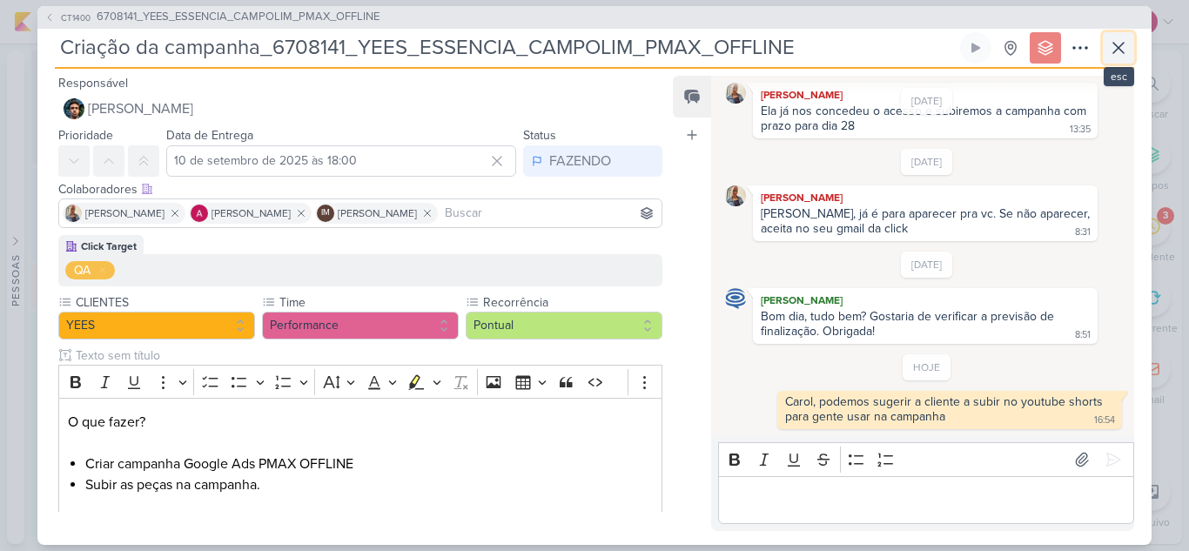
click at [1118, 46] on icon at bounding box center [1118, 47] width 21 height 21
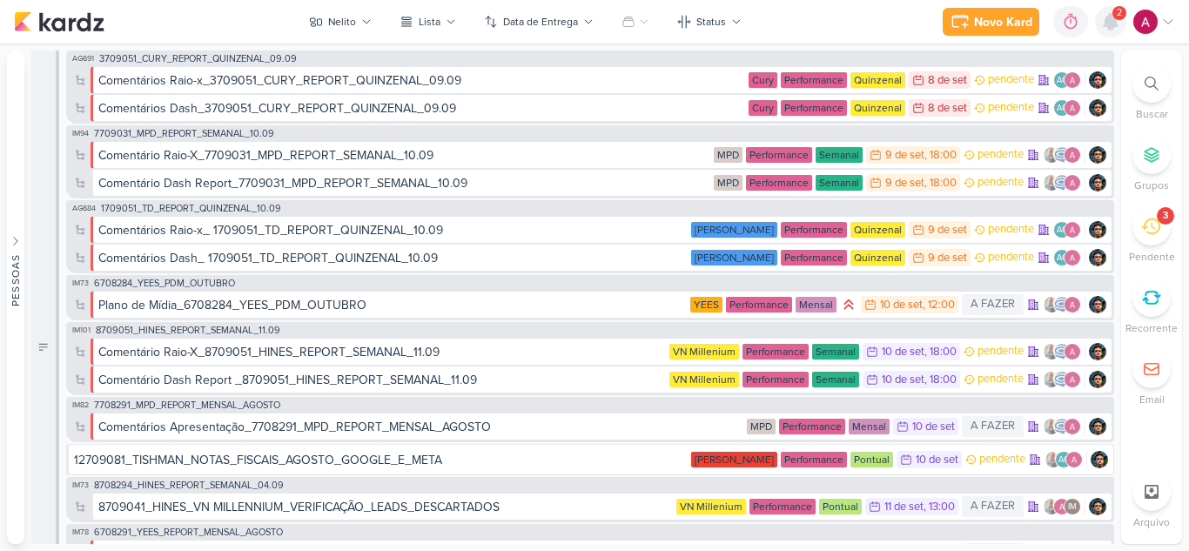
click at [1112, 27] on icon at bounding box center [1111, 22] width 14 height 16
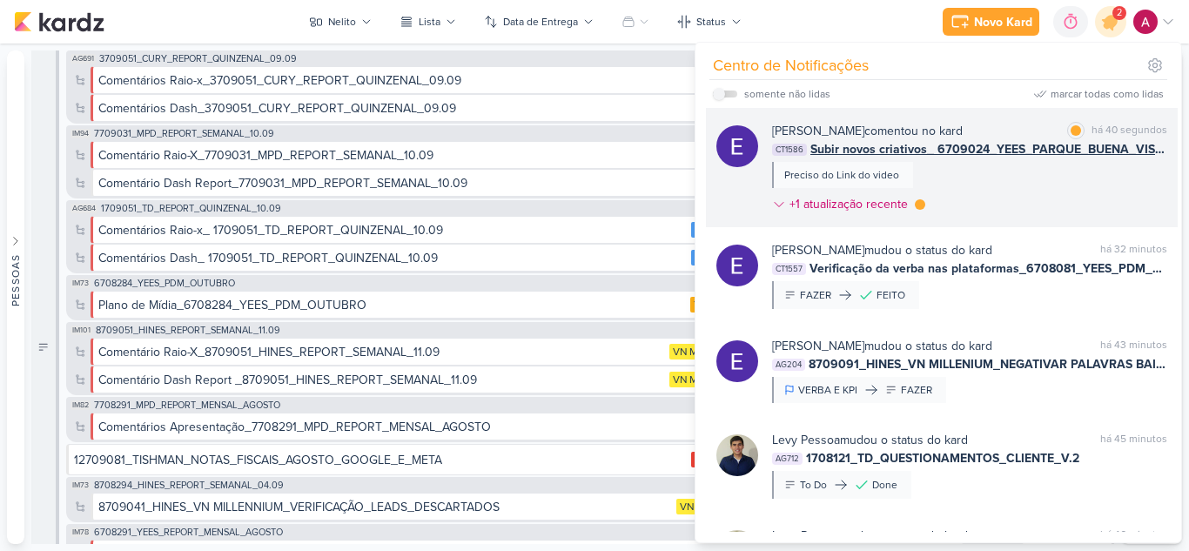
click at [1024, 223] on div "[PERSON_NAME] comentou no kard marcar como lida há 40 segundos CT1586 Subir nov…" at bounding box center [942, 167] width 472 height 119
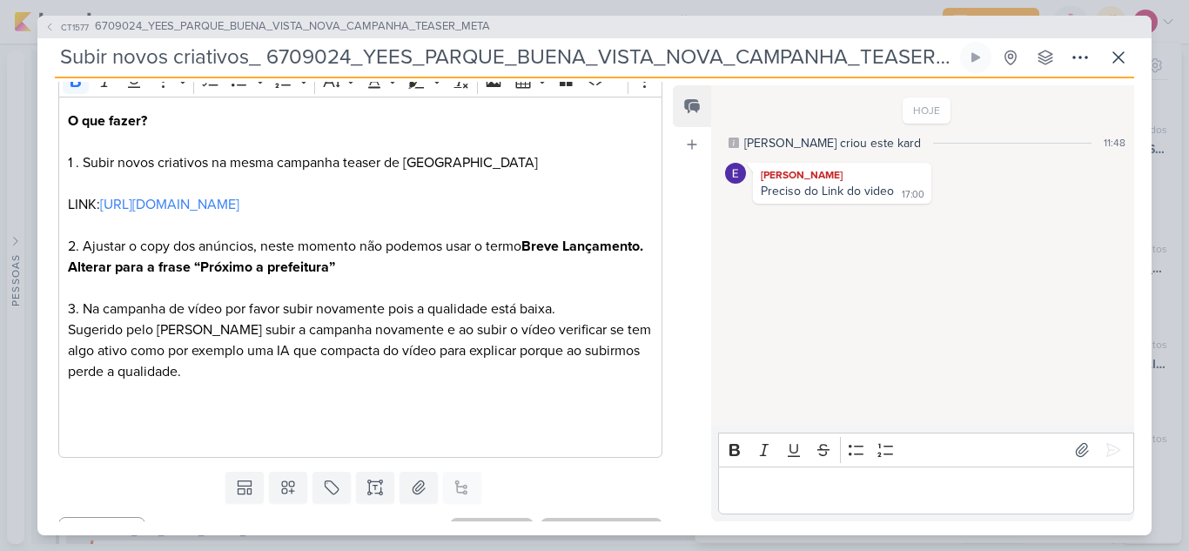
scroll to position [310, 0]
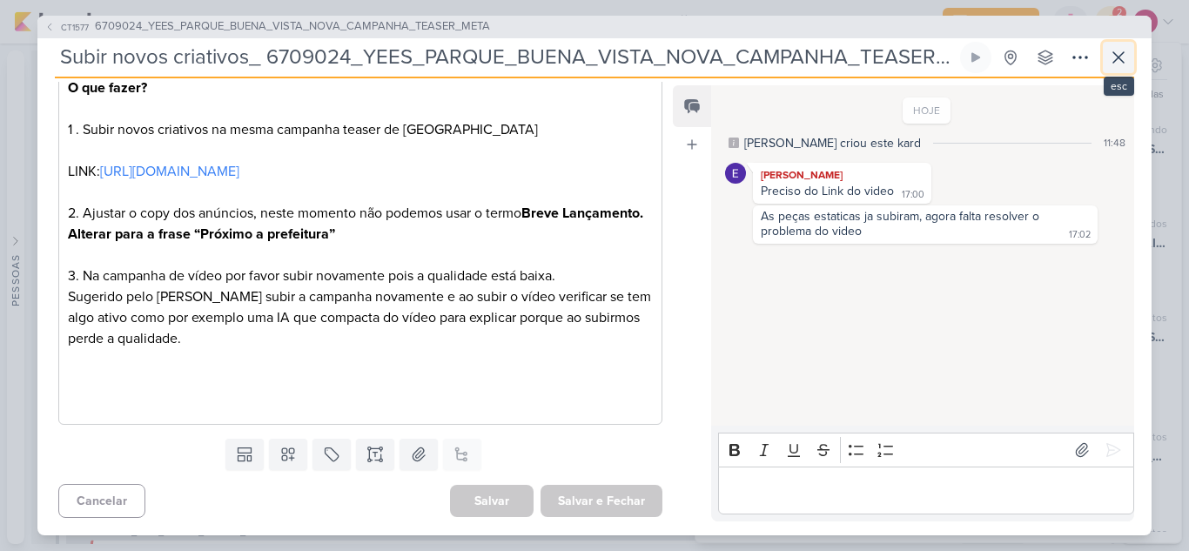
click at [1117, 60] on icon at bounding box center [1118, 57] width 21 height 21
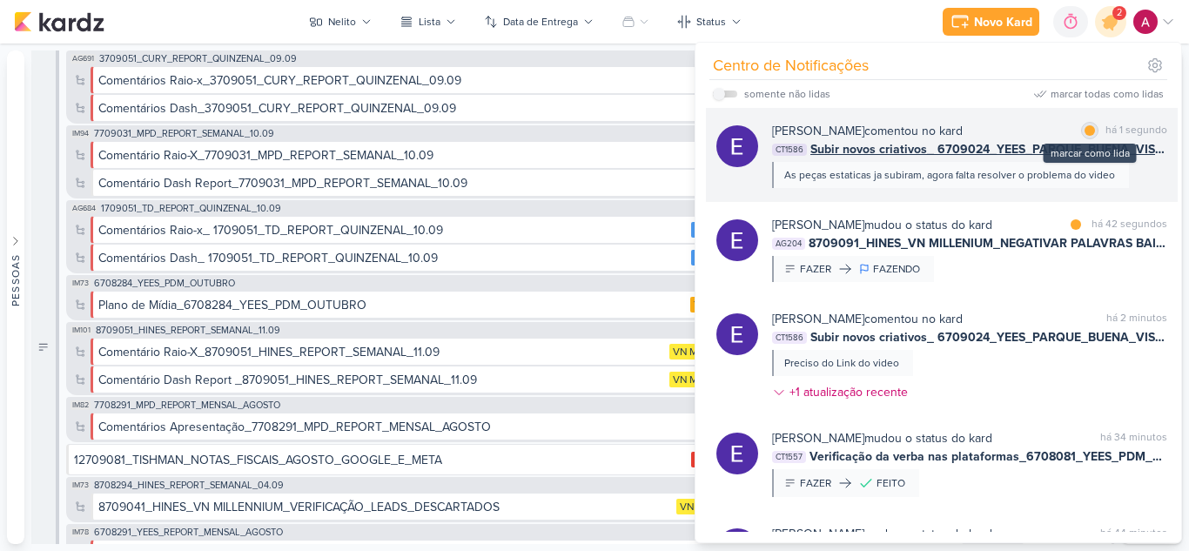
click at [1085, 131] on div at bounding box center [1089, 130] width 10 height 10
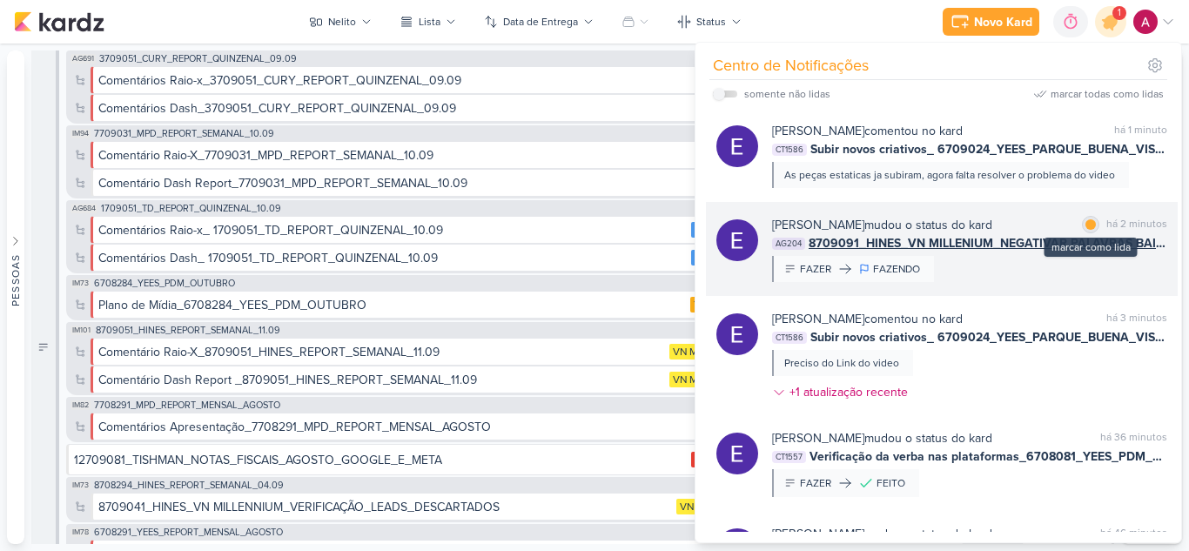
click at [1089, 222] on div at bounding box center [1090, 224] width 10 height 10
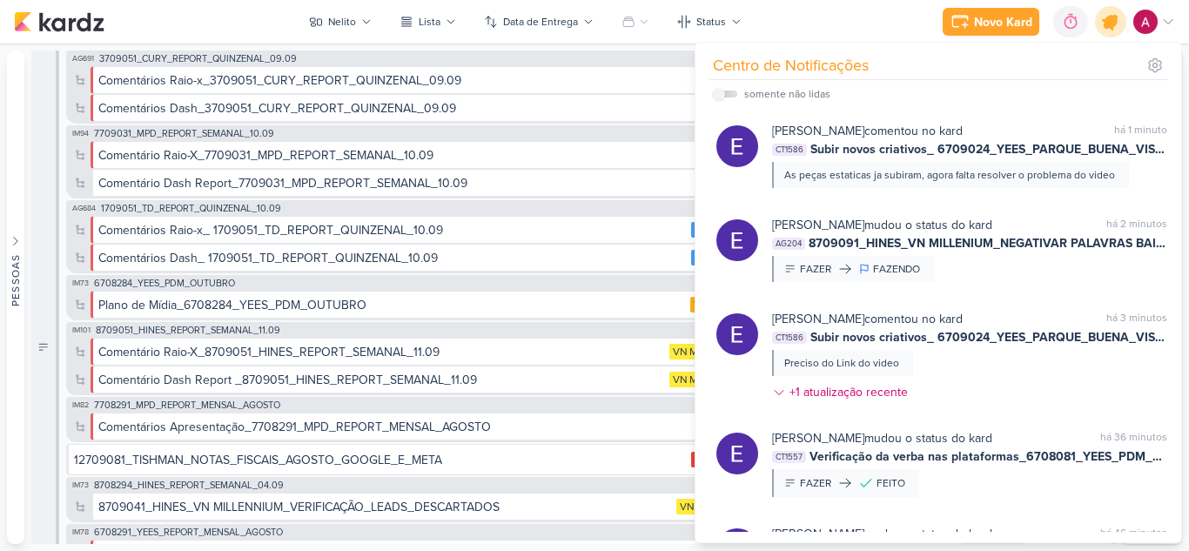
click at [1102, 25] on icon at bounding box center [1111, 22] width 30 height 30
